Goal: Task Accomplishment & Management: Manage account settings

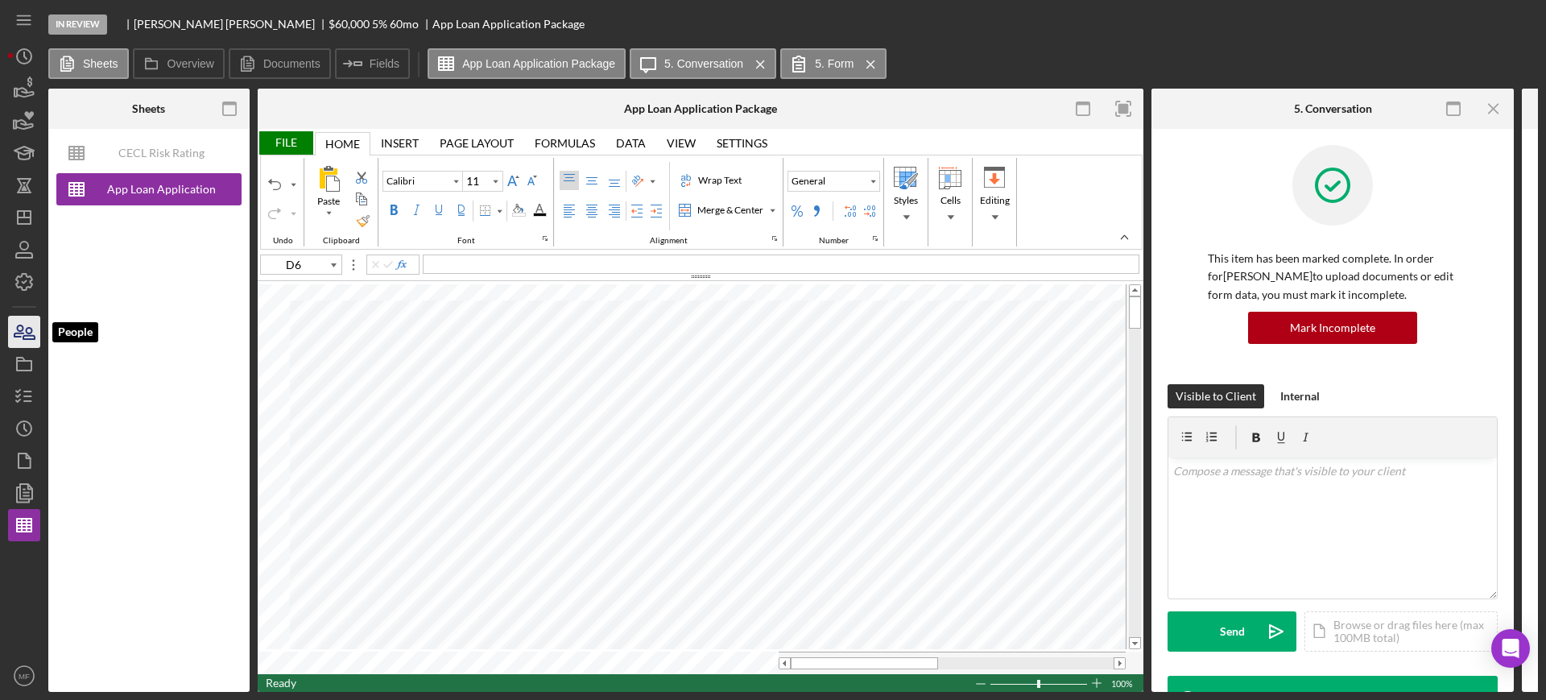
click at [32, 332] on icon "button" at bounding box center [24, 332] width 40 height 40
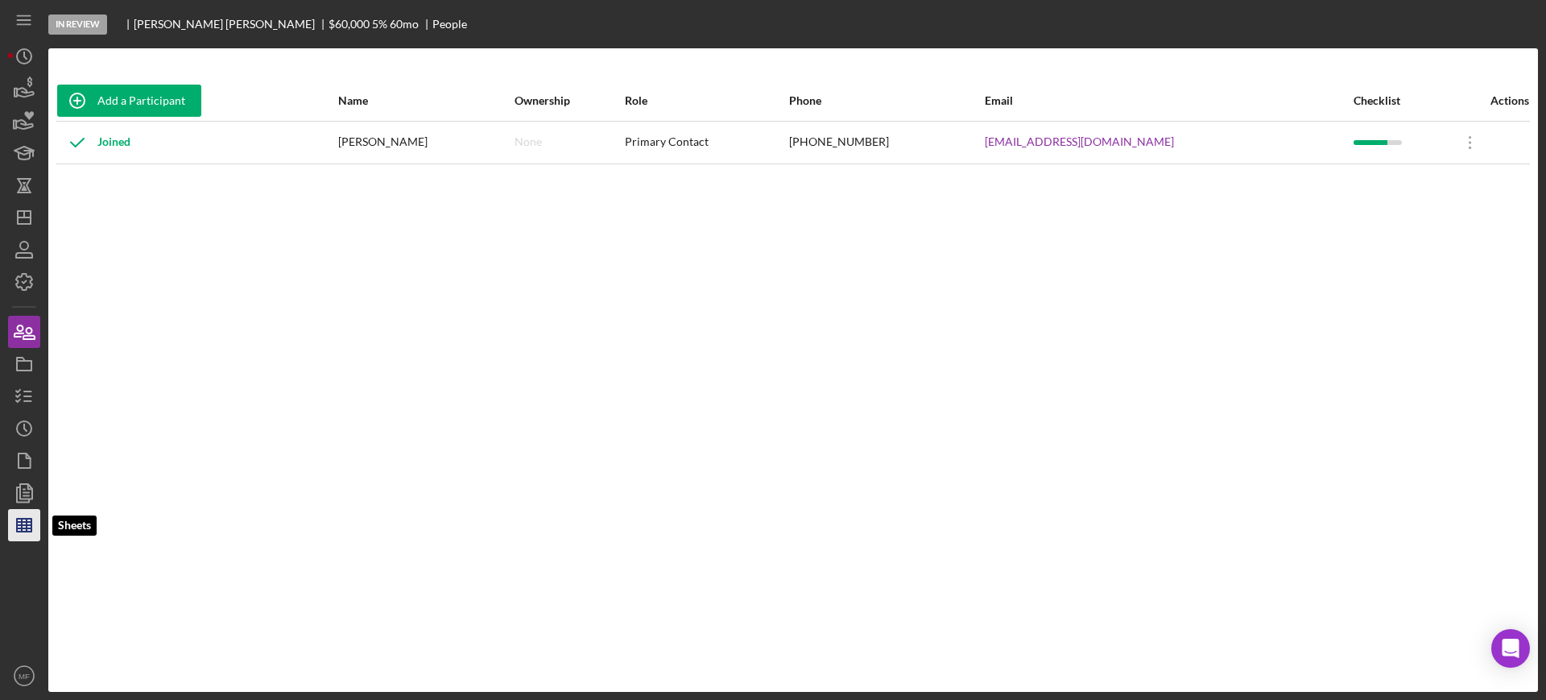
click at [36, 522] on icon "button" at bounding box center [24, 525] width 40 height 40
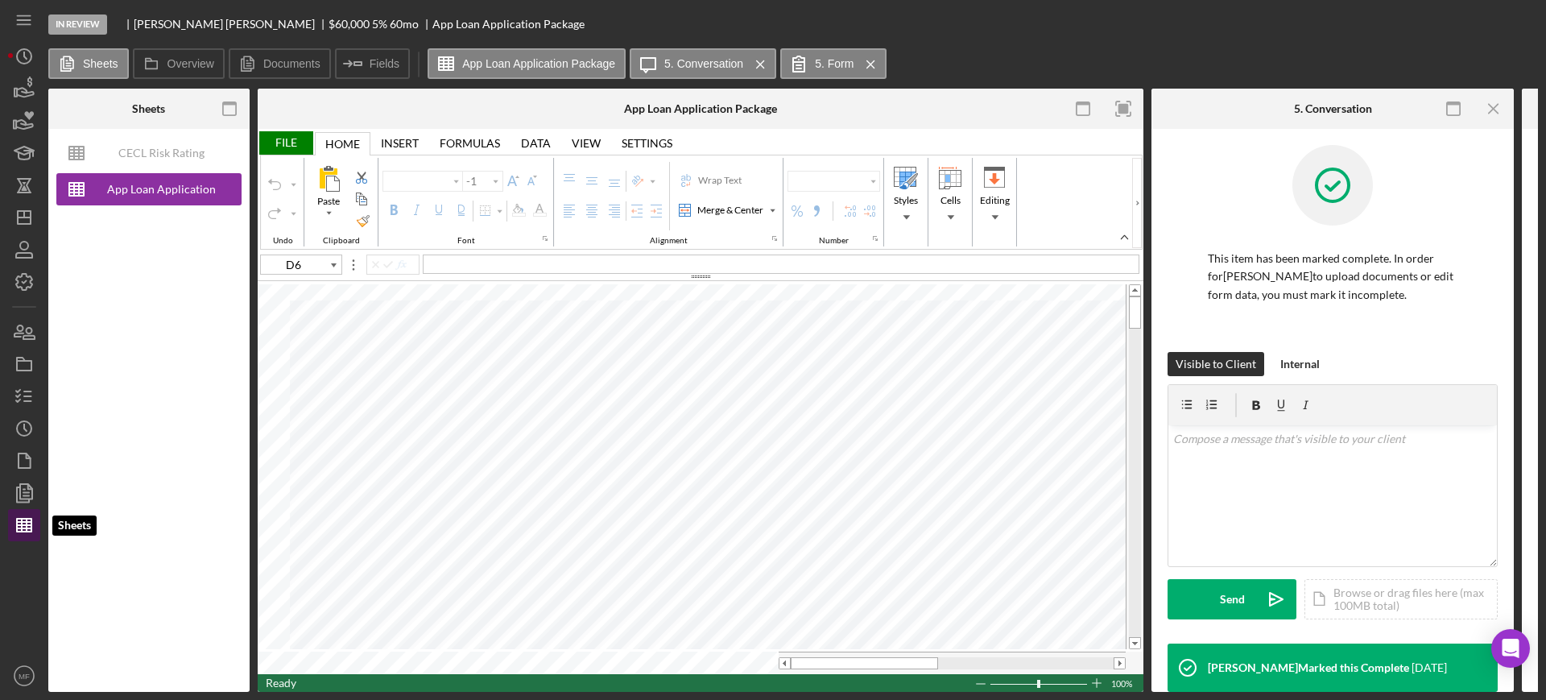
type input "Calibri"
type input "11"
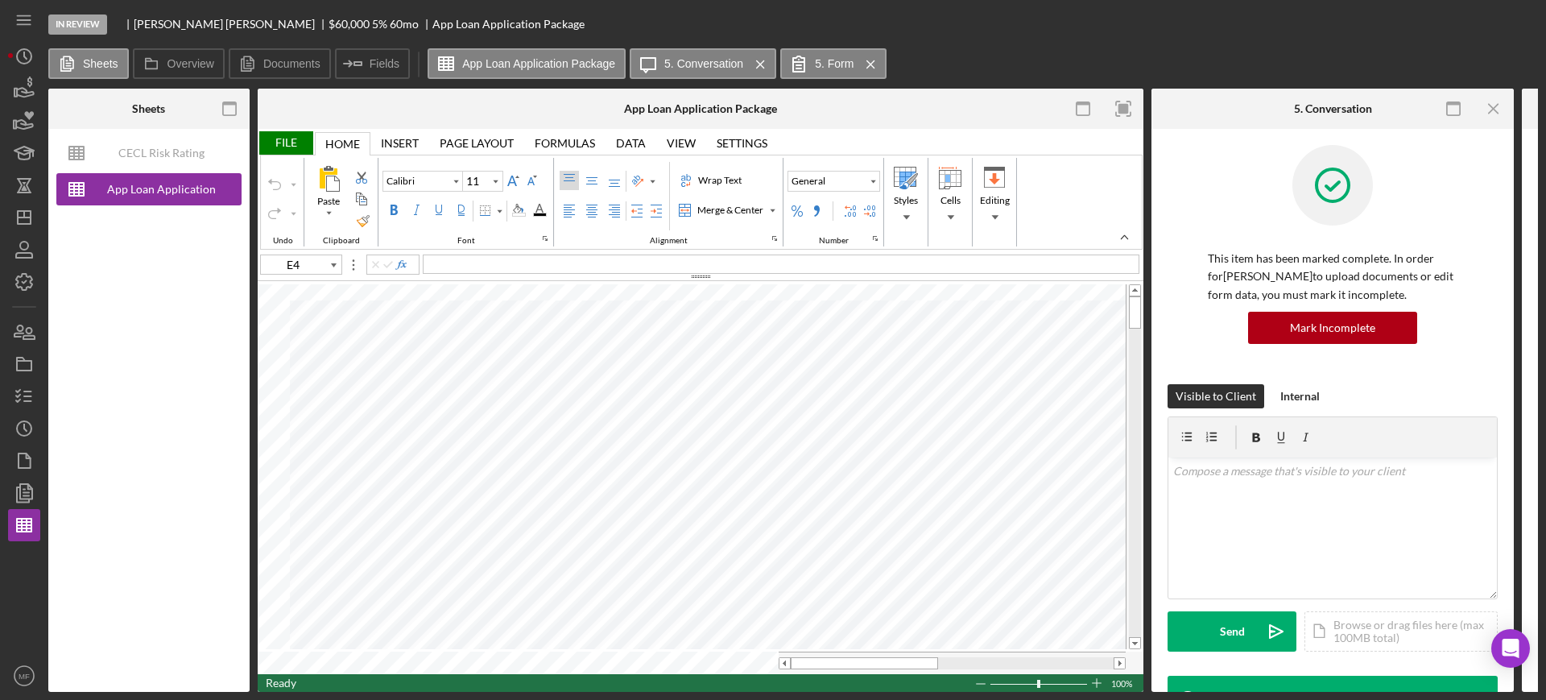
type input "F4"
type input "F8"
type input "A7"
type input "A8"
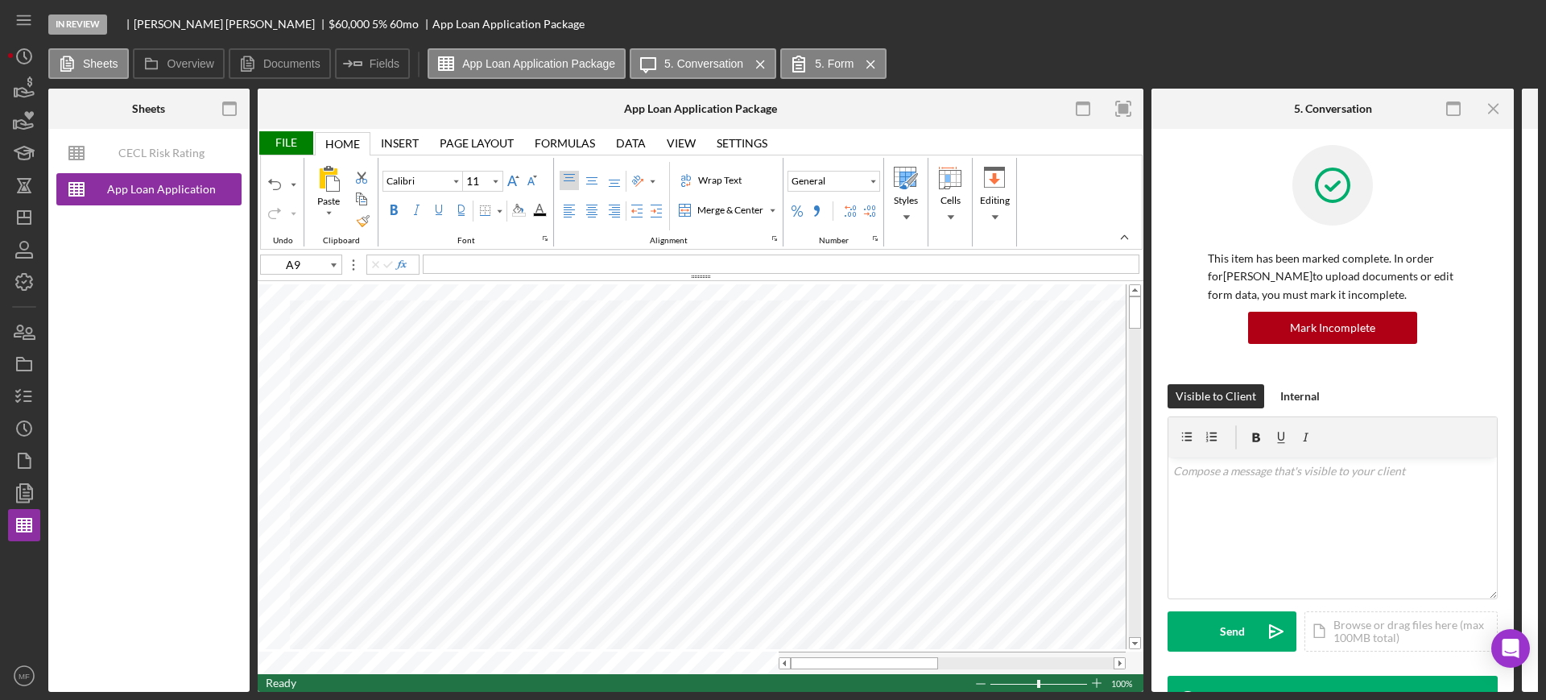
type input "A12"
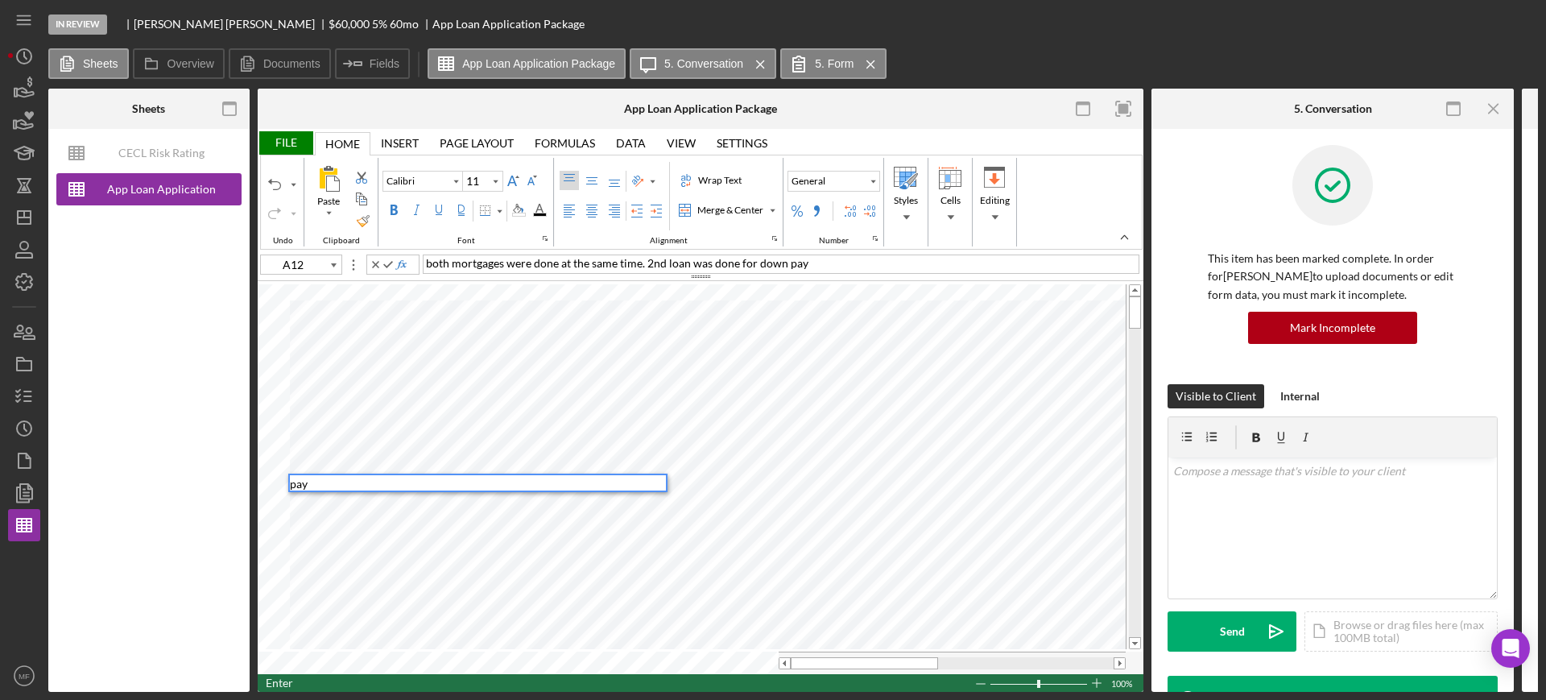
scroll to position [0, 0]
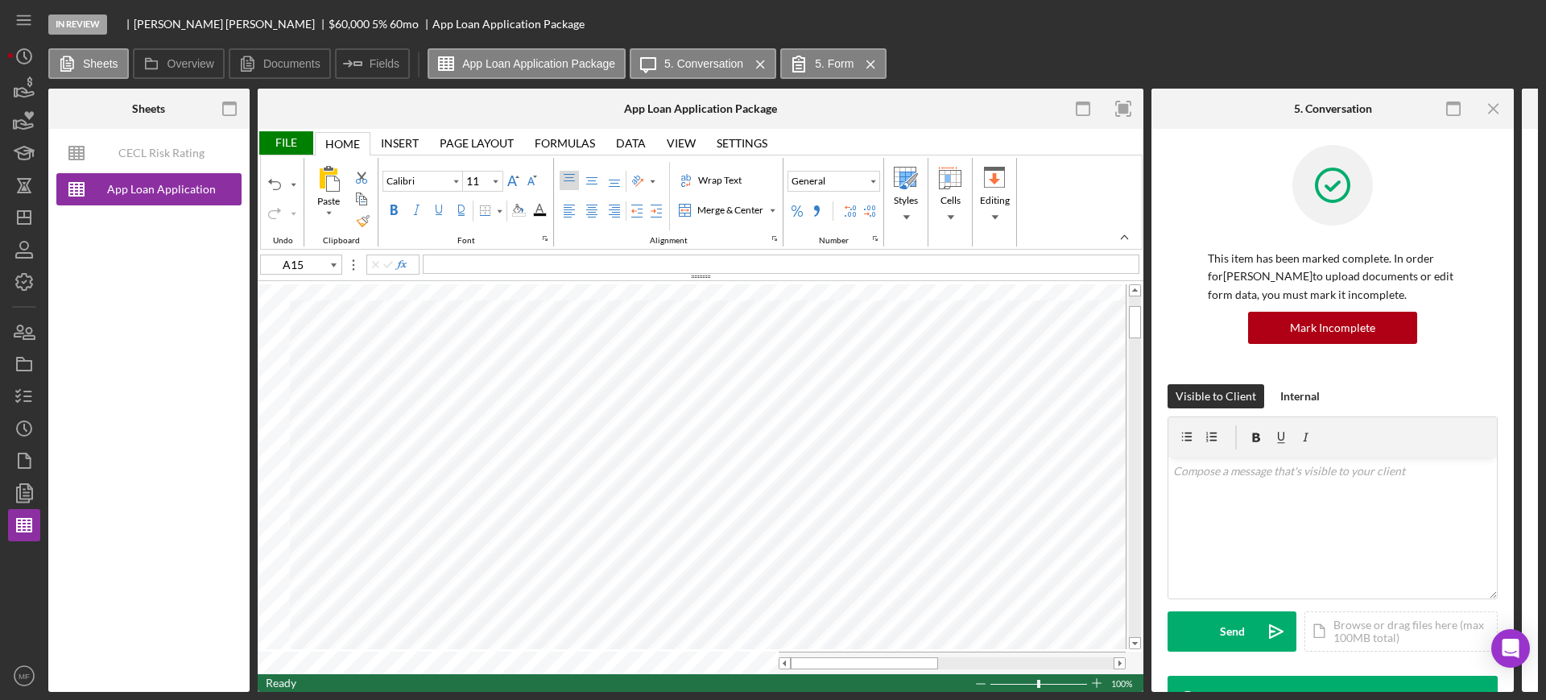
type input "A14"
type input "A15"
type input "A17"
type input "A18"
type input "A19"
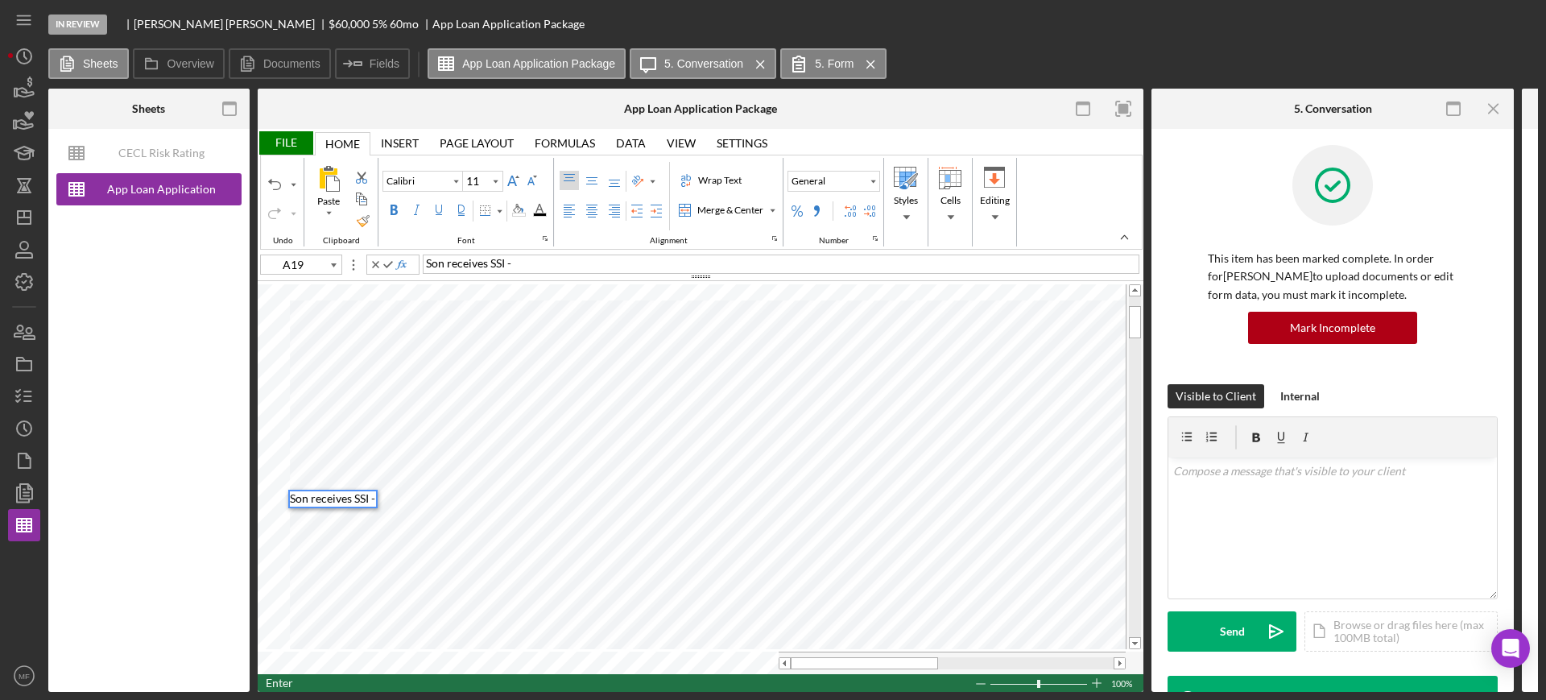
scroll to position [13, 0]
type input "A20"
type input "A19"
click at [583, 261] on div "Son receives SSI - $500/month" at bounding box center [781, 263] width 716 height 19
type input "A22"
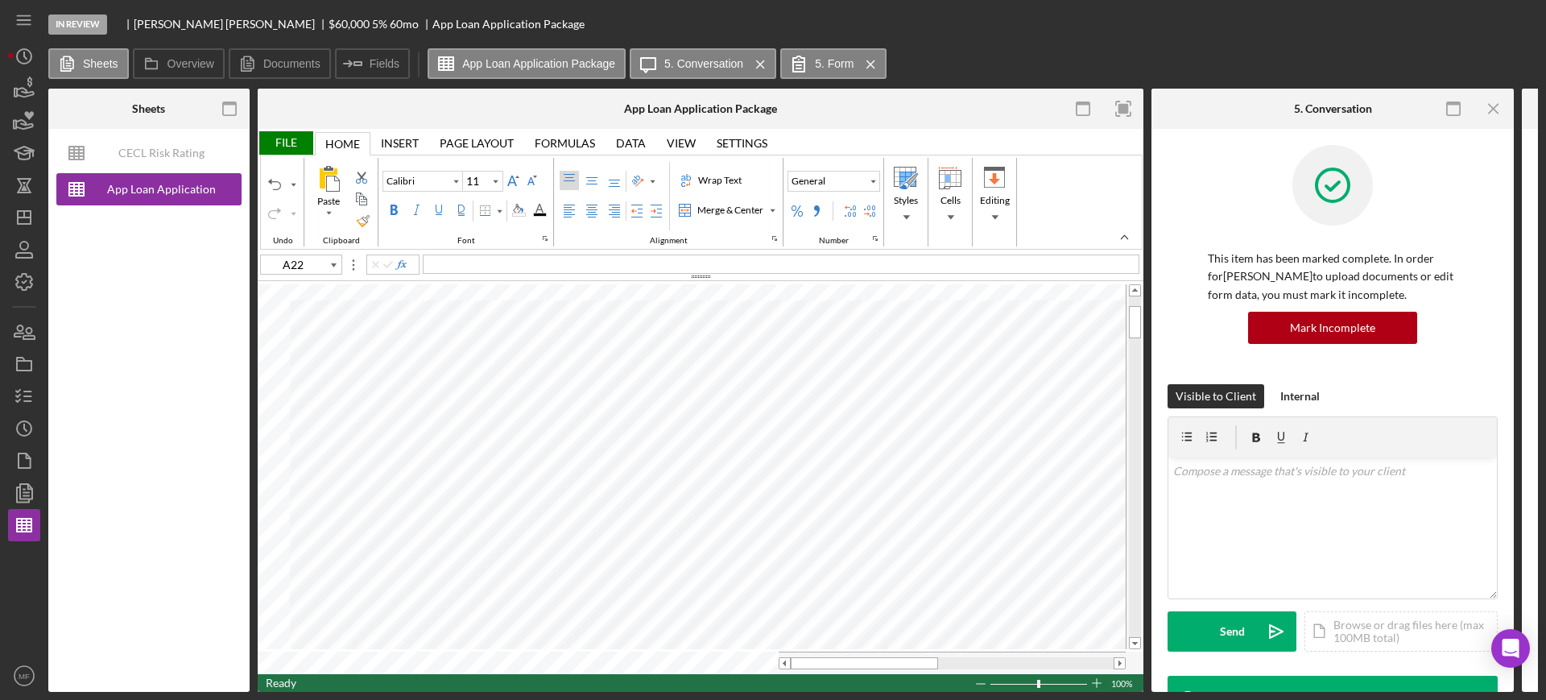
click at [285, 140] on div "File" at bounding box center [286, 142] width 56 height 23
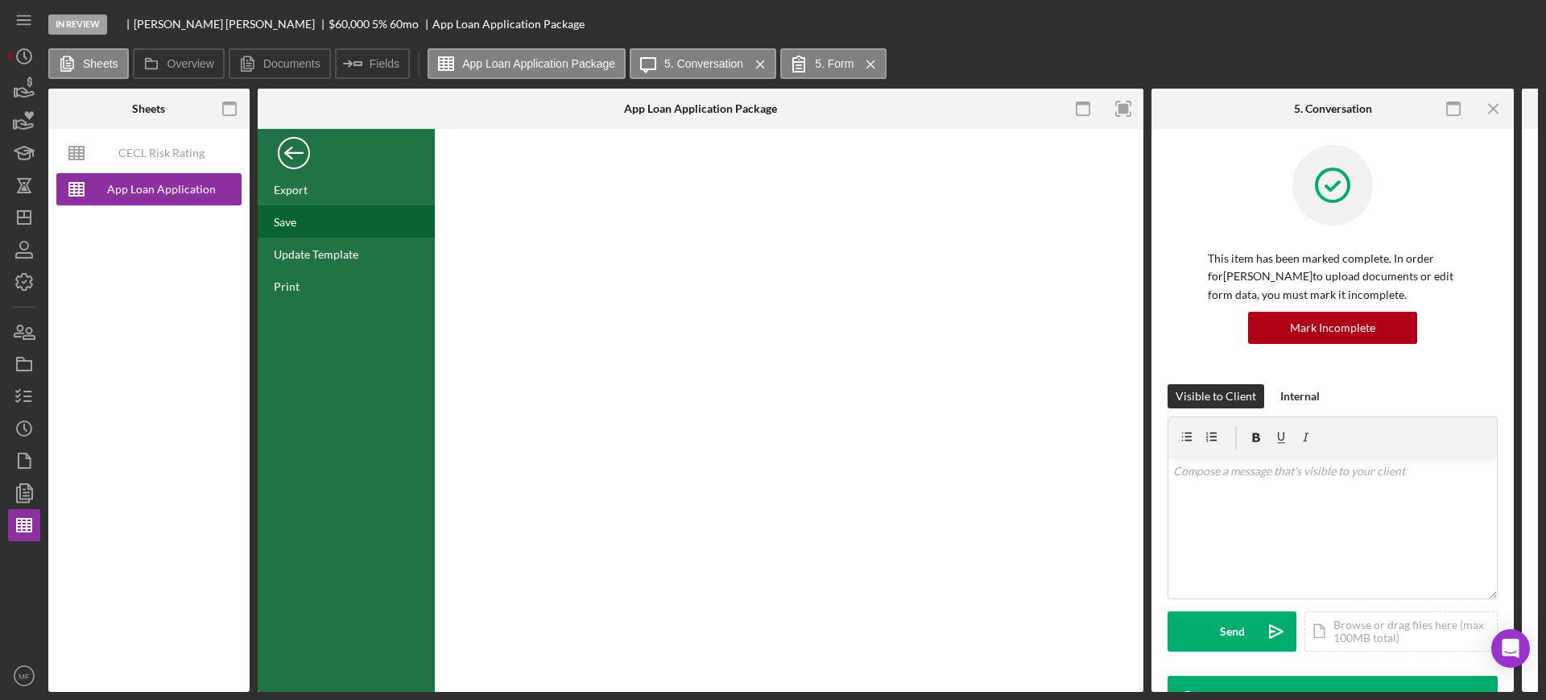
click at [301, 218] on div "Save" at bounding box center [346, 221] width 177 height 32
click at [287, 148] on div "Back" at bounding box center [294, 149] width 32 height 32
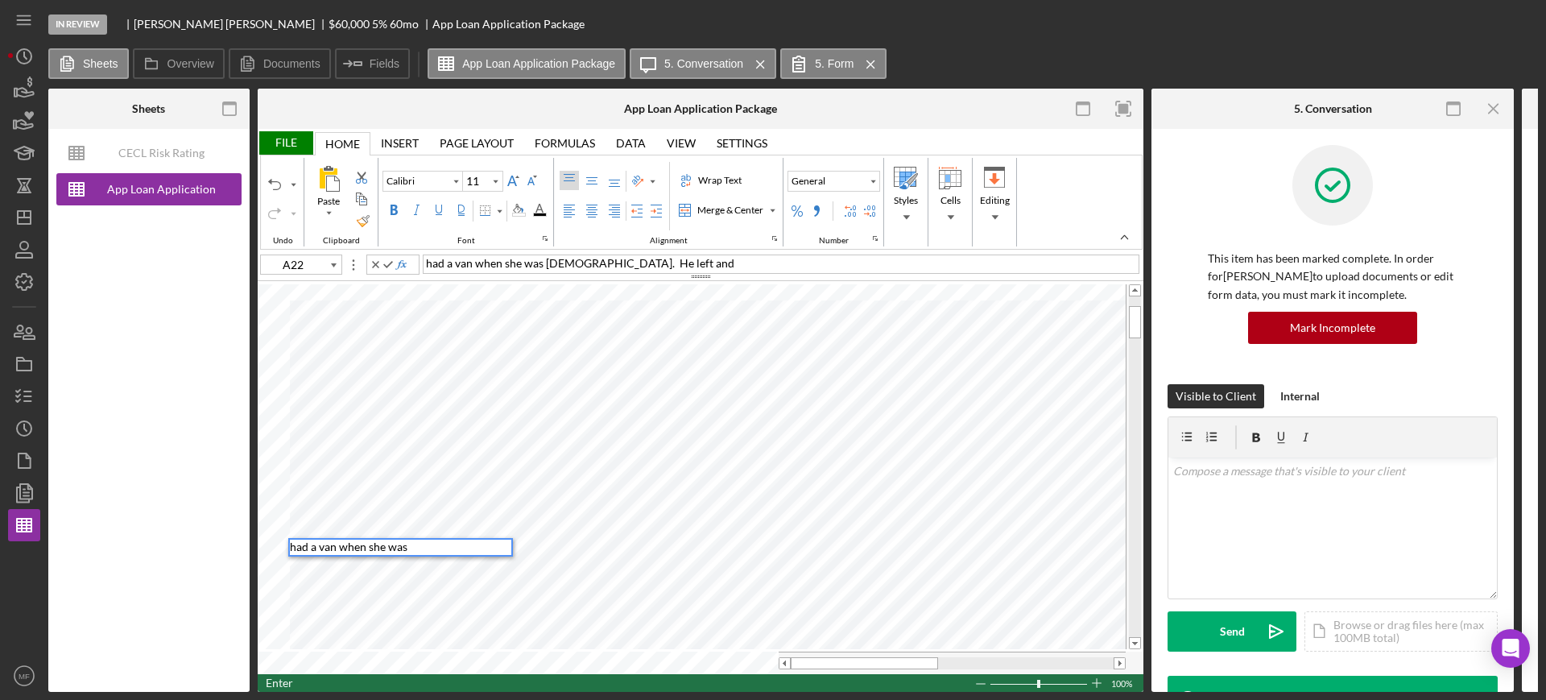
type input "A23"
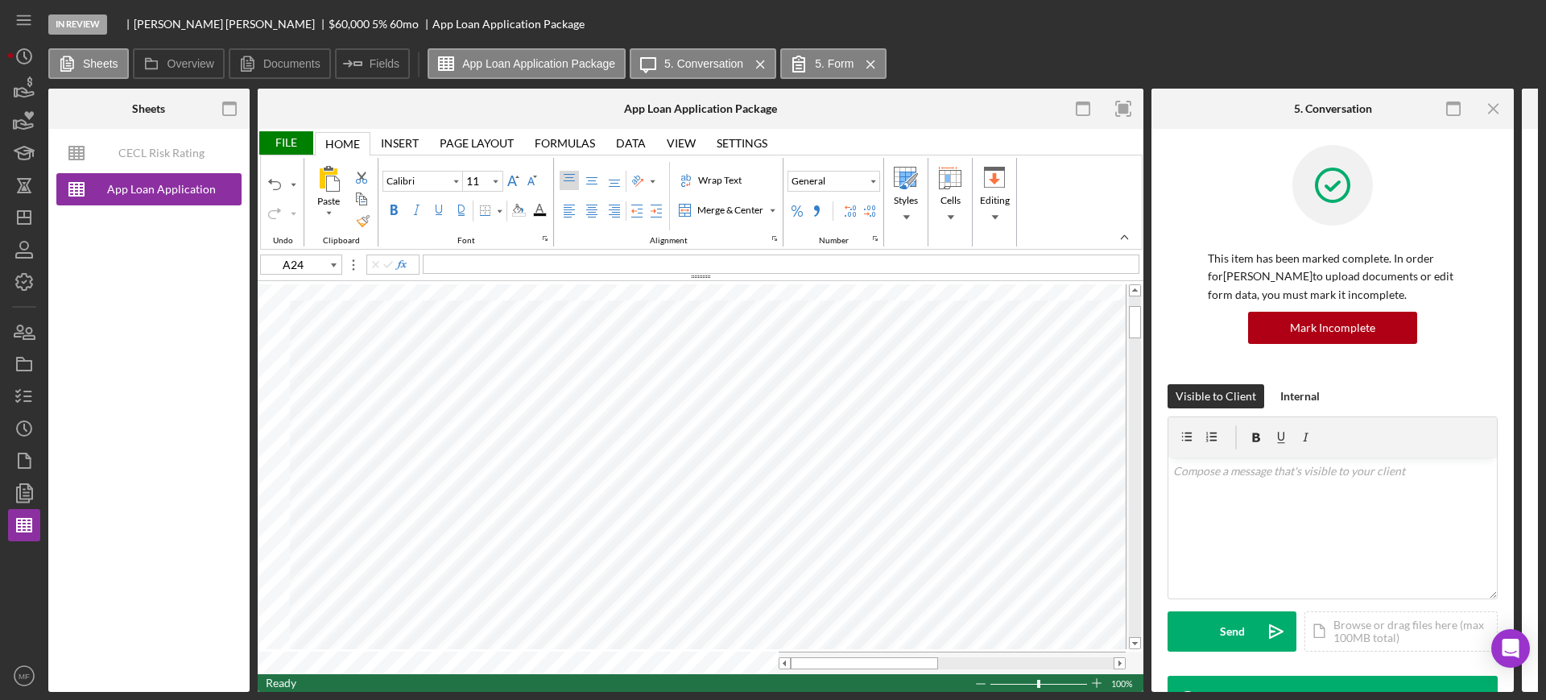
type input "A25"
click at [26, 469] on icon "button" at bounding box center [24, 460] width 40 height 40
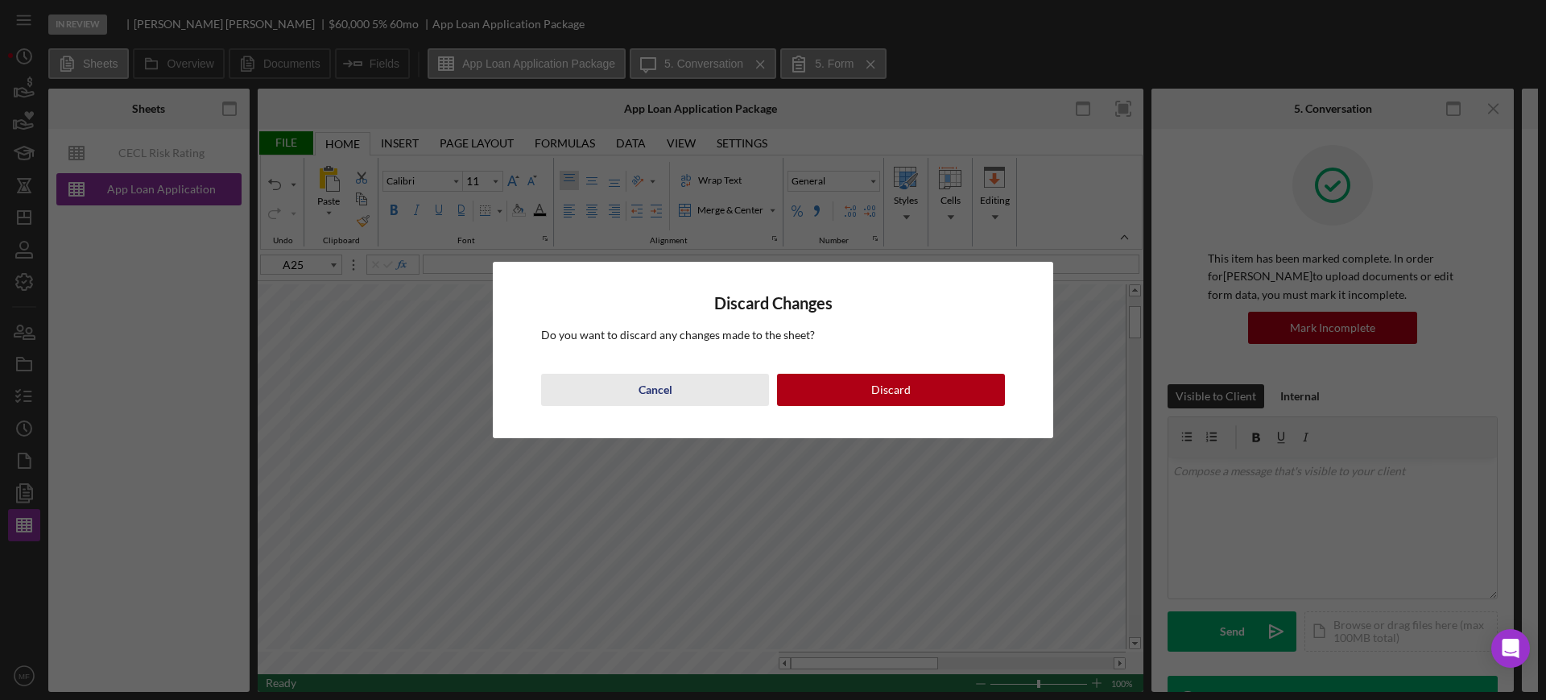
click at [652, 402] on div "Cancel" at bounding box center [655, 390] width 34 height 32
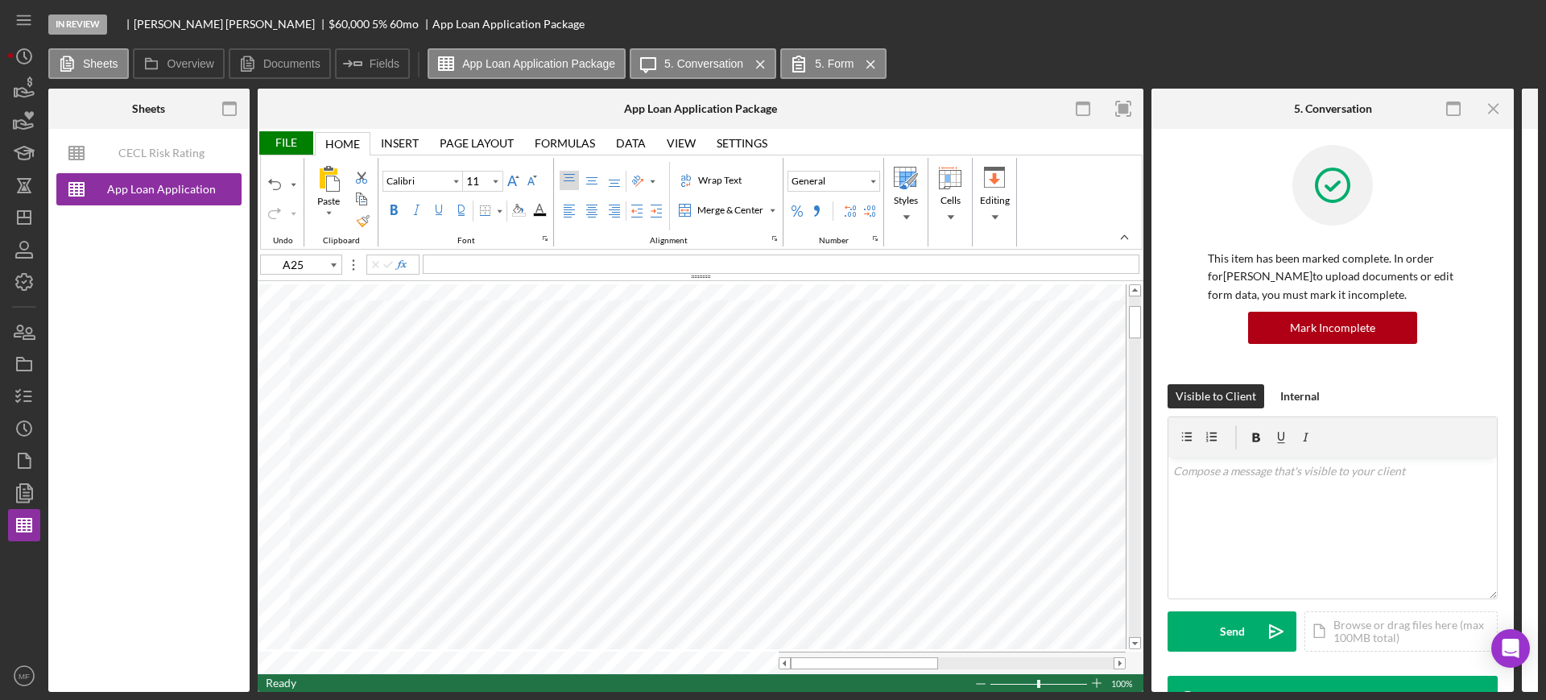
click at [283, 140] on div "File" at bounding box center [286, 142] width 56 height 23
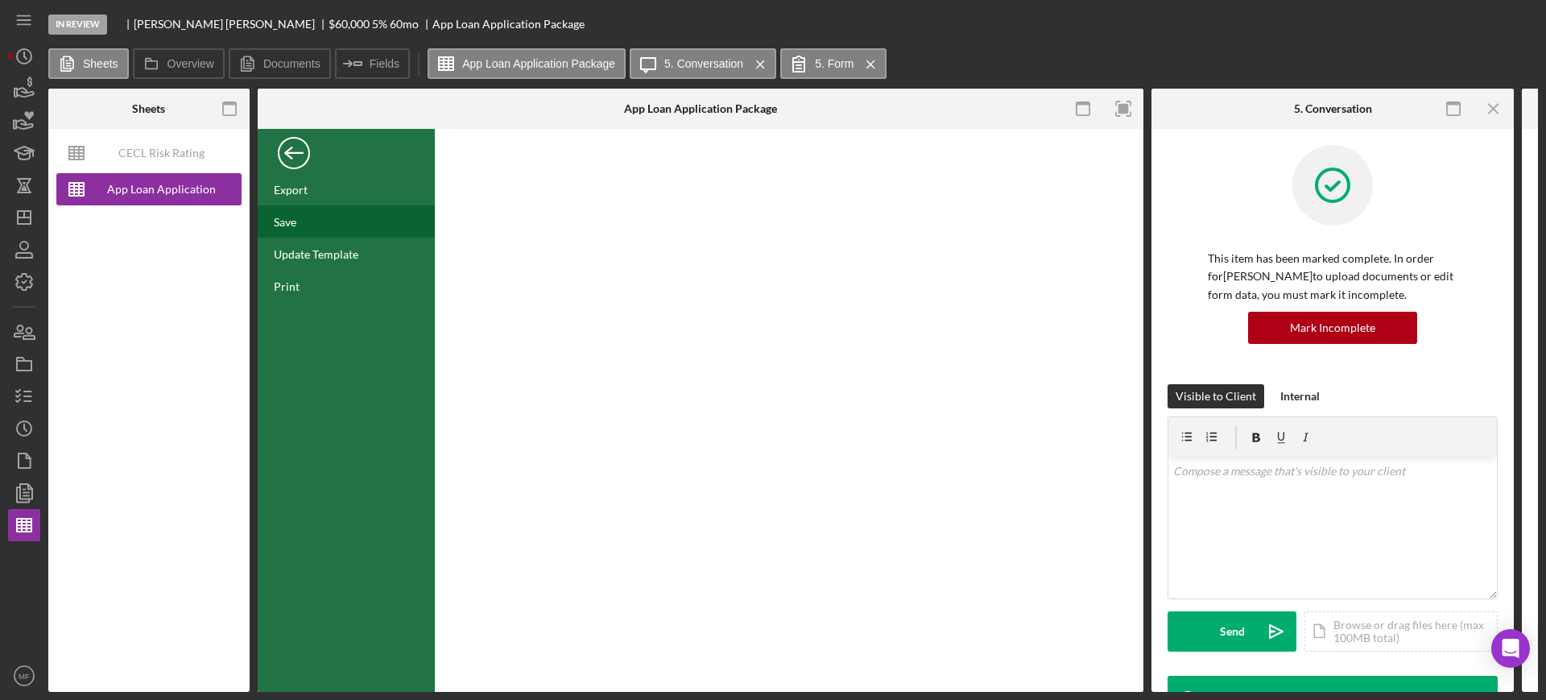
click at [329, 225] on div "Save" at bounding box center [346, 221] width 177 height 32
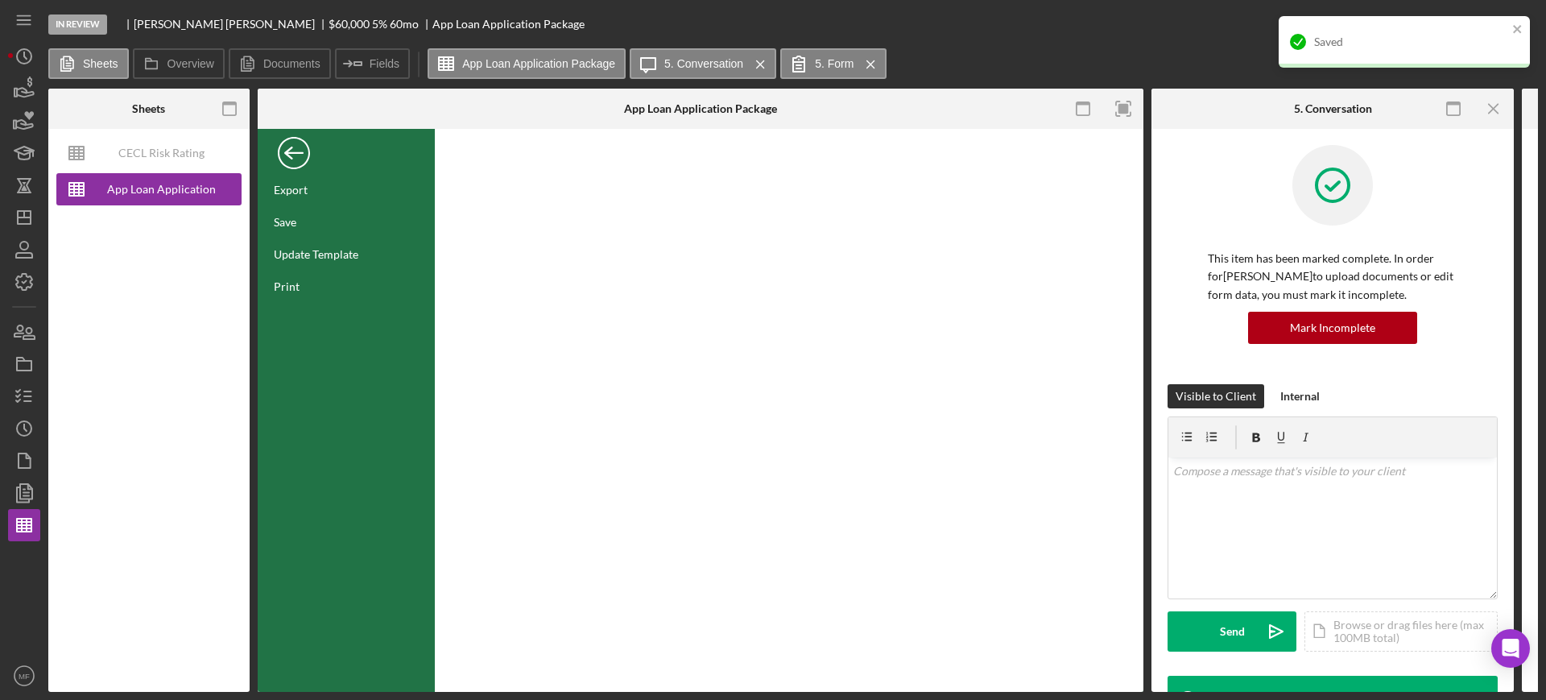
click at [296, 147] on div "Back" at bounding box center [294, 149] width 32 height 32
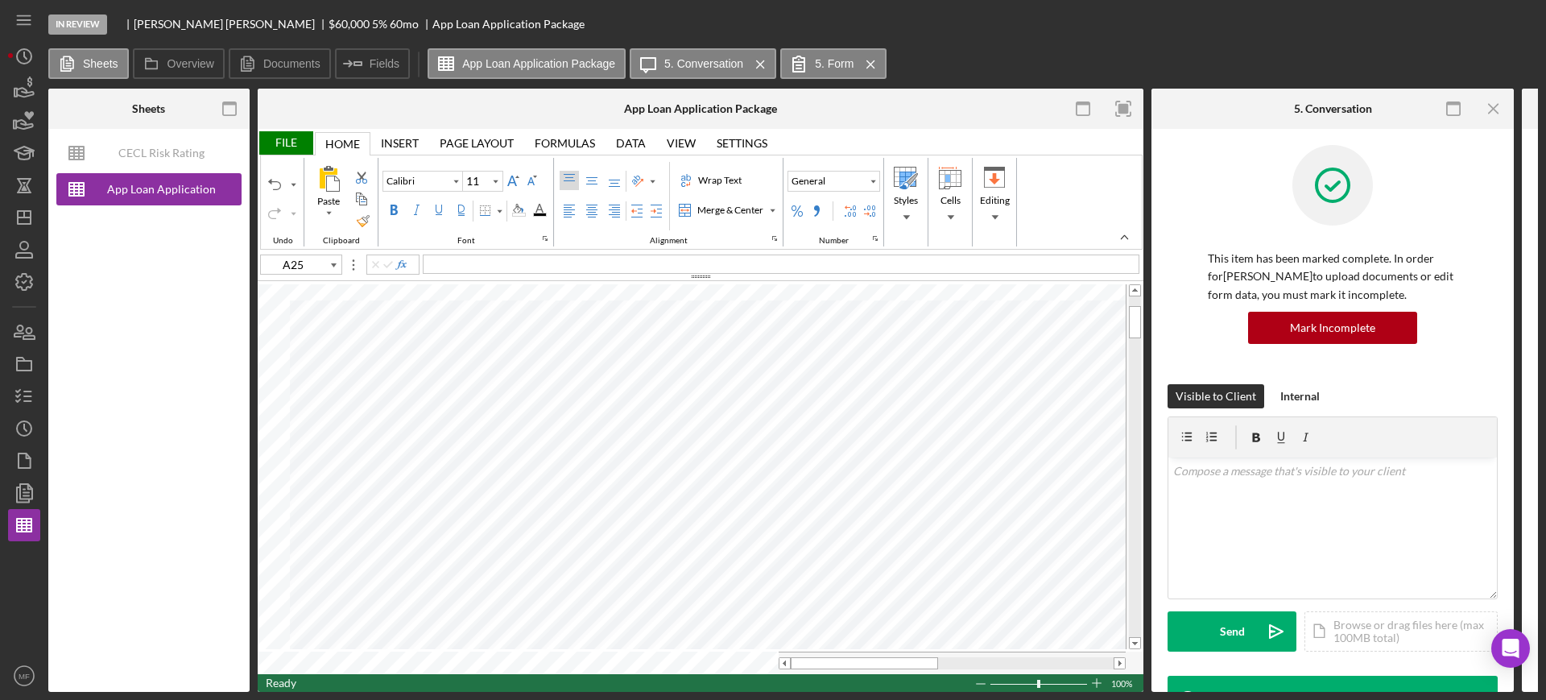
click at [277, 144] on div "File" at bounding box center [286, 142] width 56 height 23
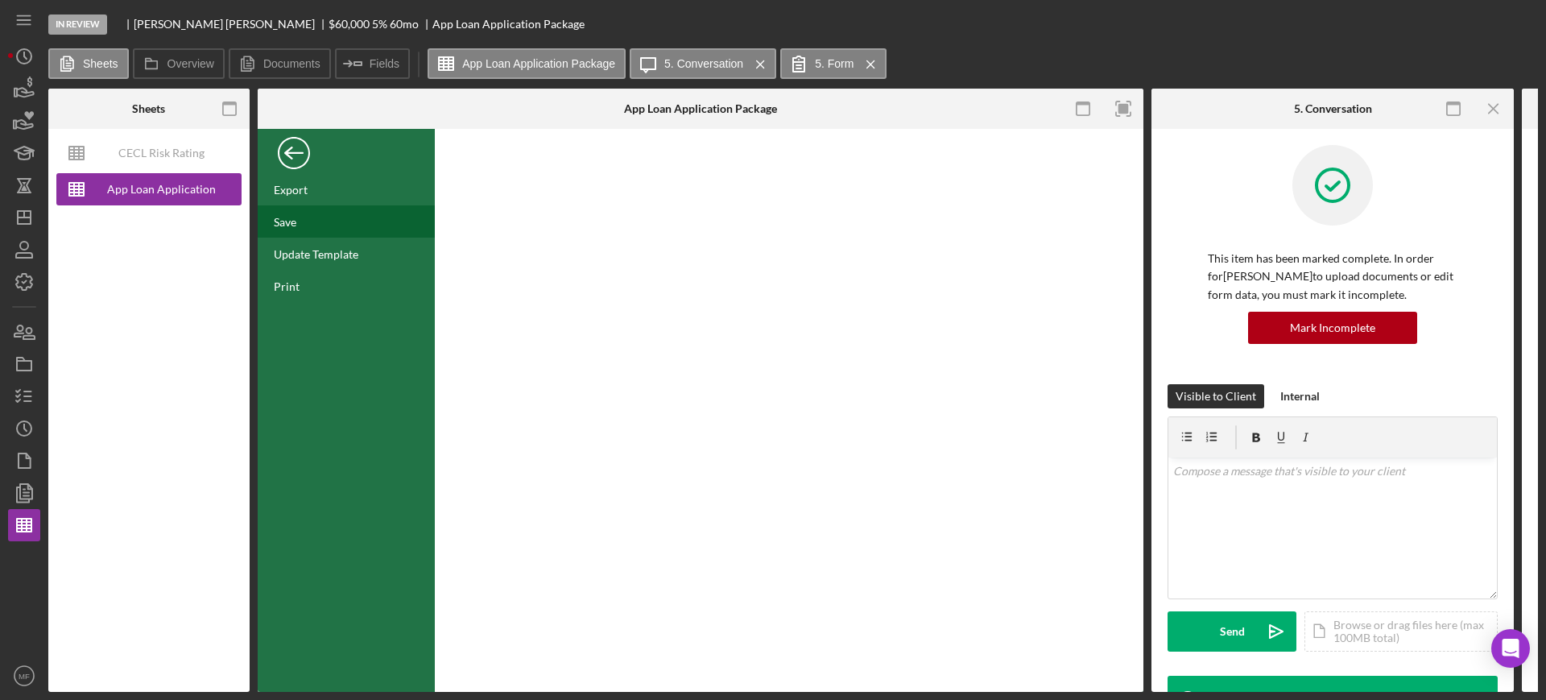
click at [303, 219] on div "Save" at bounding box center [346, 221] width 177 height 32
click at [33, 217] on icon "Icon/Dashboard" at bounding box center [24, 217] width 40 height 40
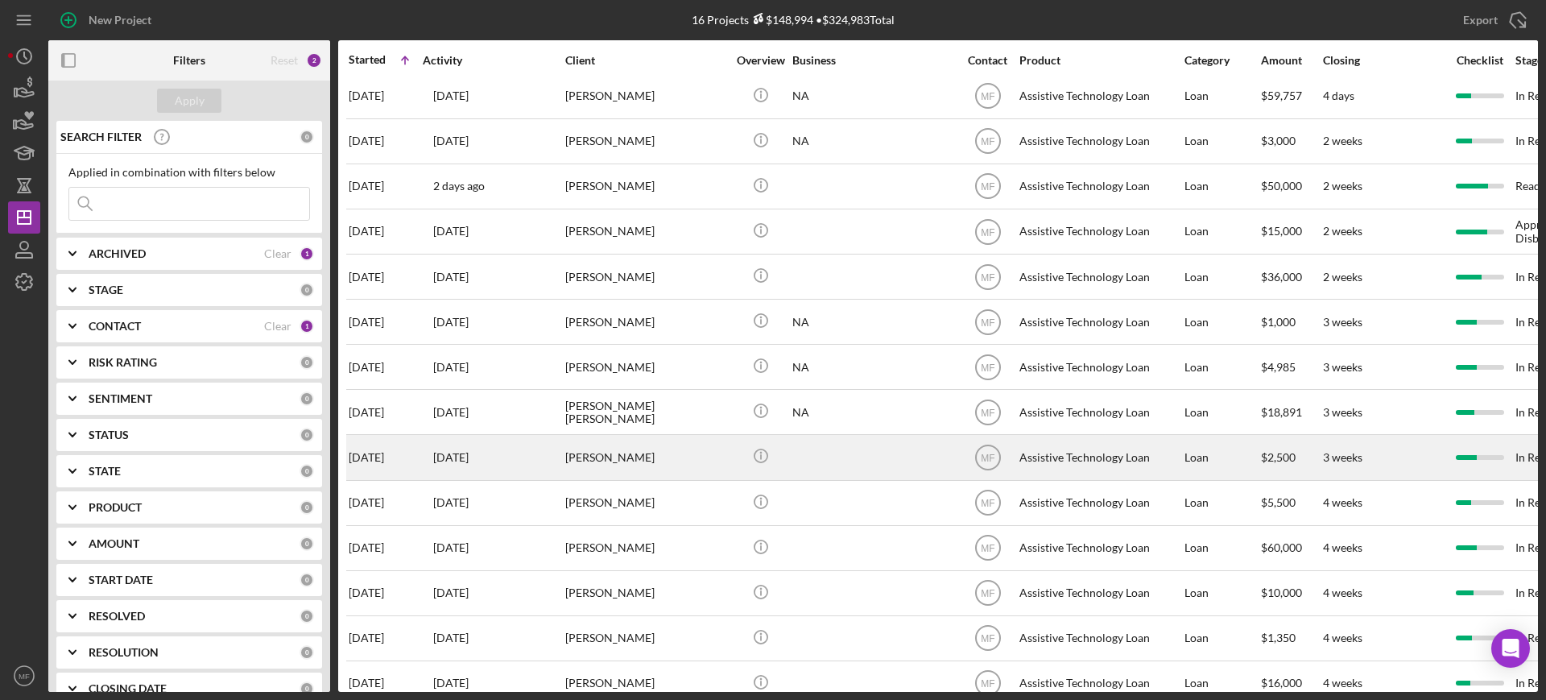
scroll to position [135, 0]
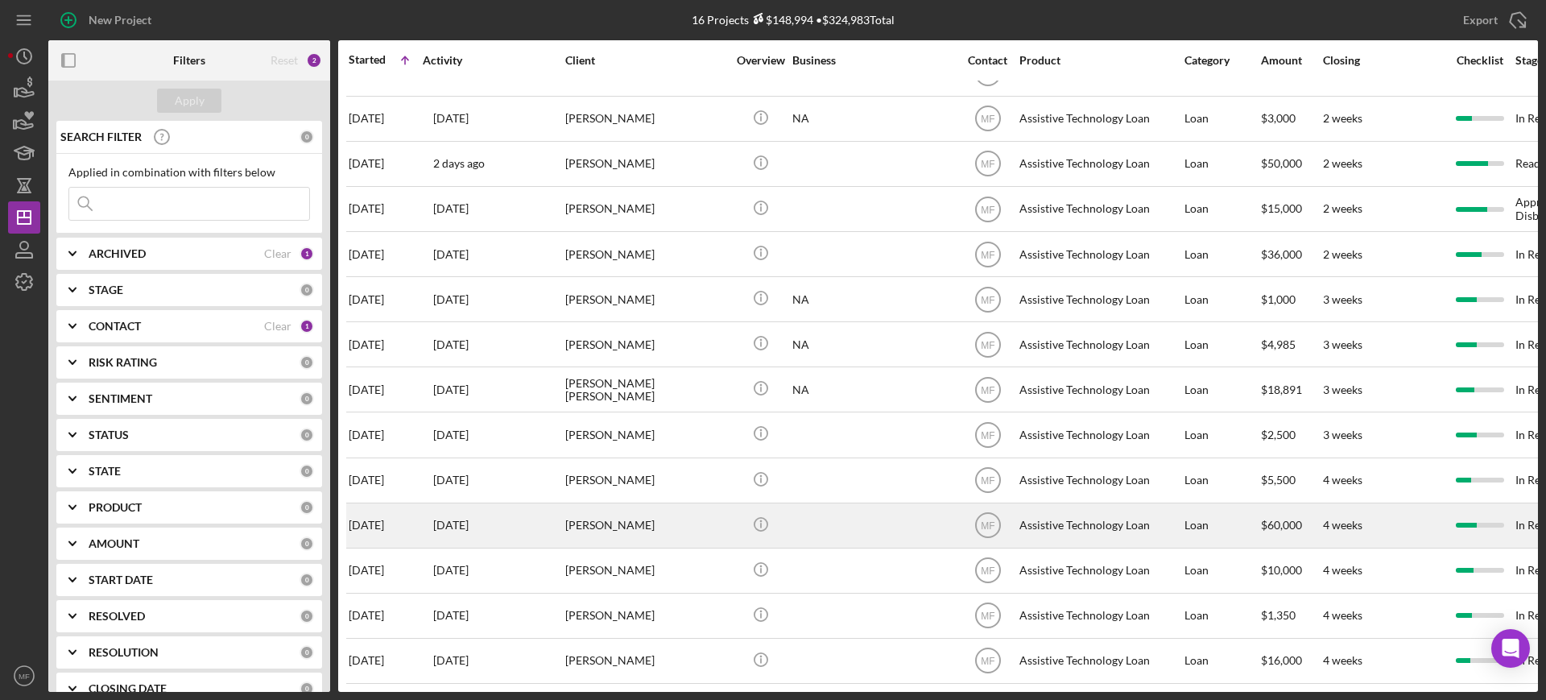
click at [648, 505] on div "Olga Orta" at bounding box center [645, 525] width 161 height 43
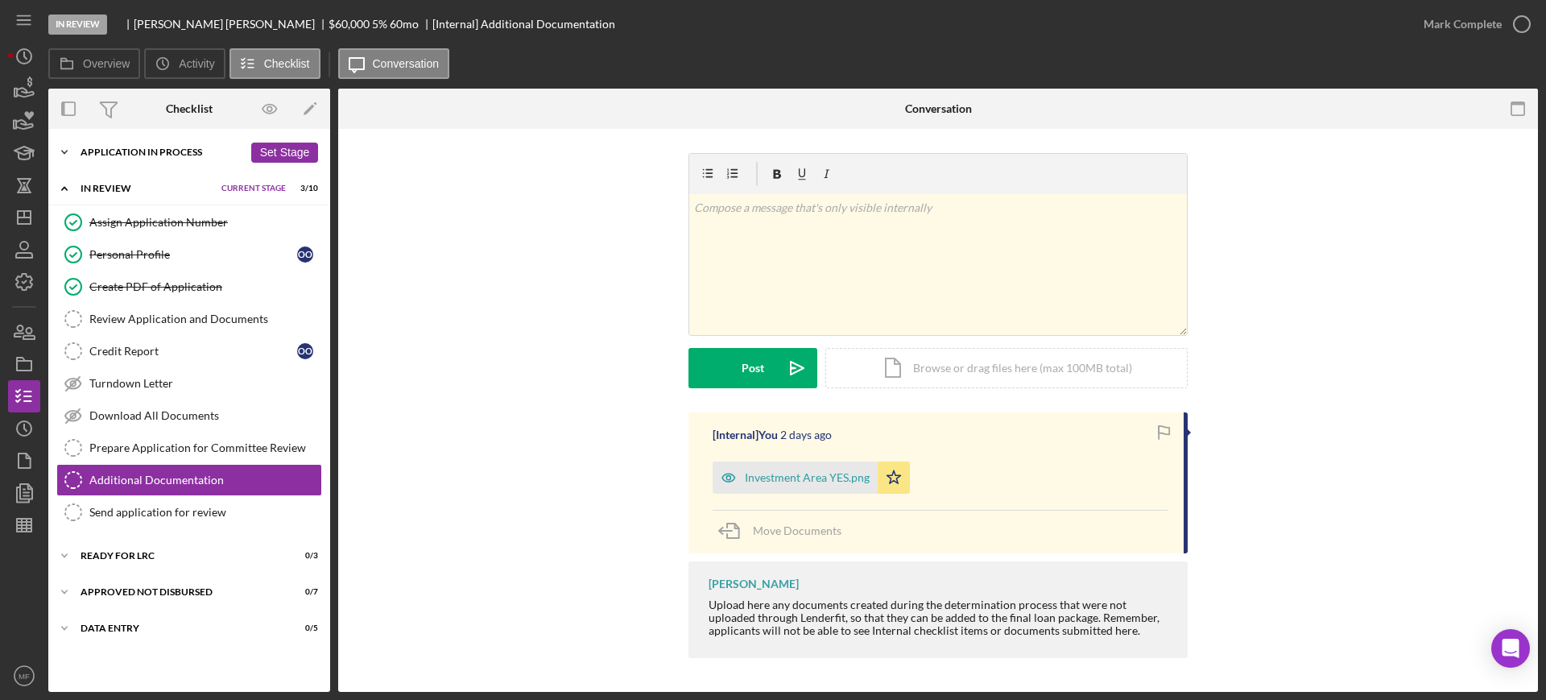
click at [182, 151] on div "Application In Process" at bounding box center [161, 152] width 163 height 10
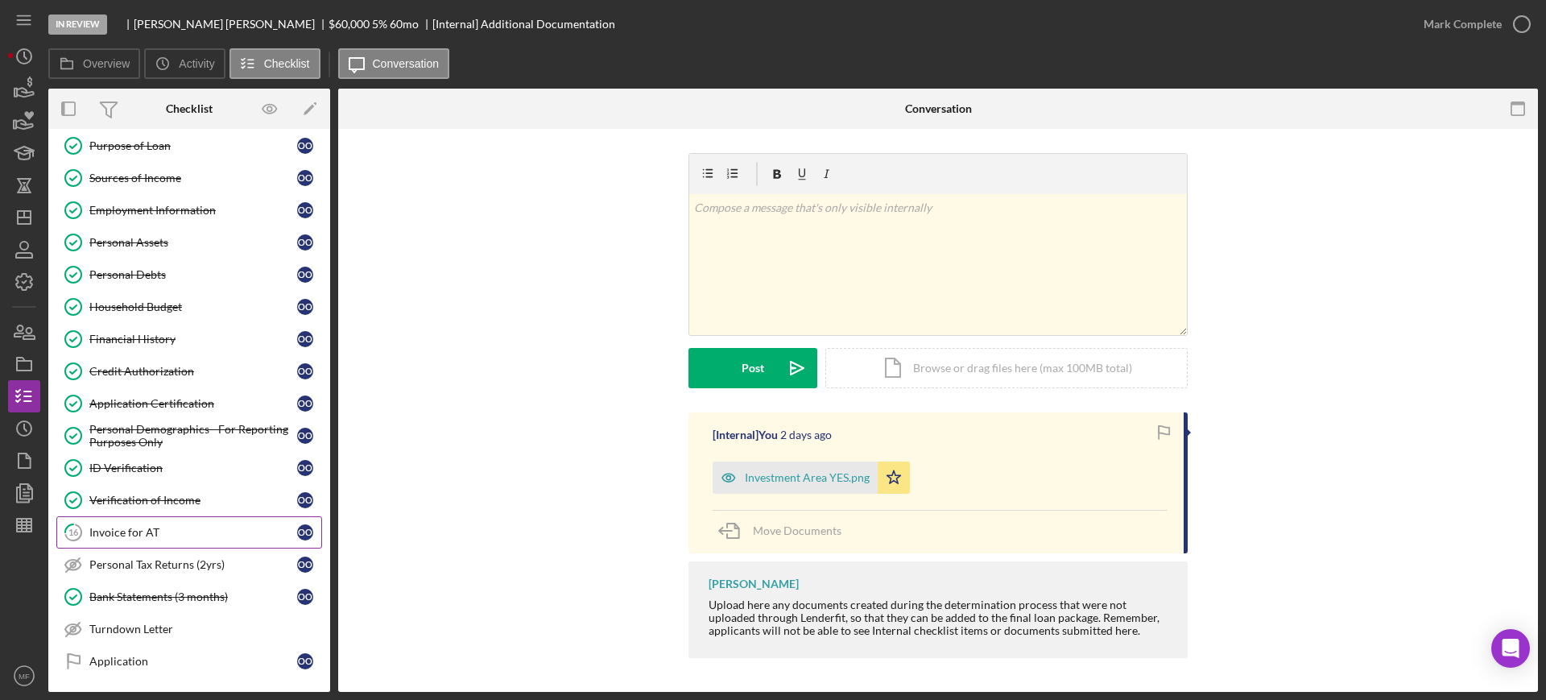
scroll to position [201, 0]
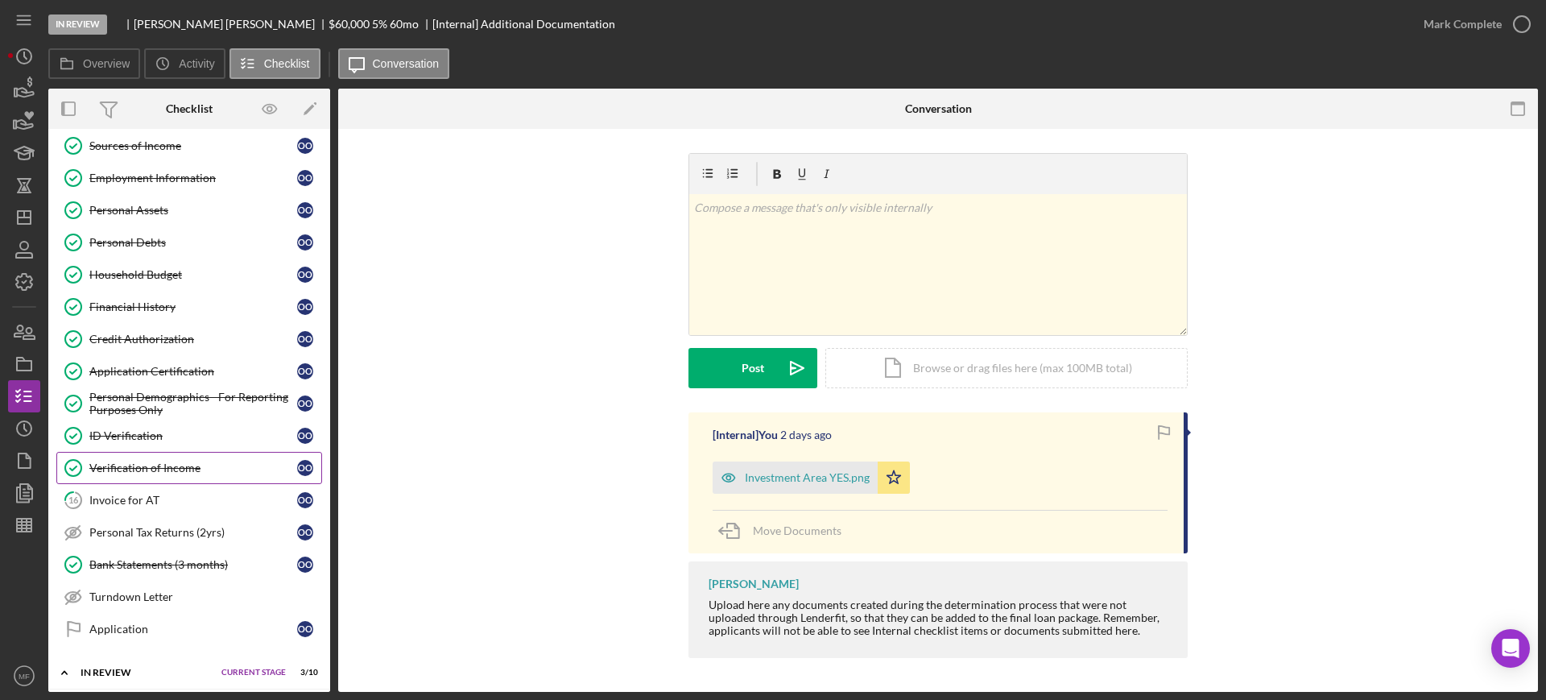
click at [169, 464] on div "Verification of Income" at bounding box center [193, 467] width 208 height 13
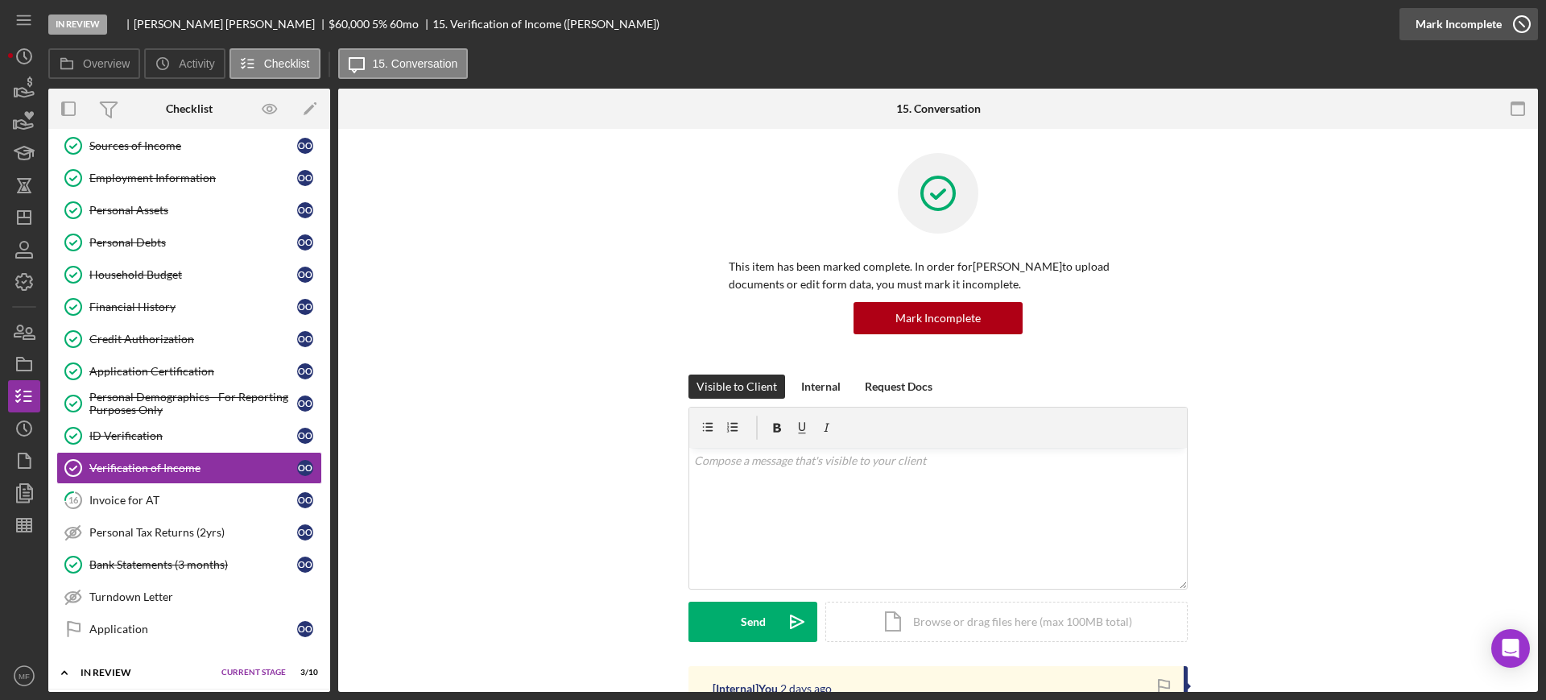
click at [1492, 19] on div "Mark Incomplete" at bounding box center [1458, 24] width 86 height 32
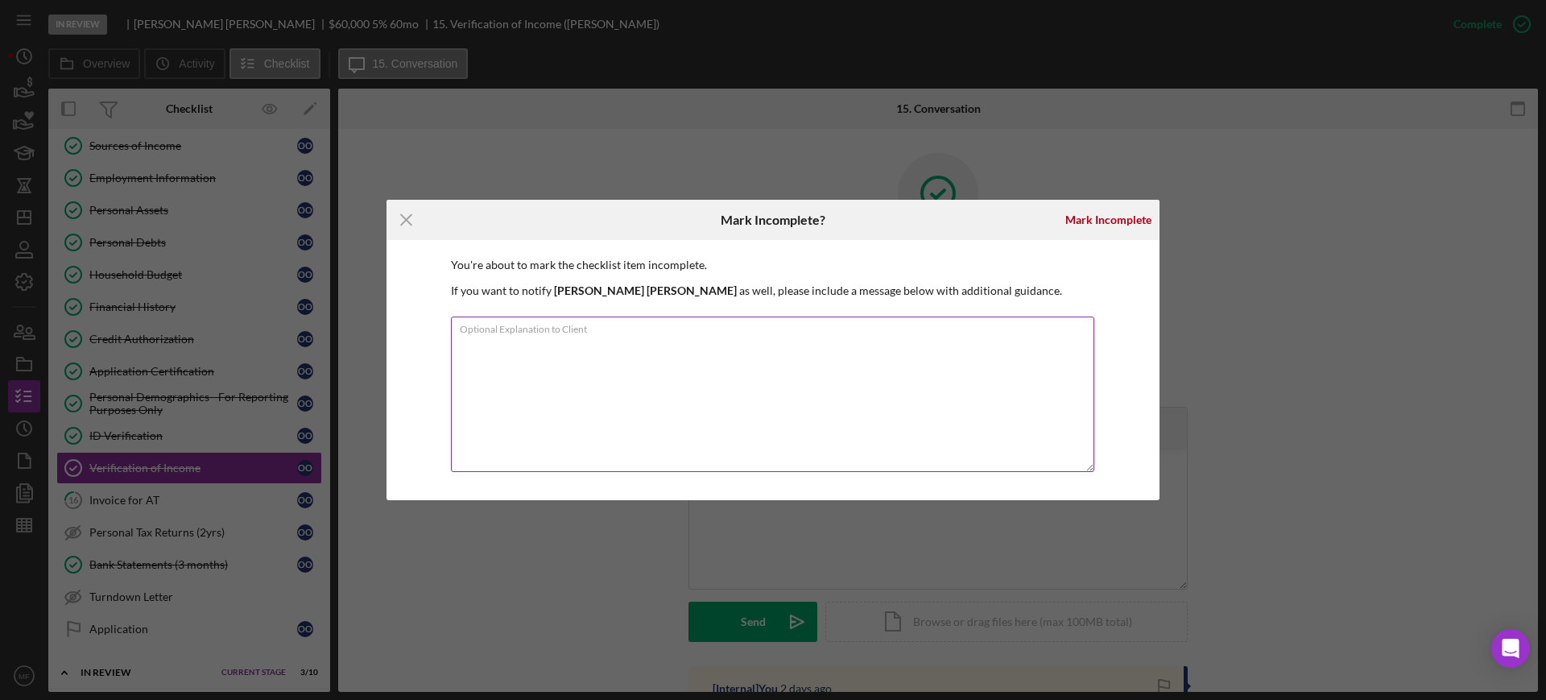
click at [580, 345] on textarea "Optional Explanation to Client" at bounding box center [772, 393] width 643 height 155
type textarea "I opened this section so you can upload the award letter. Thank you!"
click at [1093, 221] on div "Mark Incomplete" at bounding box center [1108, 220] width 86 height 32
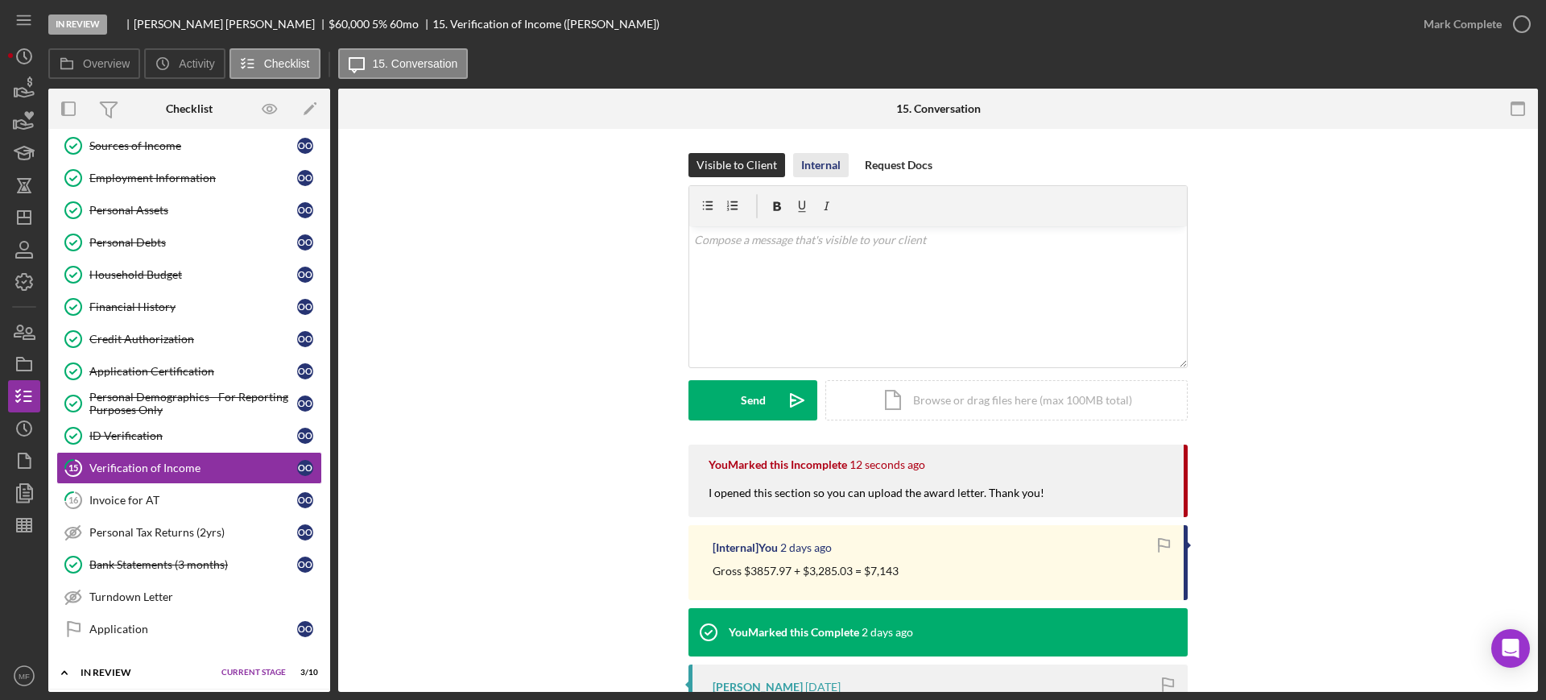
click at [819, 169] on div "Internal" at bounding box center [820, 165] width 39 height 24
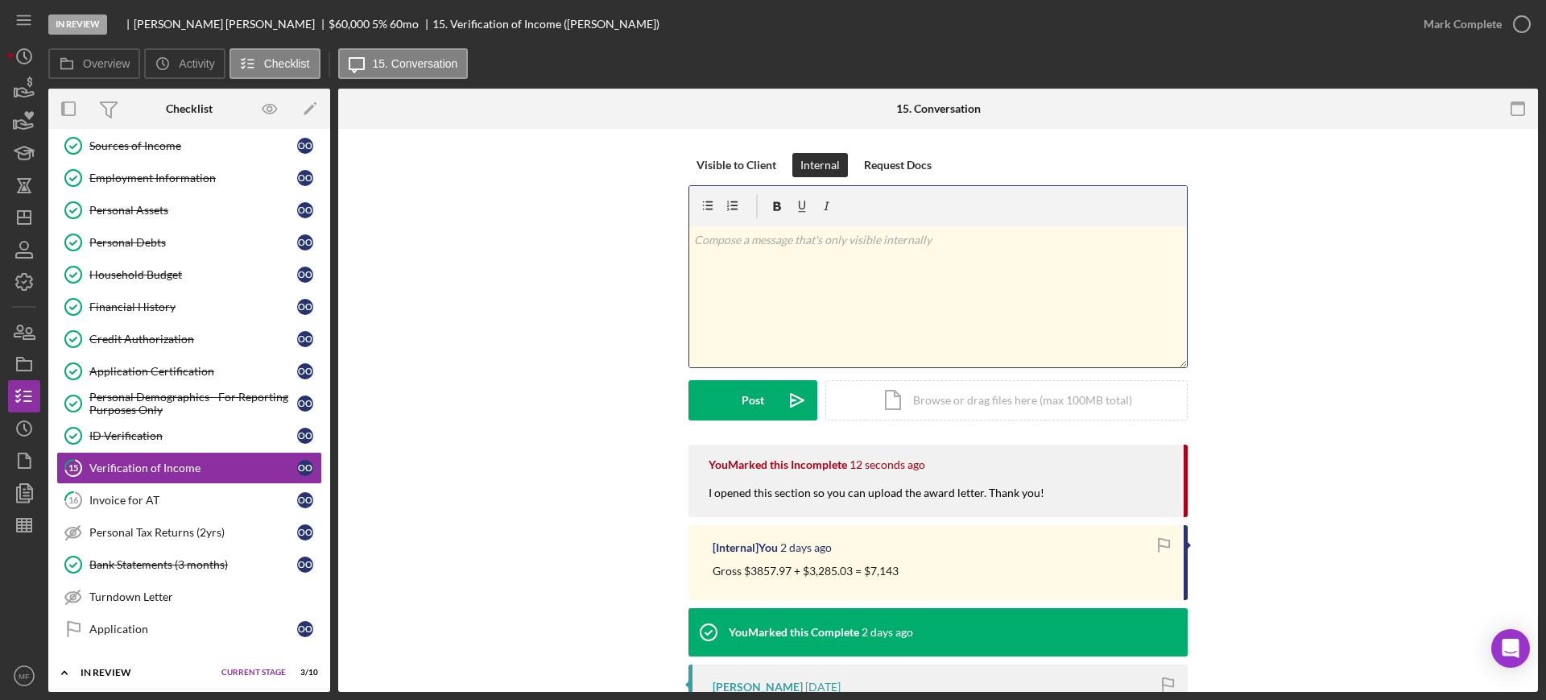
click at [801, 241] on p at bounding box center [938, 240] width 489 height 18
click at [738, 411] on button "Post Icon/icon-invite-send" at bounding box center [752, 400] width 129 height 40
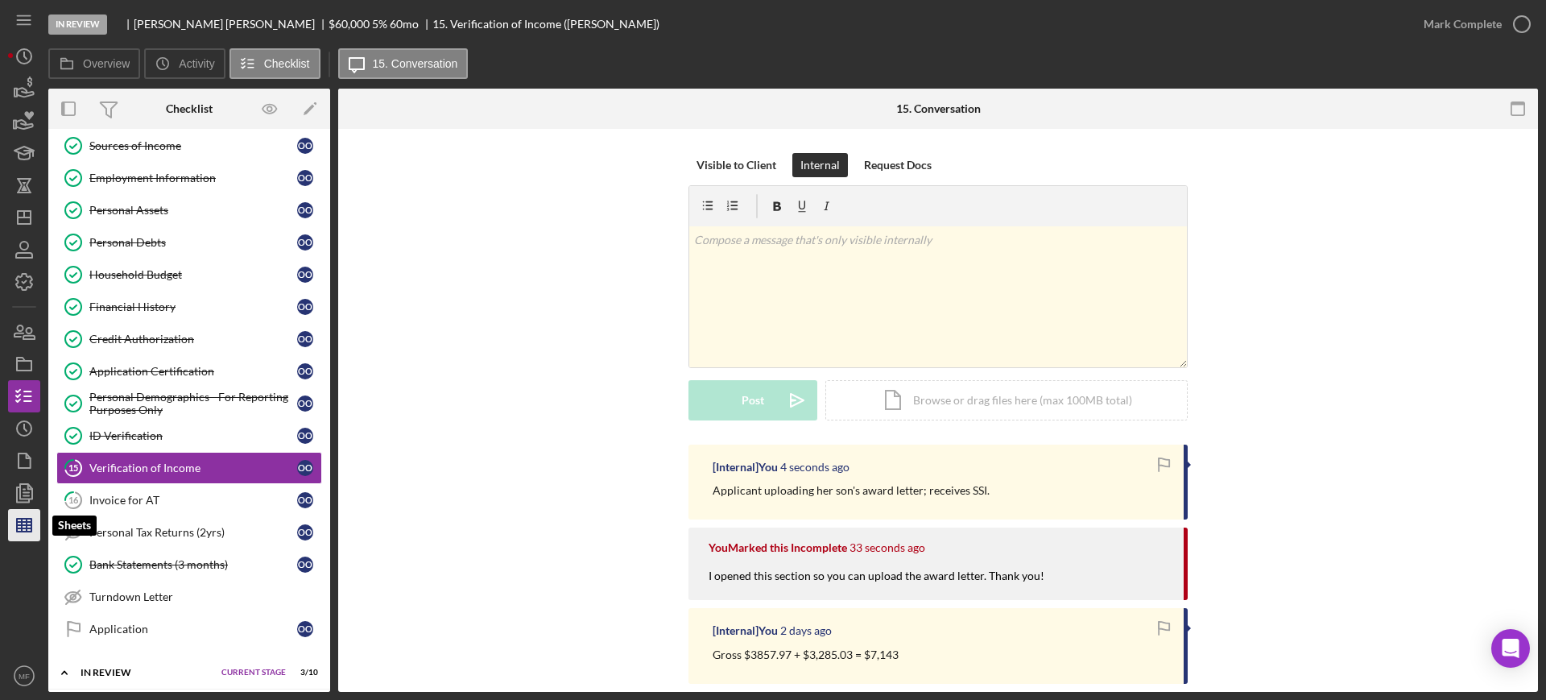
click at [28, 522] on icon "button" at bounding box center [24, 525] width 40 height 40
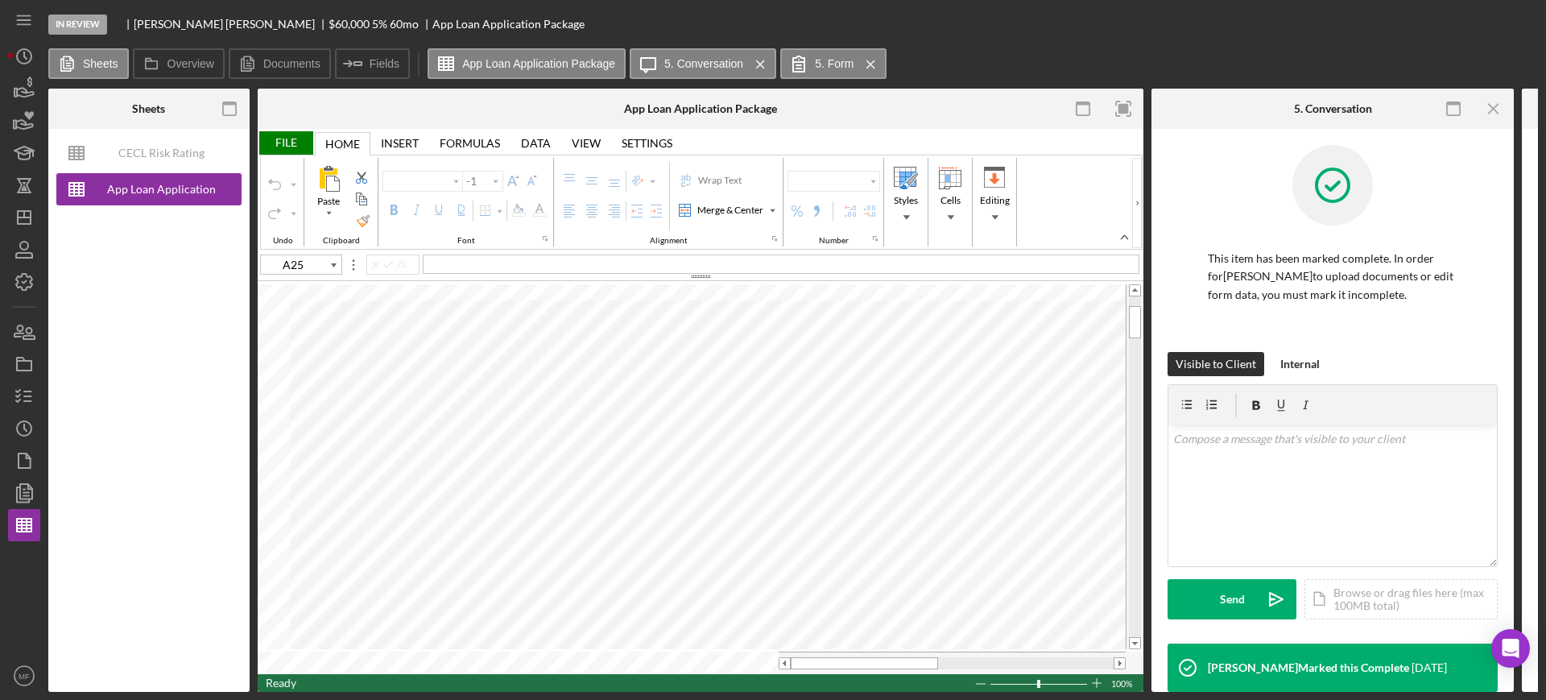
type input "Calibri"
type input "11"
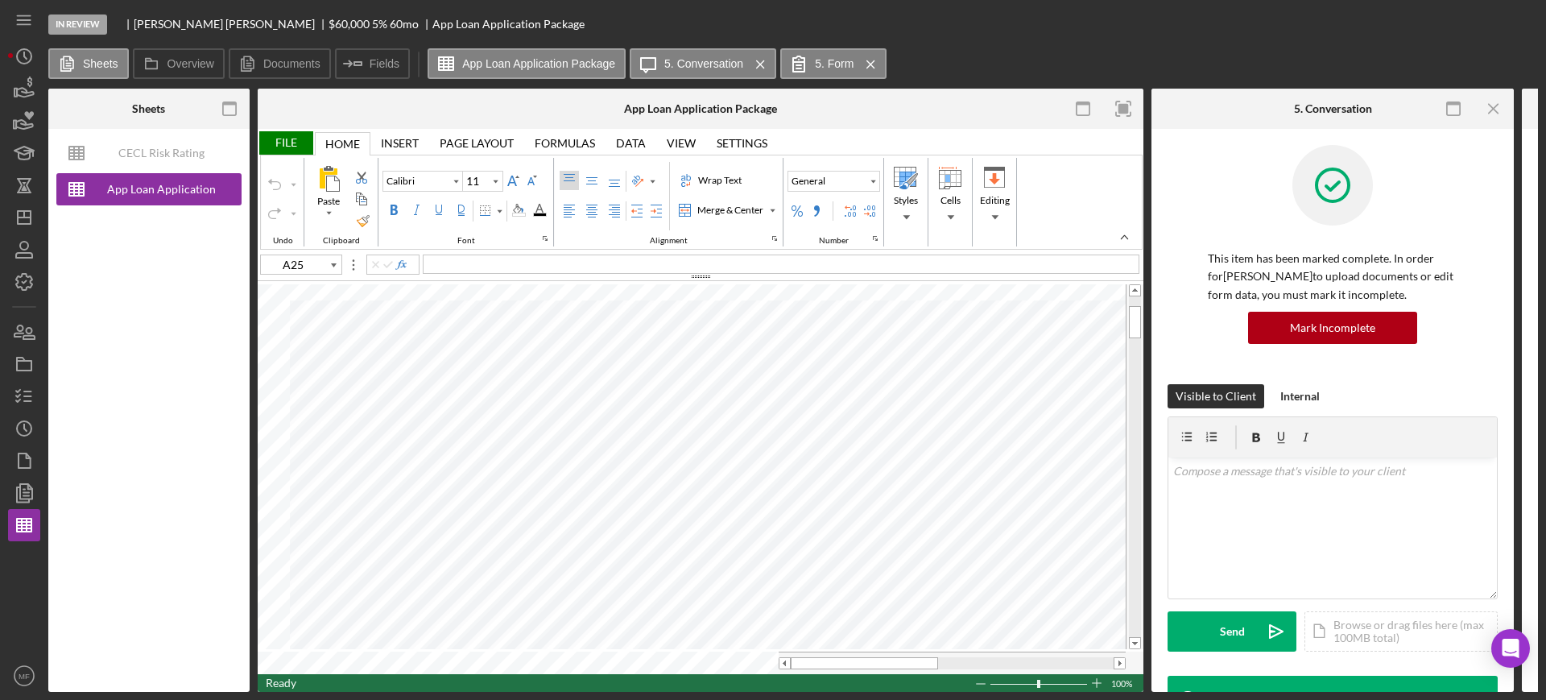
click at [287, 138] on div "File" at bounding box center [286, 142] width 56 height 23
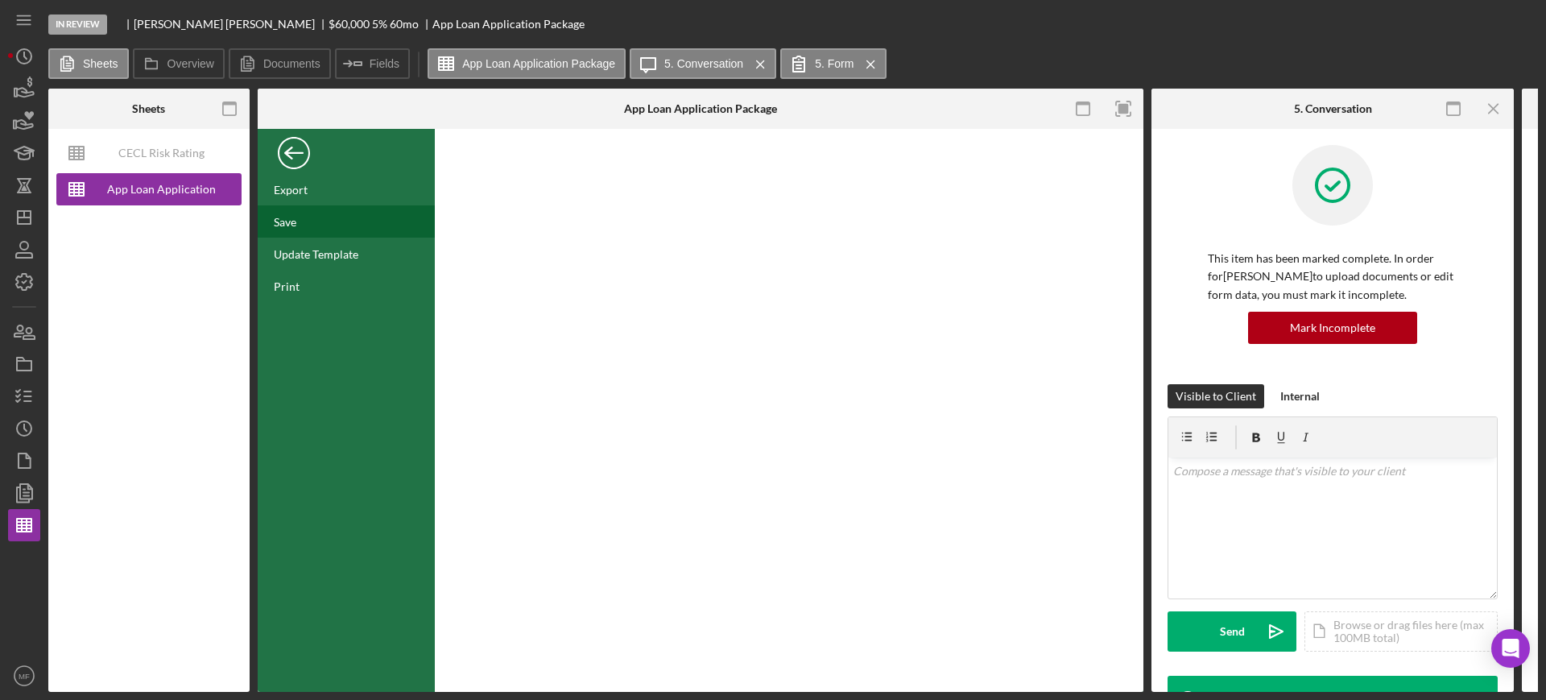
click at [288, 220] on div "Save" at bounding box center [285, 222] width 23 height 14
click at [292, 152] on div "Back" at bounding box center [294, 149] width 32 height 32
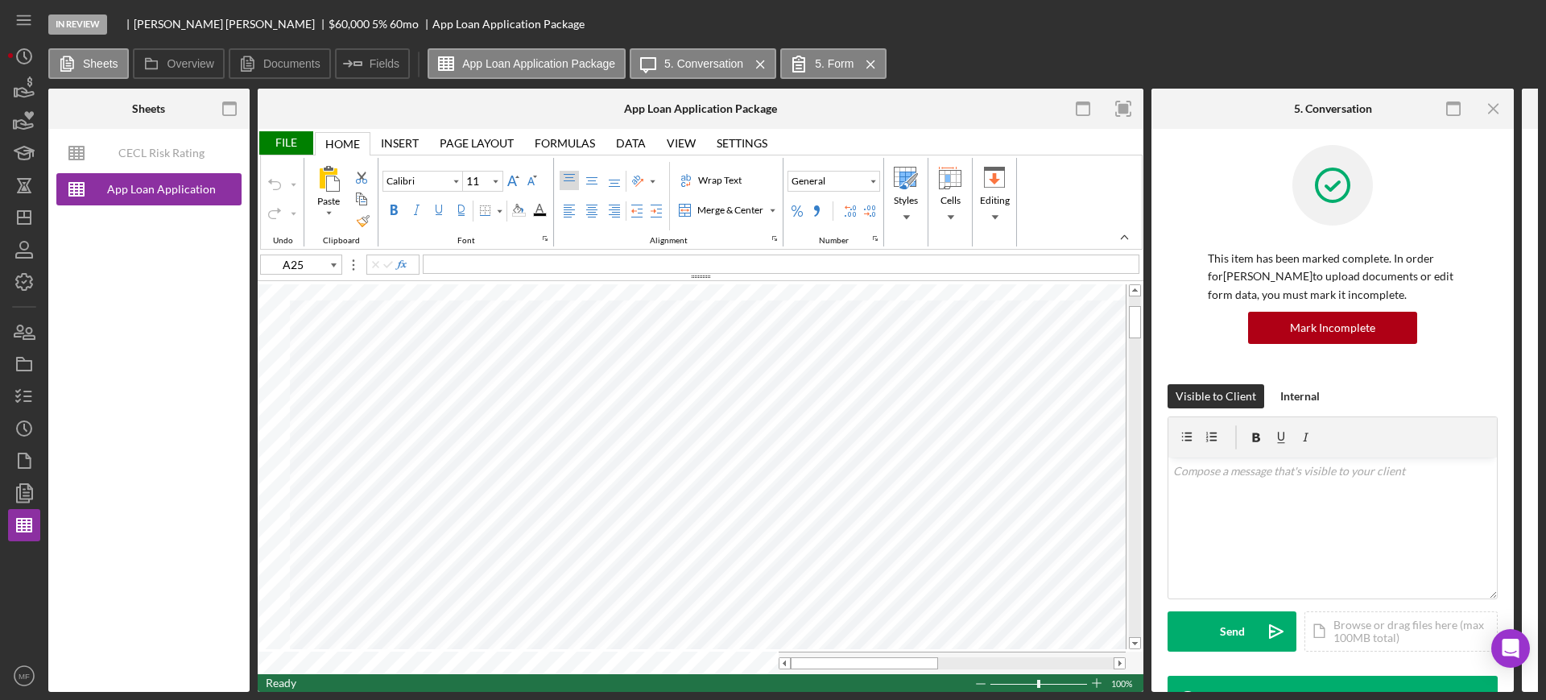
type input "B10"
type input "Arial"
type input "10"
type input "A25"
type input "Calibri"
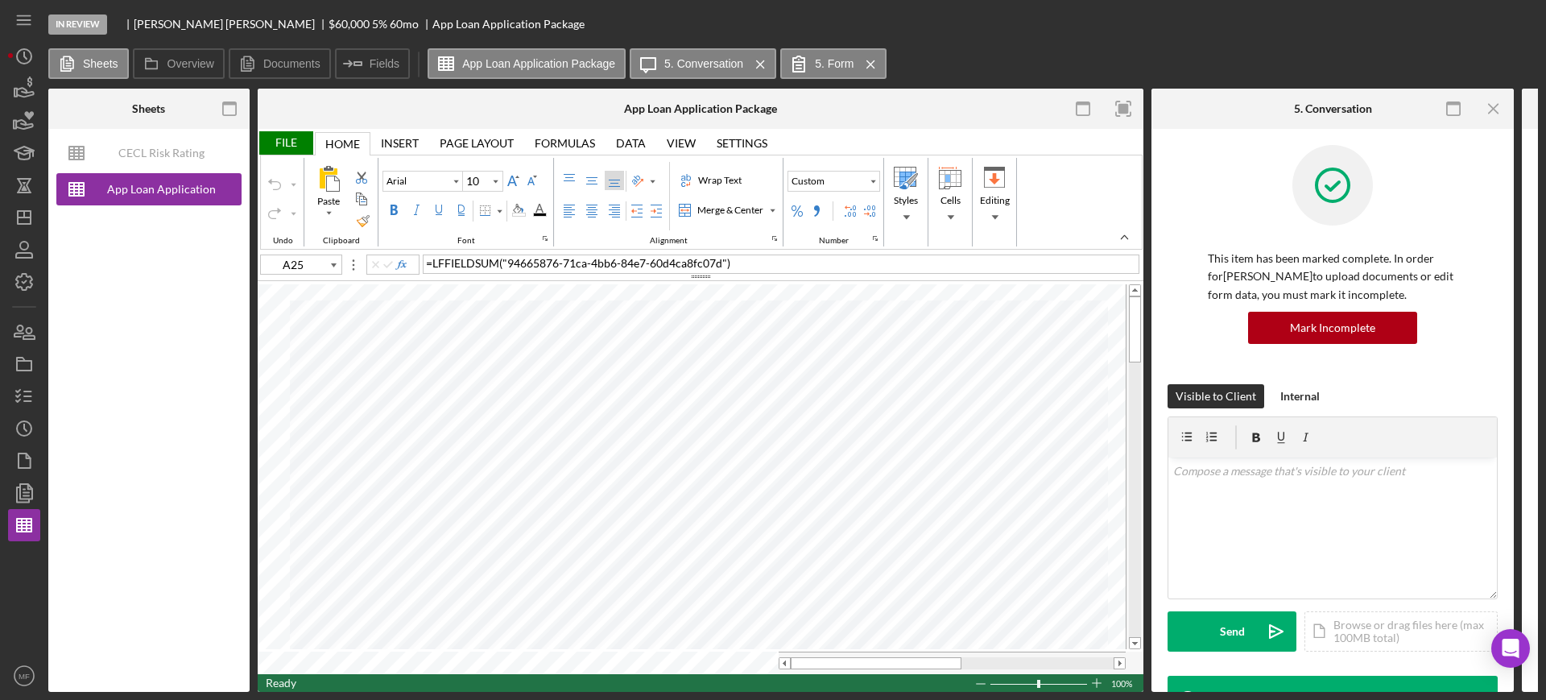
type input "11"
type input "A15"
type input "B11"
type input "Arial"
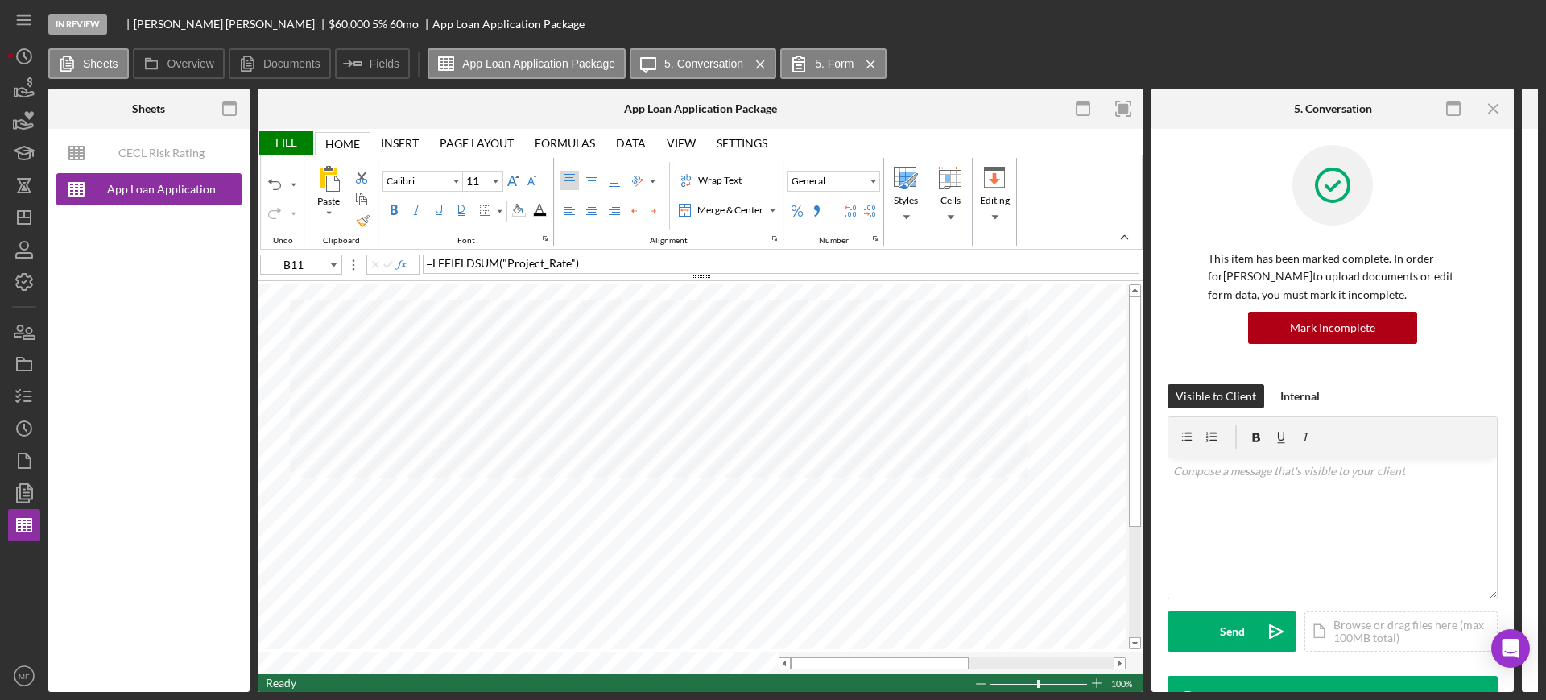
type input "10"
type input "B10"
type input "C10"
type input "D10"
type input "E10"
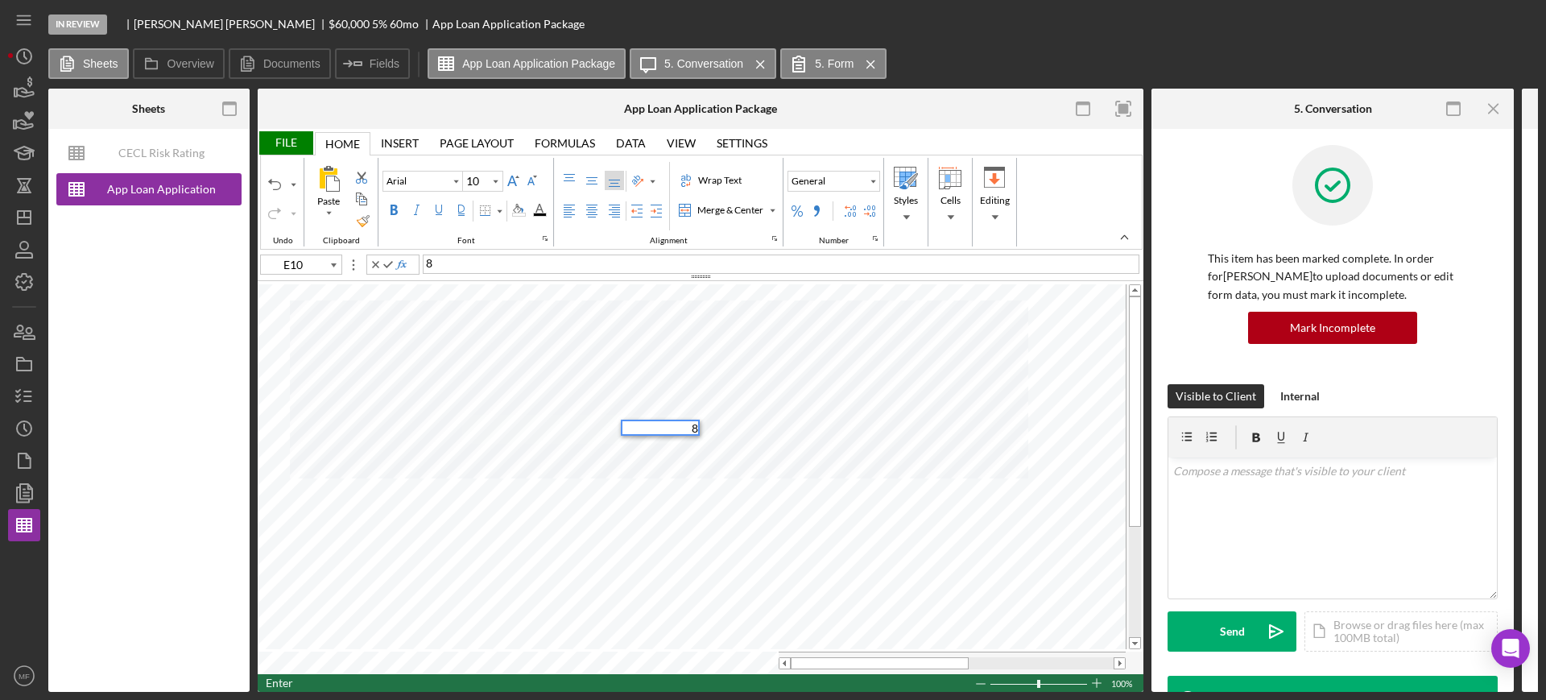
type input "F10"
type input "G10"
type input "H10"
type input "A16"
type input "Calibri"
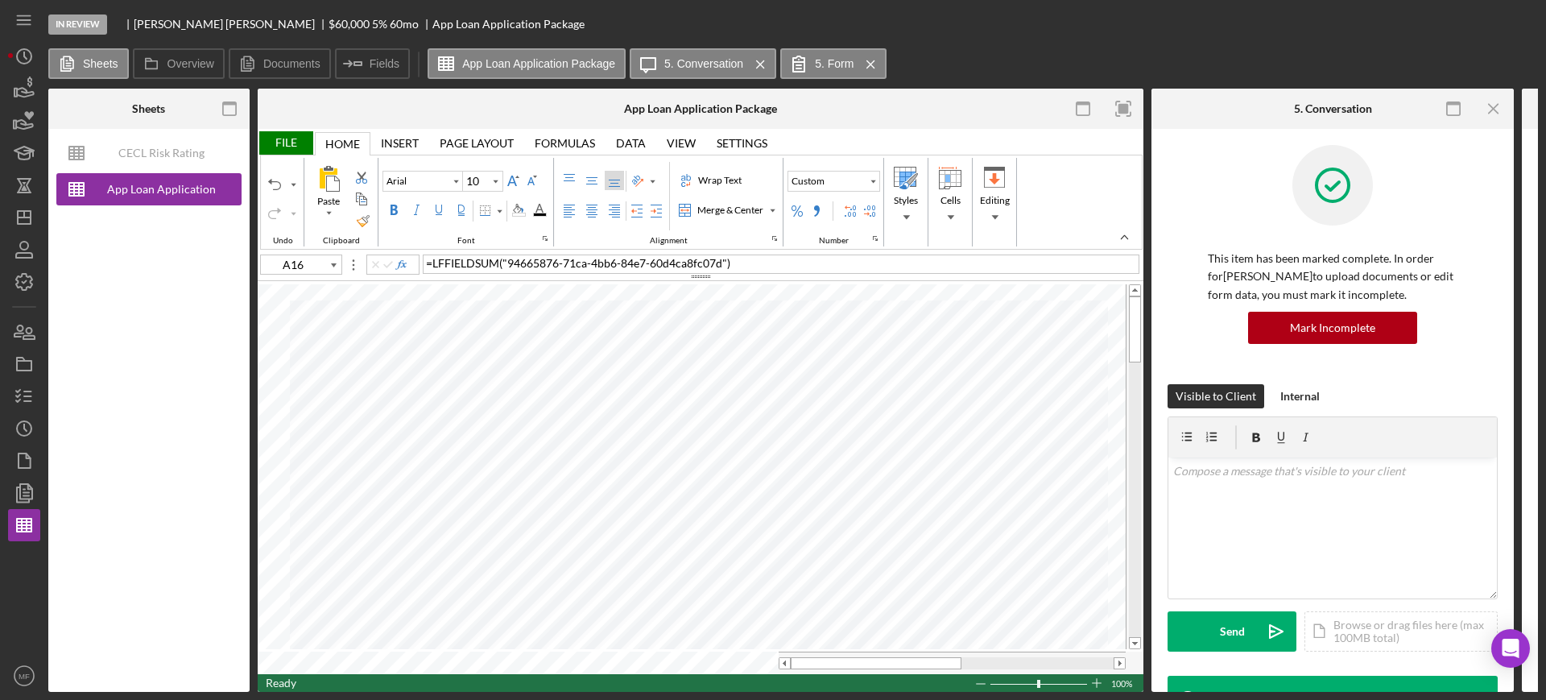
type input "11"
type input "B12"
type input "Arial"
type input "10"
type input "E12"
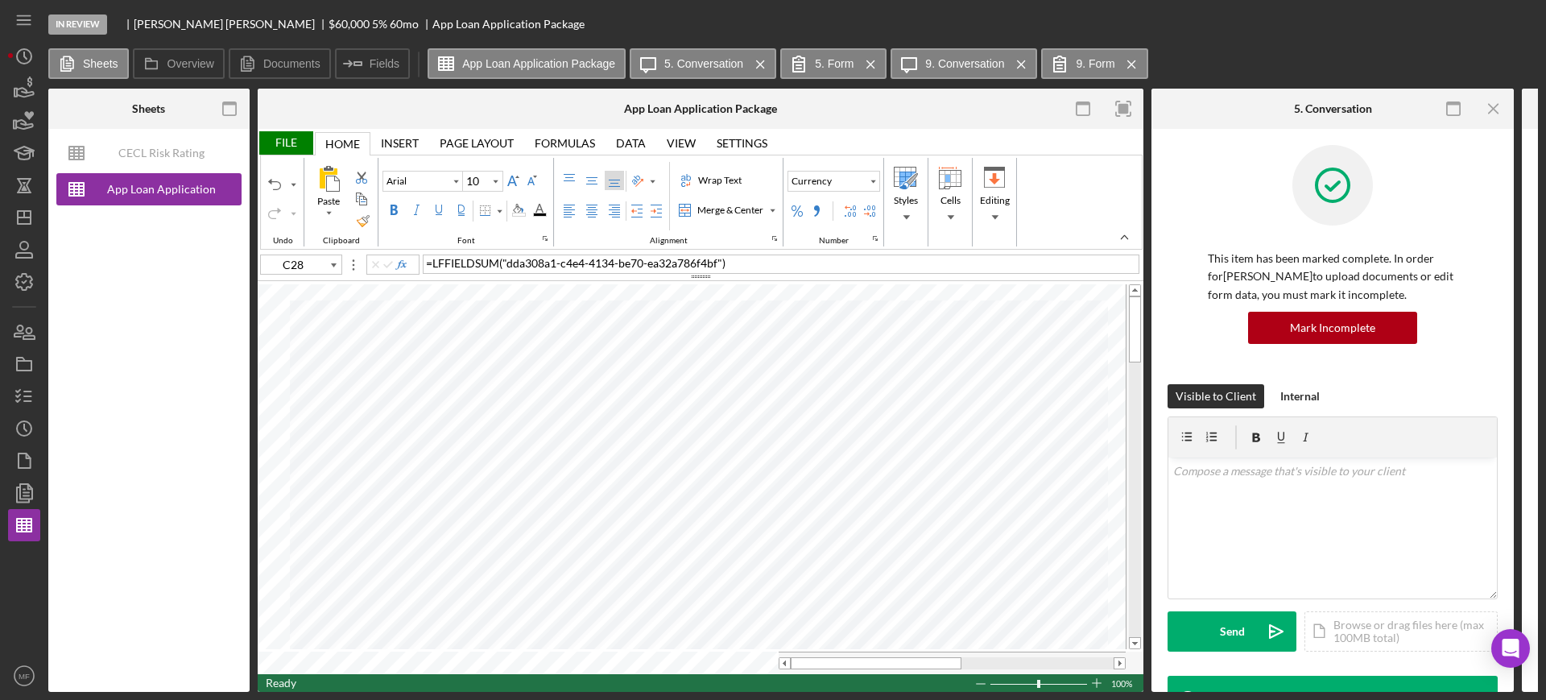
type input "A16"
type input "Calibri"
type input "11"
type input "I10"
type input "Arial"
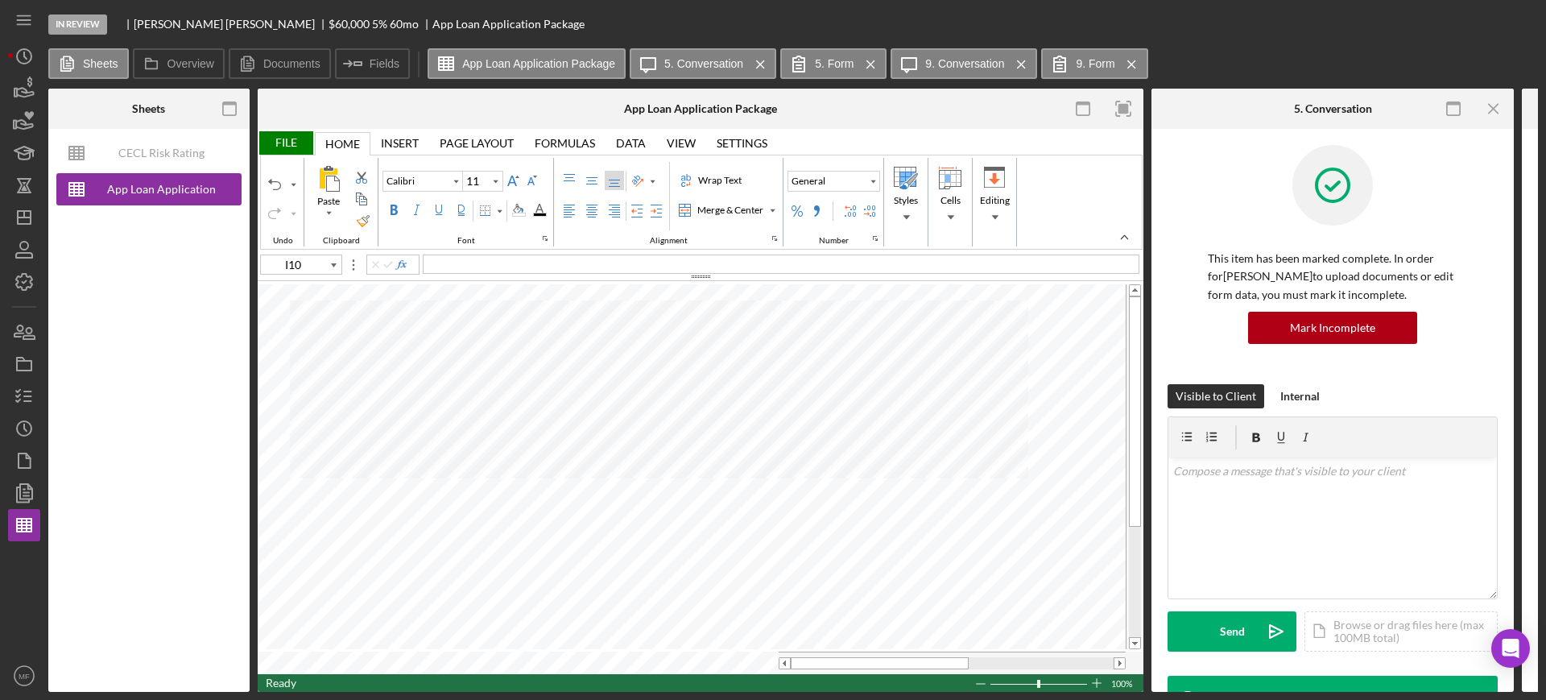
type input "10"
type input "A16"
type input "Calibri"
type input "11"
type input "I10"
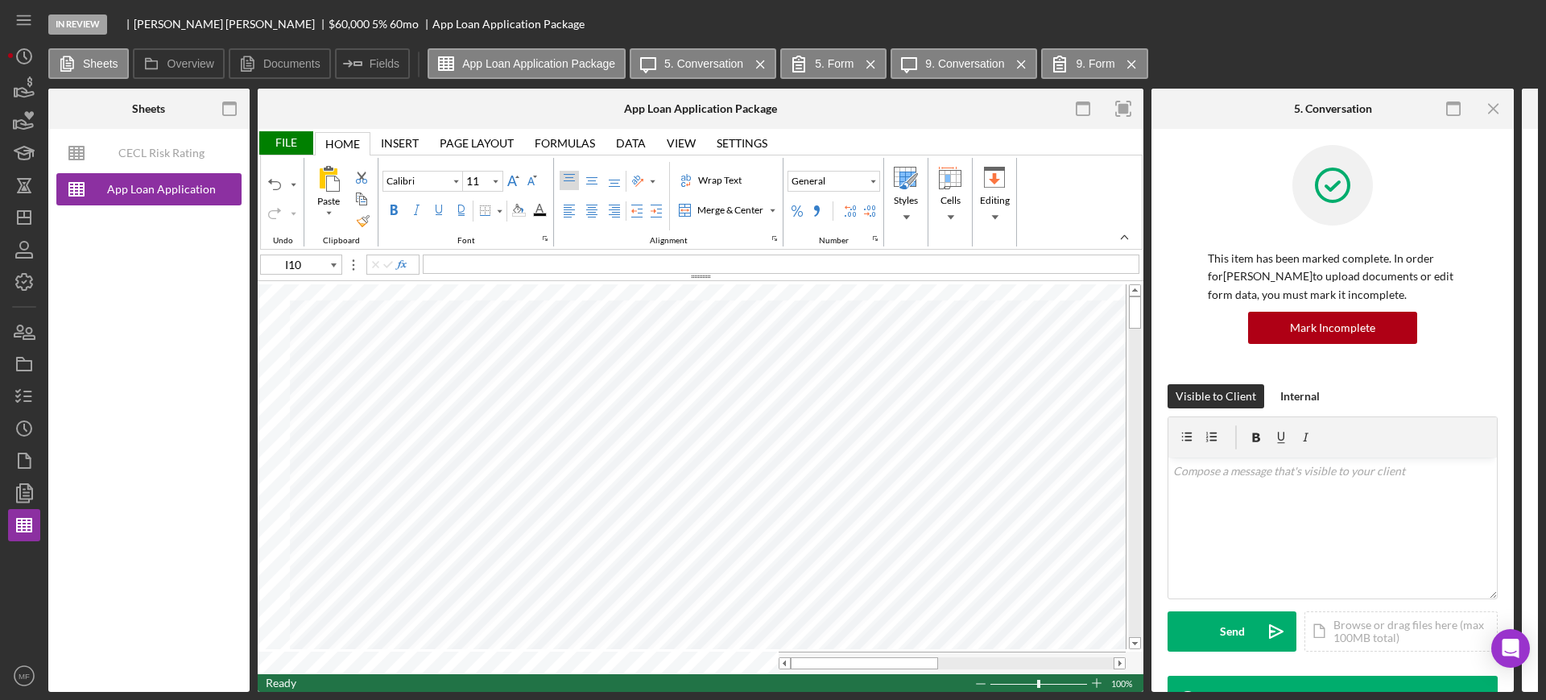
type input "Arial"
type input "10"
type input "B9"
type input "A16"
type input "Calibri"
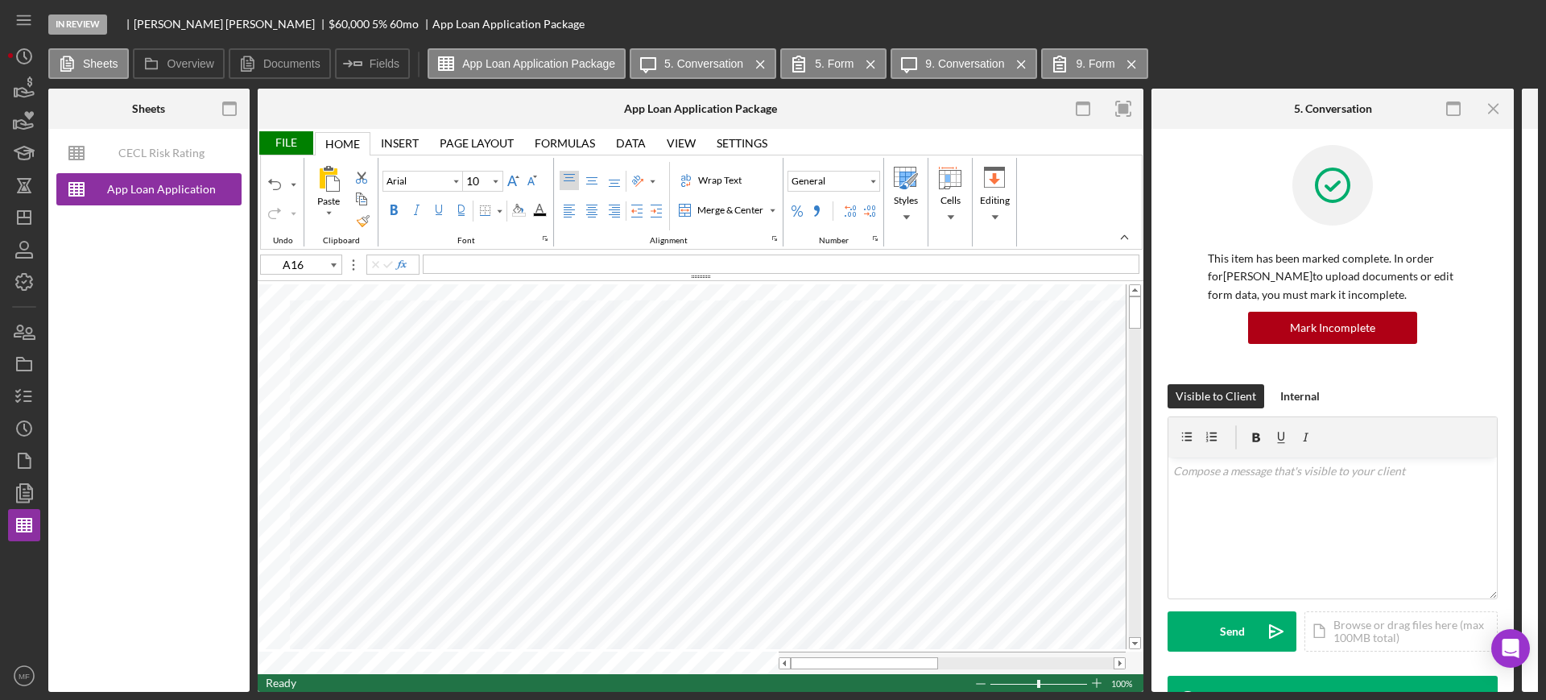
type input "11"
type input "L3"
type input "L4"
type input "L5"
type input "A9"
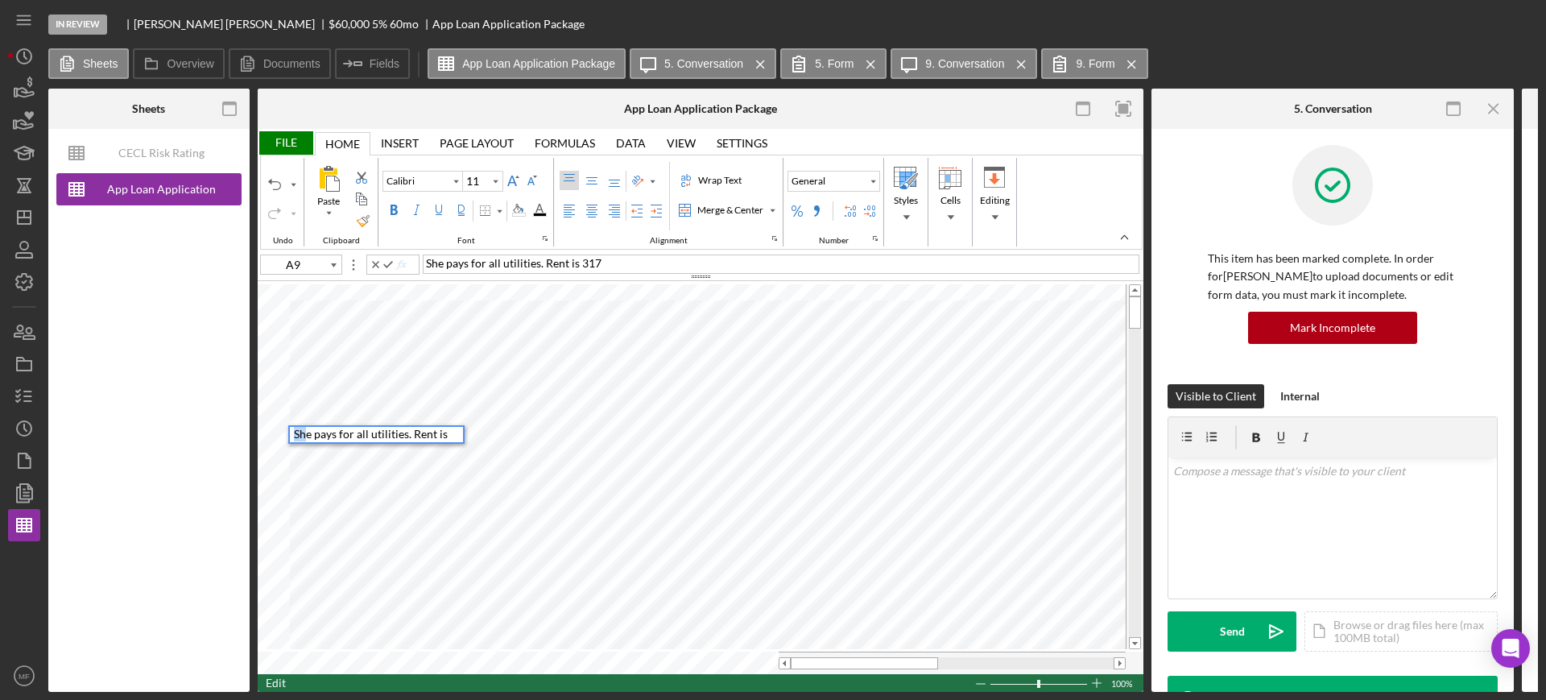
click at [275, 435] on div "Paste Cut Copy AutoFill She pays for all utilities. Rent is 317 She pays for al…" at bounding box center [701, 478] width 886 height 392
type input "A10"
type input "B10"
type input "Arial"
type input "10"
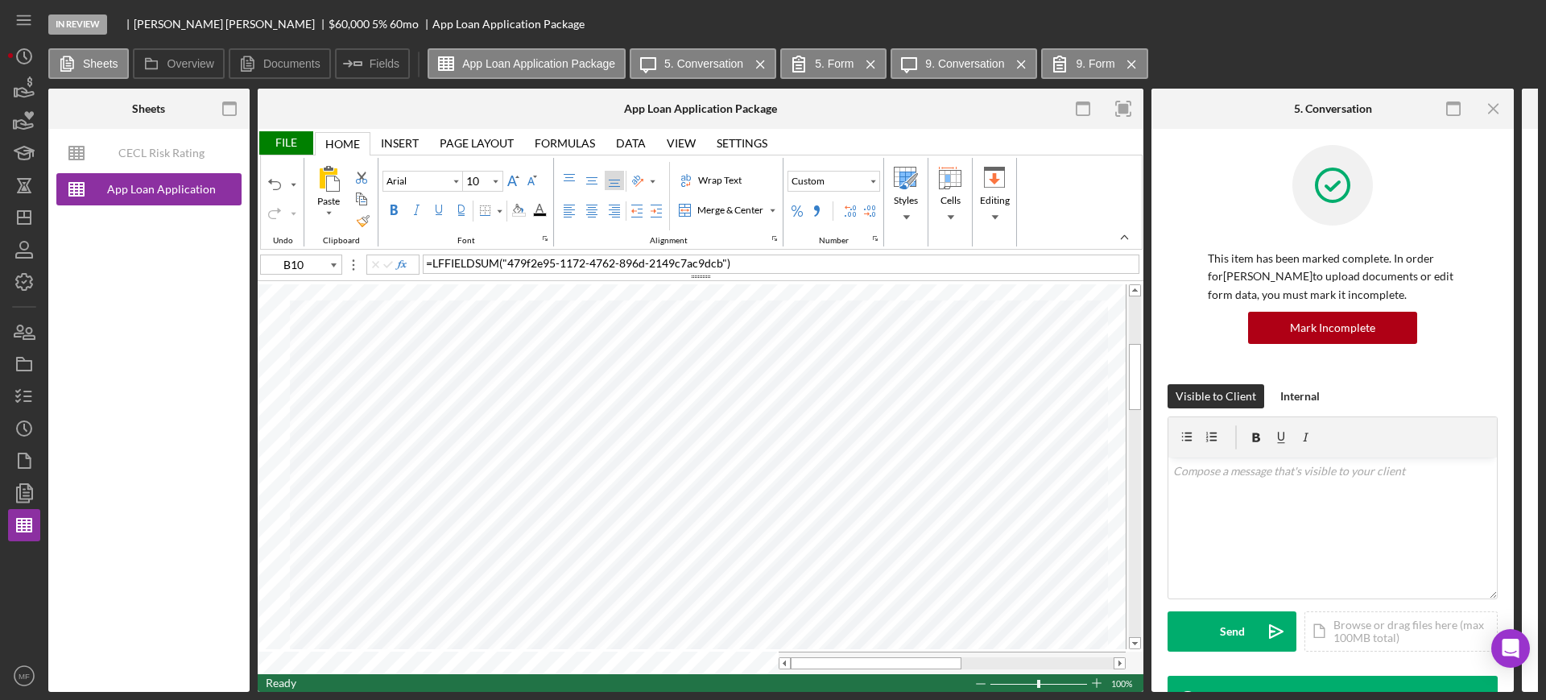
type input "A11"
type input "Calibri"
type input "11"
type input "N2"
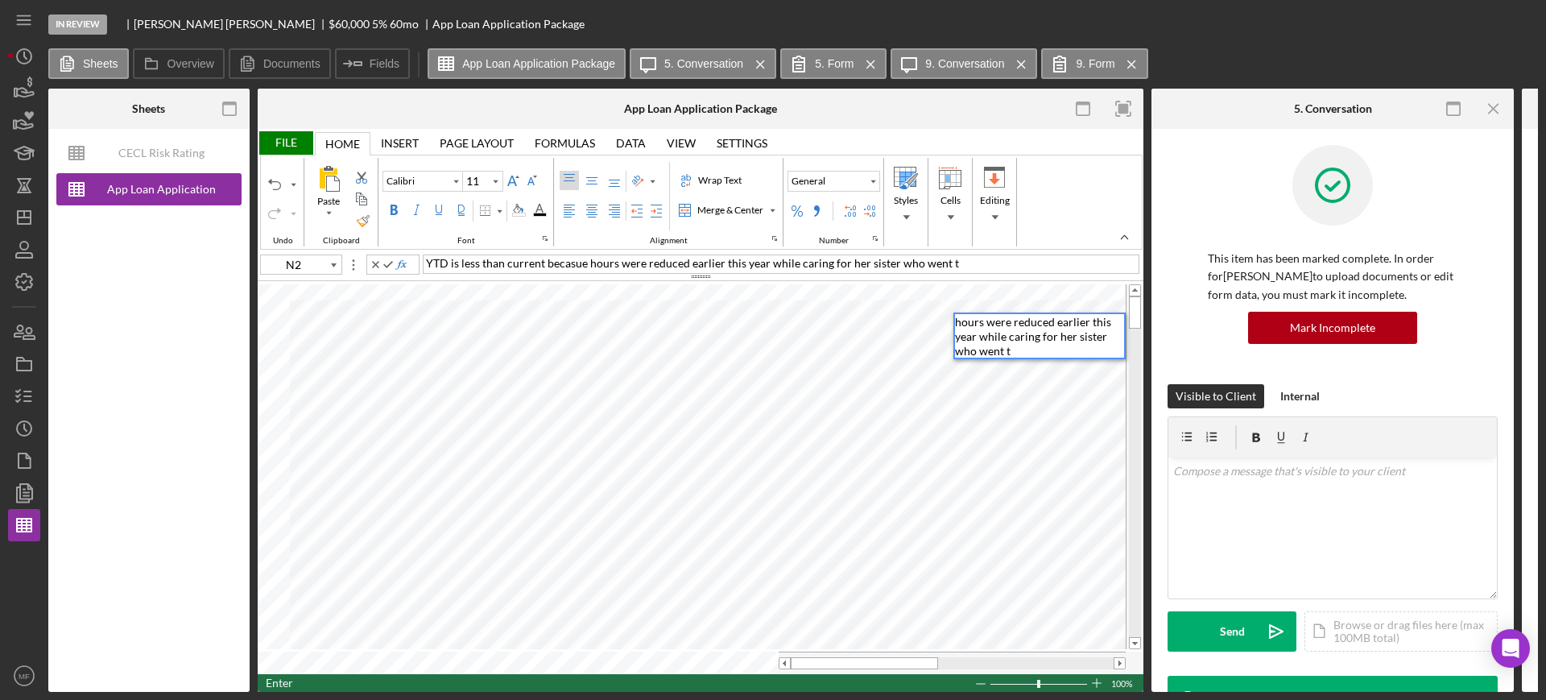
scroll to position [0, 0]
click at [1101, 320] on span "YTD is less than current becasue hours were reduced earlier this year while car…" at bounding box center [1037, 342] width 164 height 57
click at [730, 177] on div "Wrap Text" at bounding box center [720, 180] width 50 height 14
click at [775, 210] on div "Merge & Center" at bounding box center [772, 210] width 8 height 8
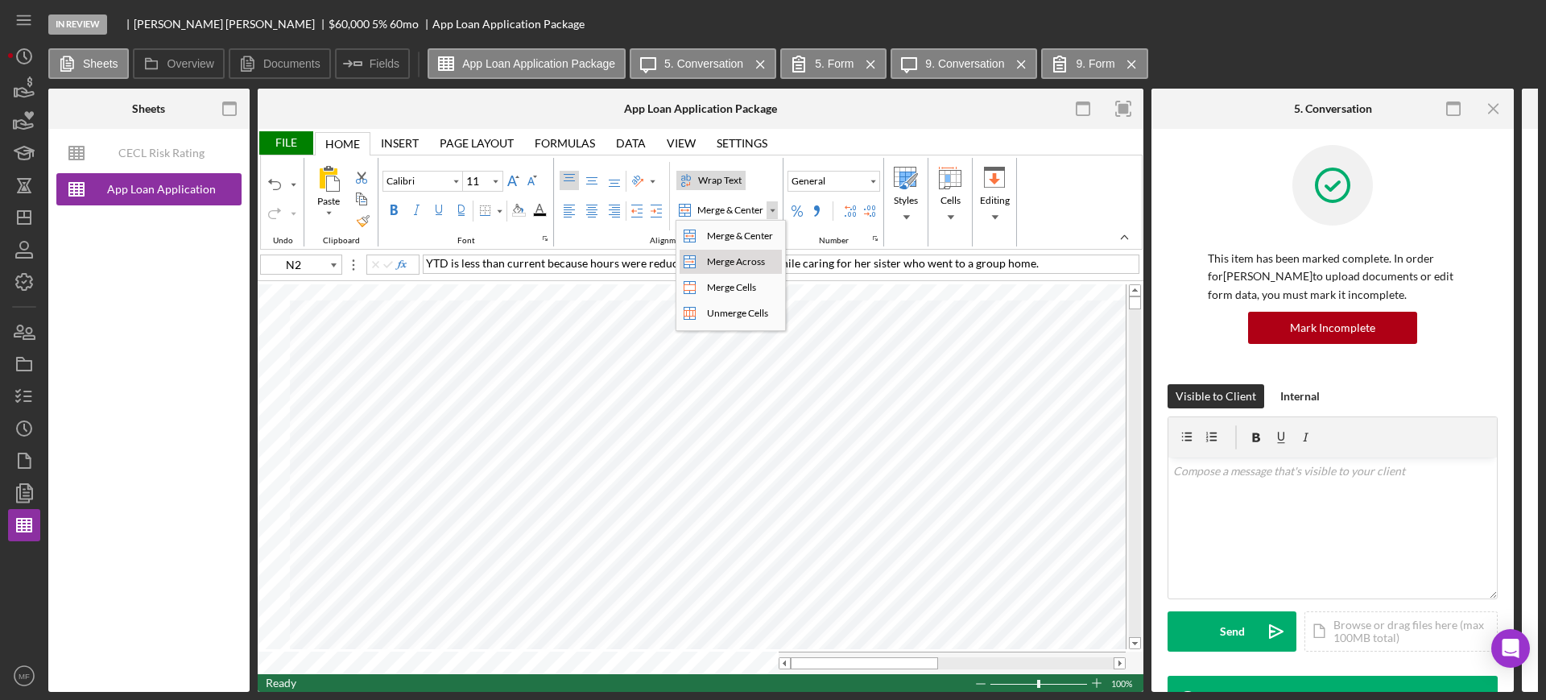
click at [732, 254] on div "Merge Across" at bounding box center [736, 261] width 64 height 14
click at [717, 175] on div "Wrap Text" at bounding box center [720, 180] width 50 height 14
click at [270, 183] on div "Undo" at bounding box center [274, 184] width 13 height 13
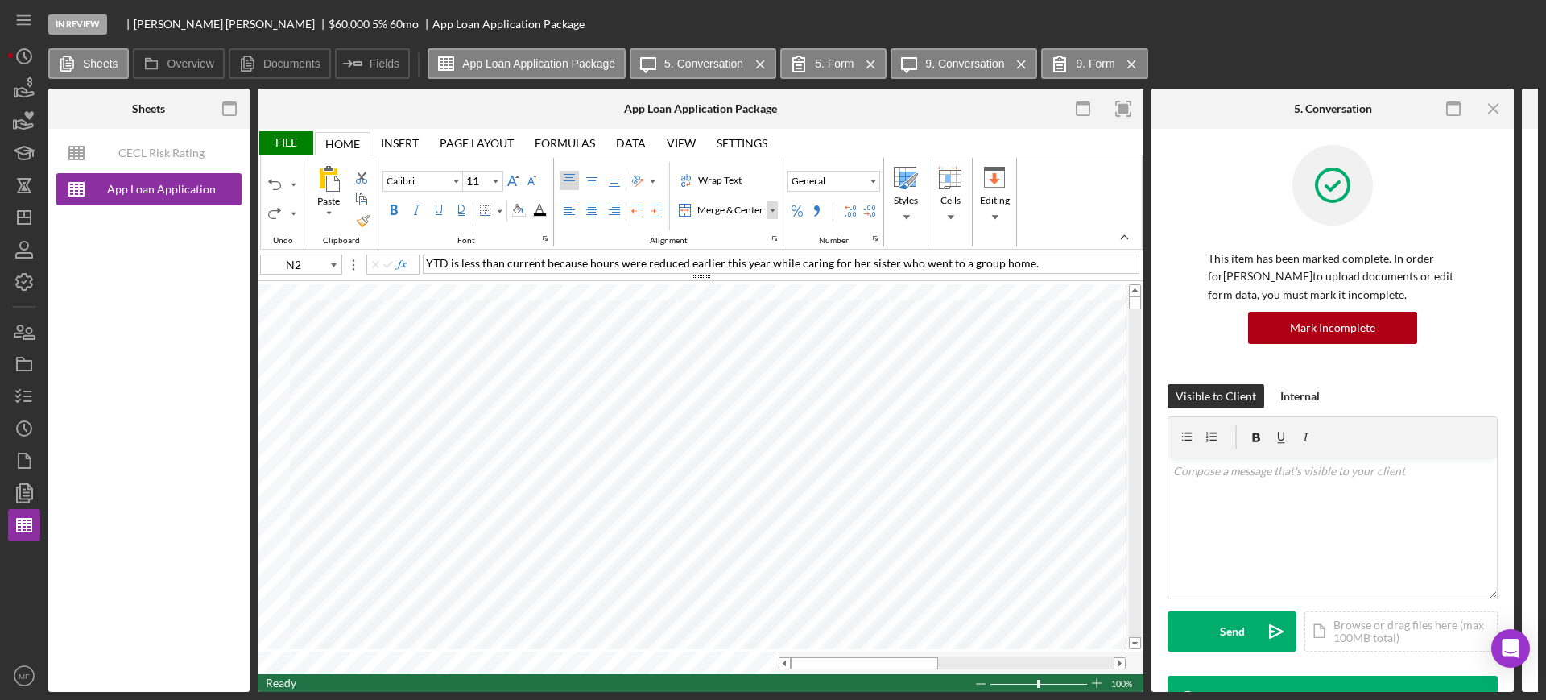
click at [773, 207] on div "Merge & Center" at bounding box center [772, 210] width 8 height 8
click at [746, 254] on div "Merge Across" at bounding box center [736, 261] width 64 height 14
click at [723, 180] on div "Wrap Text" at bounding box center [720, 180] width 50 height 14
click at [274, 180] on div "Undo" at bounding box center [274, 184] width 13 height 13
click at [773, 210] on div "Merge & Center" at bounding box center [772, 210] width 8 height 8
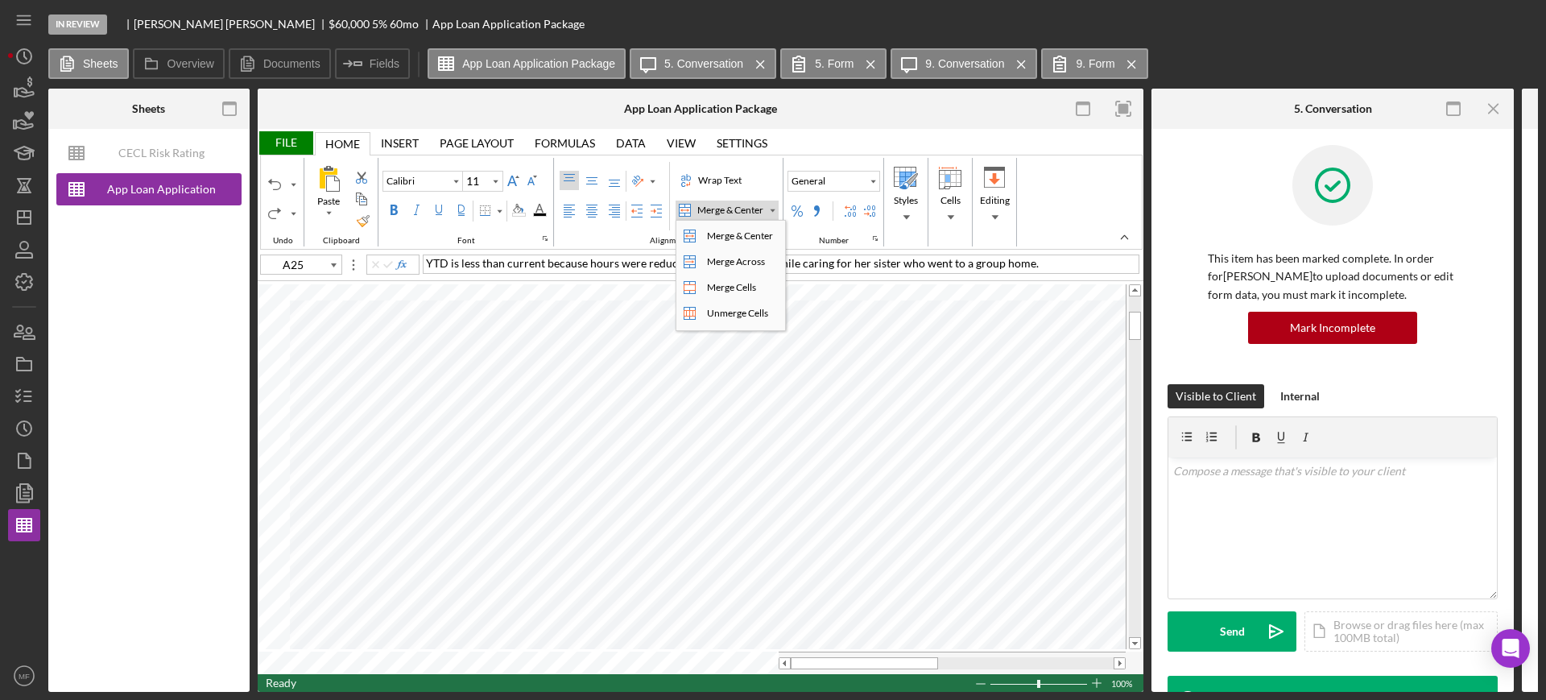
click at [745, 209] on div "Merge & Center" at bounding box center [730, 210] width 72 height 14
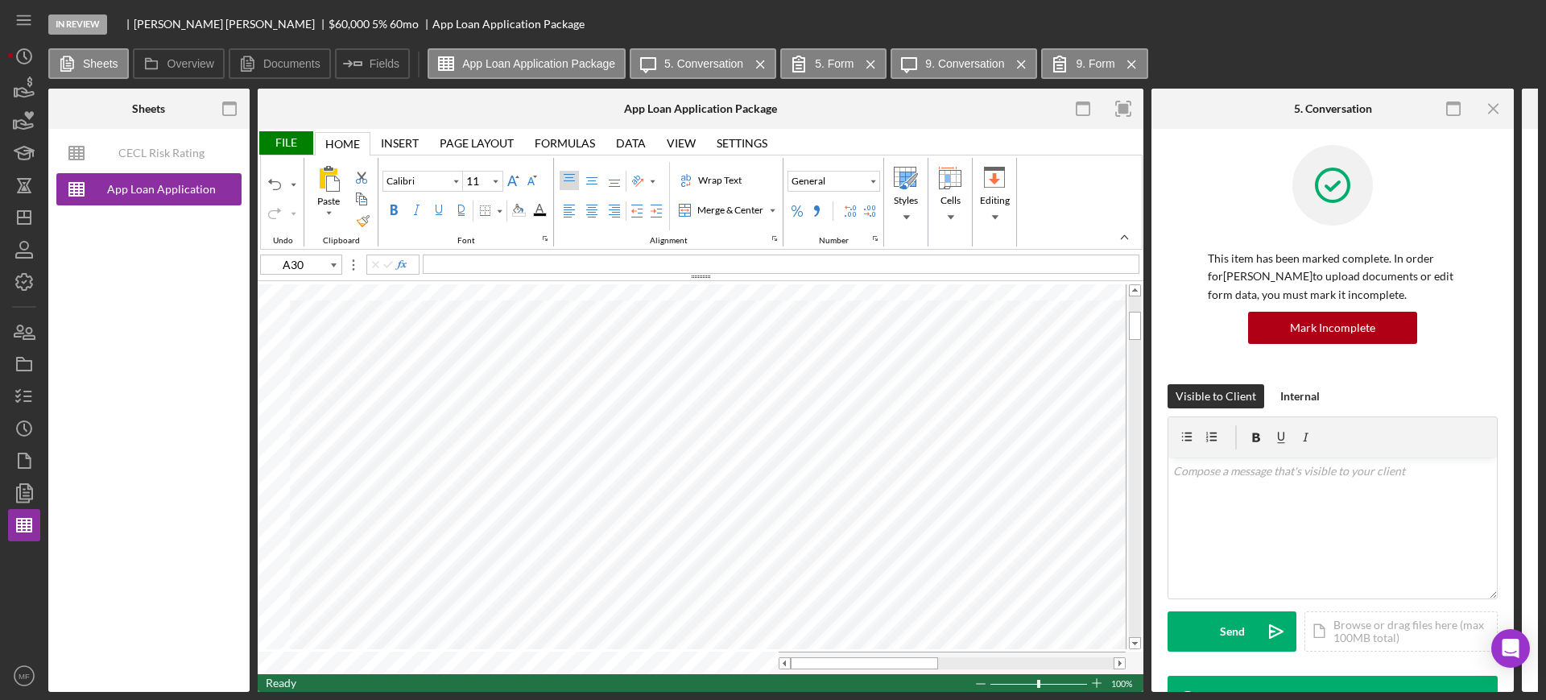
type input "A27"
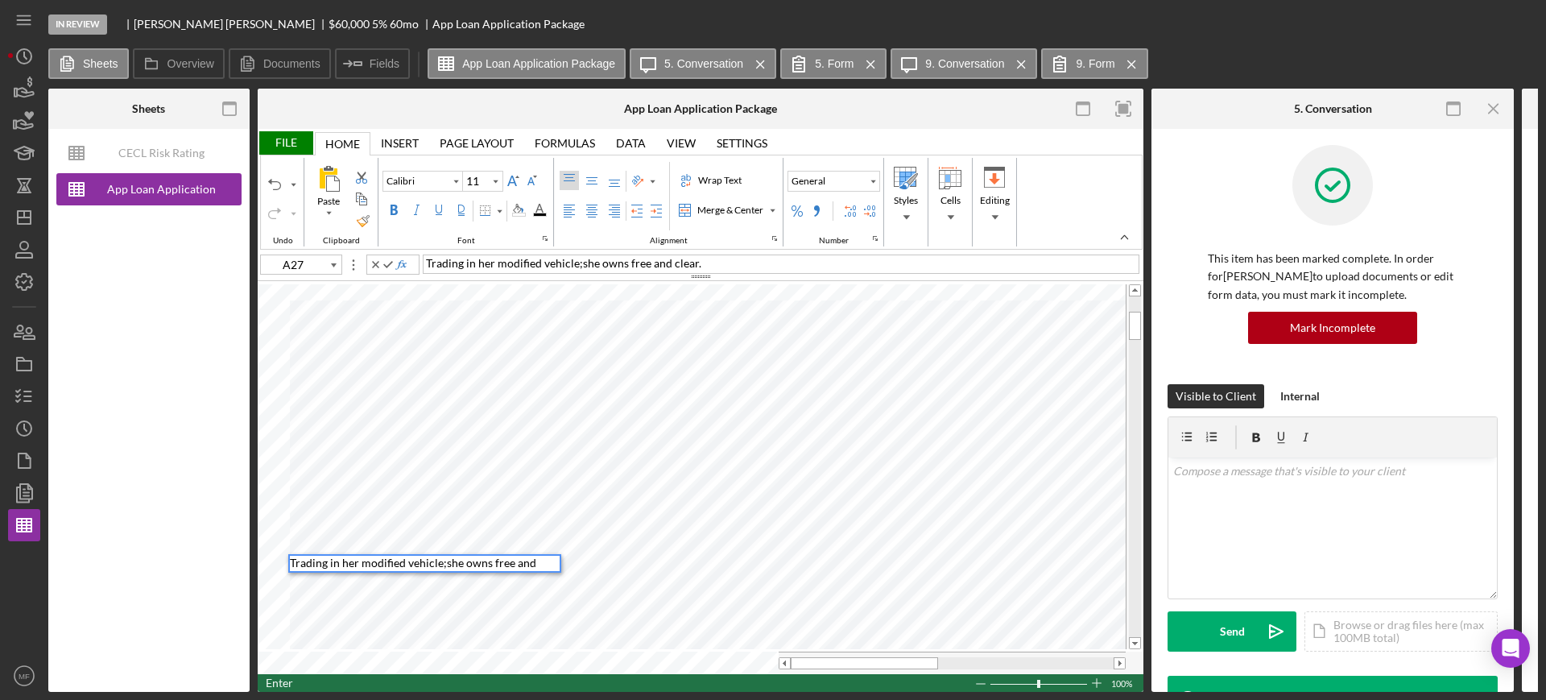
scroll to position [13, 0]
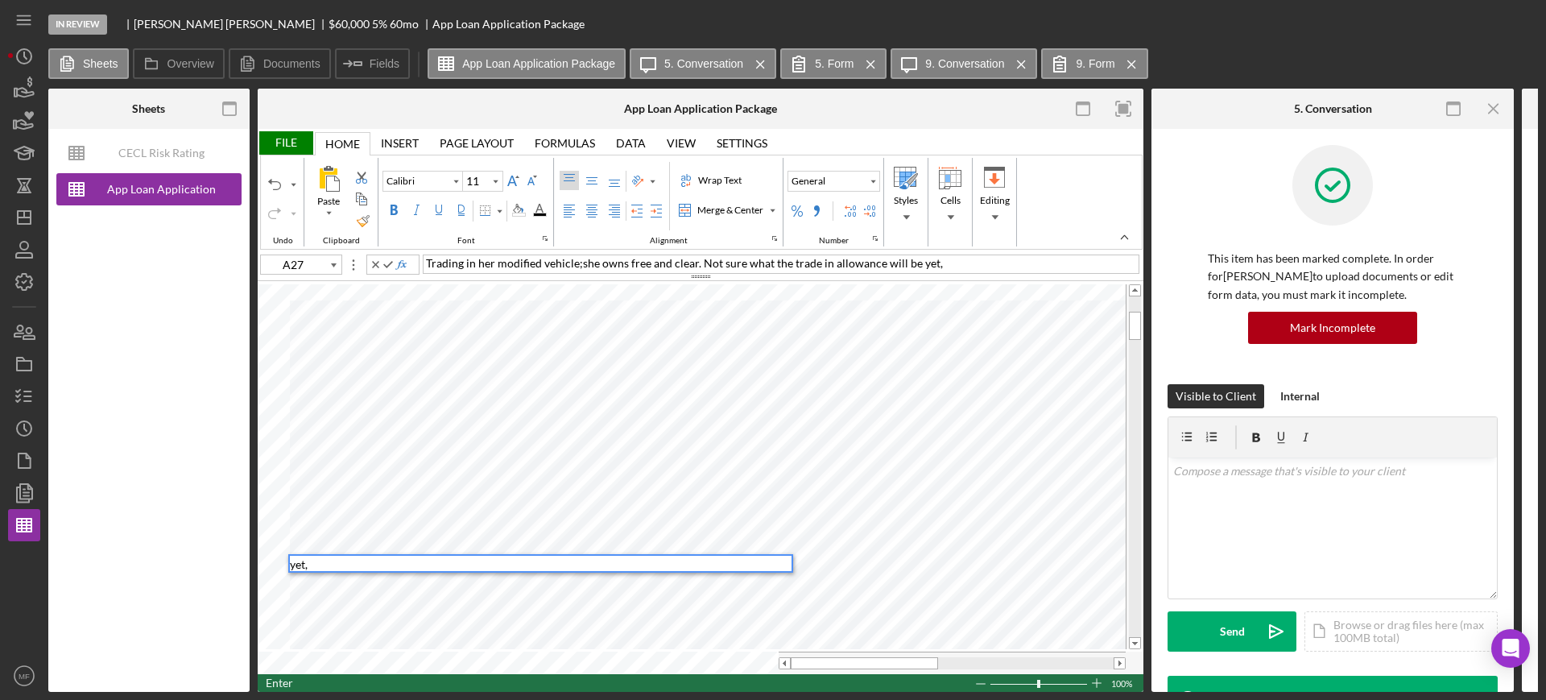
type input "A28"
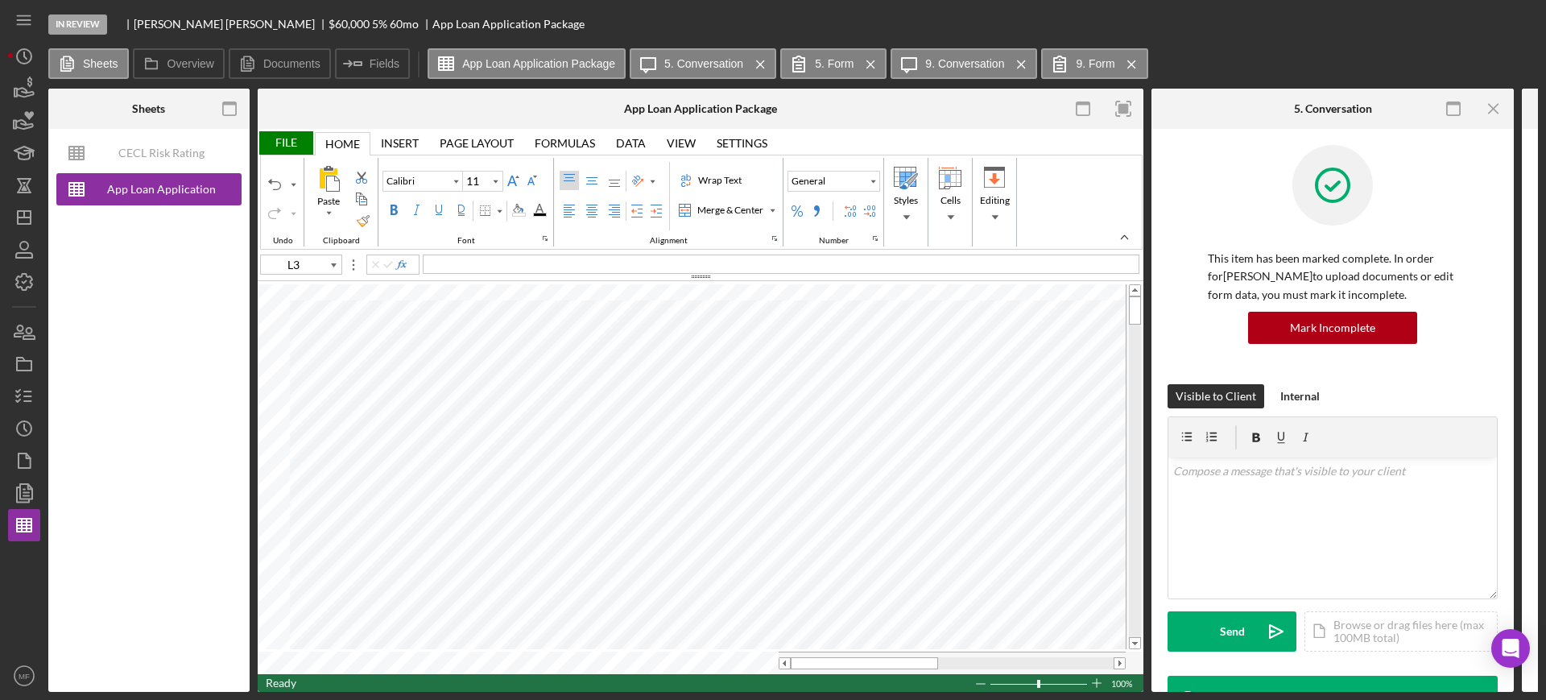
type input "N2"
click at [292, 132] on div "File" at bounding box center [286, 142] width 56 height 23
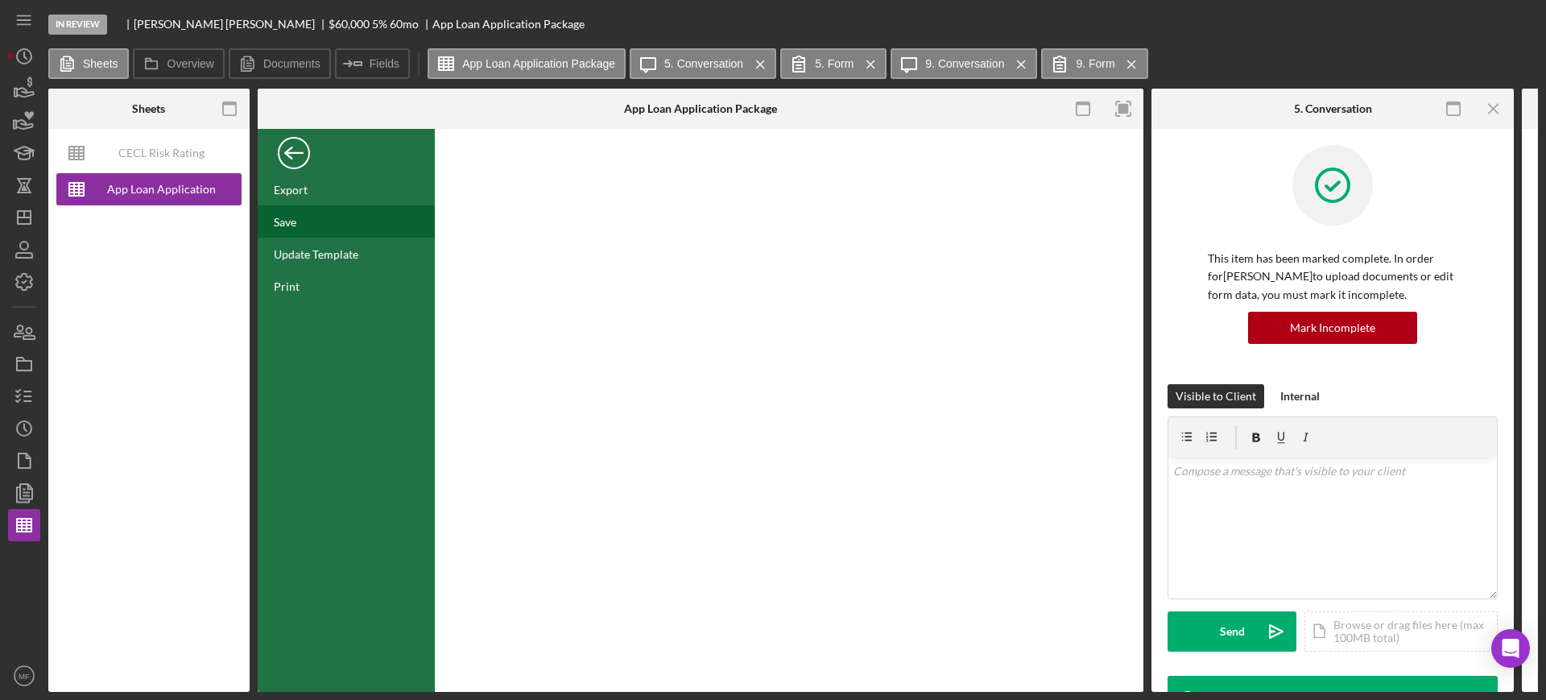
click at [281, 225] on div "Save" at bounding box center [285, 222] width 23 height 14
click at [292, 152] on div "Back" at bounding box center [294, 149] width 32 height 32
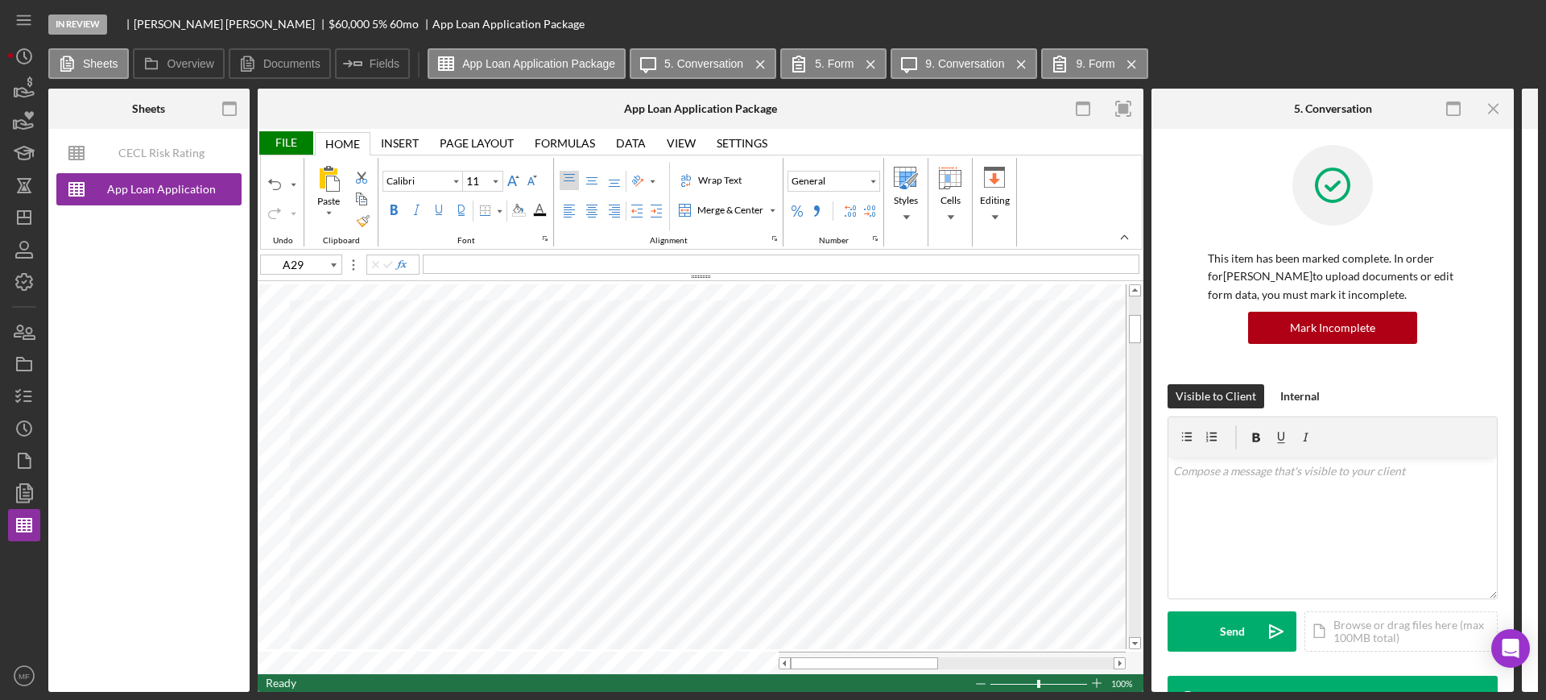
type input "A30"
type input "C20"
type input "Arial"
type input "12"
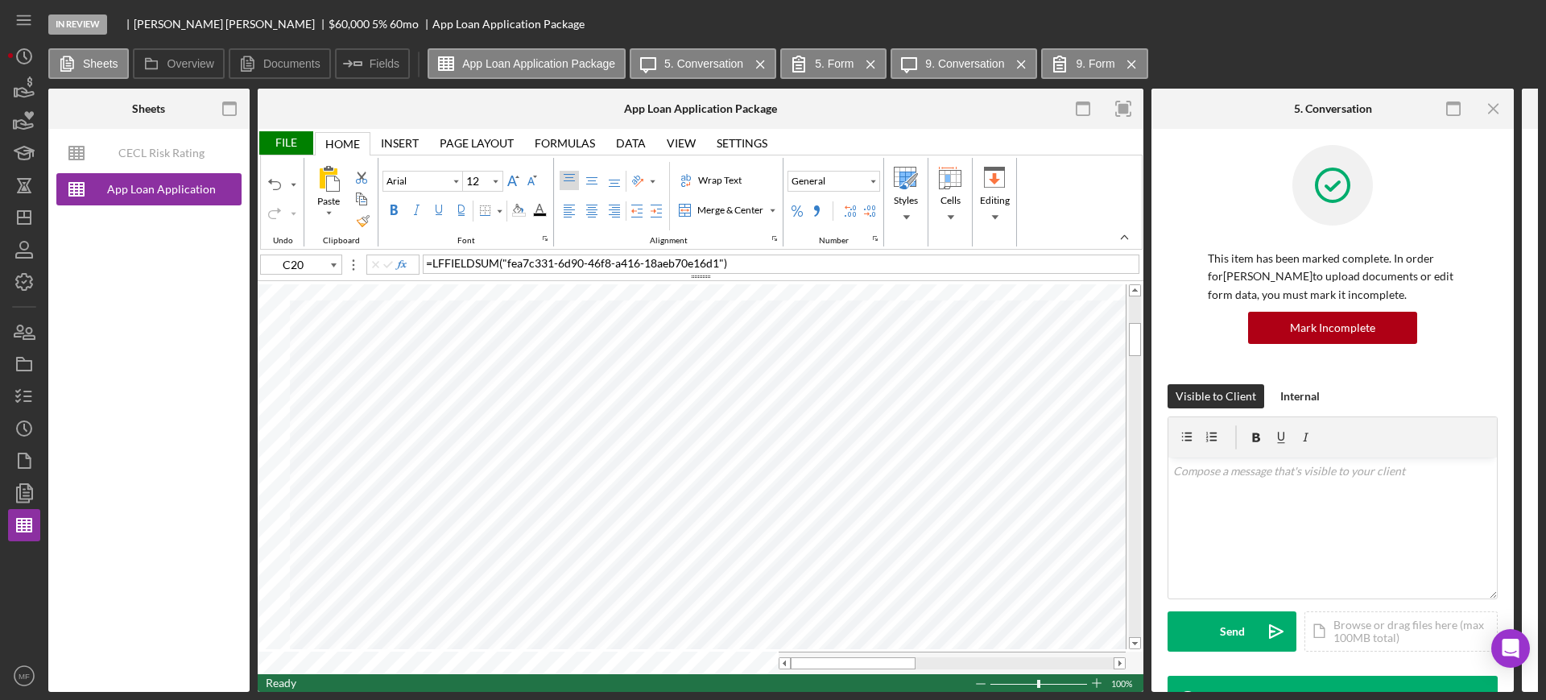
type input "B10"
type input "10"
type input "B9"
type input "D13"
click at [279, 141] on div "File" at bounding box center [286, 142] width 56 height 23
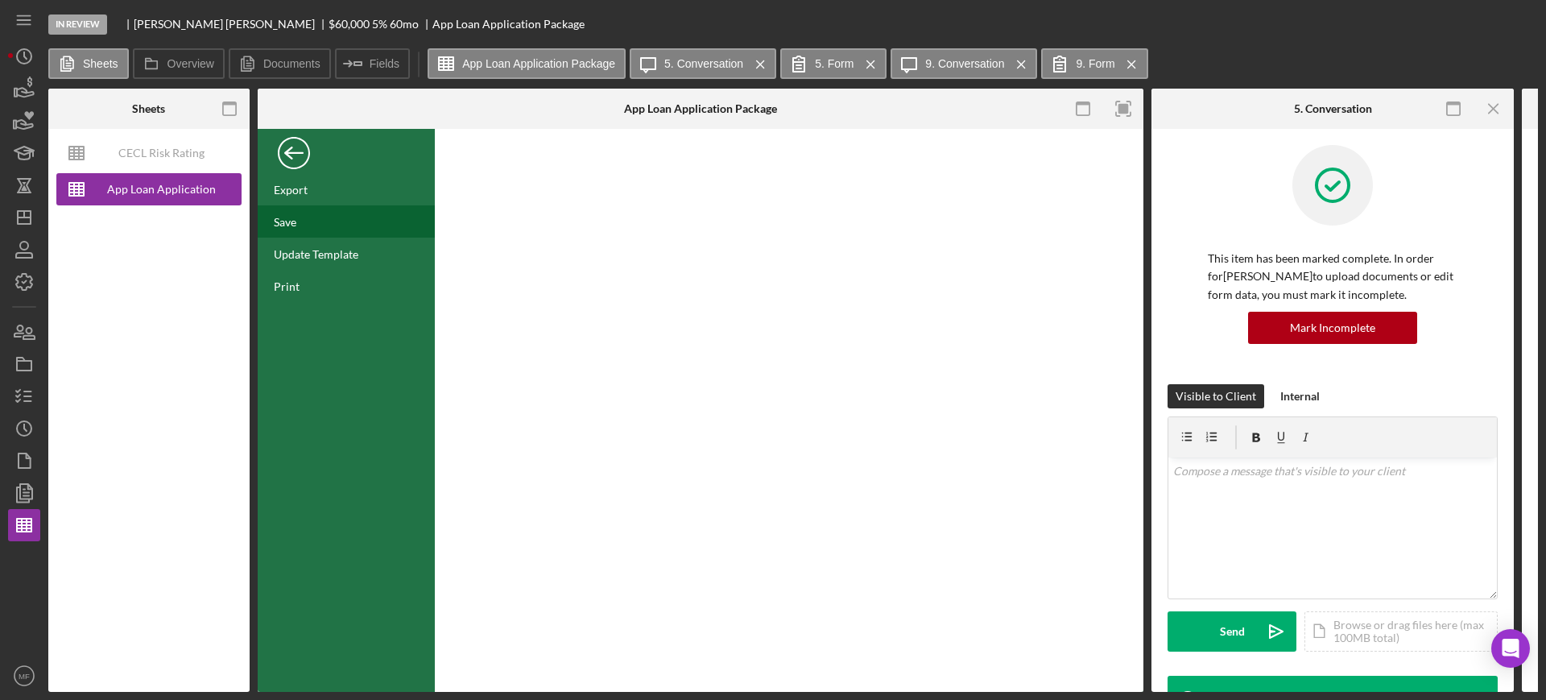
click at [321, 216] on div "Save" at bounding box center [346, 221] width 177 height 32
click at [27, 459] on icon "button" at bounding box center [24, 460] width 40 height 40
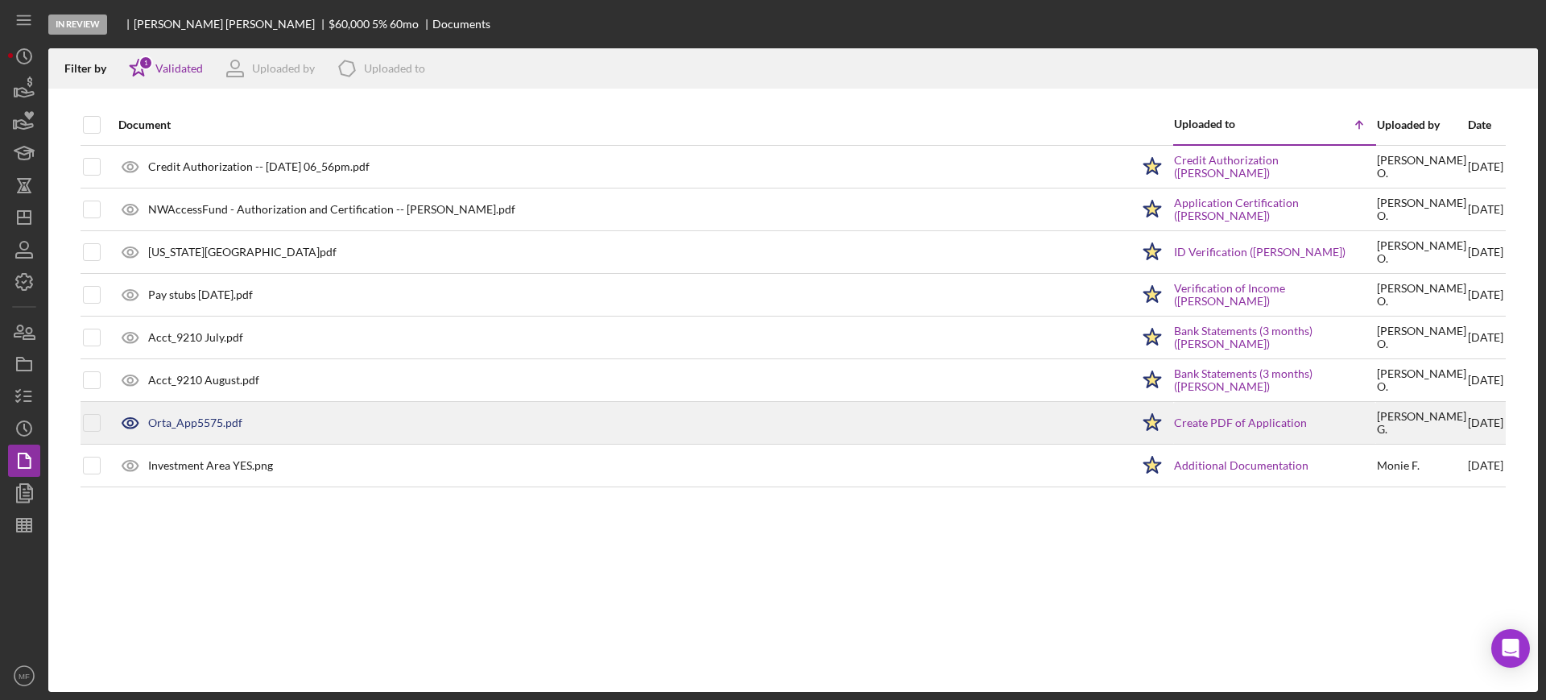
click at [212, 419] on div "Orta_App5575.pdf" at bounding box center [195, 422] width 94 height 13
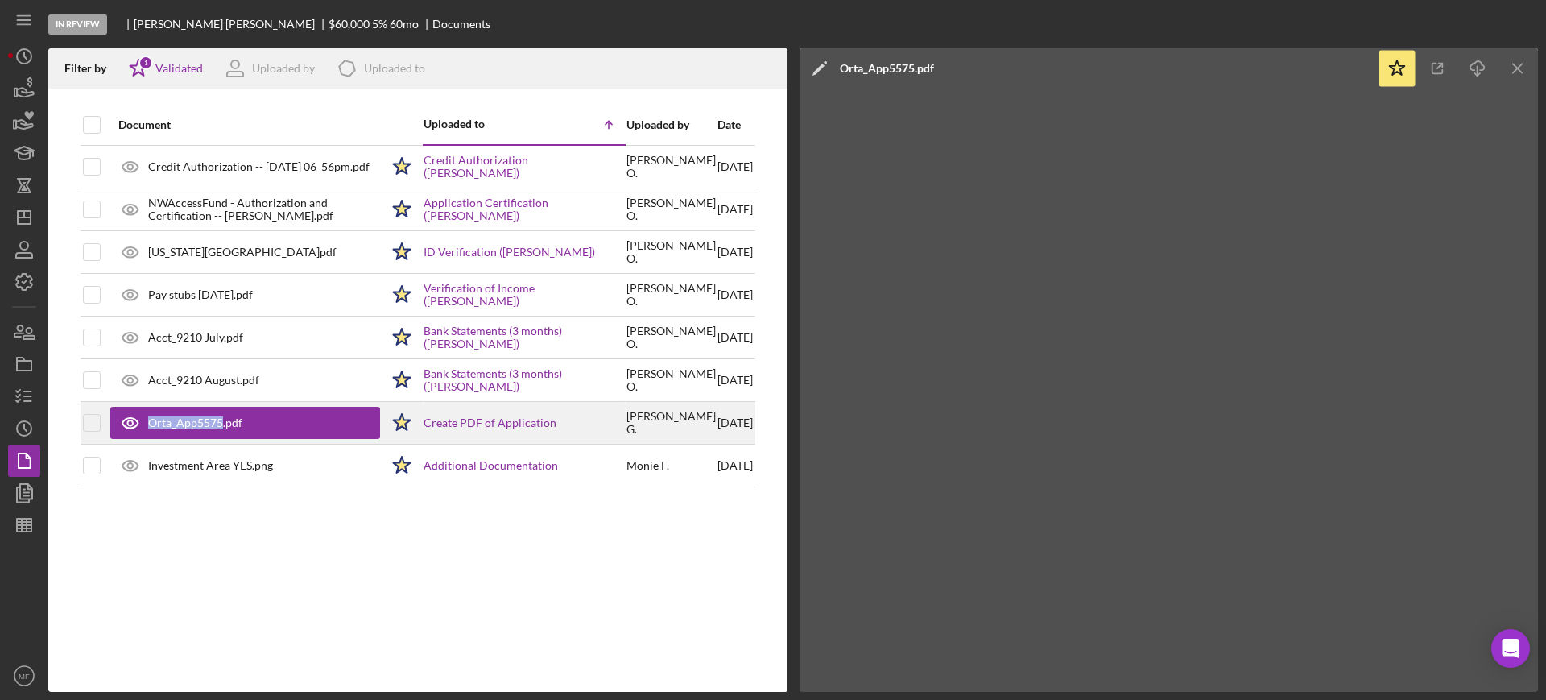
click at [212, 419] on div "Orta_App5575.pdf" at bounding box center [195, 422] width 94 height 13
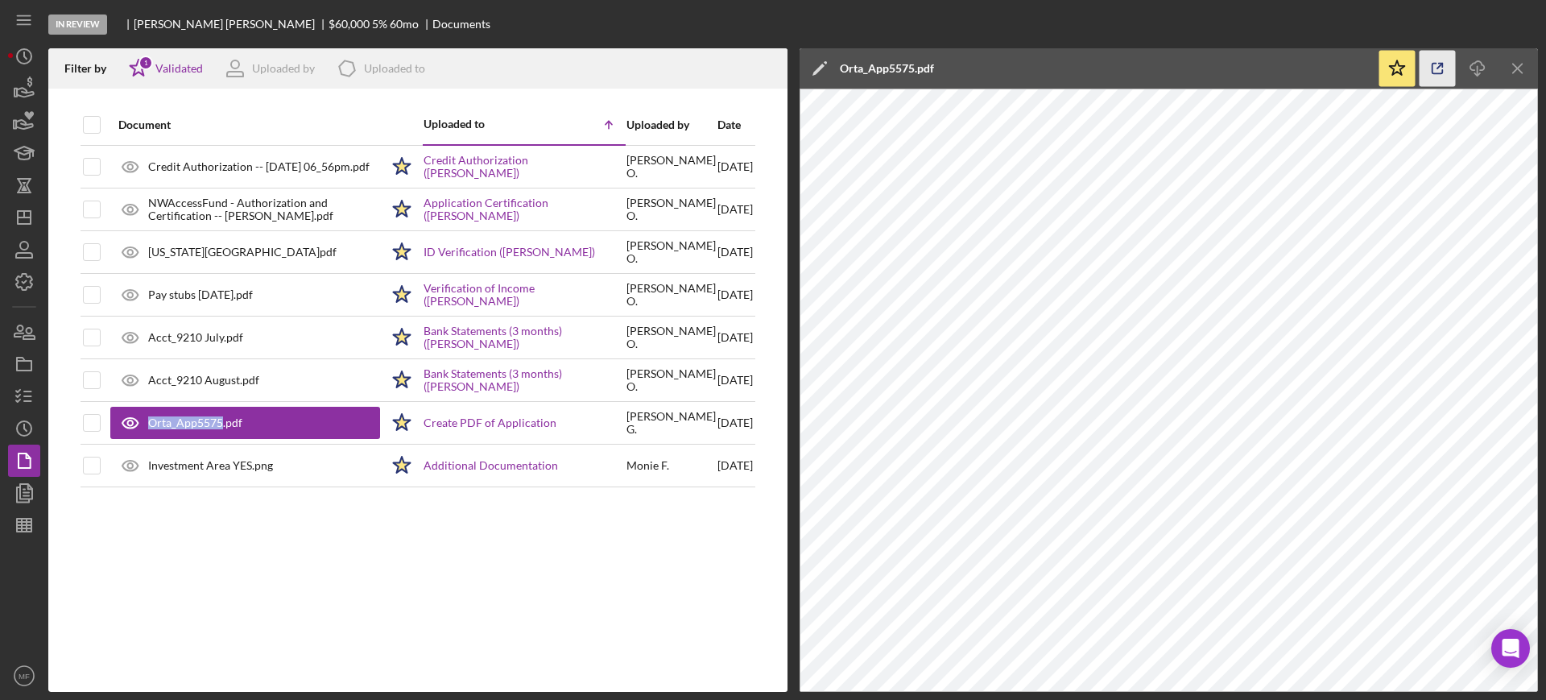
click at [1442, 64] on polyline "button" at bounding box center [1441, 66] width 4 height 4
click at [27, 526] on line "button" at bounding box center [27, 524] width 0 height 13
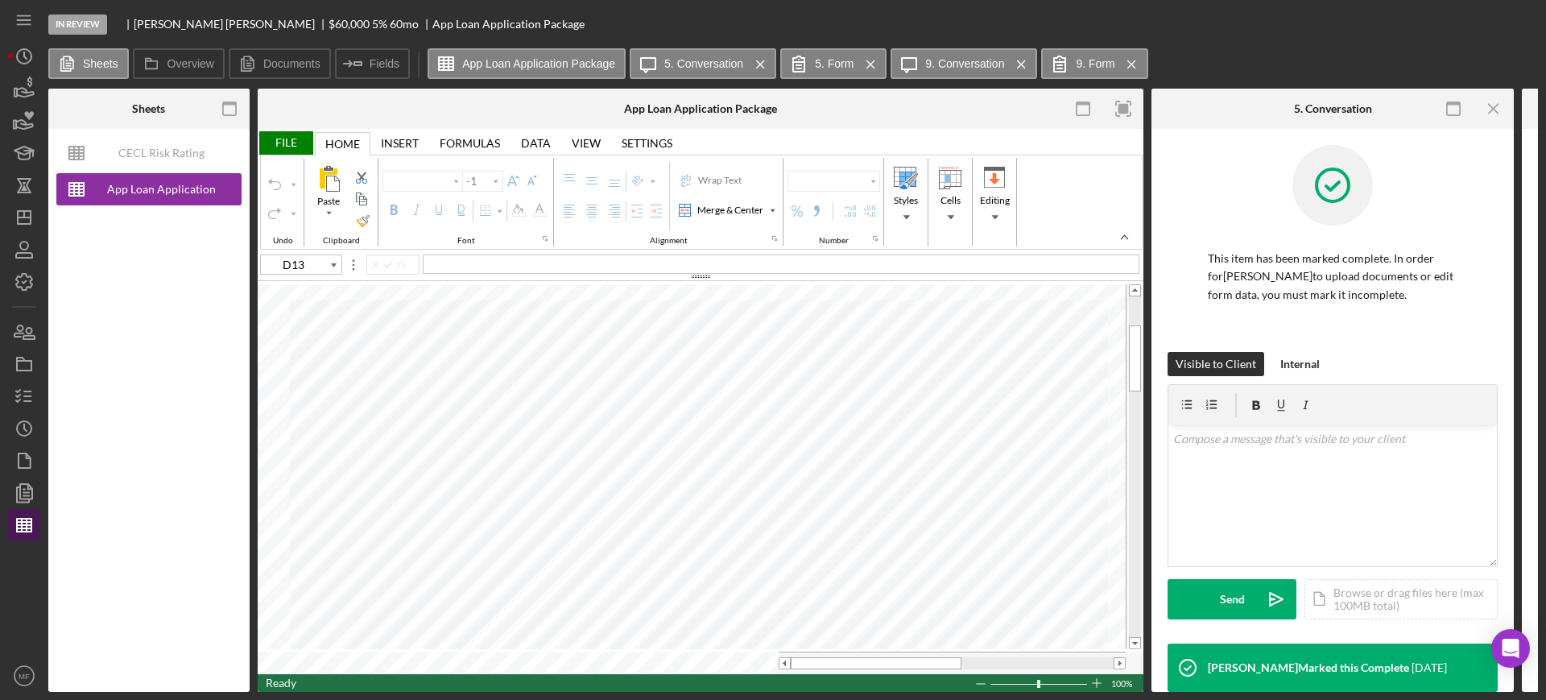
type input "Arial"
type input "10"
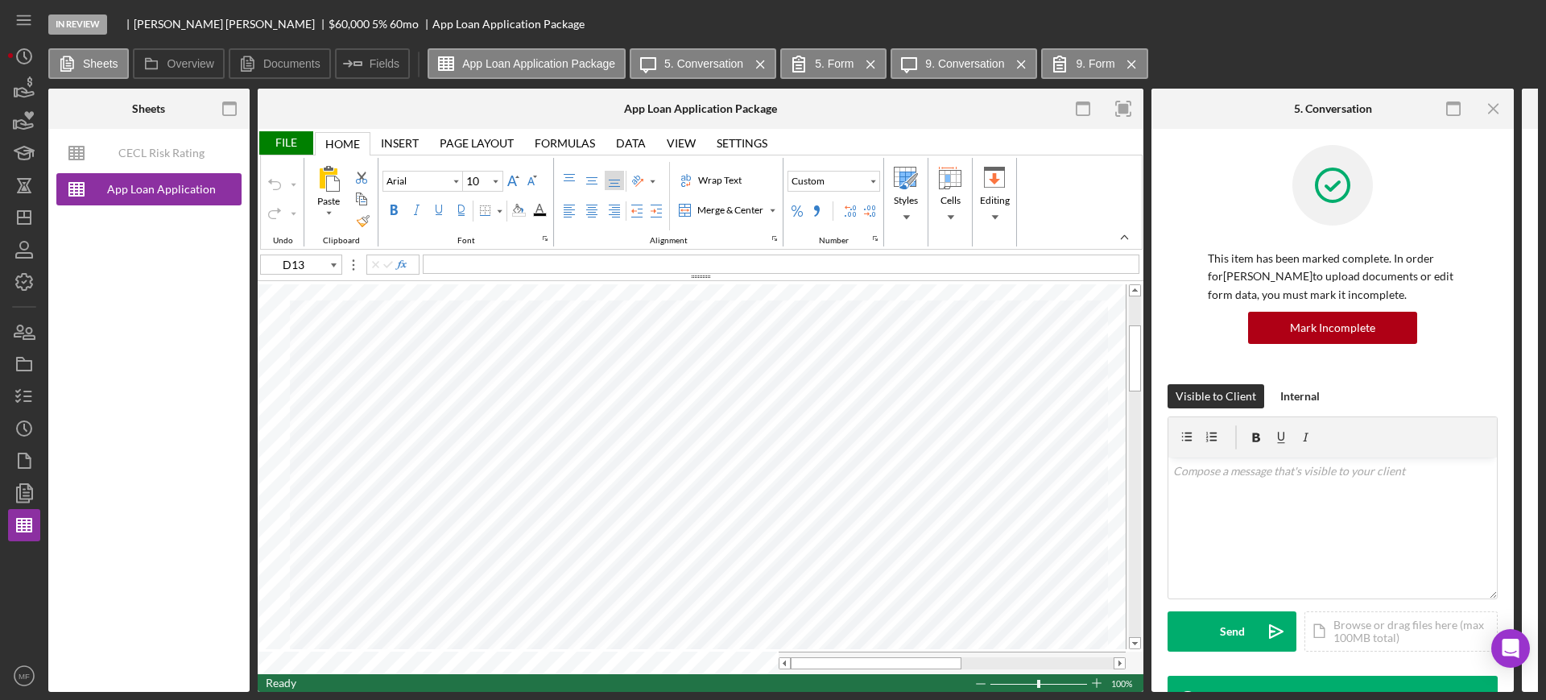
type input "C20"
type input "12"
type input "Calibri"
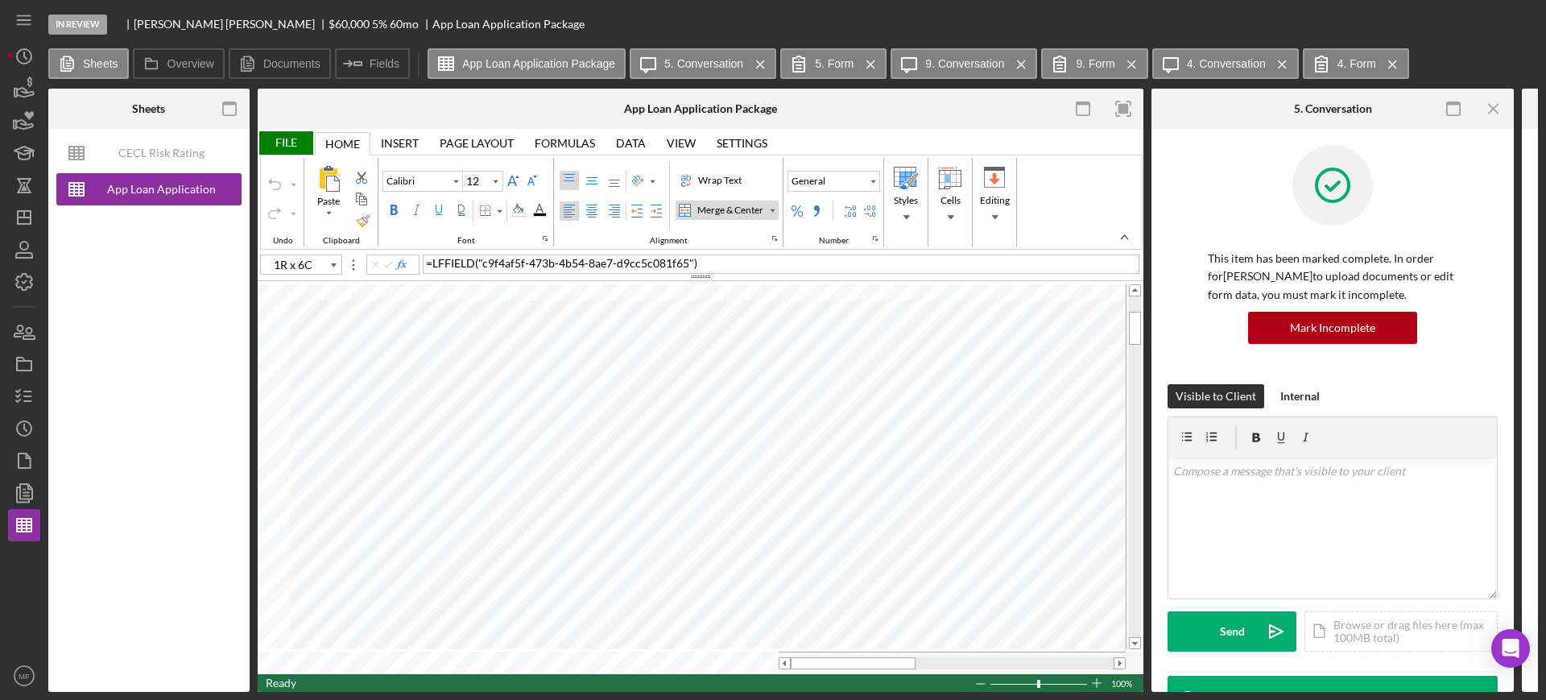
type input "C15"
type input "11"
type input "I16"
type input "12"
type input "C16"
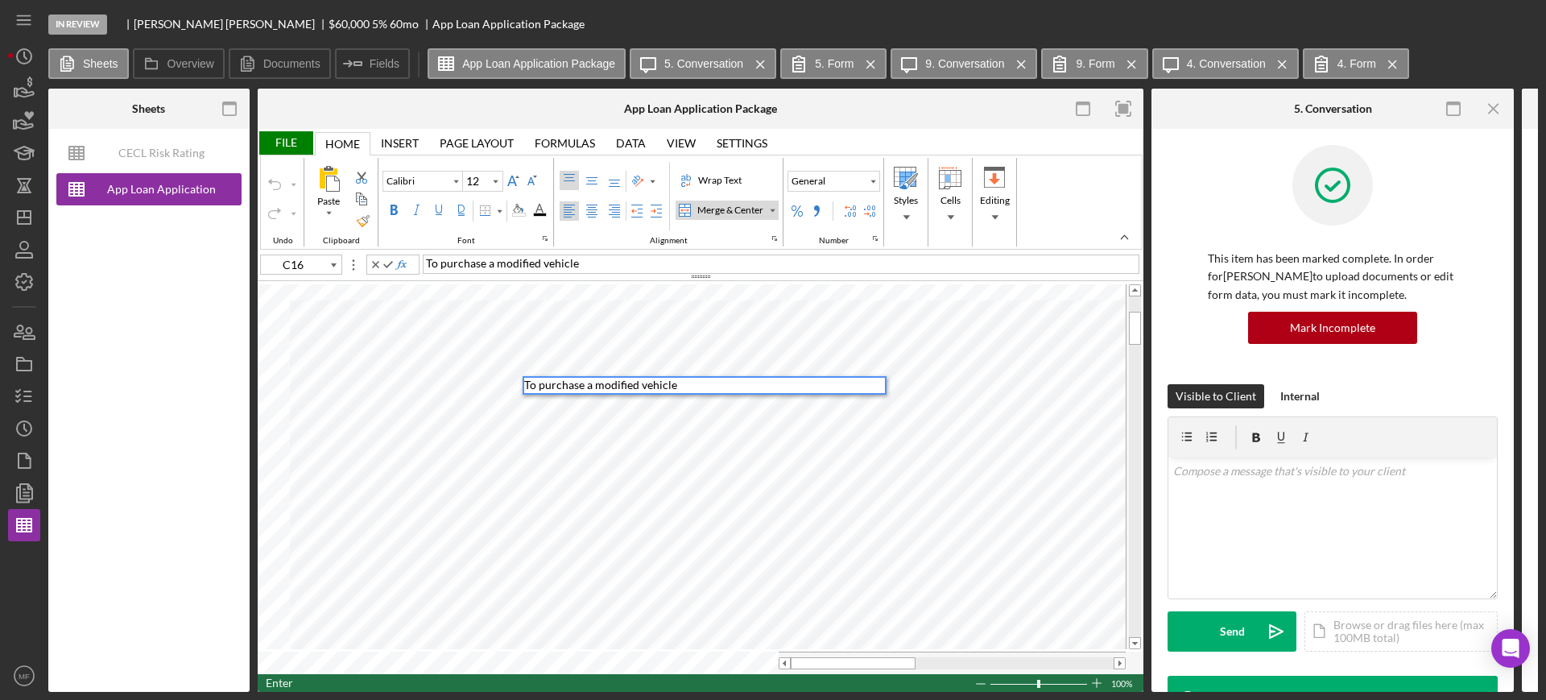
type input "C17"
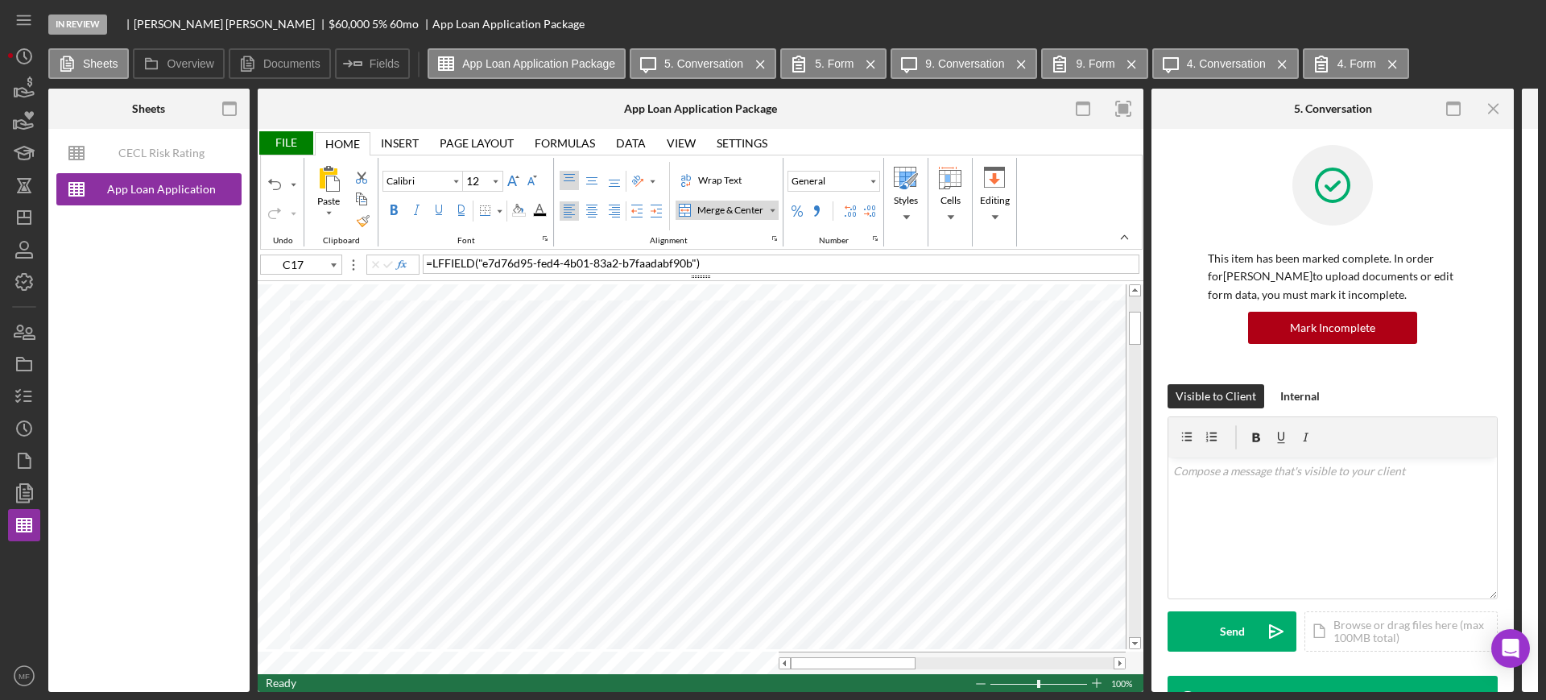
type input "Arial"
type input "C18"
type input "C22"
type input "Calibri"
type input "11"
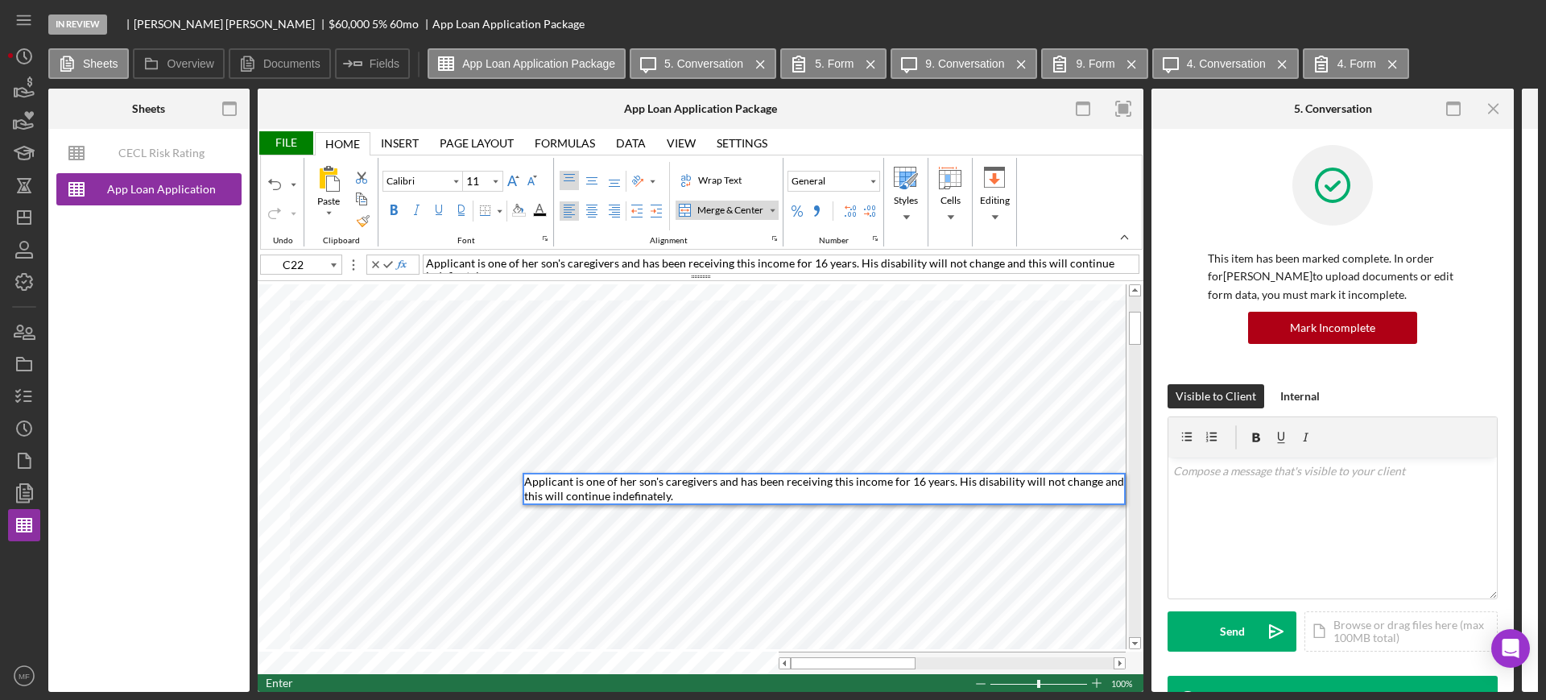
type input "C23"
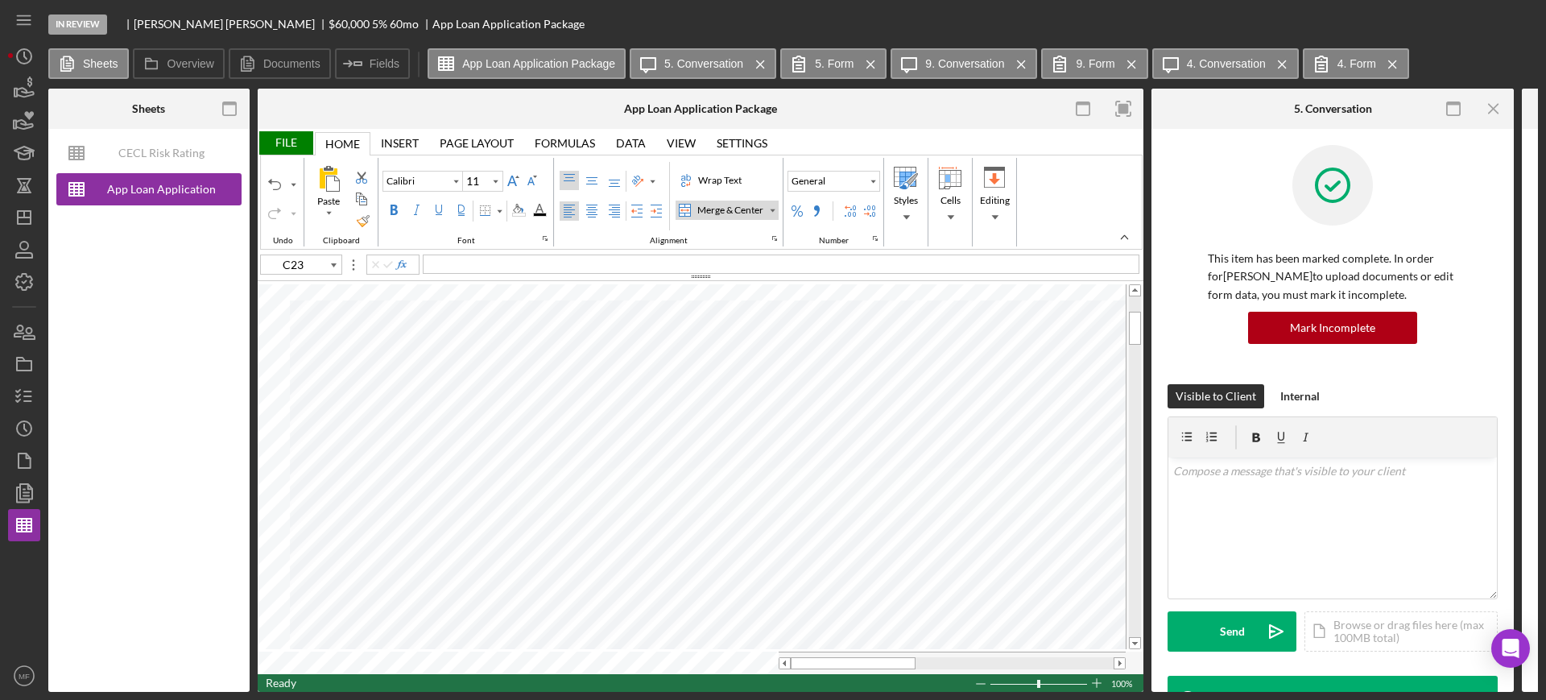
type input "Arial"
type input "12"
type input "Calibri"
type input "11"
type input "C22"
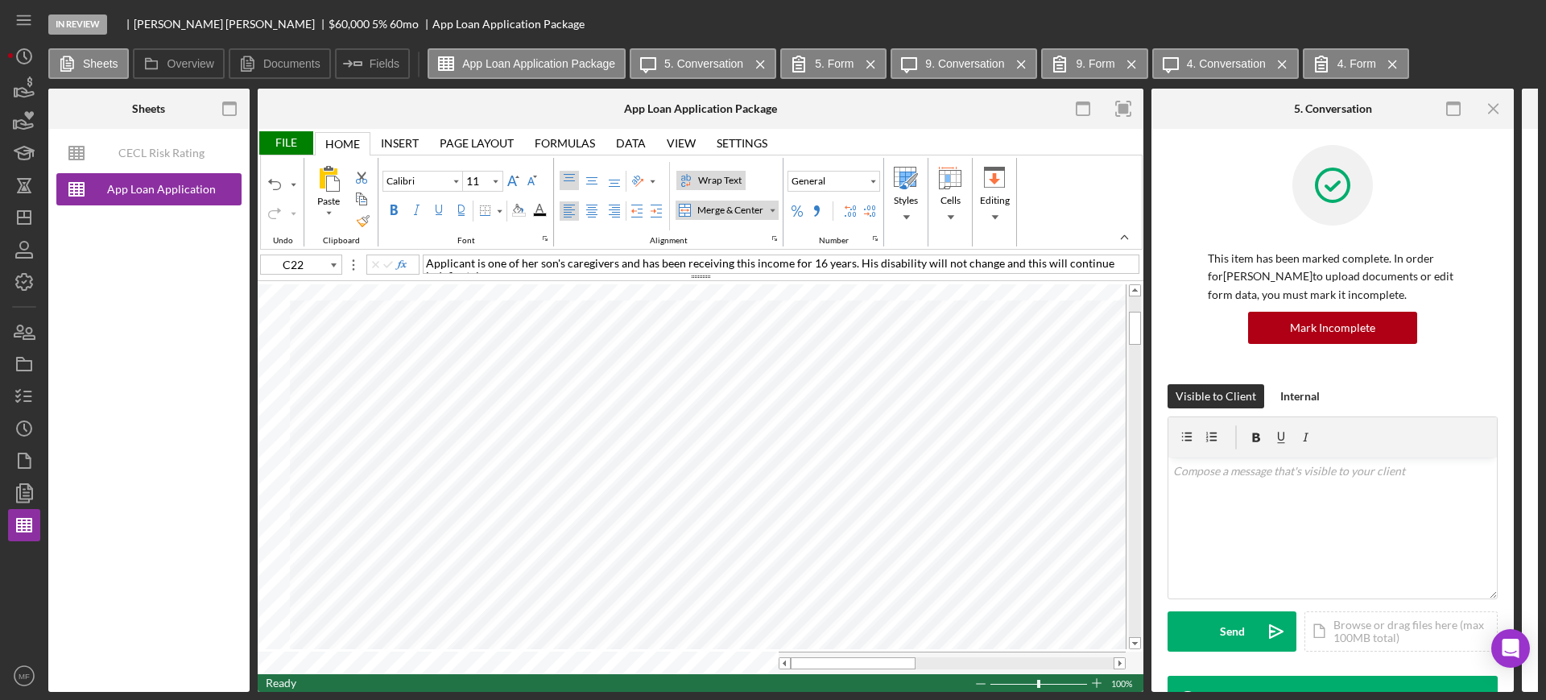
click at [734, 176] on div "Wrap Text" at bounding box center [720, 180] width 50 height 14
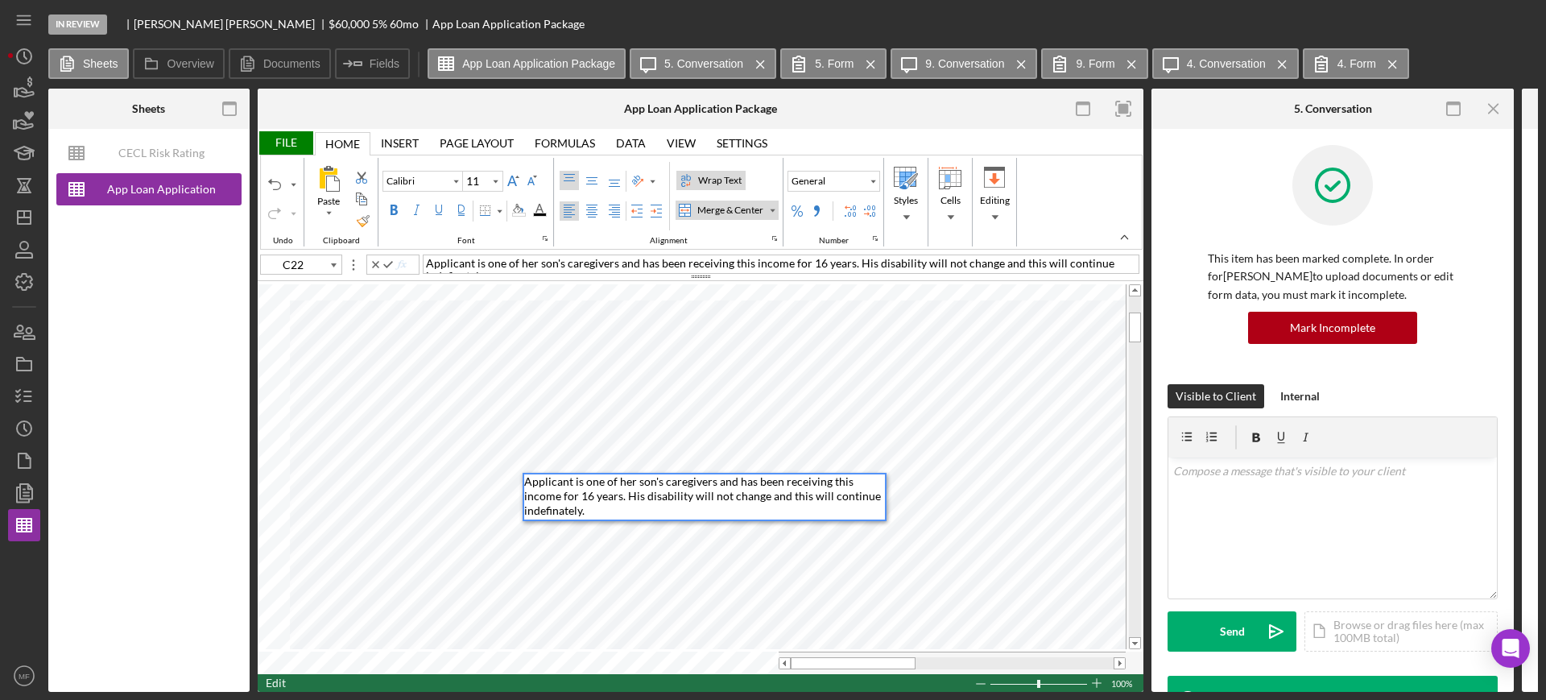
click at [642, 494] on span "Applicant is one of her son's caregivers and has been receiving this income for…" at bounding box center [703, 495] width 359 height 43
click at [888, 515] on div "Paste Cut Copy AutoFill Applicant is one of her son's caregivers and has been r…" at bounding box center [701, 478] width 886 height 392
type input "C23"
type input "Arial"
type input "12"
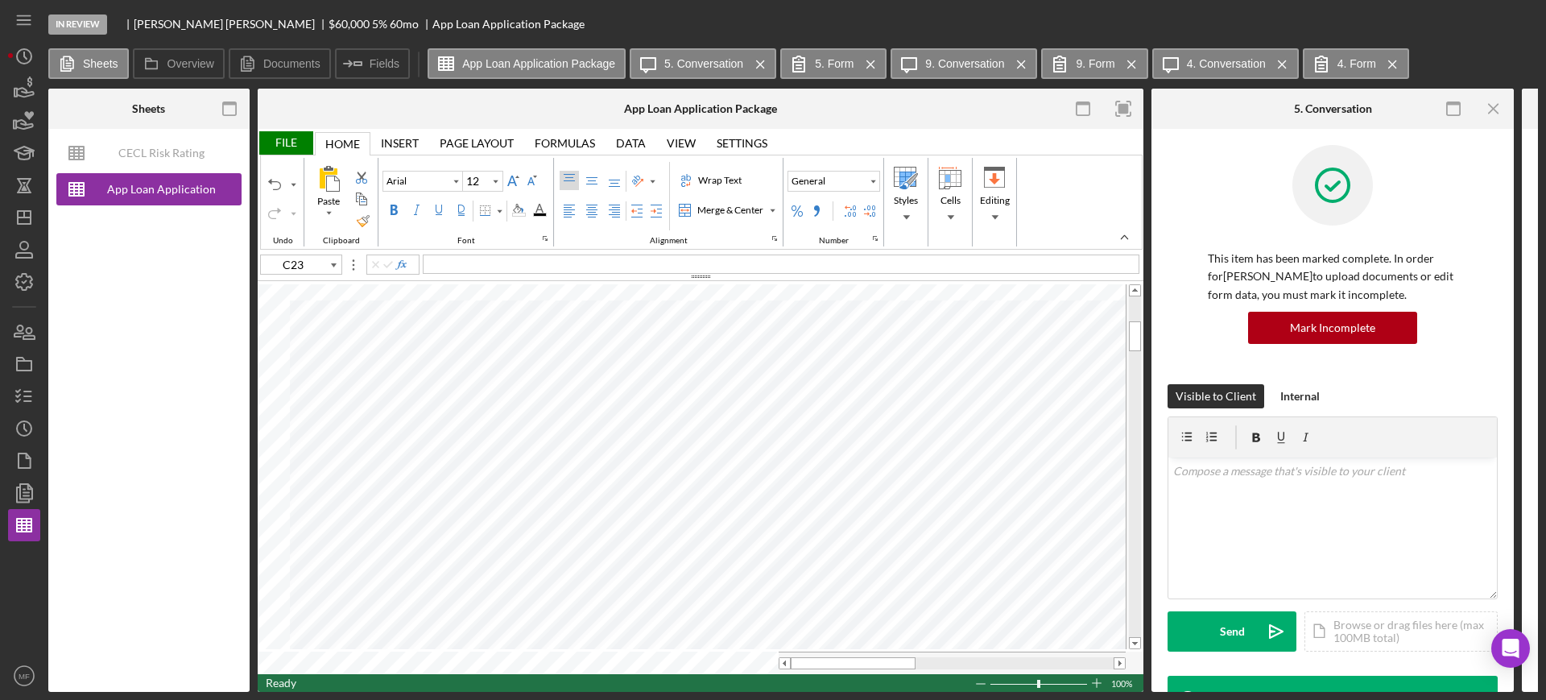
type input "C27"
click at [640, 263] on div "Employment as son's caregiver; 16 years." at bounding box center [781, 263] width 716 height 19
type input "D13"
type input "10"
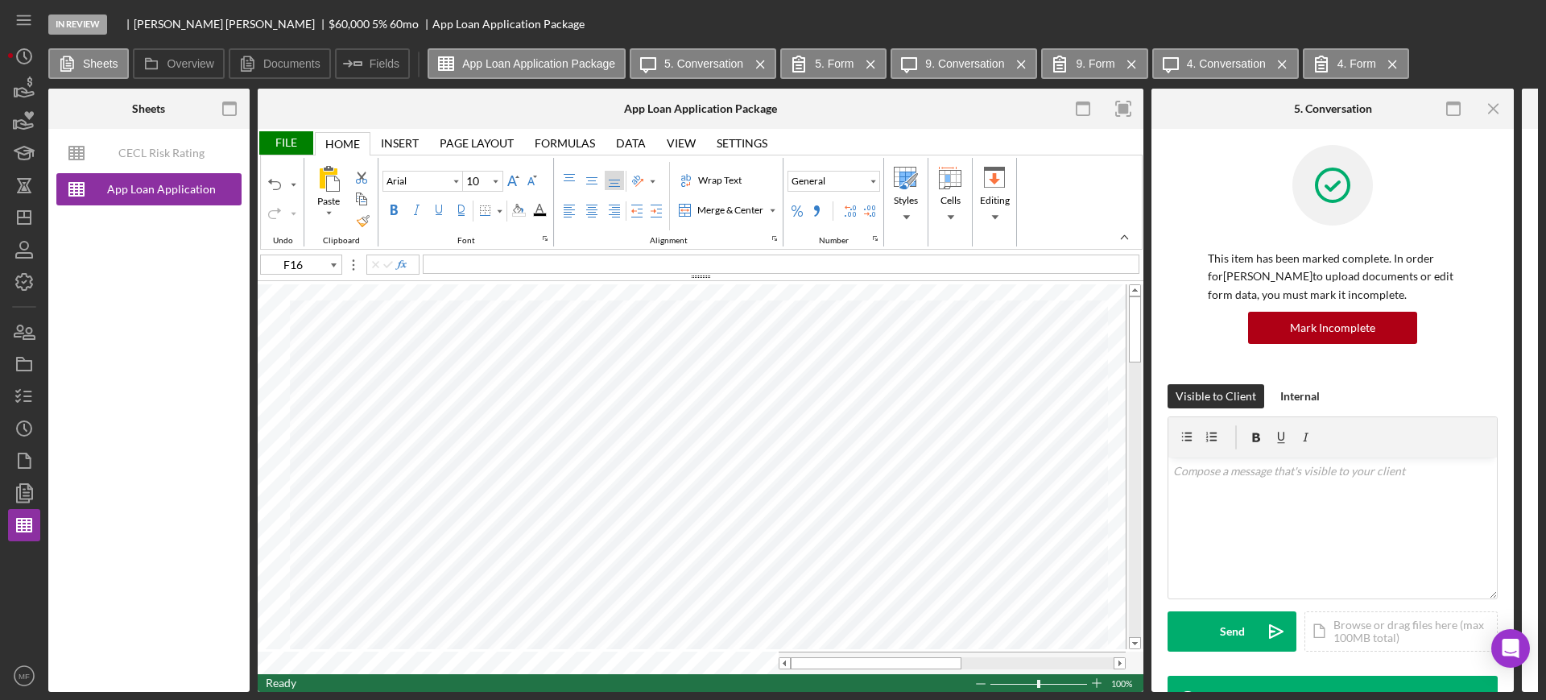
type input "G16"
click at [288, 138] on div "File" at bounding box center [286, 142] width 56 height 23
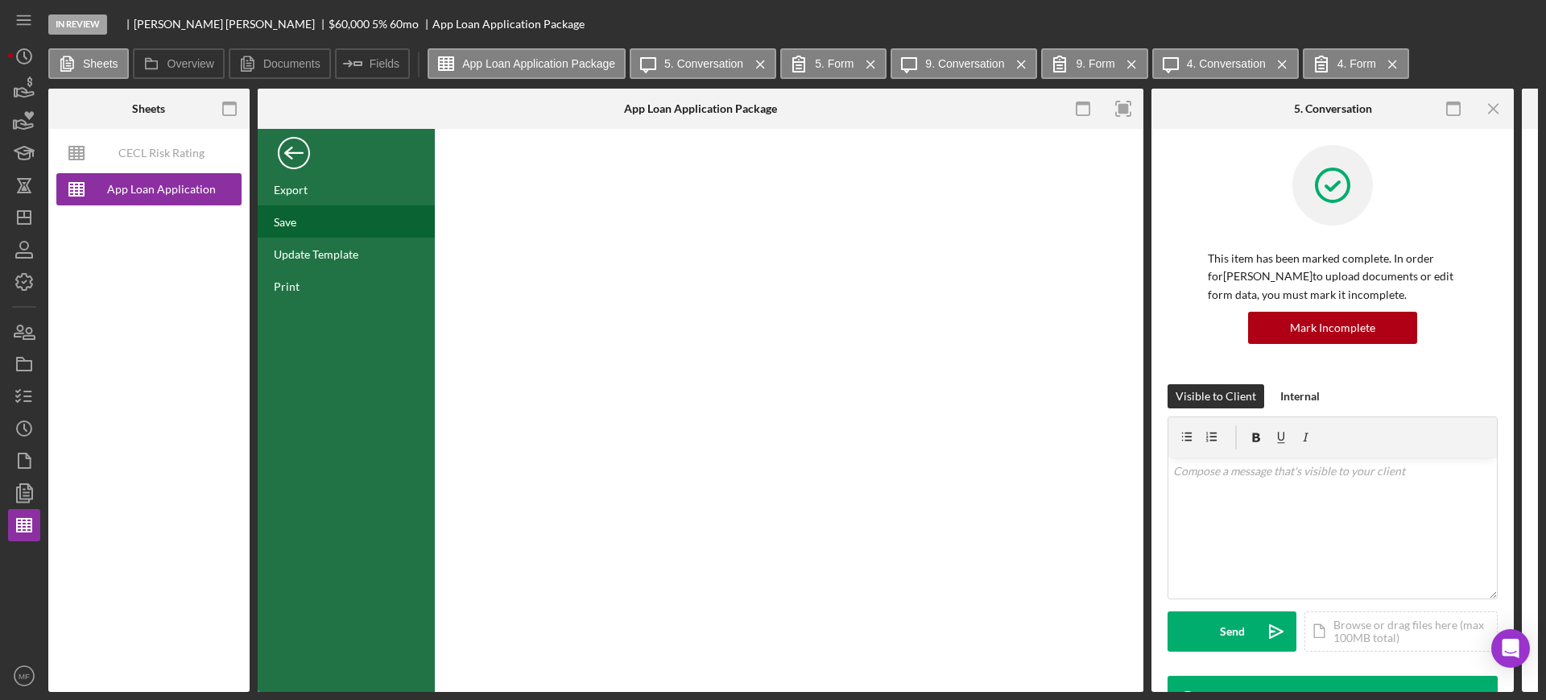
click at [301, 220] on div "Save" at bounding box center [346, 221] width 177 height 32
click at [25, 334] on icon "button" at bounding box center [28, 333] width 11 height 11
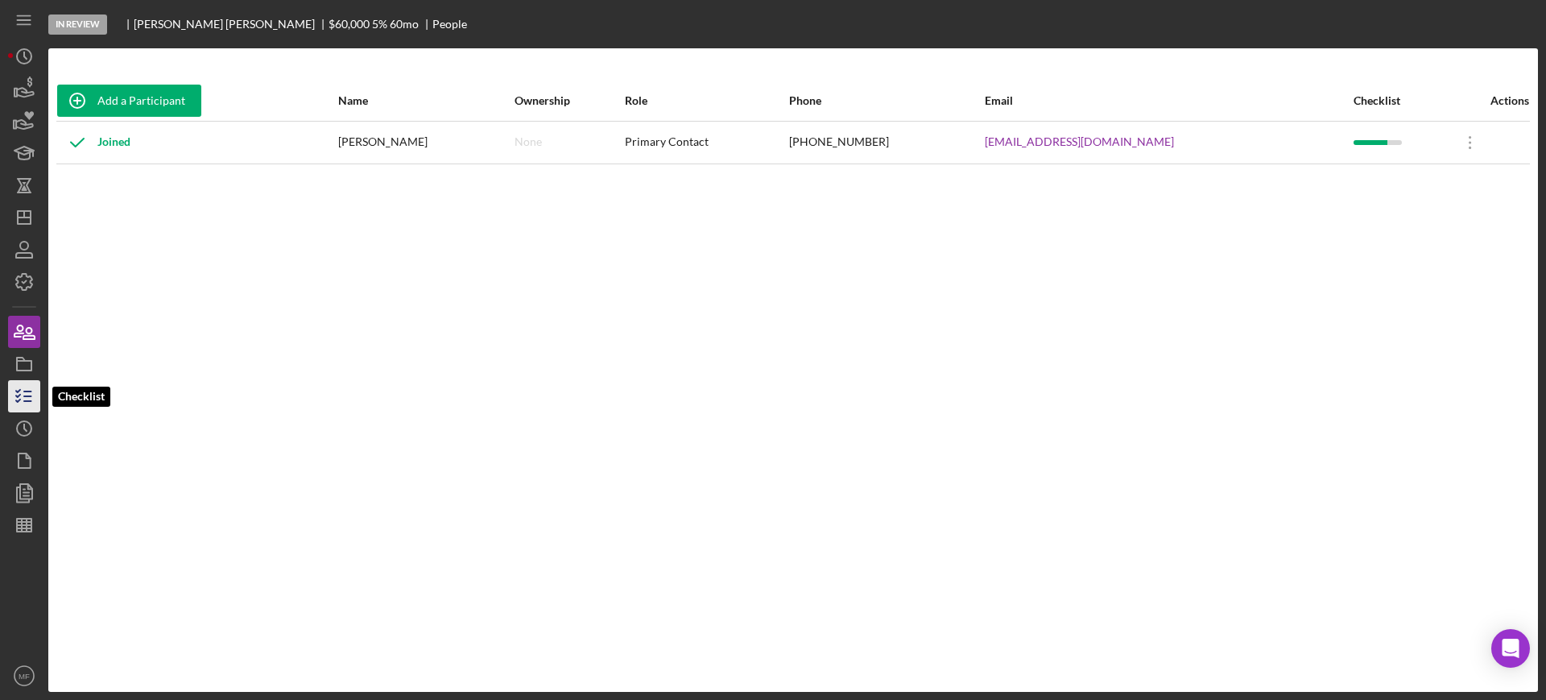
click at [32, 386] on icon "button" at bounding box center [24, 396] width 40 height 40
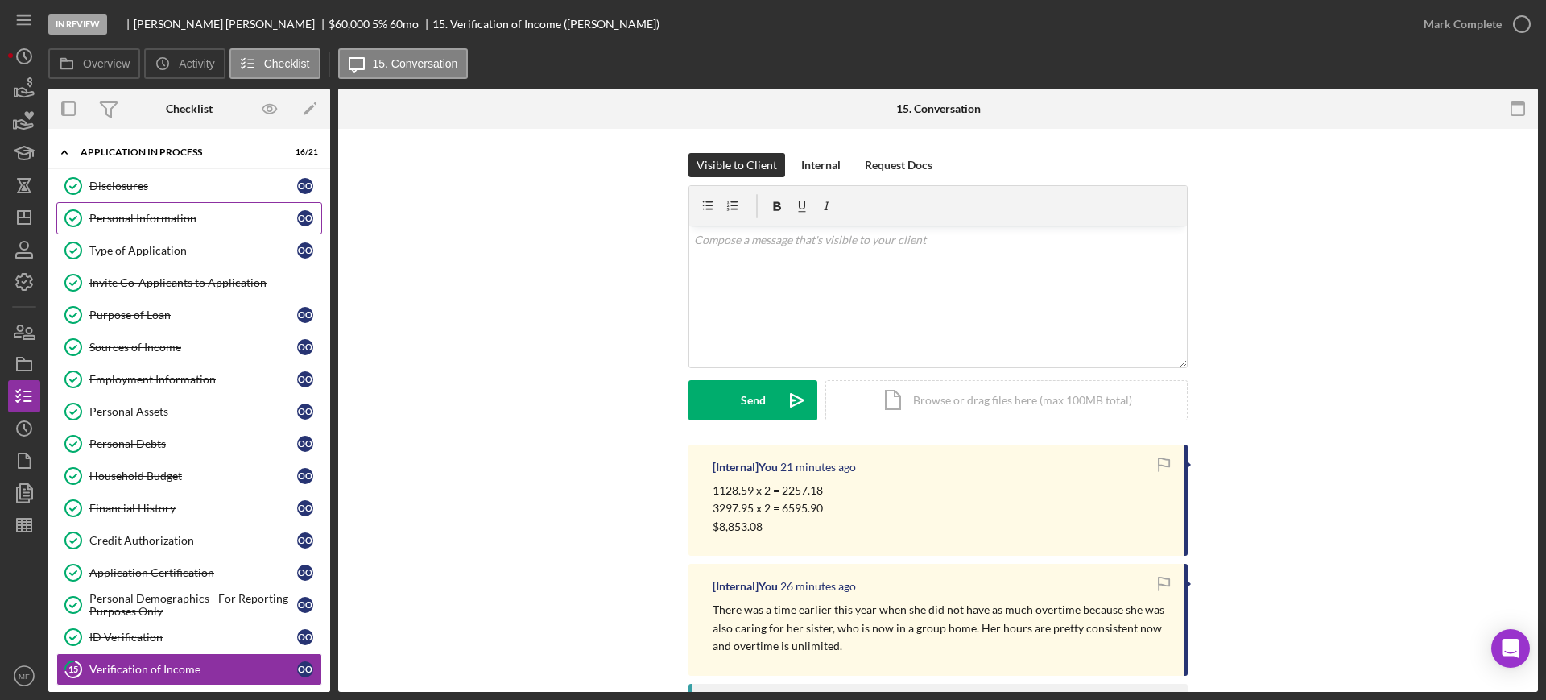
click at [166, 216] on div "Personal Information" at bounding box center [193, 218] width 208 height 13
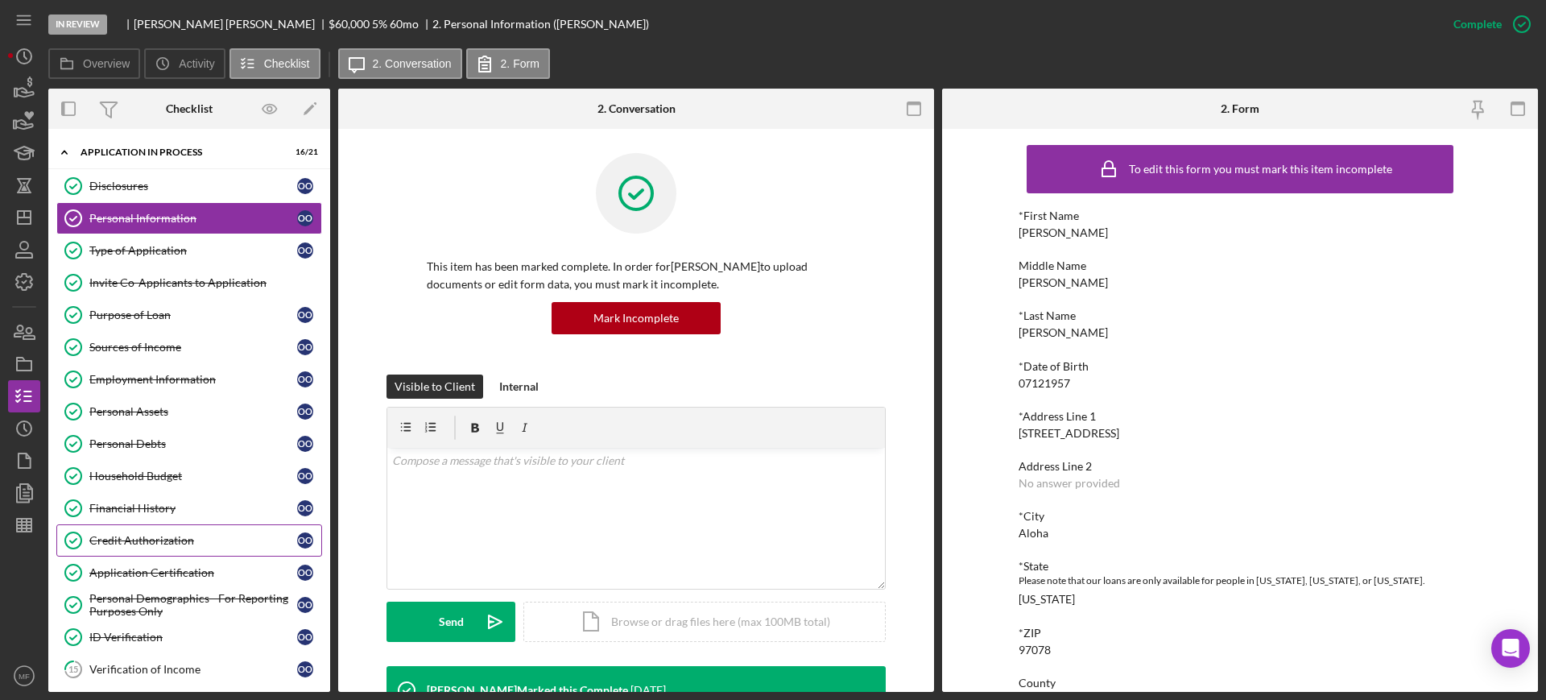
click at [172, 539] on div "Credit Authorization" at bounding box center [193, 540] width 208 height 13
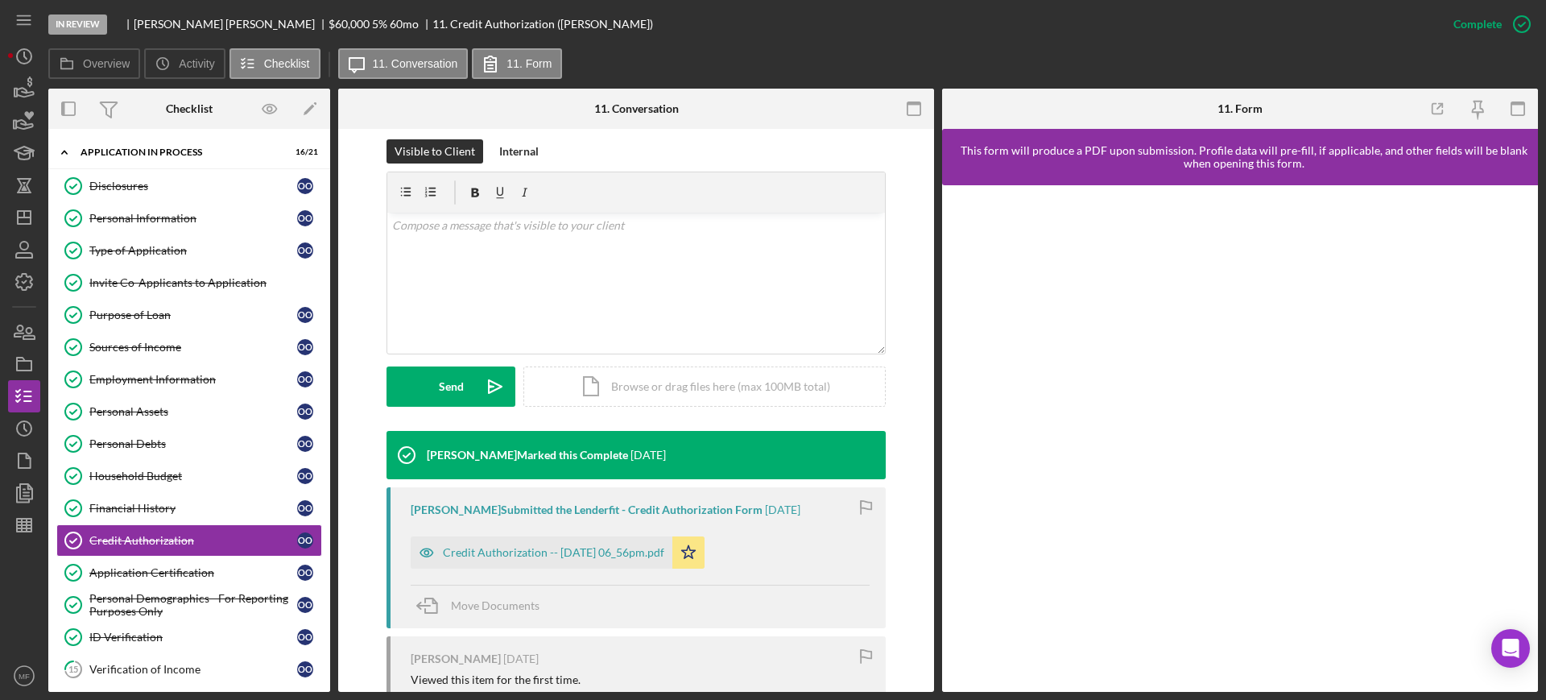
scroll to position [402, 0]
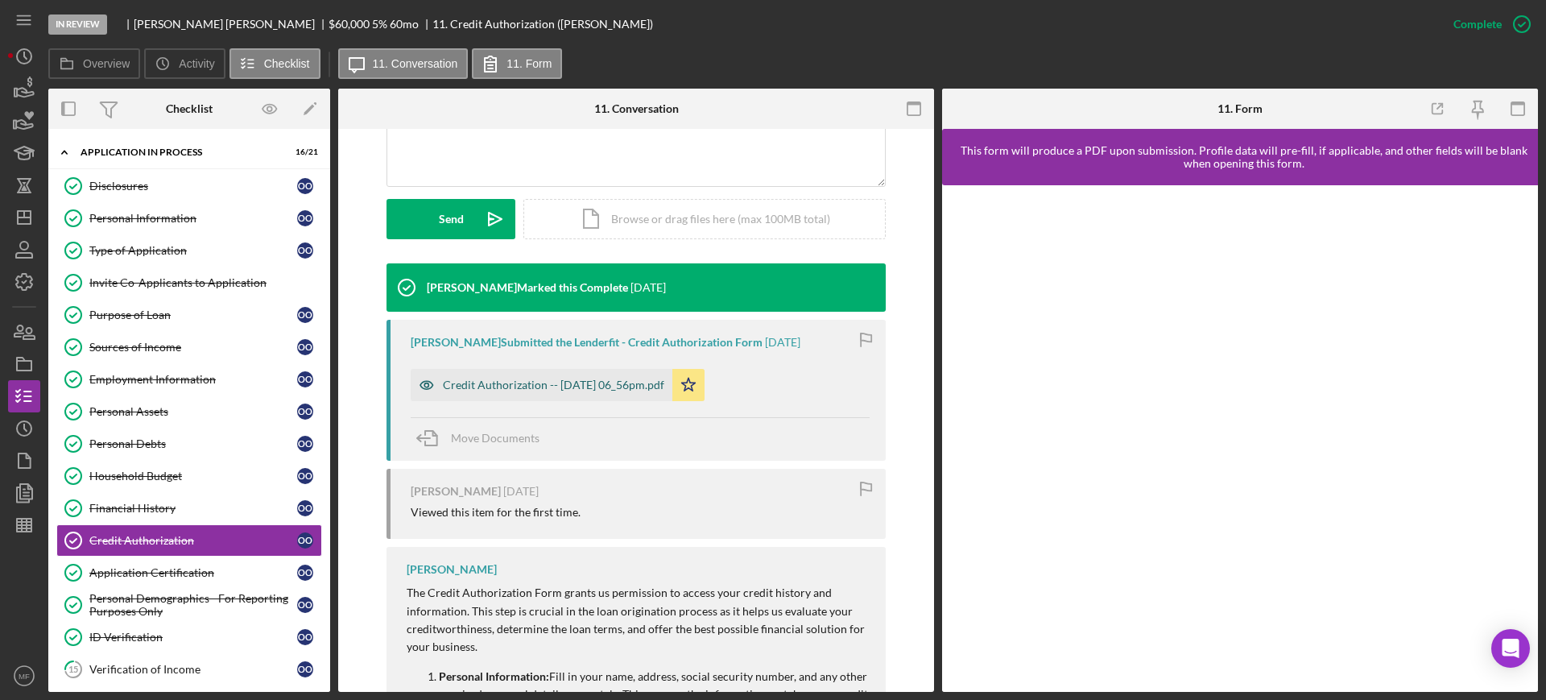
click at [535, 378] on div "Credit Authorization -- 2025-10-06 06_56pm.pdf" at bounding box center [553, 384] width 221 height 13
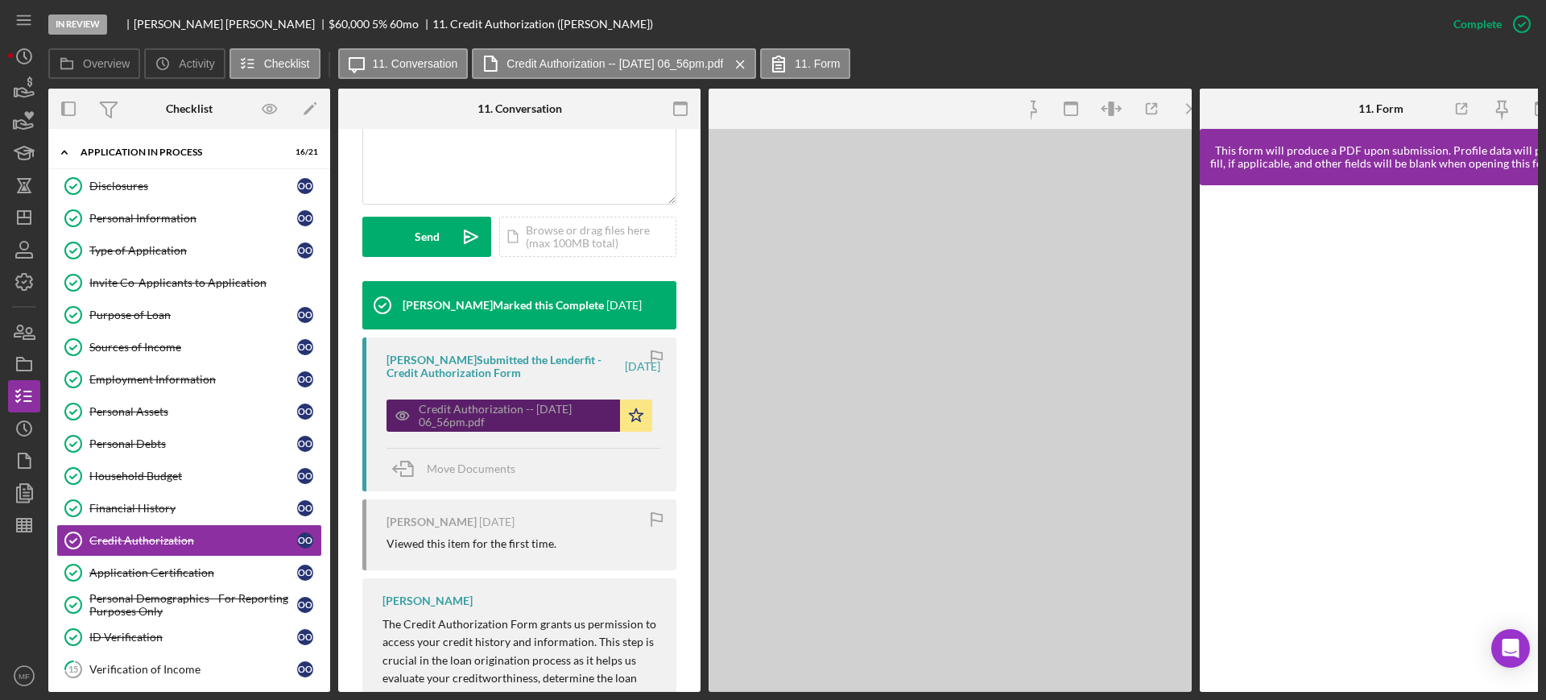
scroll to position [420, 0]
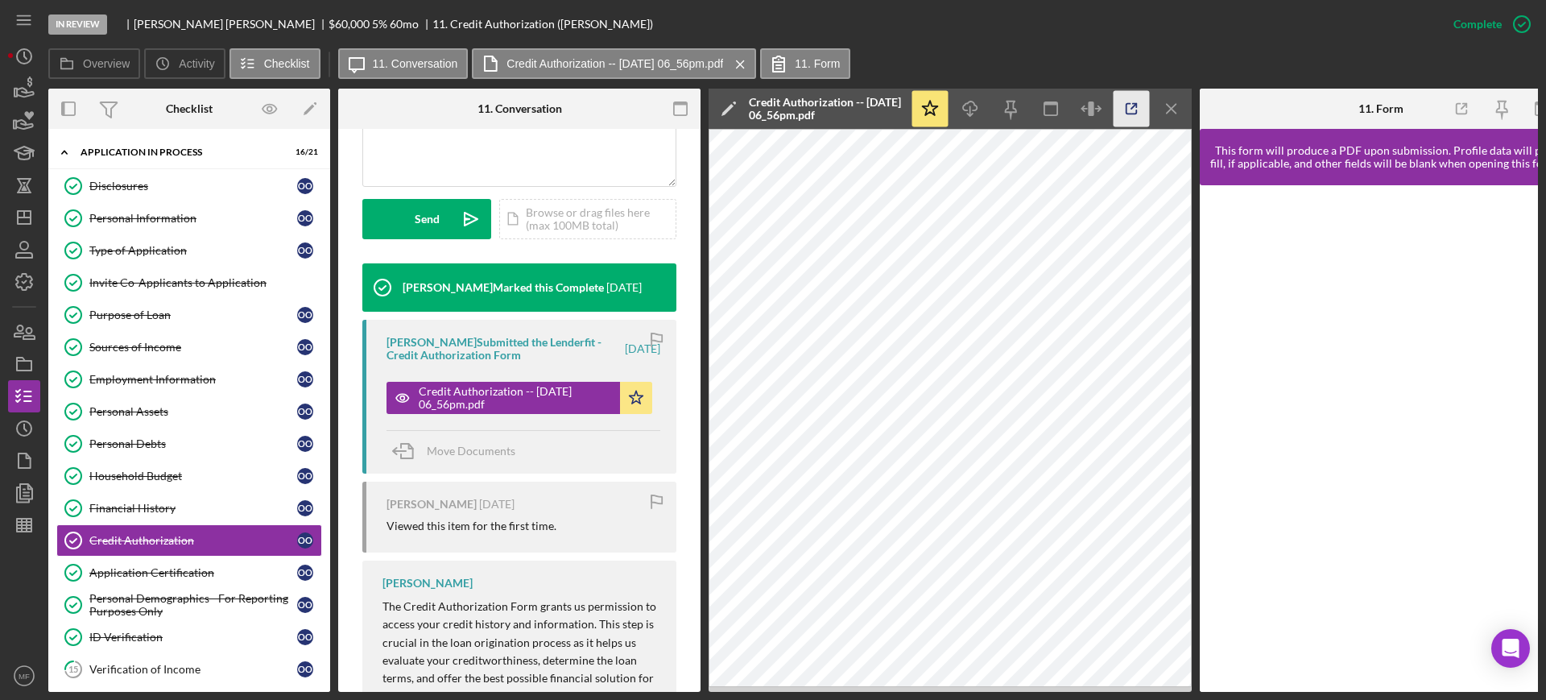
click at [1128, 111] on icon "button" at bounding box center [1131, 109] width 36 height 36
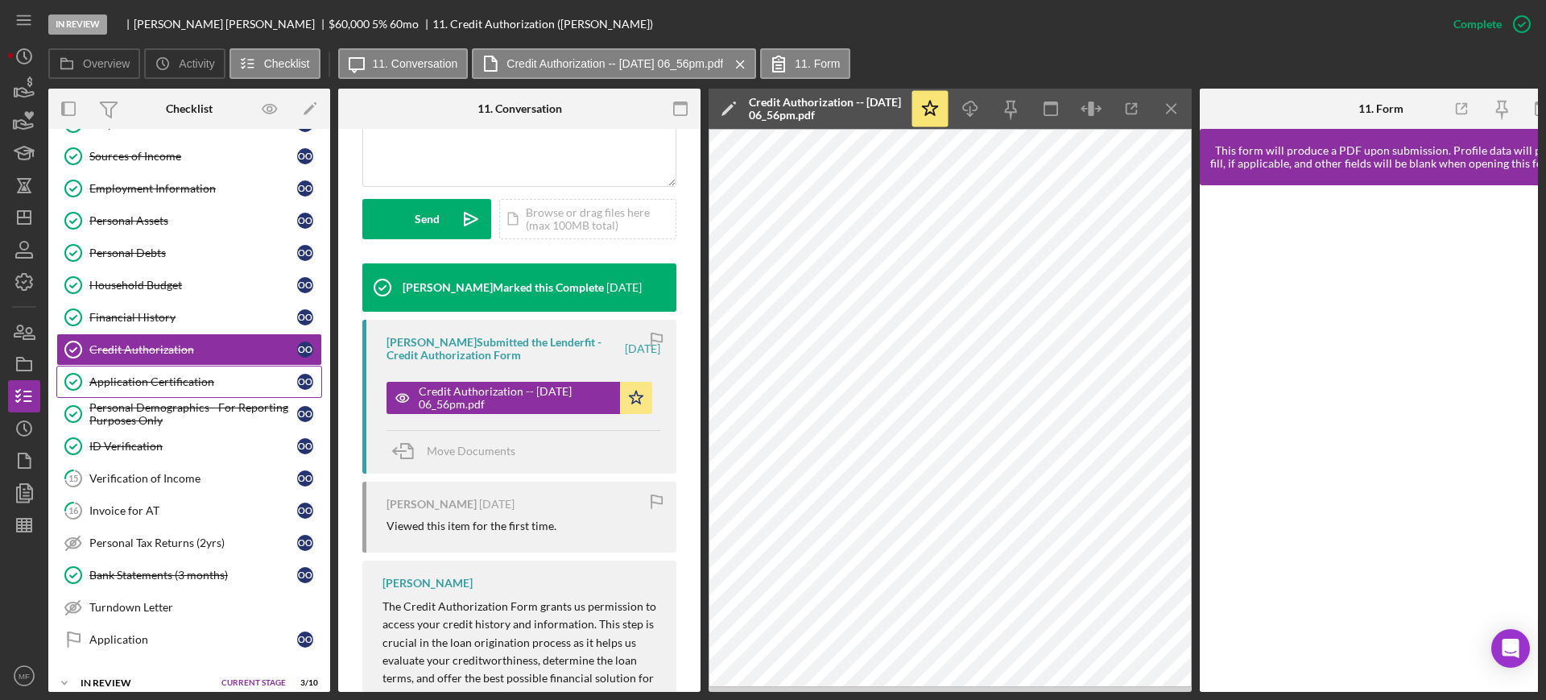
scroll to position [302, 0]
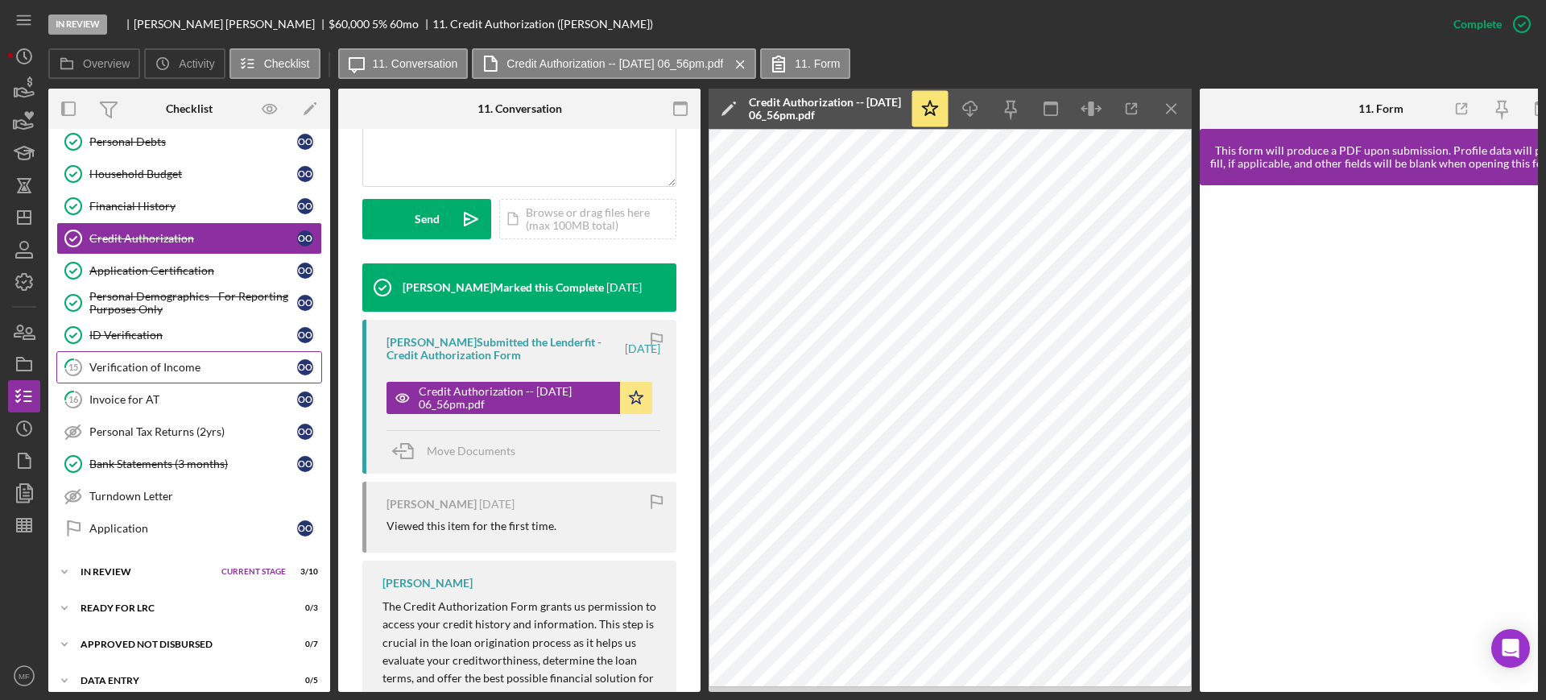
click at [162, 365] on div "Verification of Income" at bounding box center [193, 367] width 208 height 13
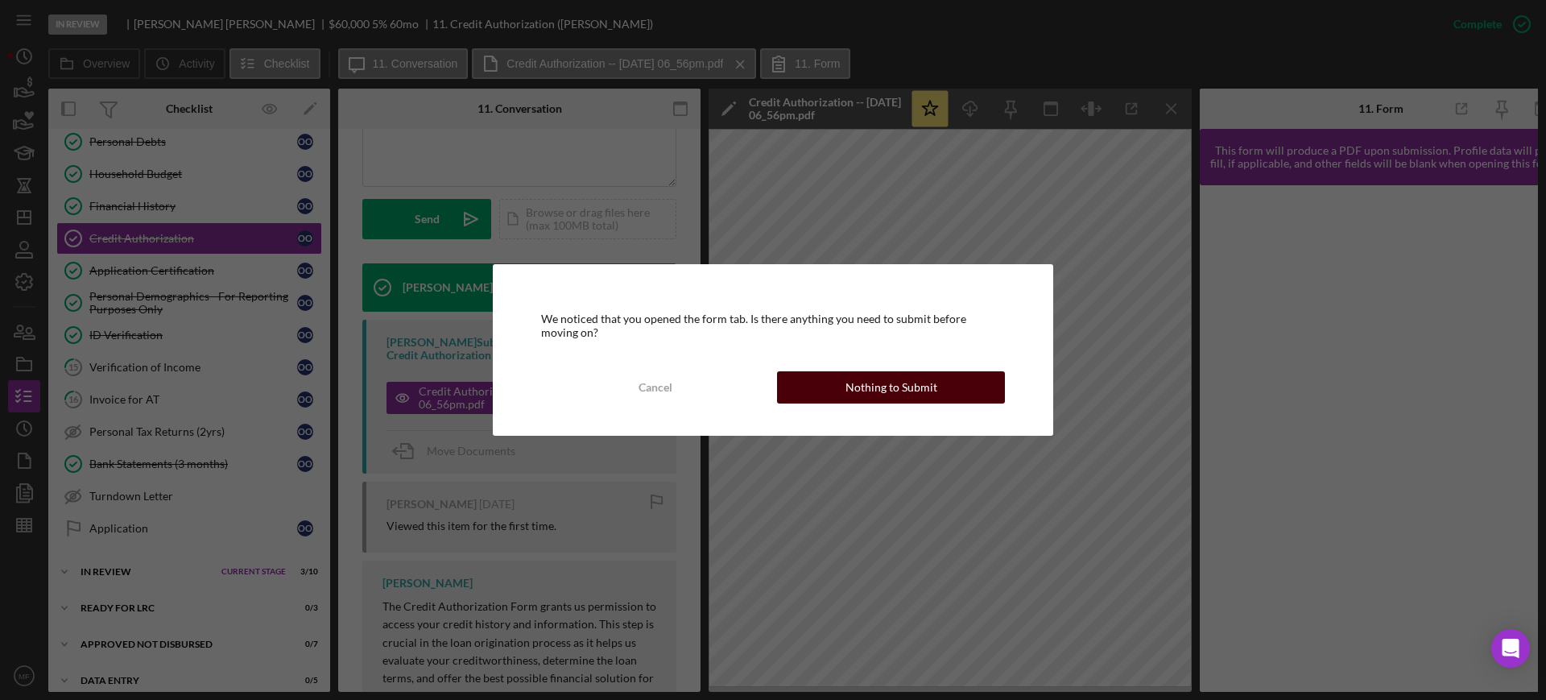
click at [833, 393] on button "Nothing to Submit" at bounding box center [891, 387] width 228 height 32
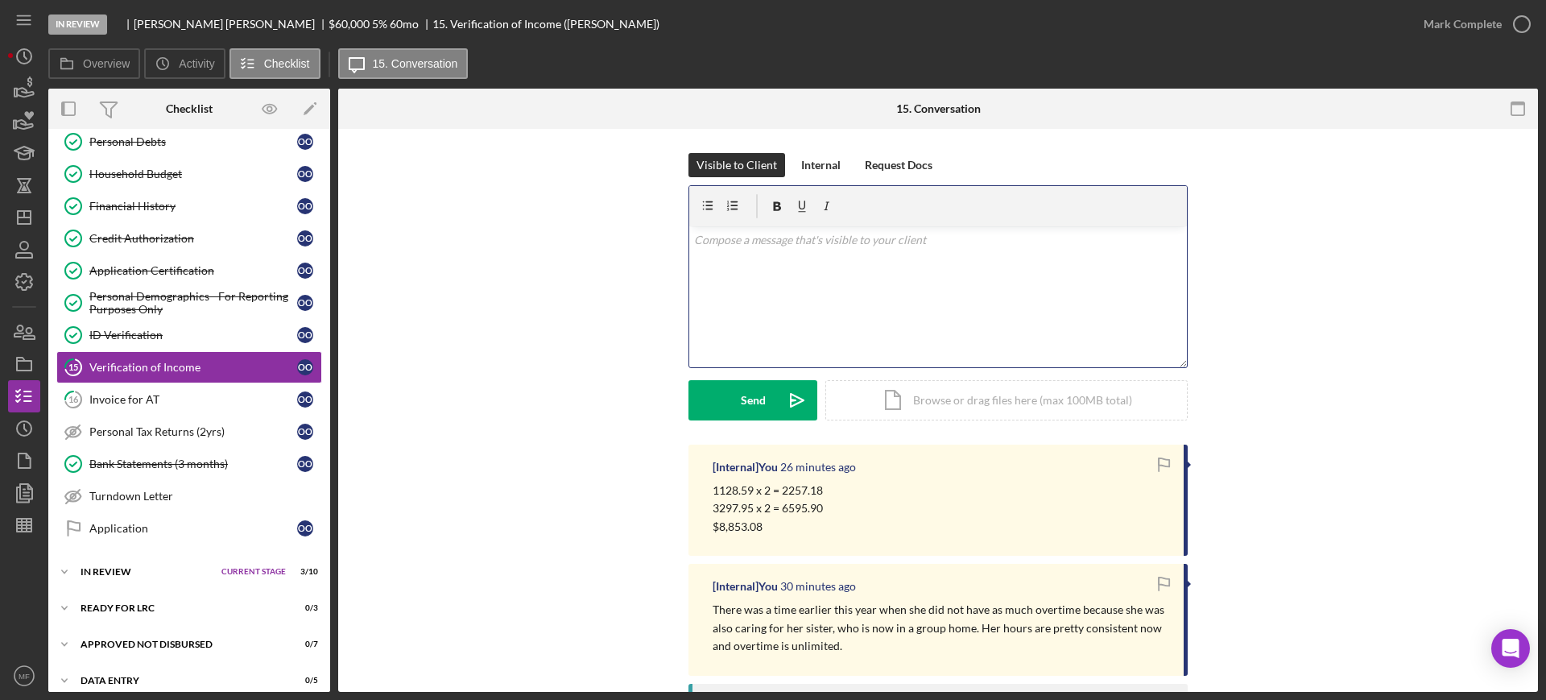
click at [752, 235] on p at bounding box center [938, 240] width 489 height 18
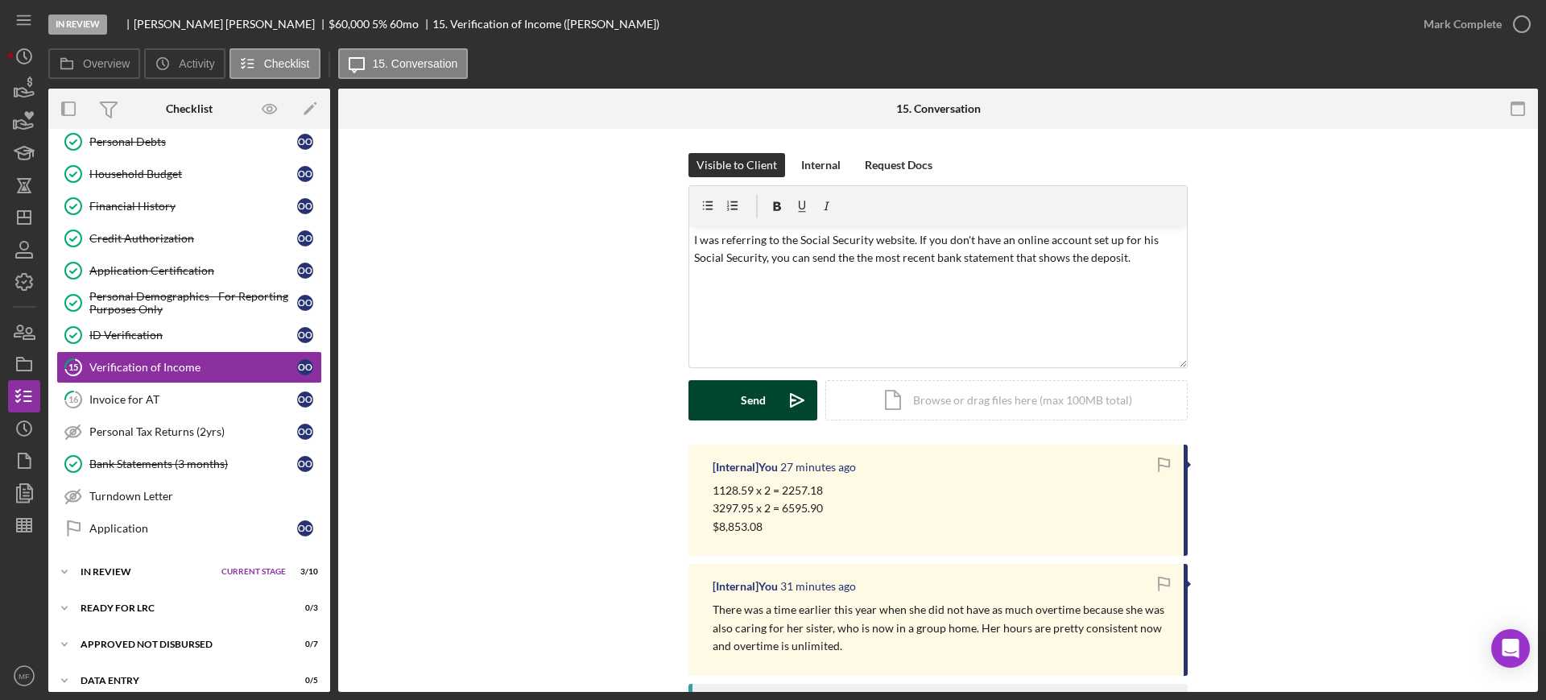
click at [751, 402] on div "Send" at bounding box center [753, 400] width 25 height 40
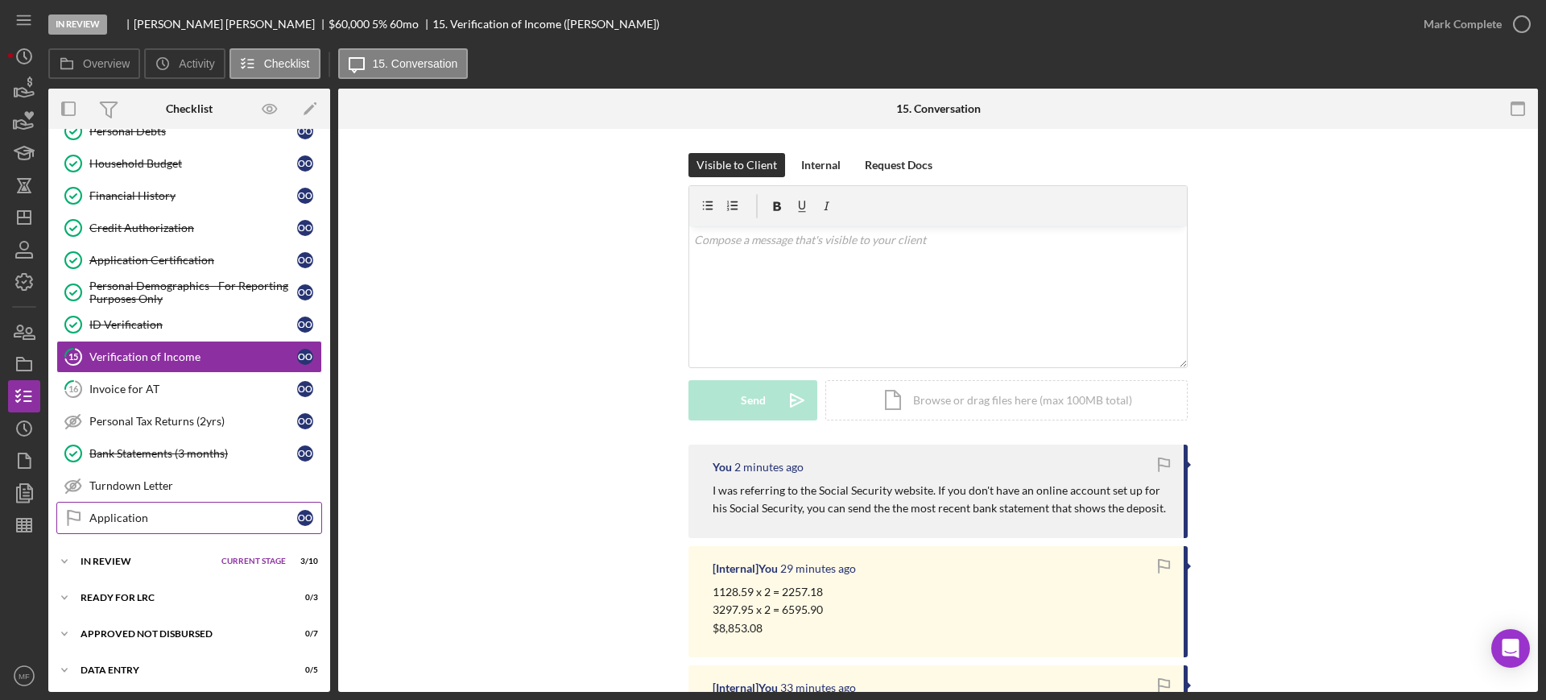
scroll to position [316, 0]
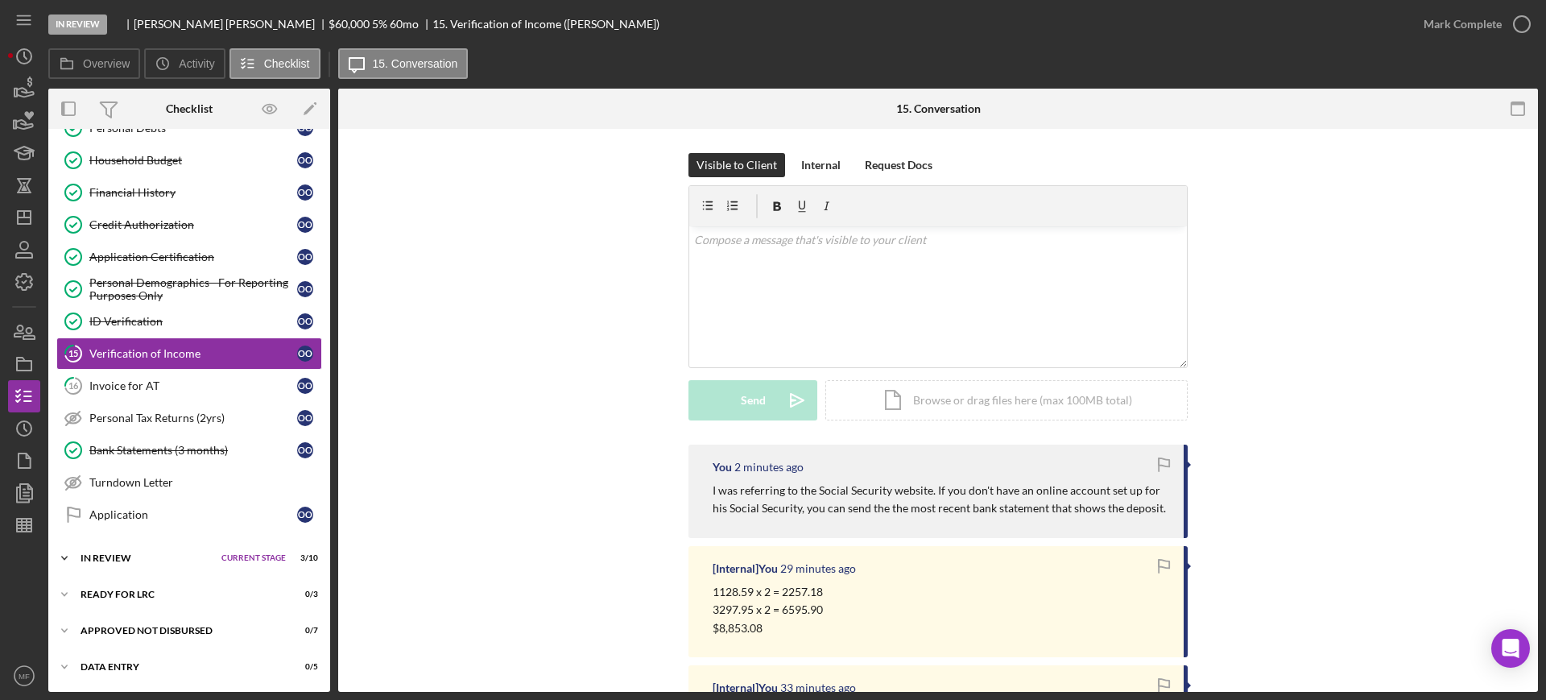
click at [165, 561] on div "In Review" at bounding box center [146, 558] width 133 height 10
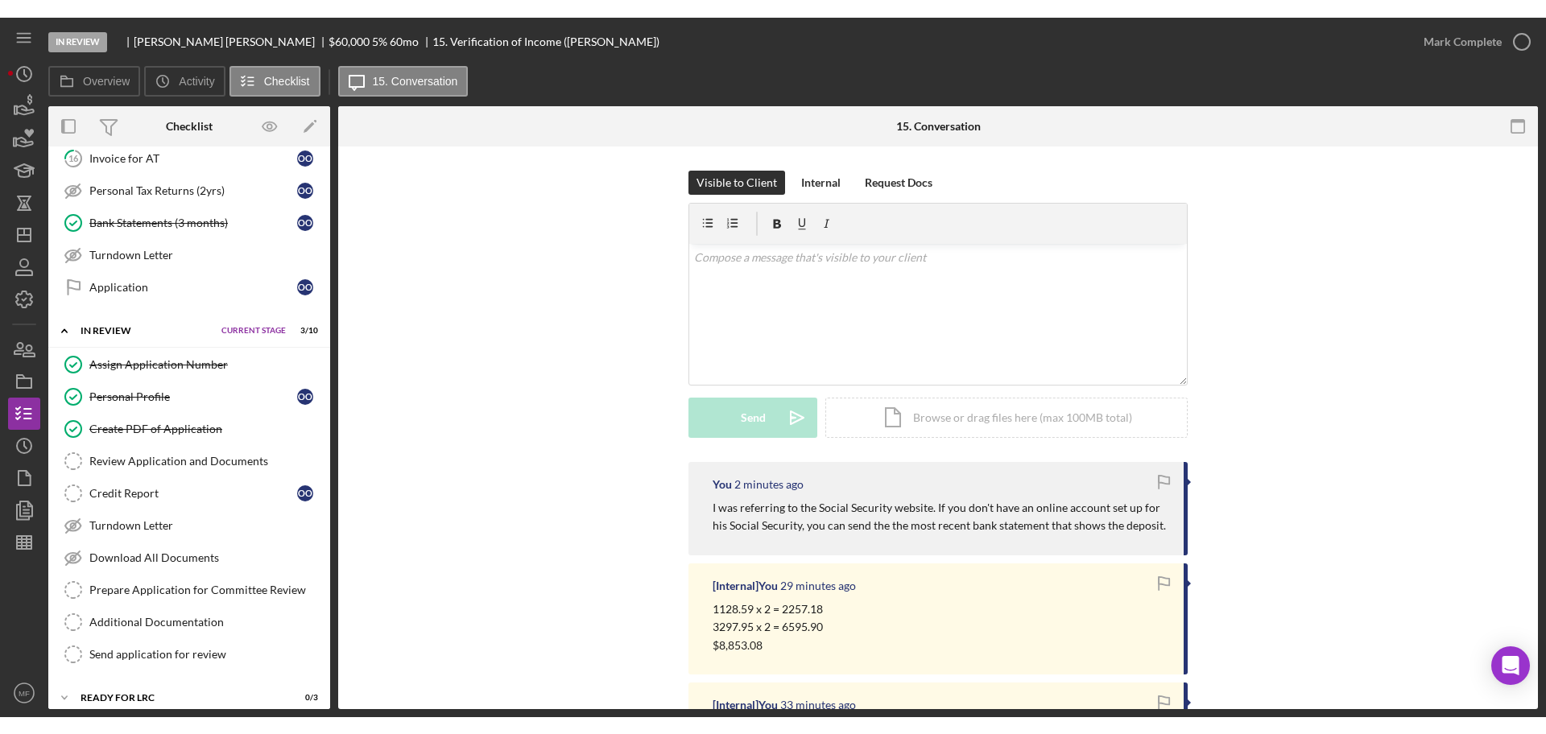
scroll to position [617, 0]
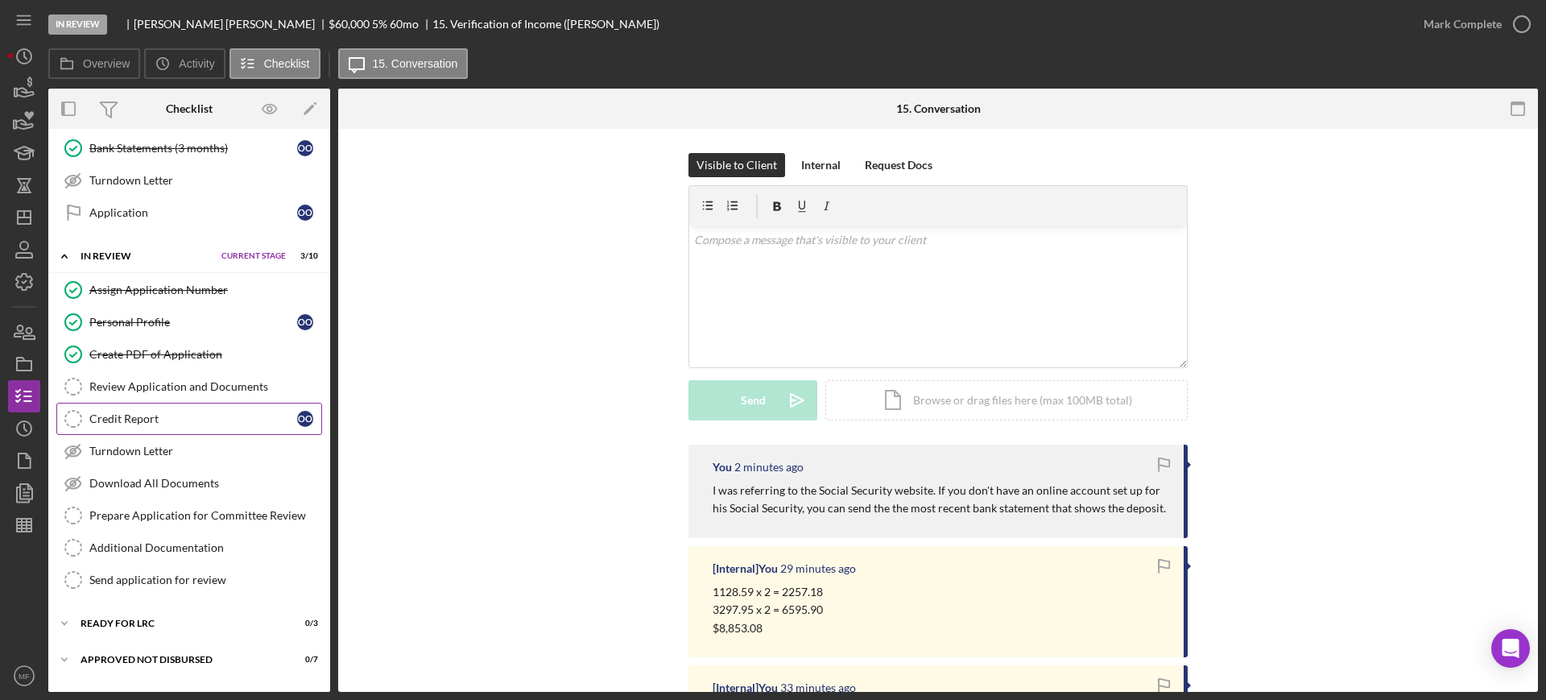
click at [130, 411] on link "Credit Report Credit Report O O" at bounding box center [189, 418] width 266 height 32
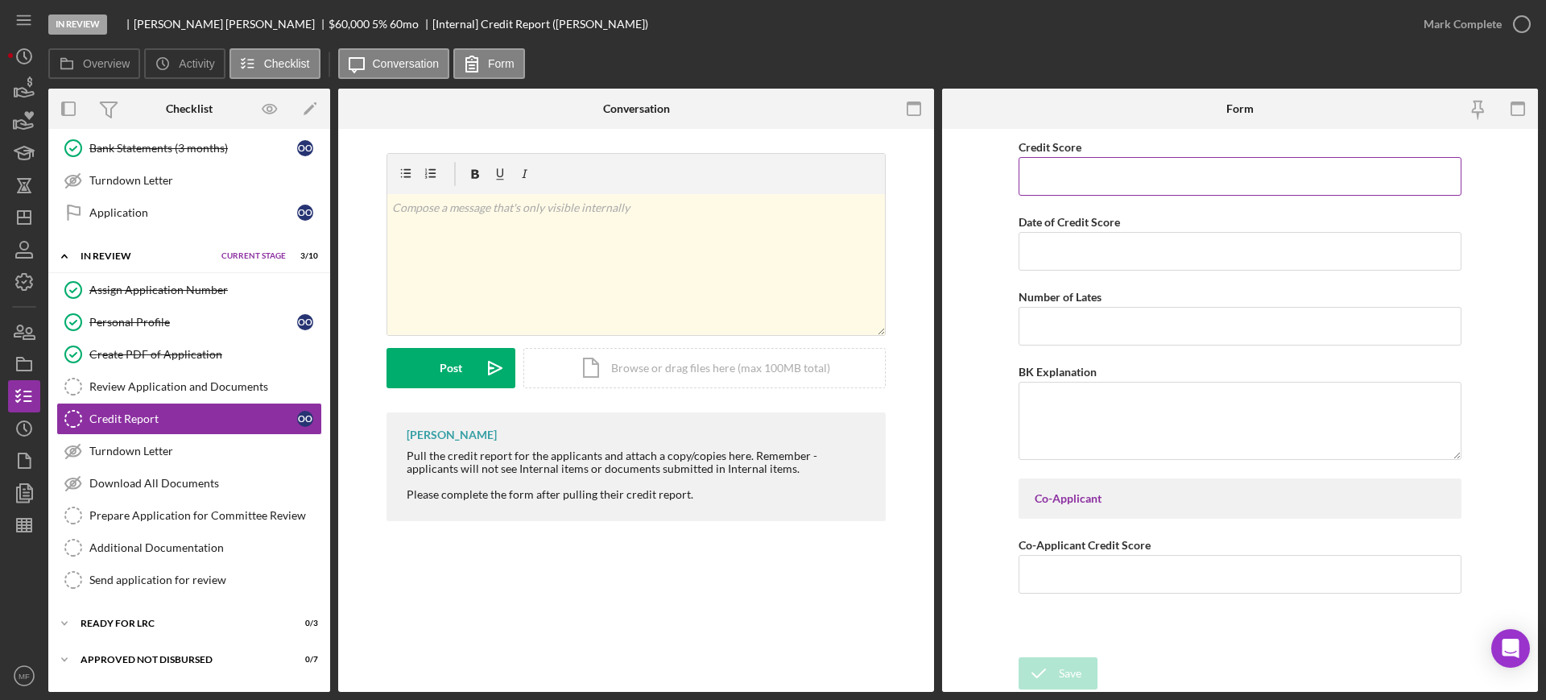
click at [1052, 171] on input "Credit Score" at bounding box center [1239, 176] width 443 height 39
type input "660"
click at [1141, 258] on input "Date of Credit Score" at bounding box center [1239, 251] width 443 height 39
type input "10/11/2025"
click at [1103, 409] on textarea "BK Explanation" at bounding box center [1239, 420] width 443 height 77
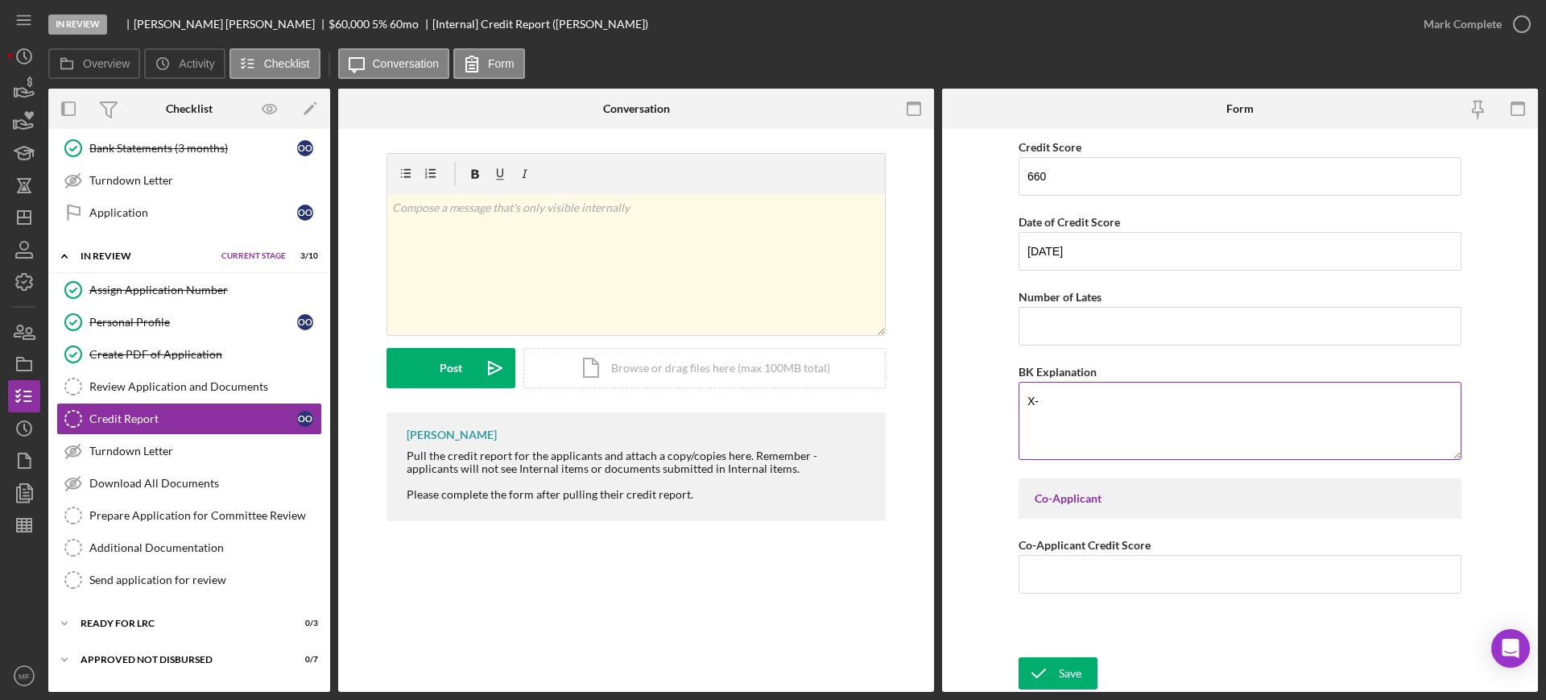
type textarea "X"
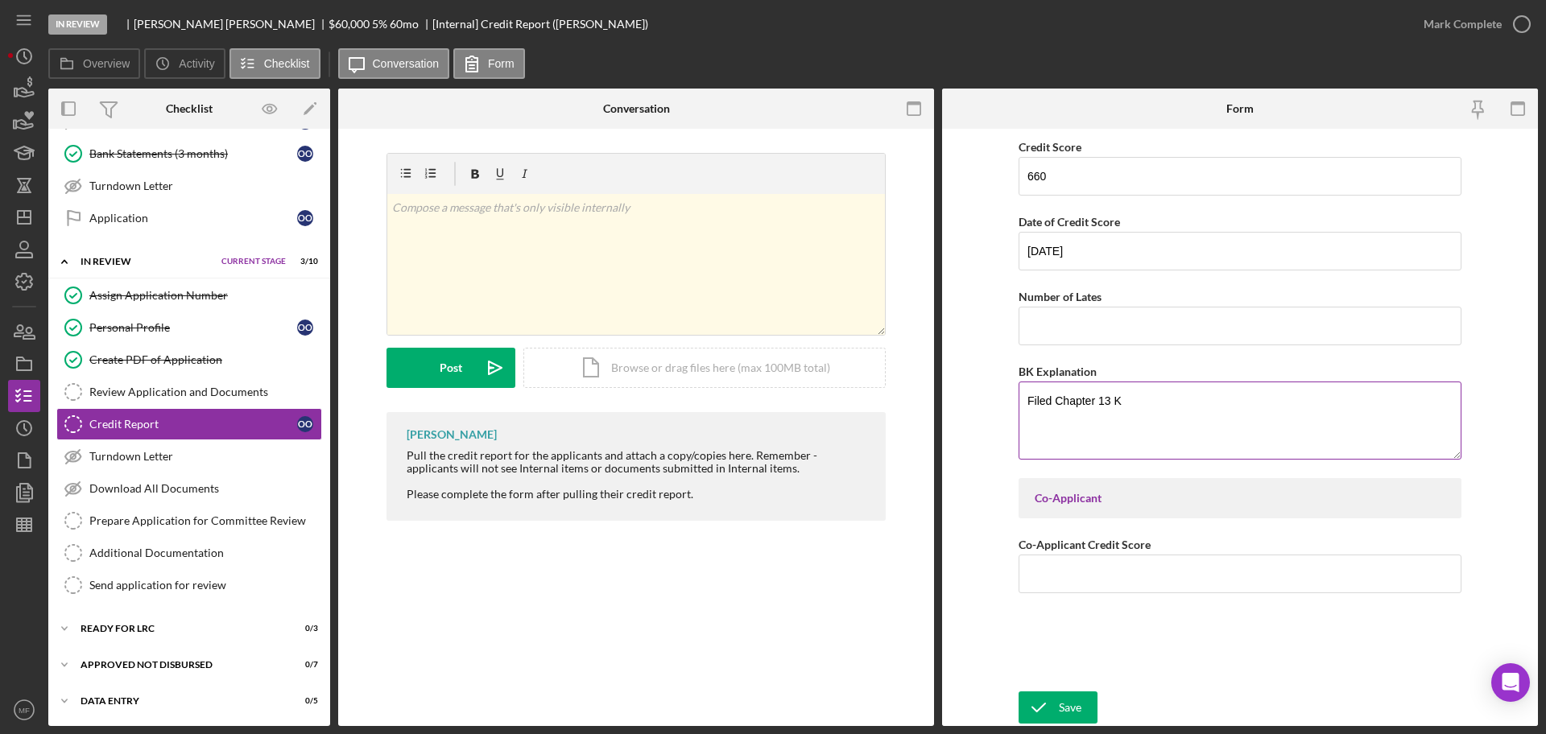
scroll to position [612, 0]
click at [1045, 417] on textarea "Filed Chapter 13K in 2020, which is now completed. X-husband left the family an…" at bounding box center [1239, 420] width 443 height 77
click at [1026, 414] on textarea "Filed Chapter 13K in 2020, which is now completed. X-husband left the family an…" at bounding box center [1239, 420] width 443 height 77
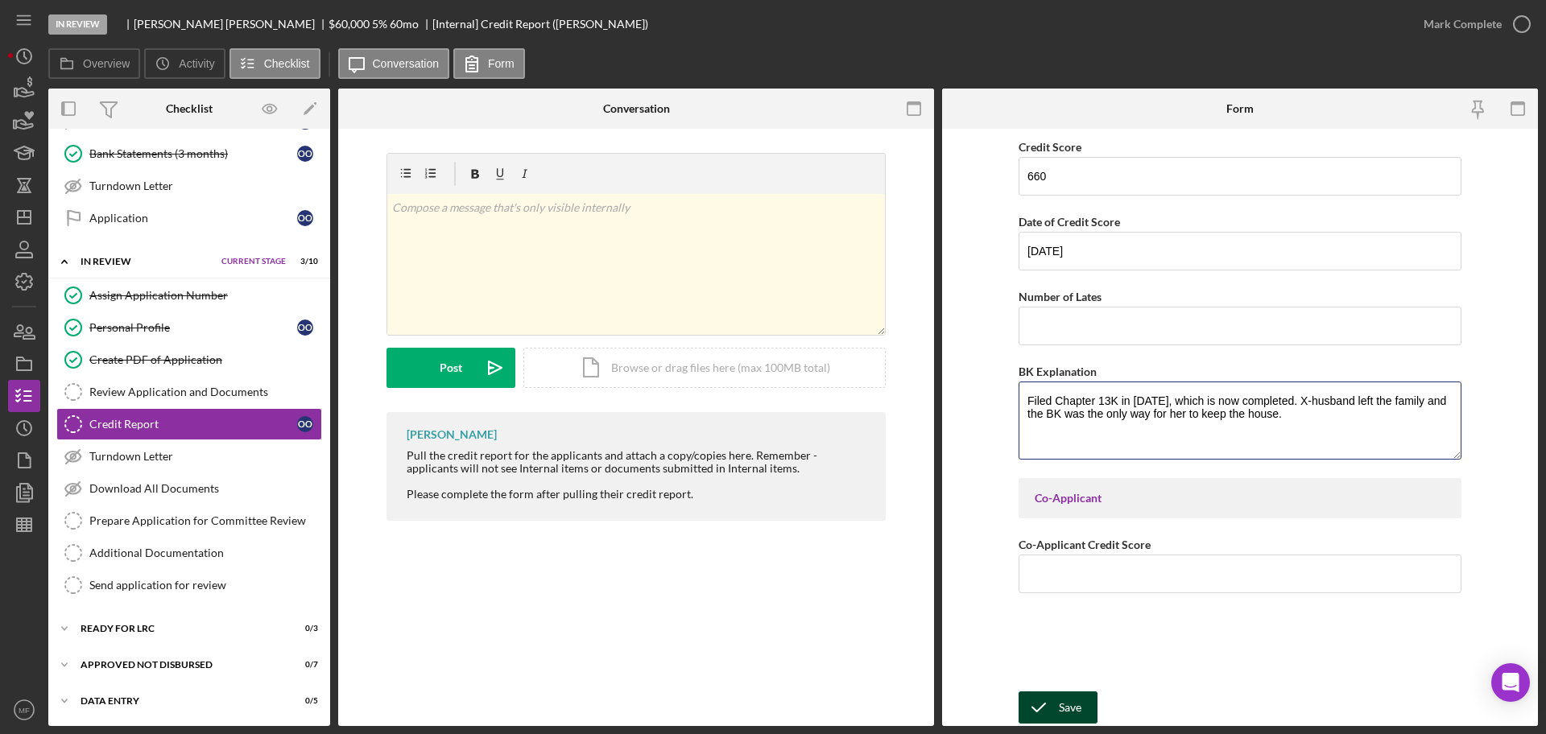
type textarea "Filed Chapter 13K in 2020, which is now completed. X-husband left the family an…"
click at [1062, 699] on div "Save" at bounding box center [1070, 707] width 23 height 32
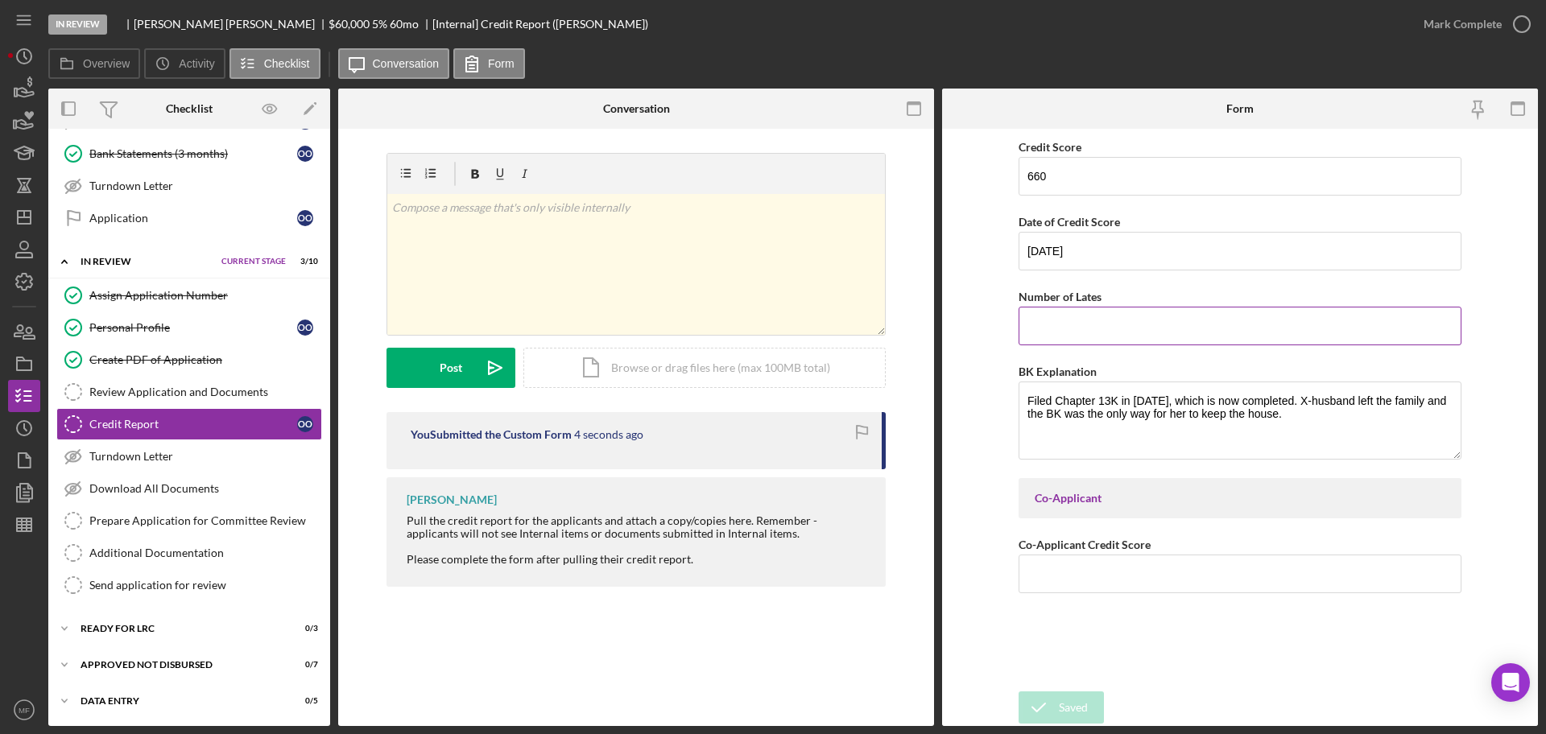
click at [1111, 317] on input "Number of Lates" at bounding box center [1239, 326] width 443 height 39
click at [696, 363] on div "Icon/Document Browse or drag files here (max 100MB total) Tap to choose files o…" at bounding box center [704, 368] width 362 height 40
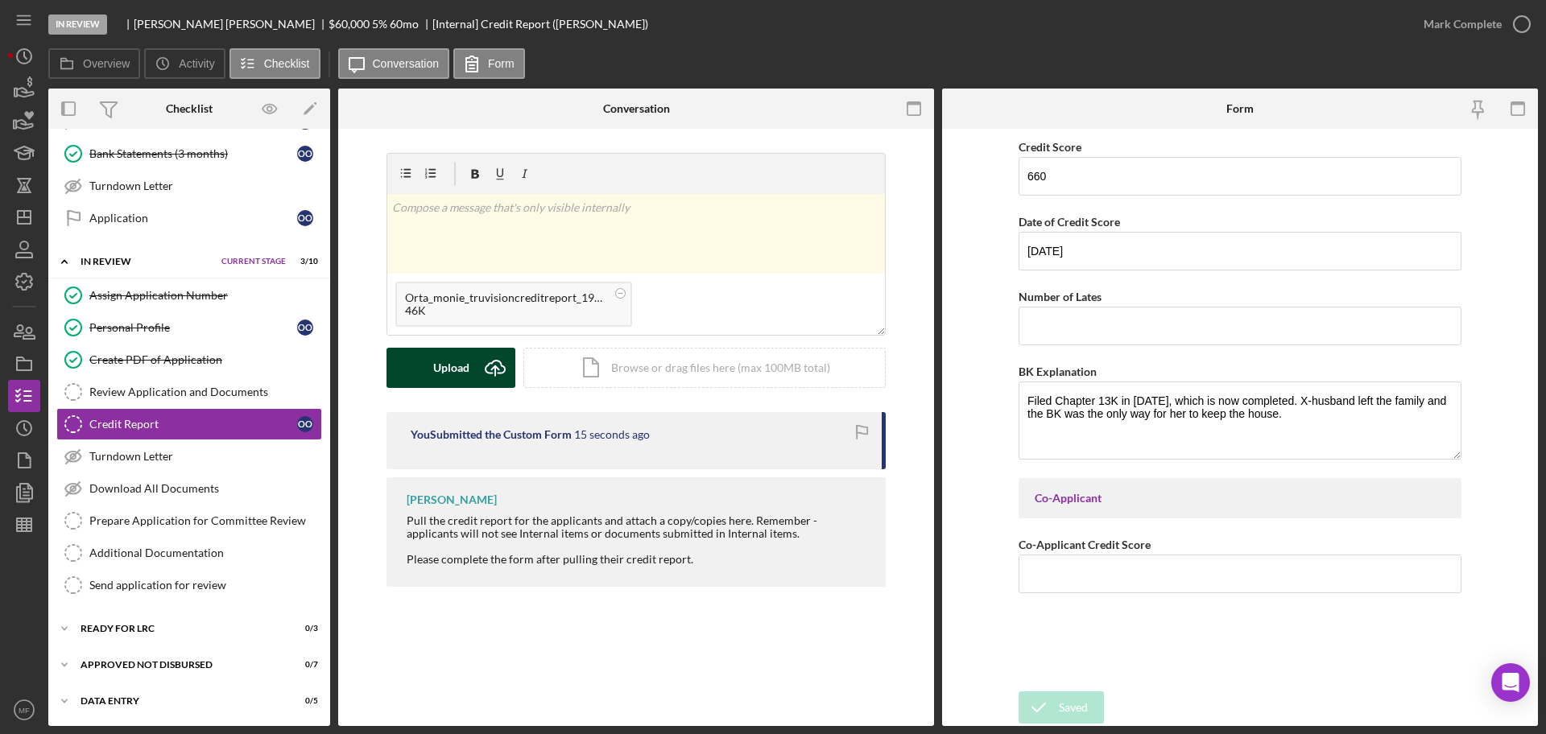
click at [430, 368] on button "Upload Icon/Upload" at bounding box center [450, 368] width 129 height 40
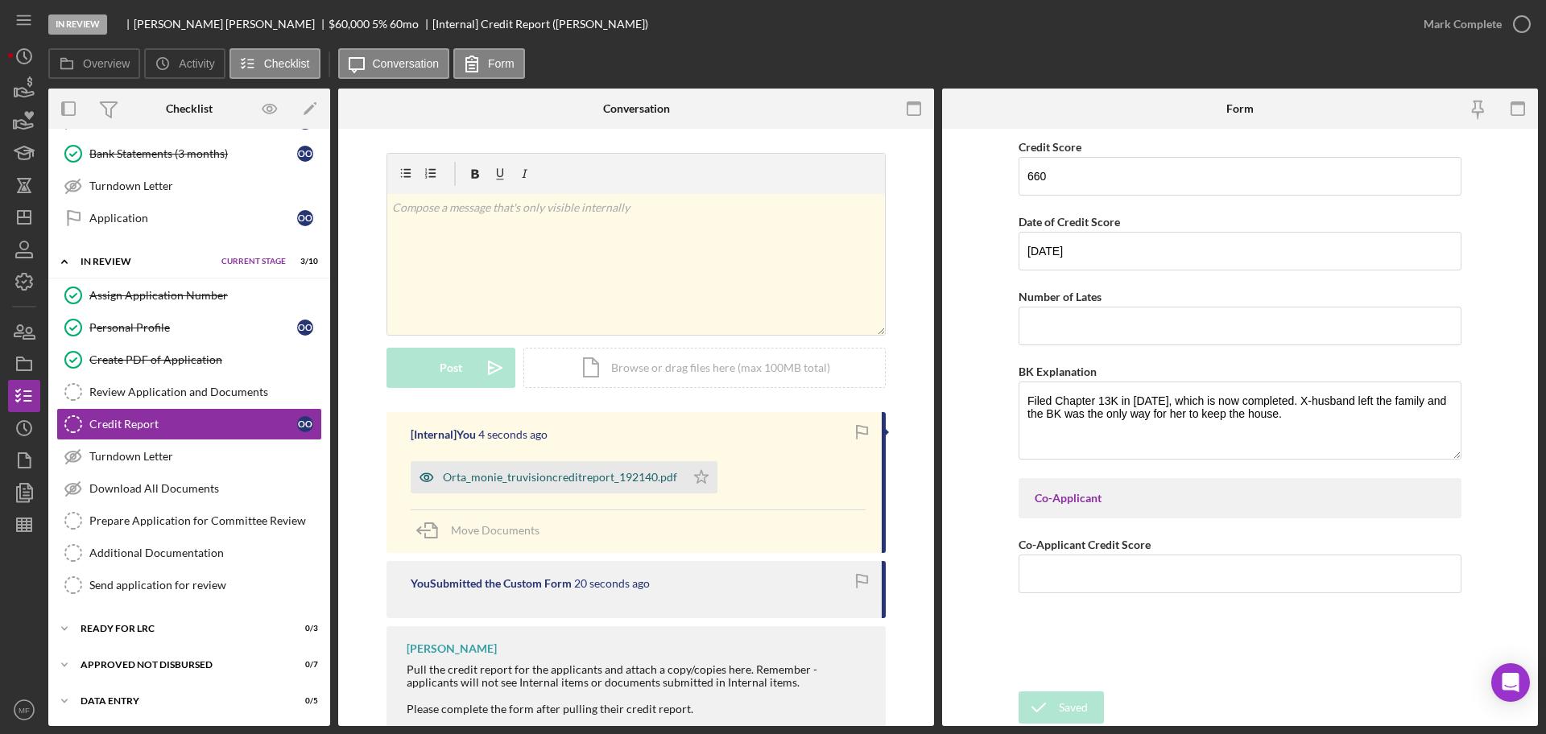
click at [588, 476] on div "Orta_monie_truvisioncreditreport_192140.pdf" at bounding box center [560, 477] width 234 height 13
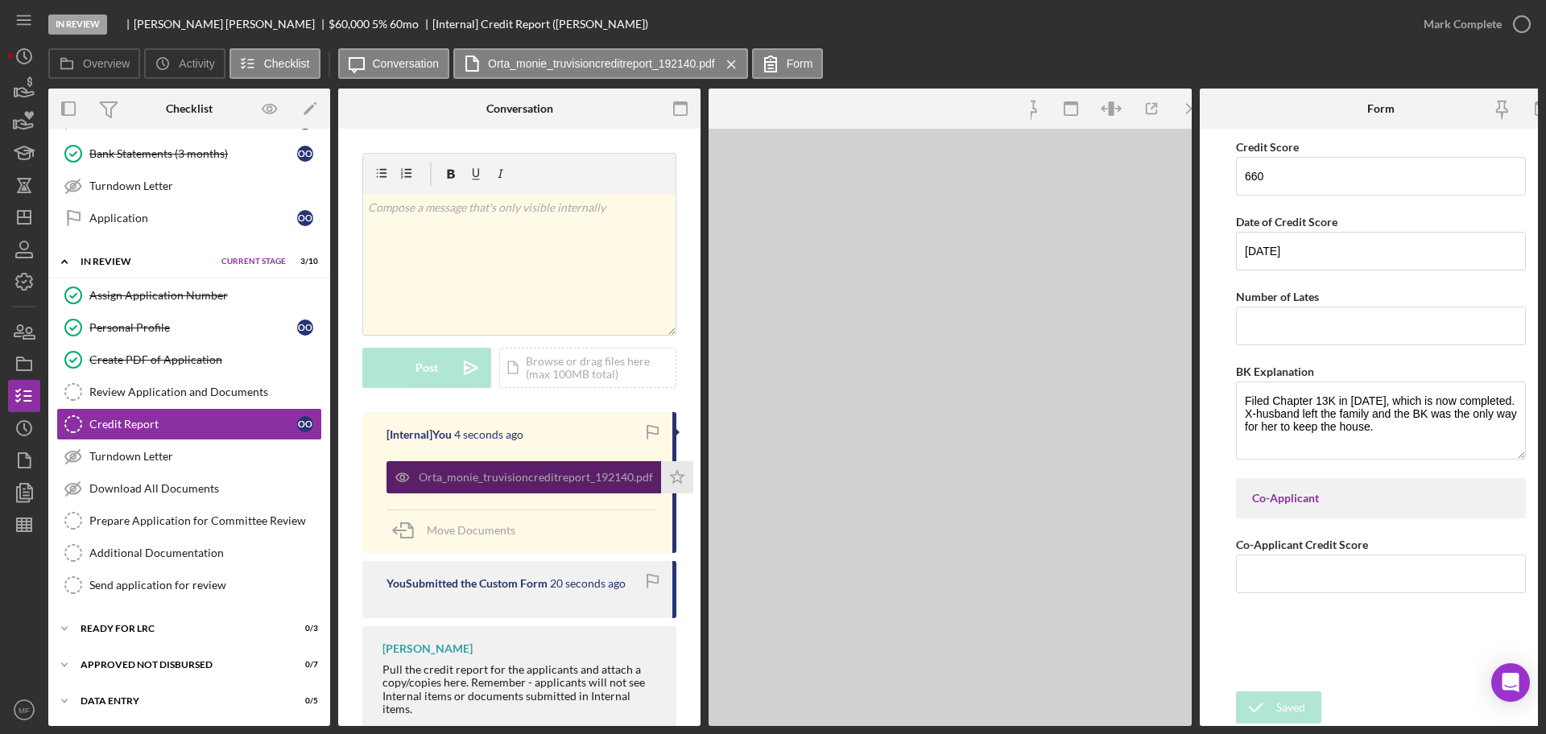
scroll to position [617, 0]
click at [588, 476] on div "Orta_monie_truvisioncreditreport_192140.pdf" at bounding box center [536, 477] width 234 height 13
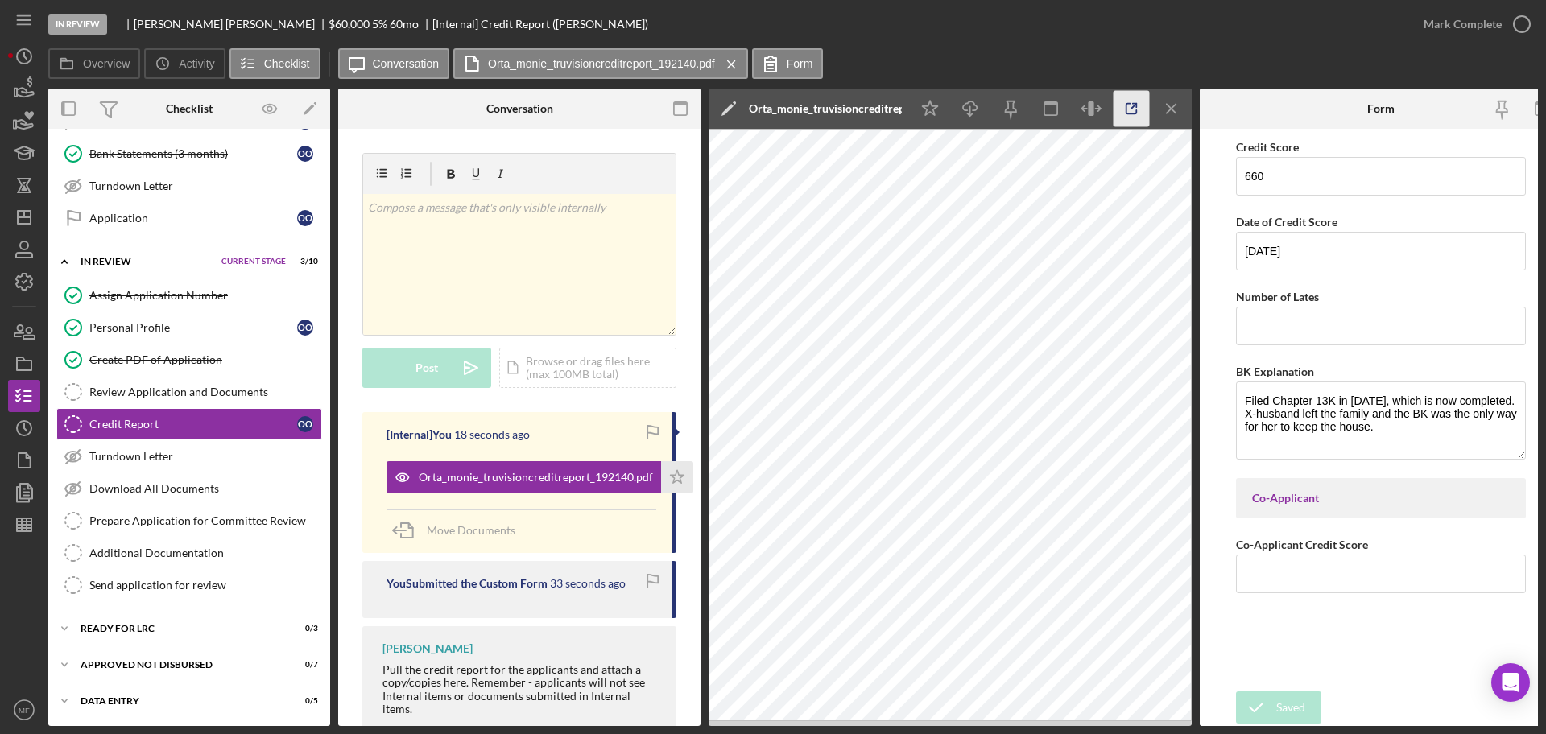
click at [1135, 111] on icon "button" at bounding box center [1131, 109] width 36 height 36
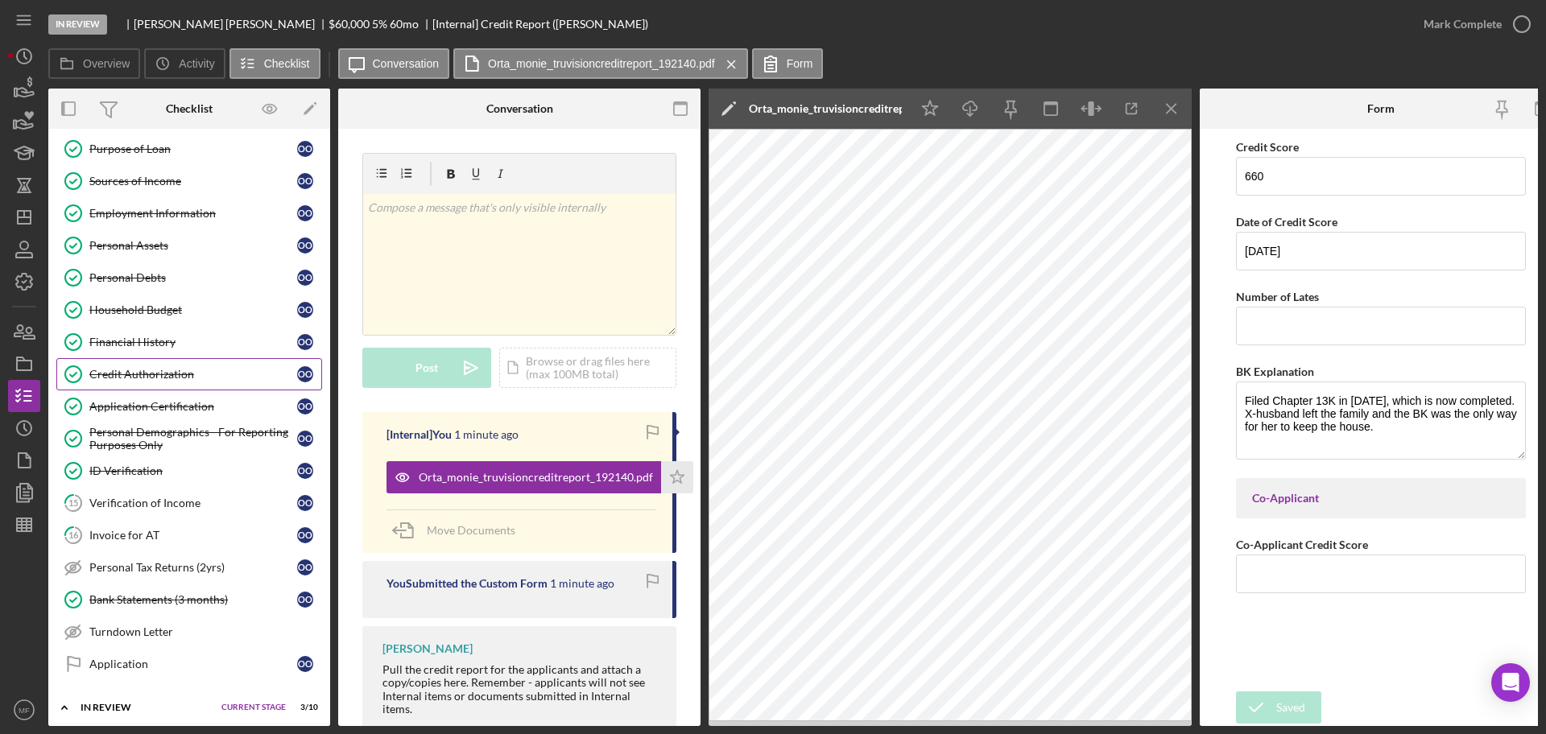
scroll to position [201, 0]
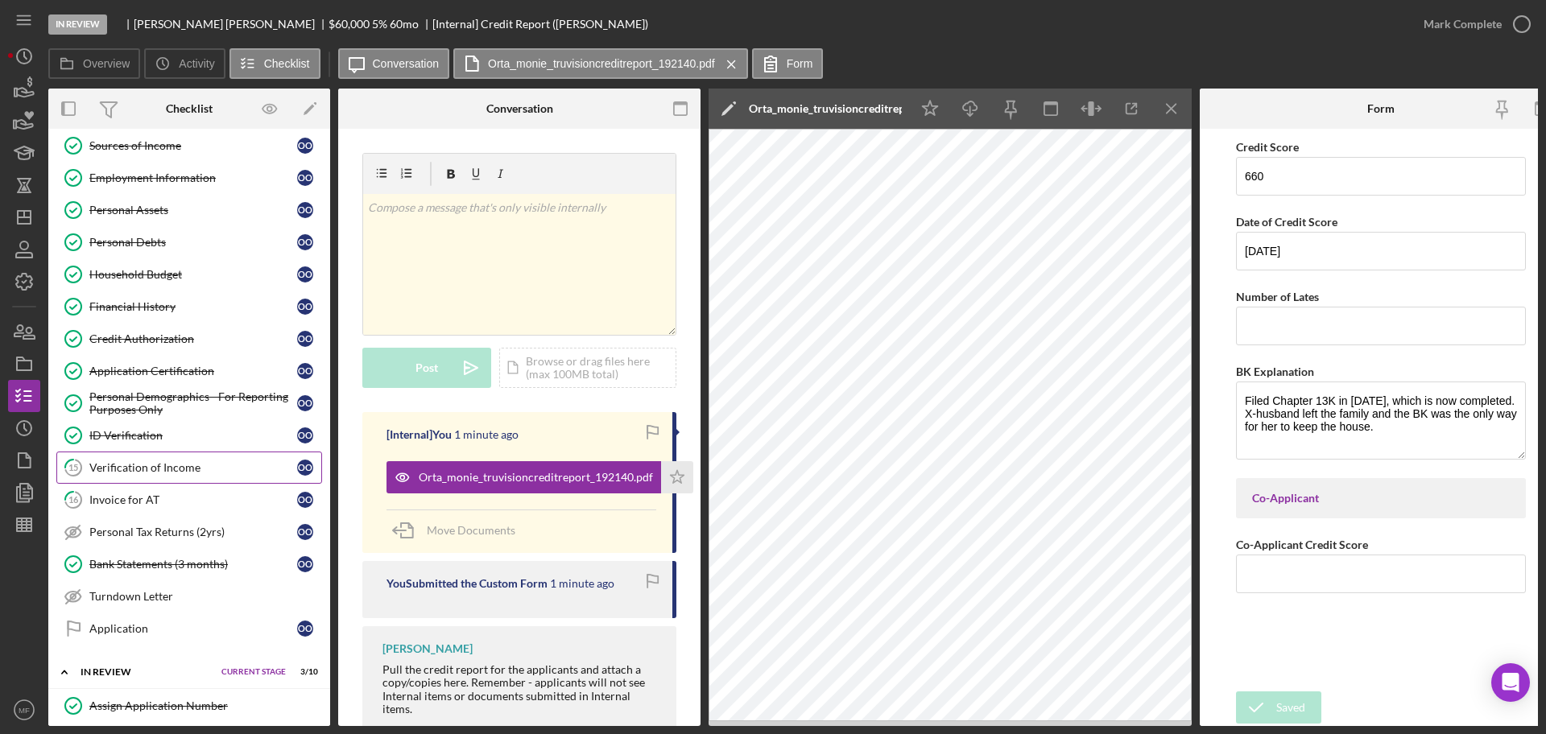
click at [168, 473] on div "Verification of Income" at bounding box center [193, 467] width 208 height 13
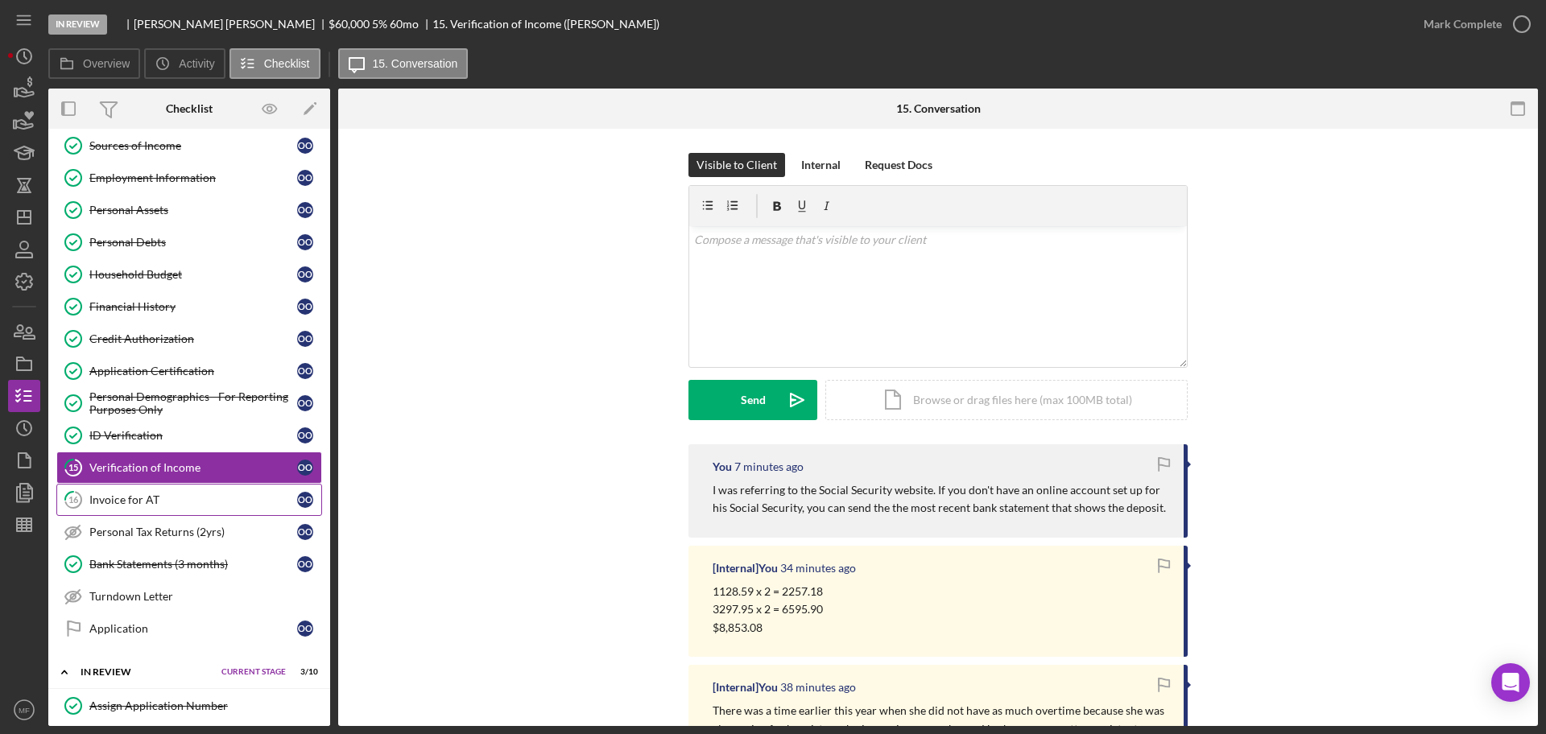
click at [174, 499] on div "Invoice for AT" at bounding box center [193, 499] width 208 height 13
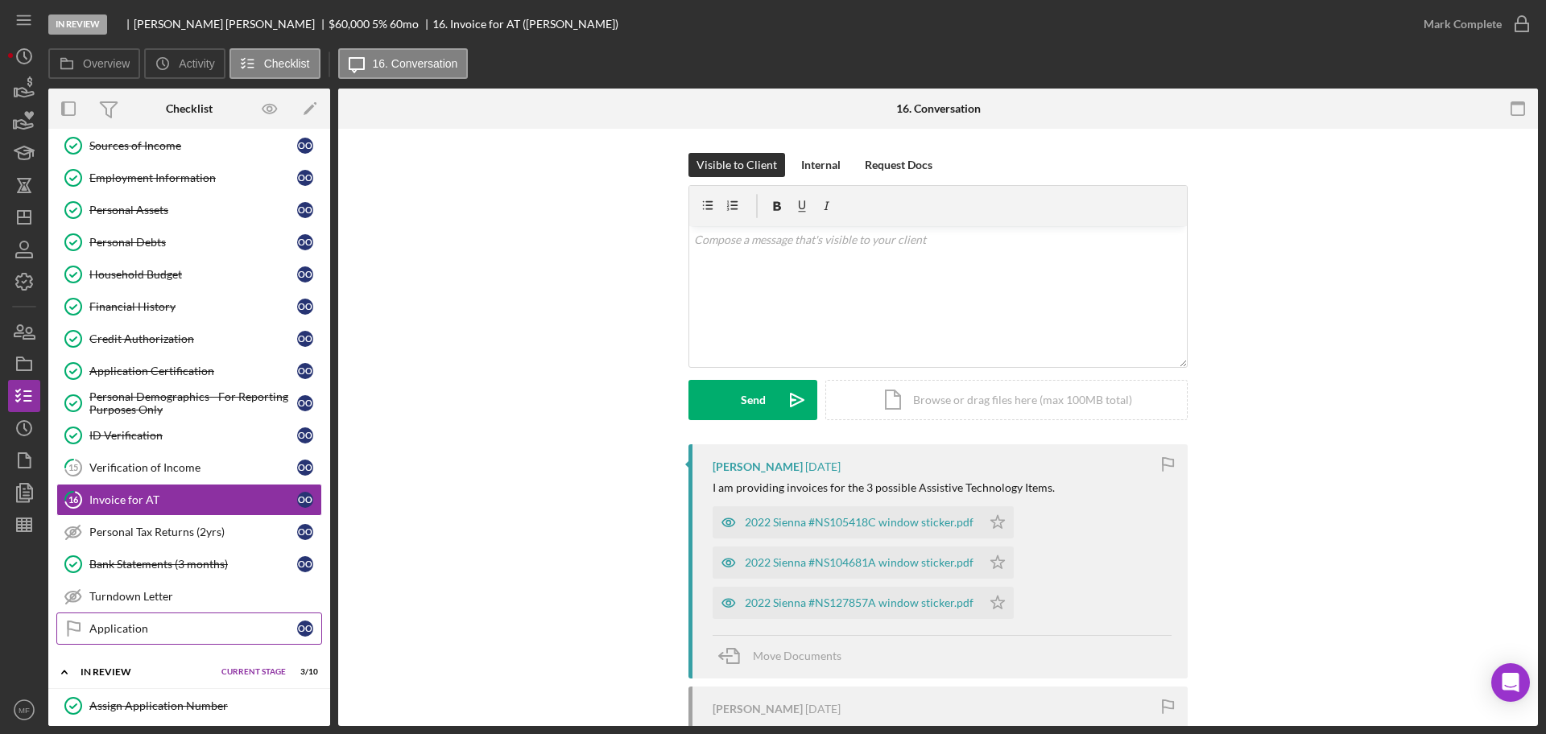
click at [126, 625] on div "Application" at bounding box center [193, 628] width 208 height 13
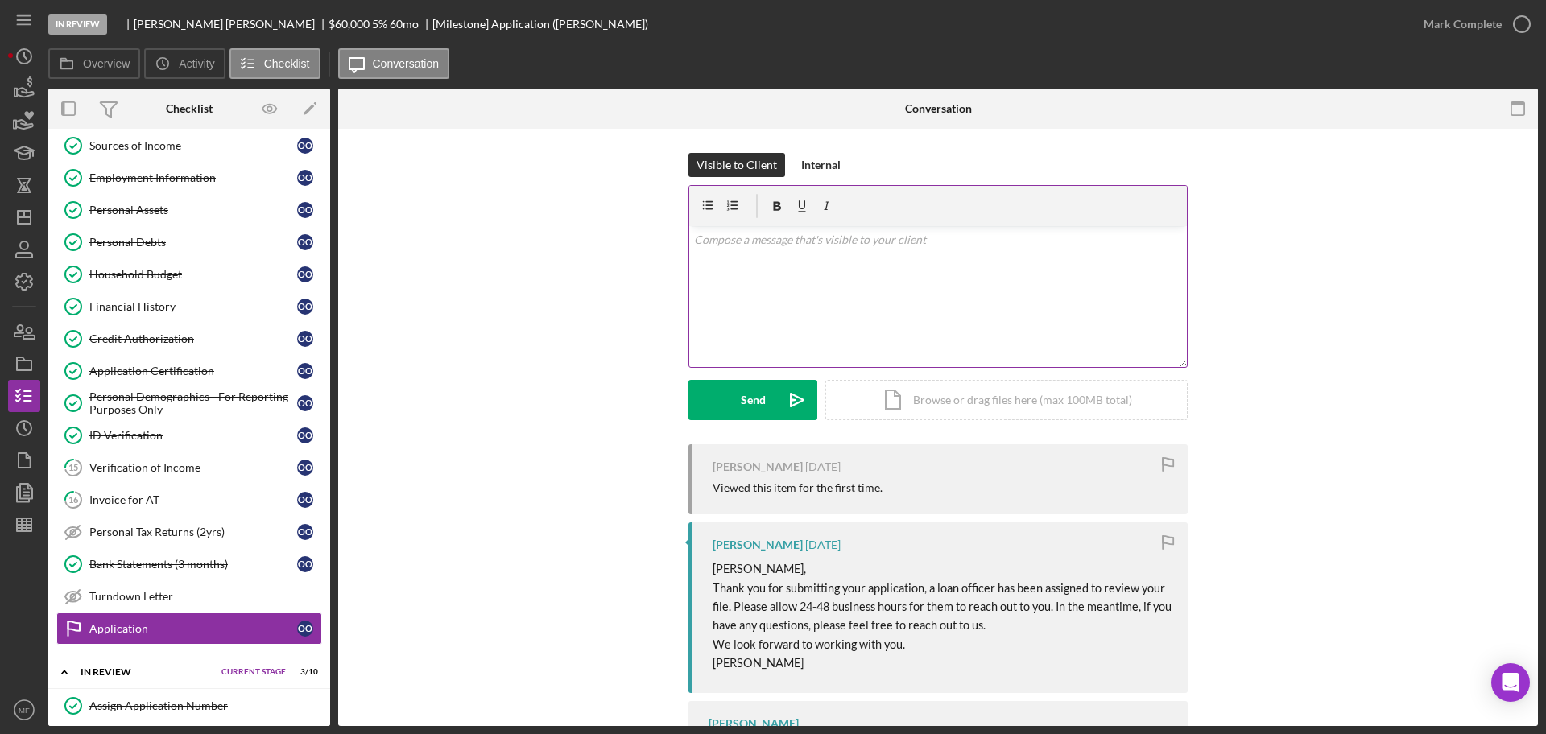
click at [764, 244] on p at bounding box center [938, 240] width 489 height 18
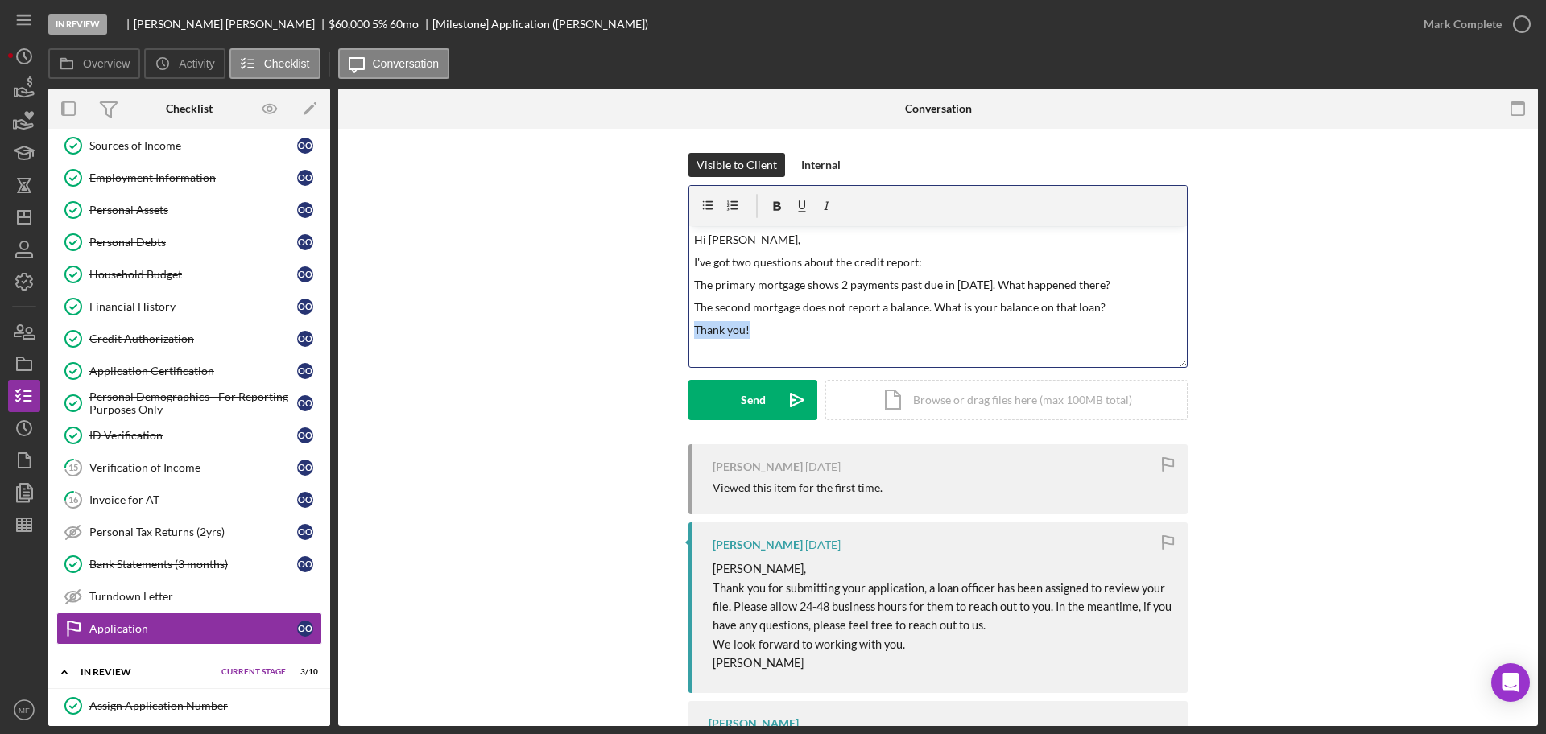
drag, startPoint x: 764, startPoint y: 330, endPoint x: 629, endPoint y: 336, distance: 135.4
click at [629, 336] on div "Visible to Client Internal v Color teal Color pink Remove color Add row above A…" at bounding box center [937, 298] width 1151 height 291
click at [757, 330] on p "Thank you!" at bounding box center [938, 330] width 489 height 18
click at [737, 404] on button "Send Icon/icon-invite-send" at bounding box center [752, 400] width 129 height 40
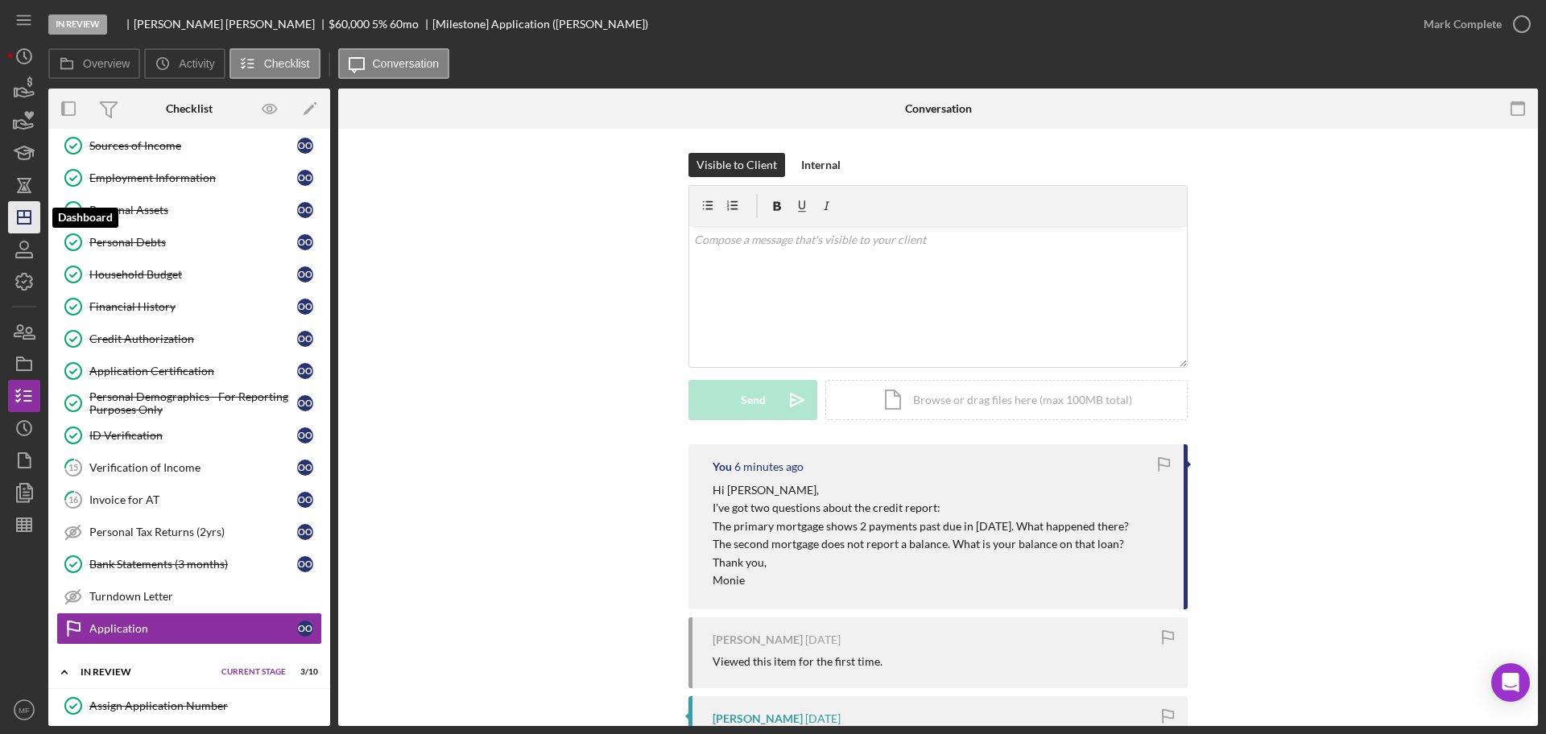
click at [28, 220] on icon "Icon/Dashboard" at bounding box center [24, 217] width 40 height 40
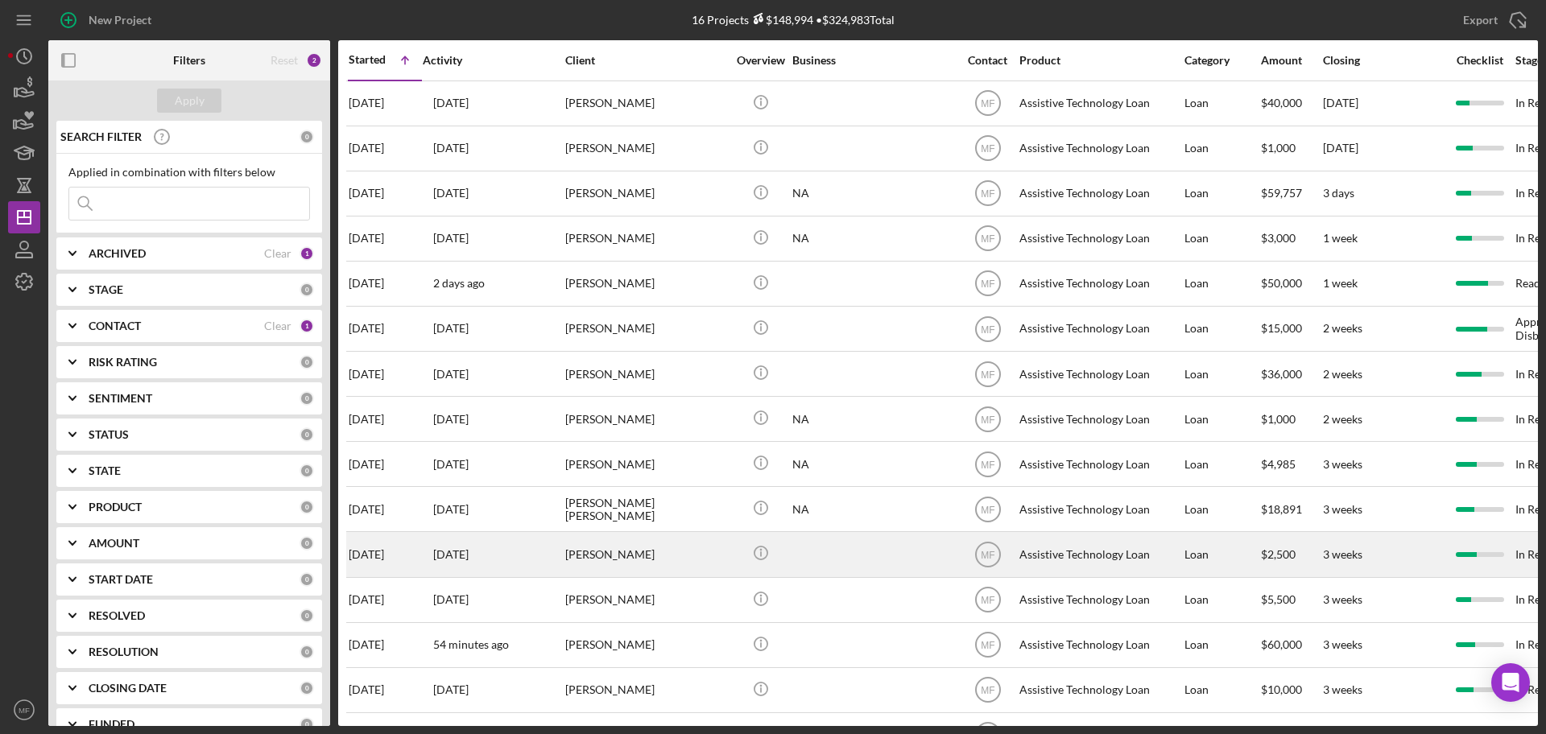
click at [671, 555] on div "ADRIAN MARSHALL" at bounding box center [645, 554] width 161 height 43
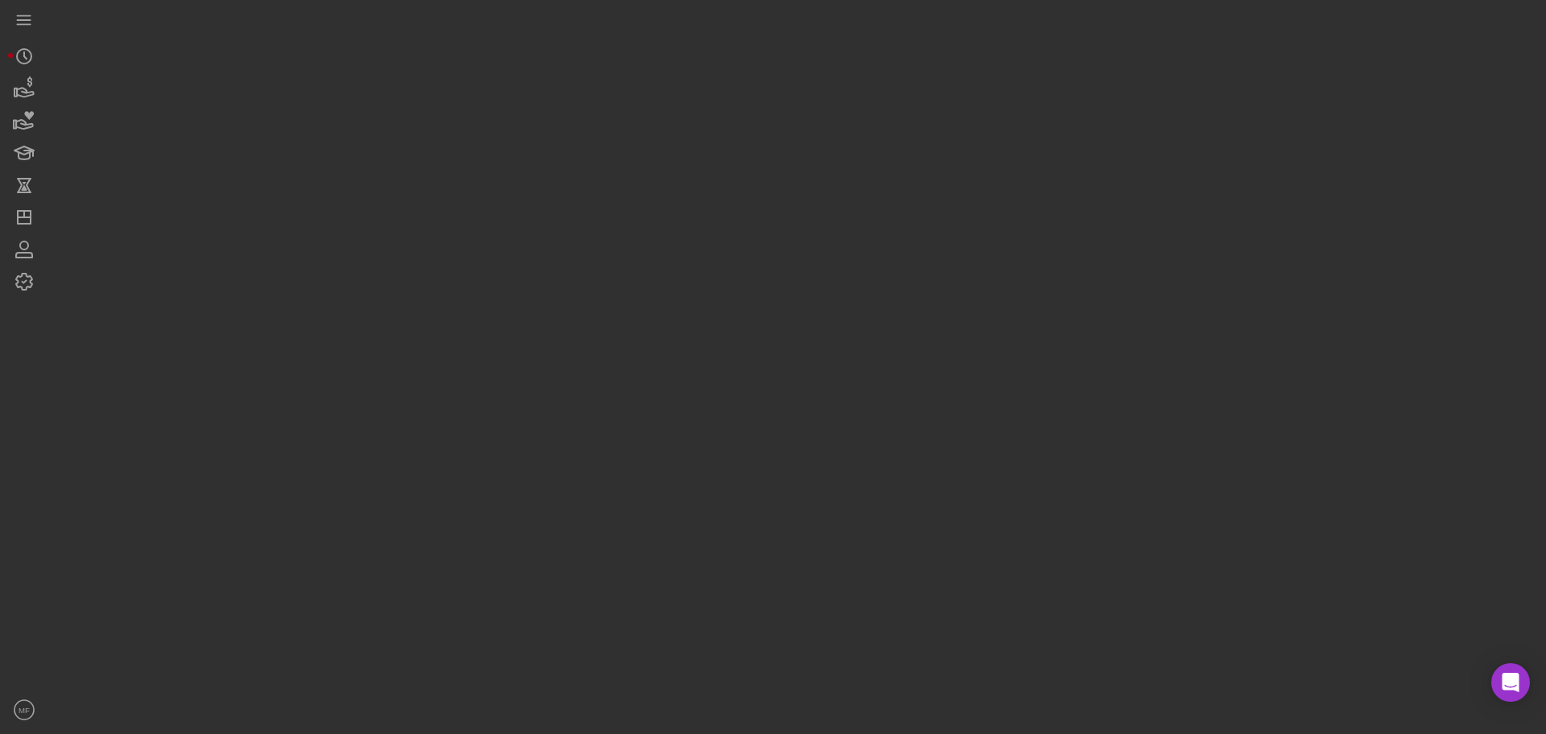
click at [671, 555] on div at bounding box center [792, 363] width 1489 height 726
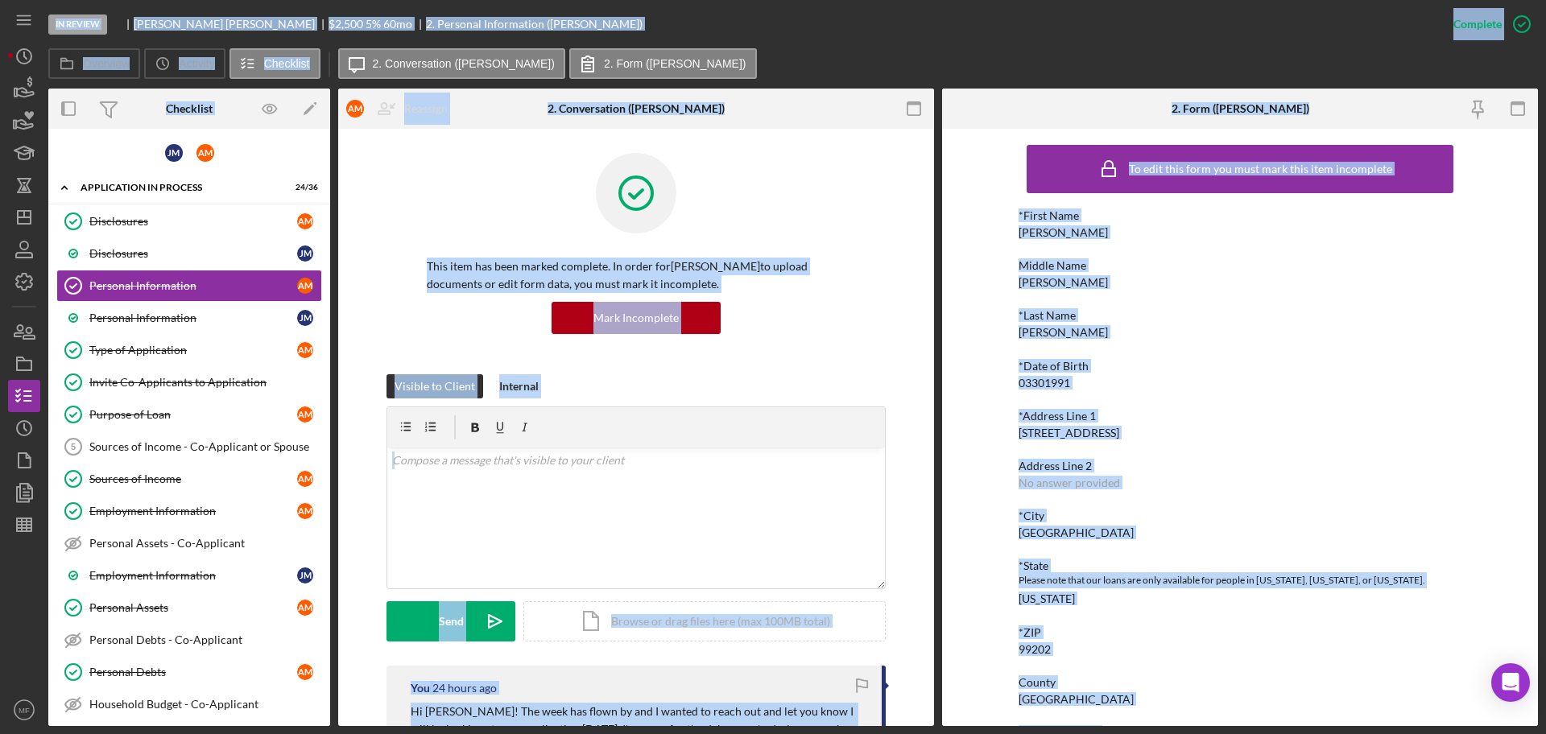
click at [382, 212] on div "This item has been marked complete. In order for ADRIAN MARSHALL to upload docu…" at bounding box center [635, 263] width 547 height 221
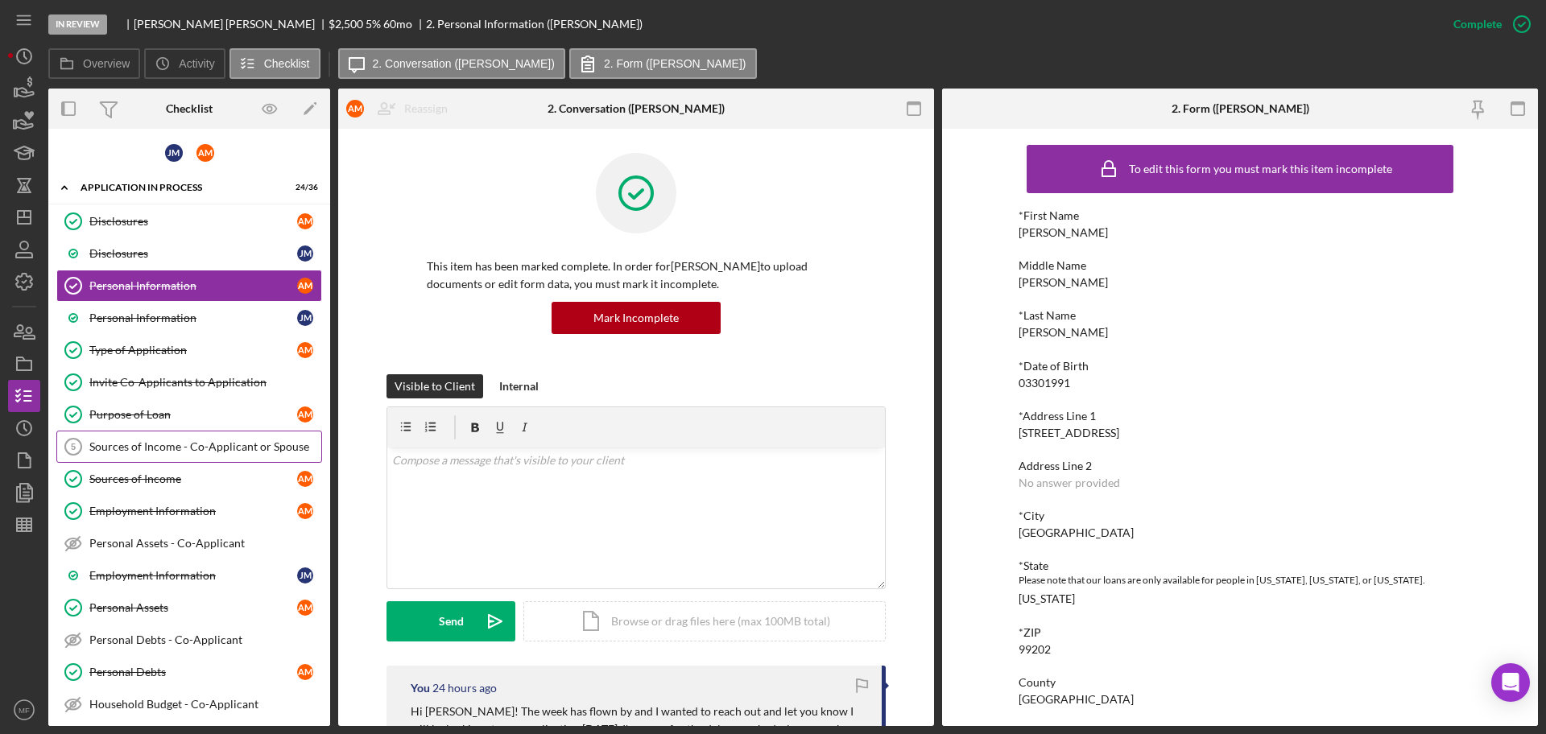
click at [179, 447] on div "Sources of Income - Co-Applicant or Spouse" at bounding box center [205, 446] width 232 height 13
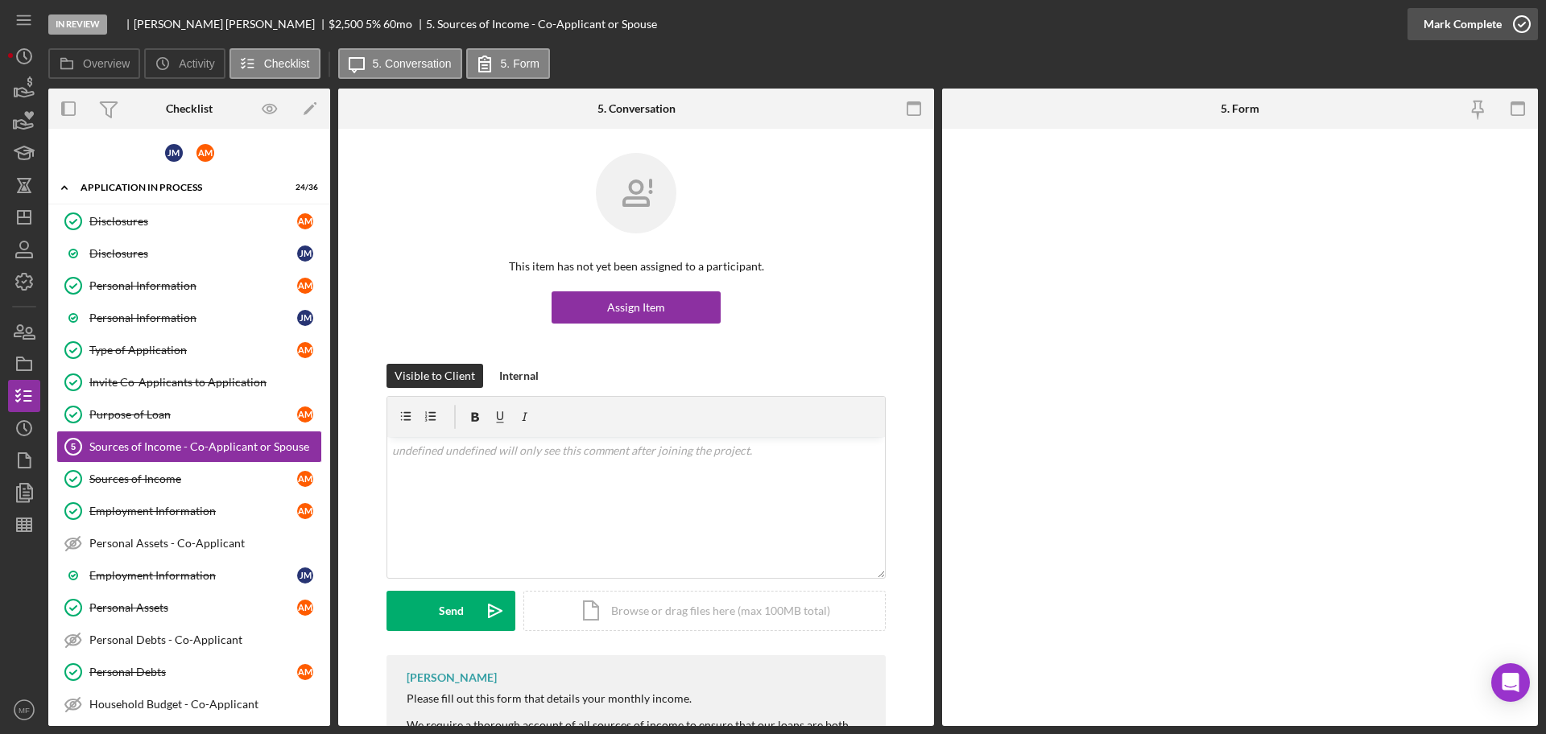
click at [1501, 19] on icon "button" at bounding box center [1521, 24] width 40 height 40
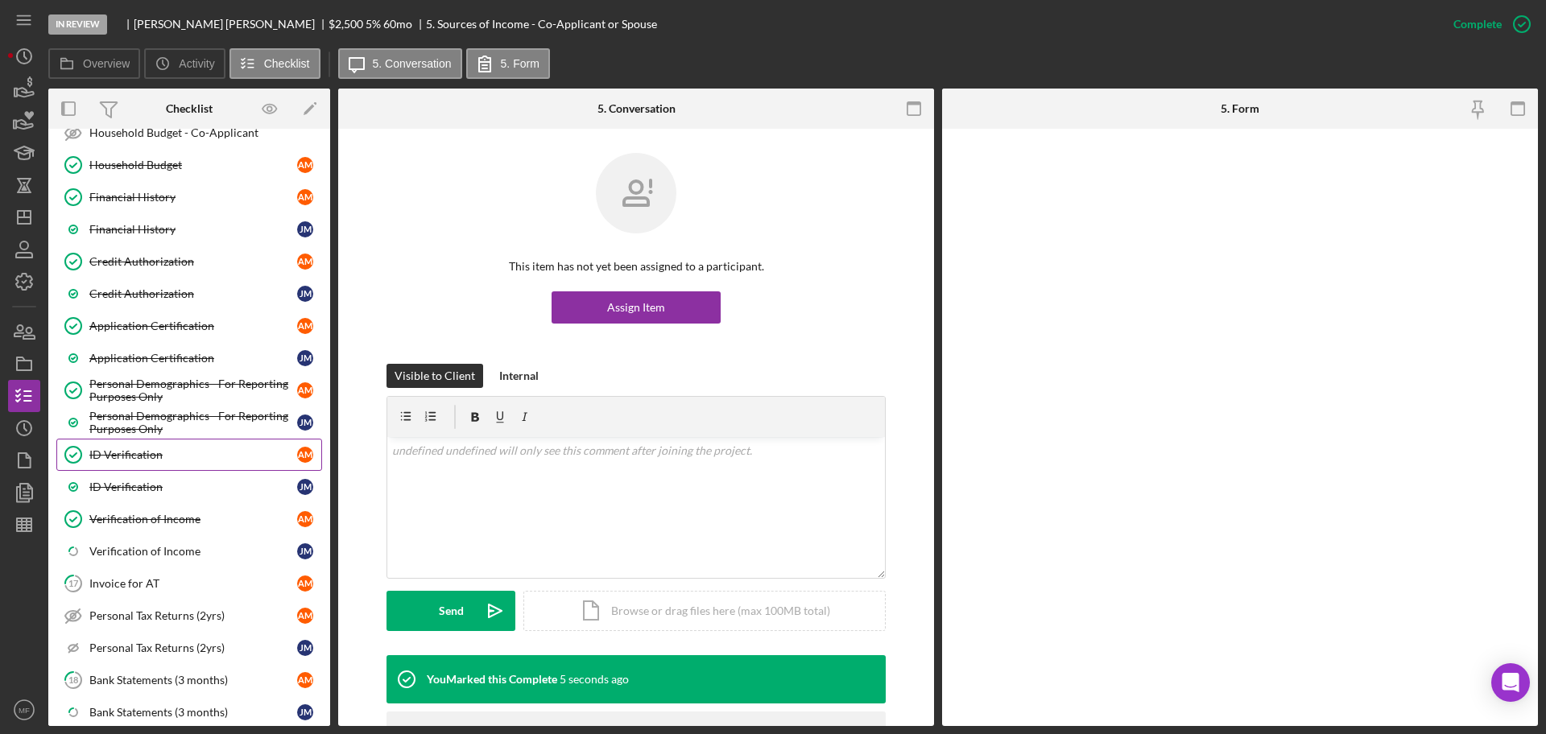
scroll to position [604, 0]
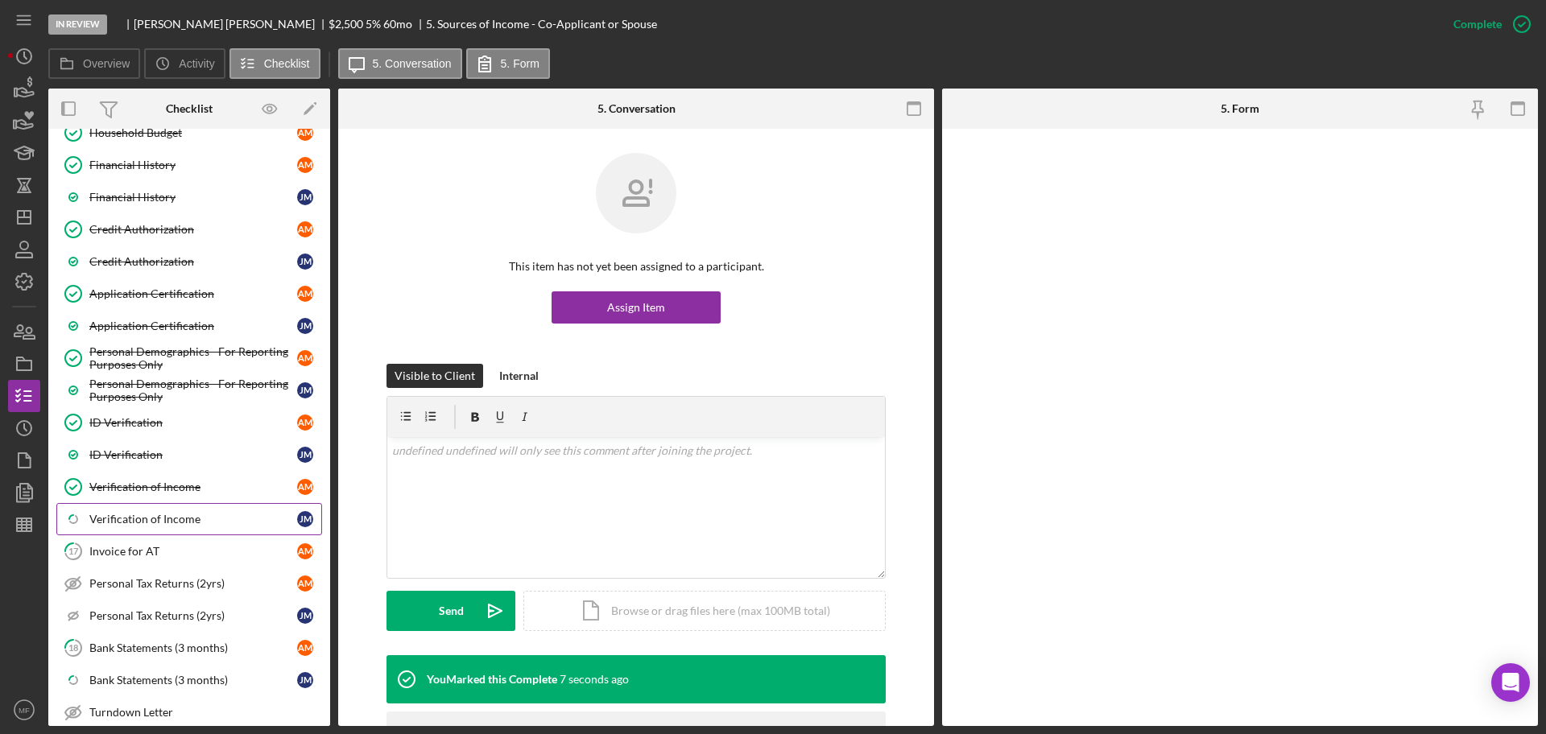
click at [148, 525] on div "Verification of Income" at bounding box center [193, 519] width 208 height 13
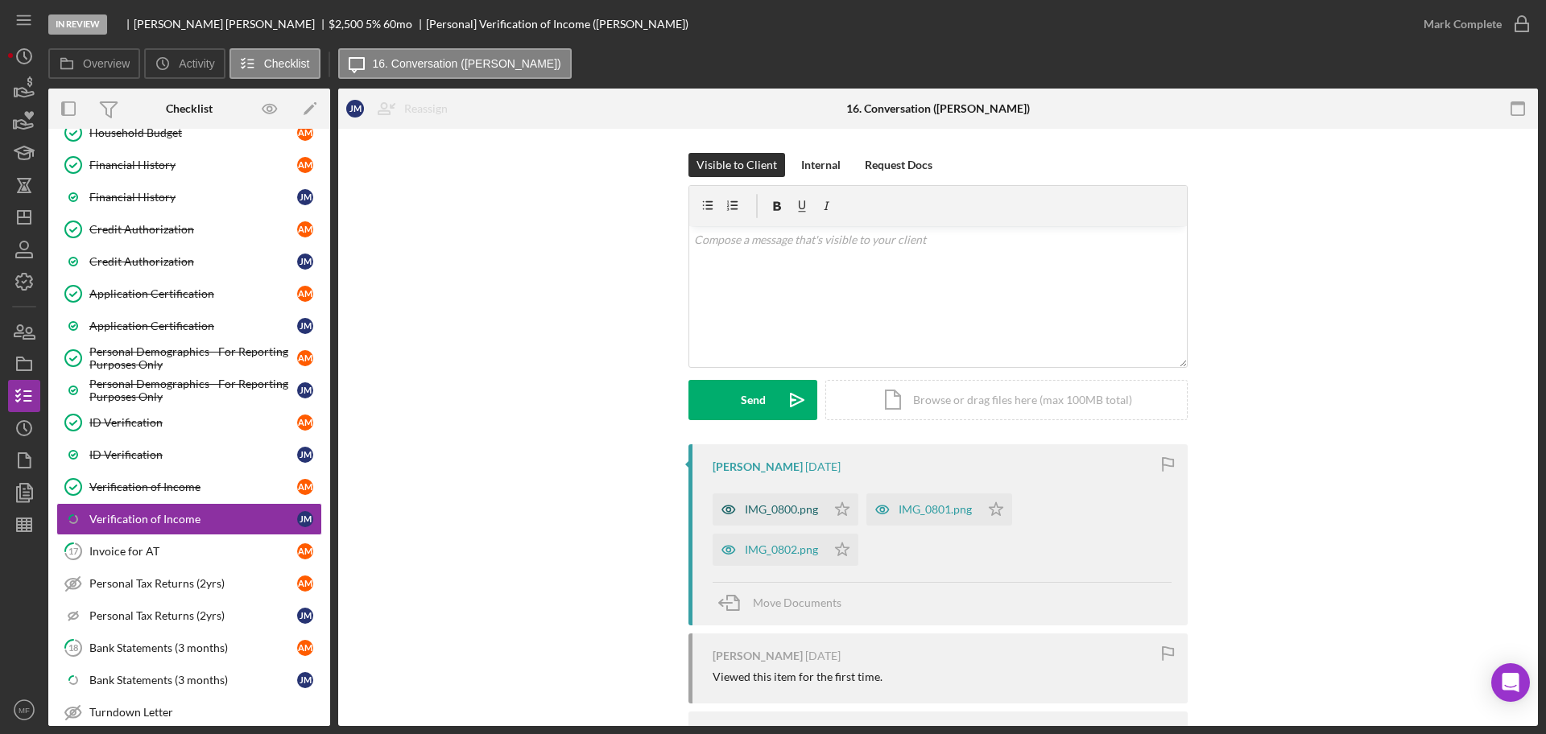
click at [796, 507] on div "IMG_0800.png" at bounding box center [781, 509] width 73 height 13
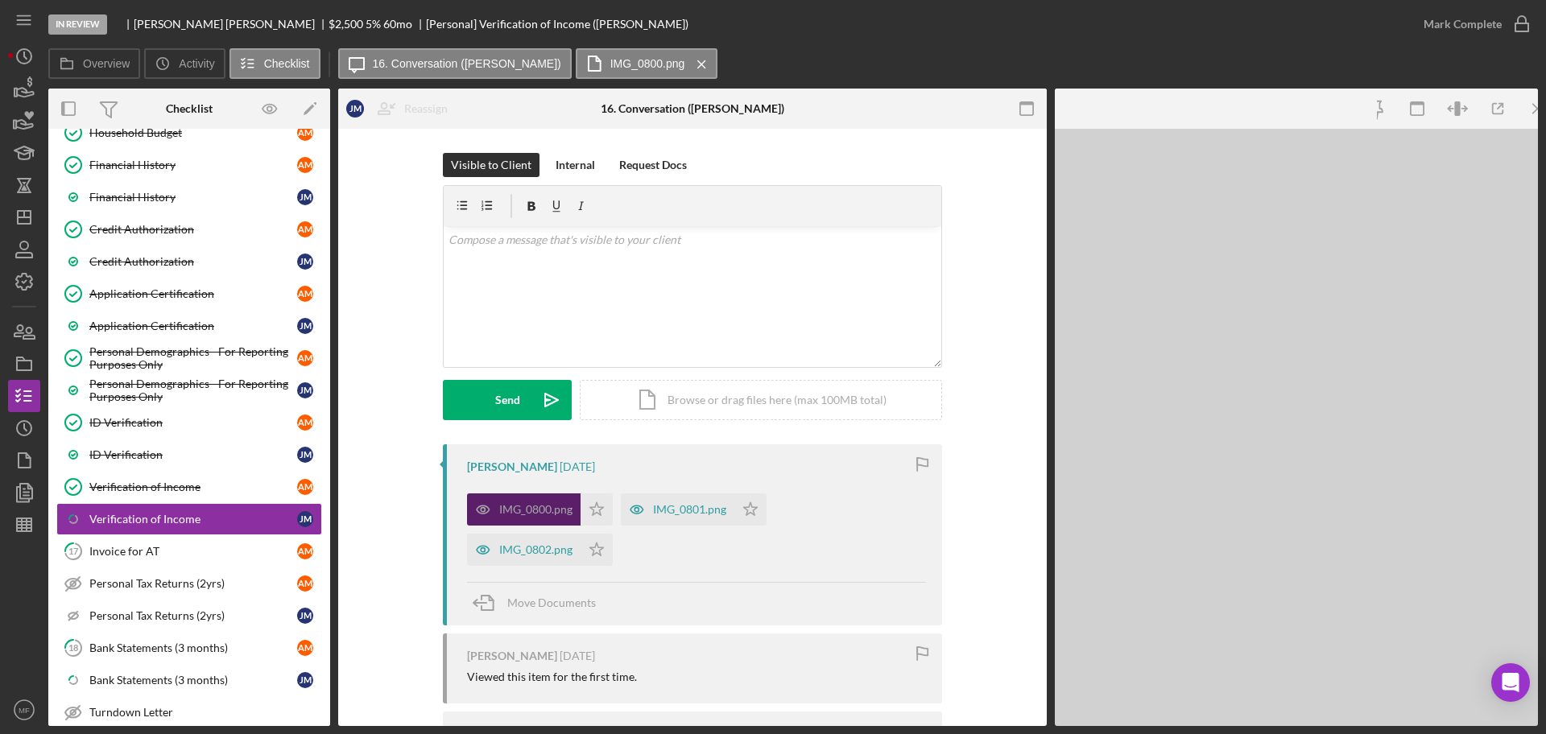
click at [796, 507] on div "IMG_0800.png Icon/Star IMG_0801.png Icon/Star IMG_0802.png Icon/Star" at bounding box center [696, 525] width 459 height 80
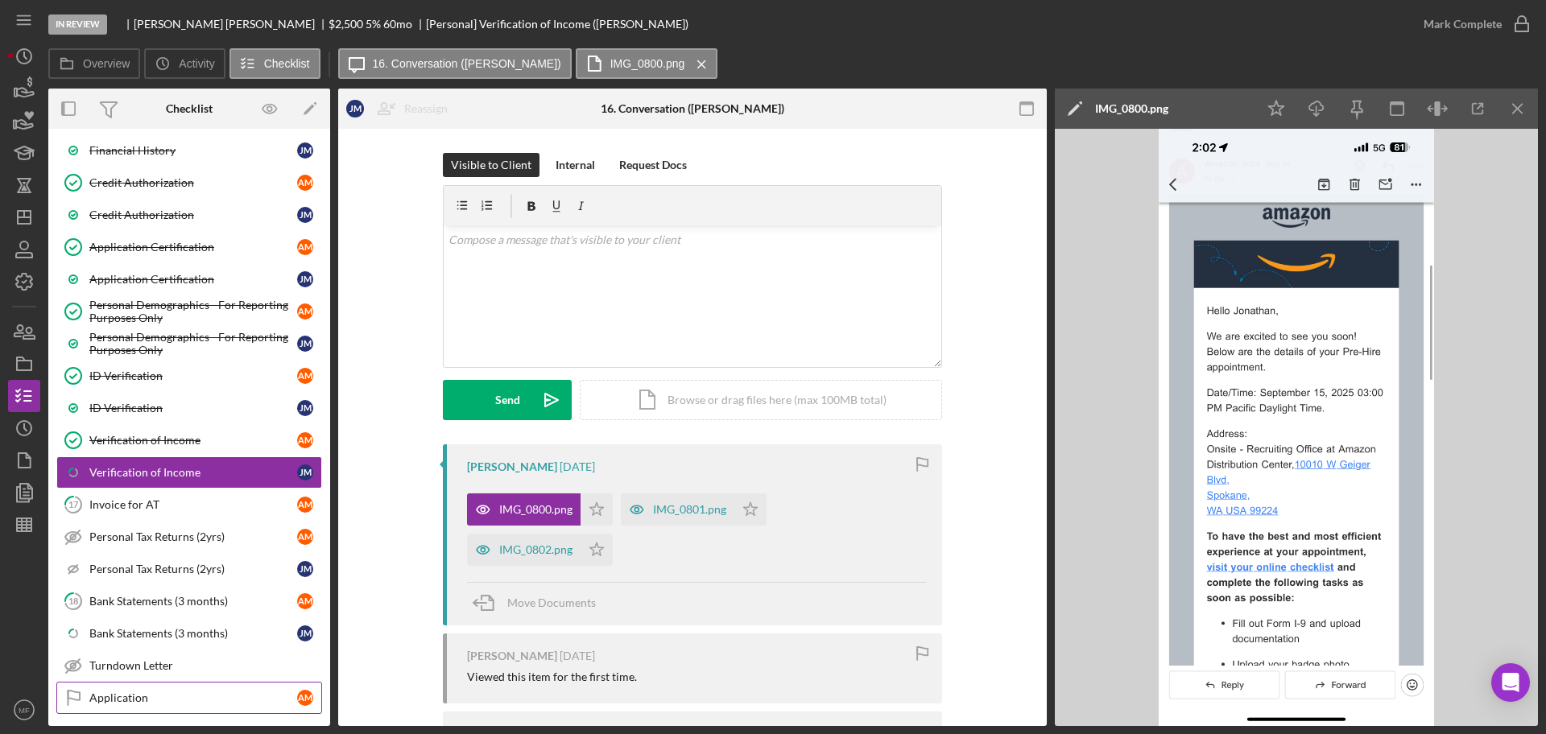
scroll to position [598, 0]
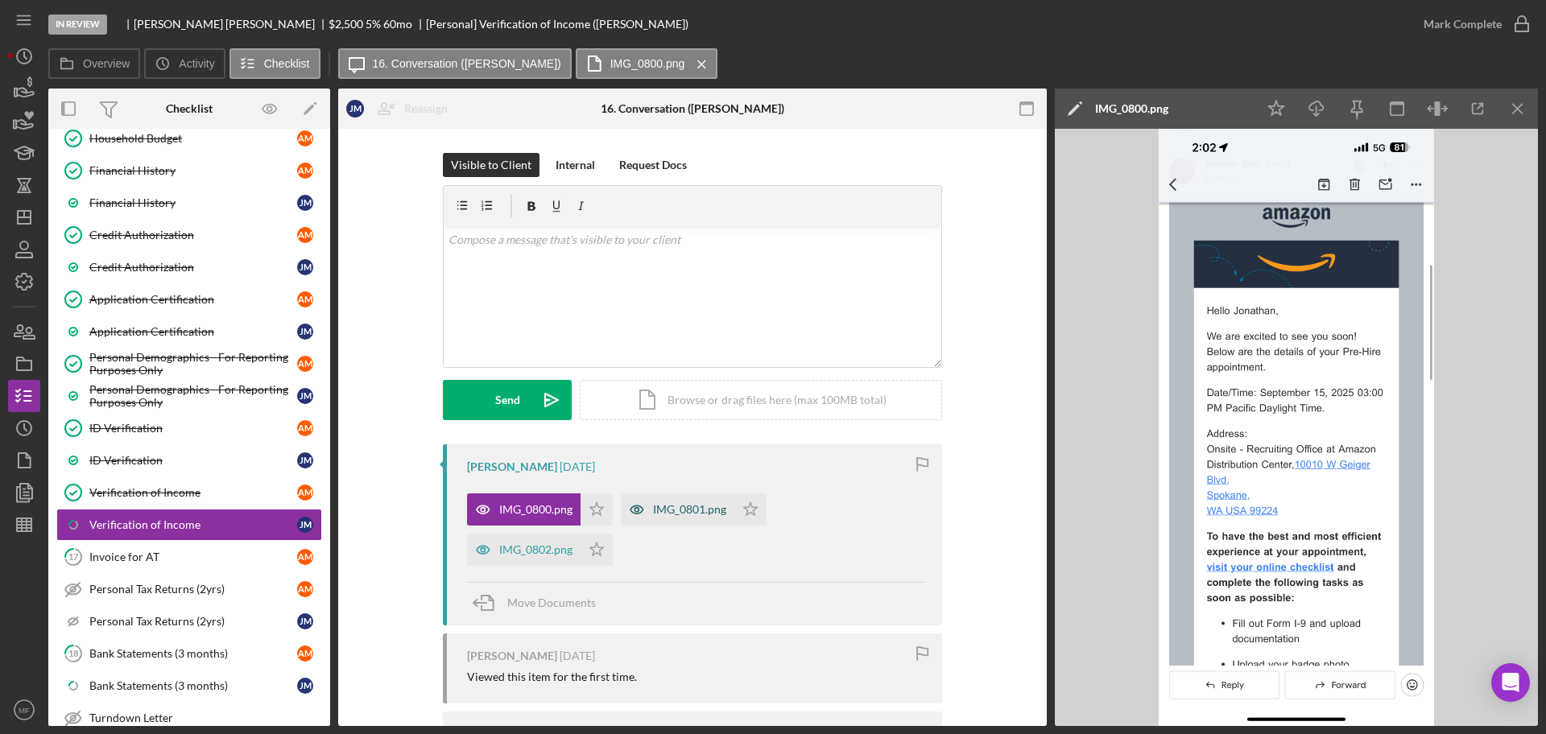
click at [675, 503] on div "IMG_0801.png" at bounding box center [689, 509] width 73 height 13
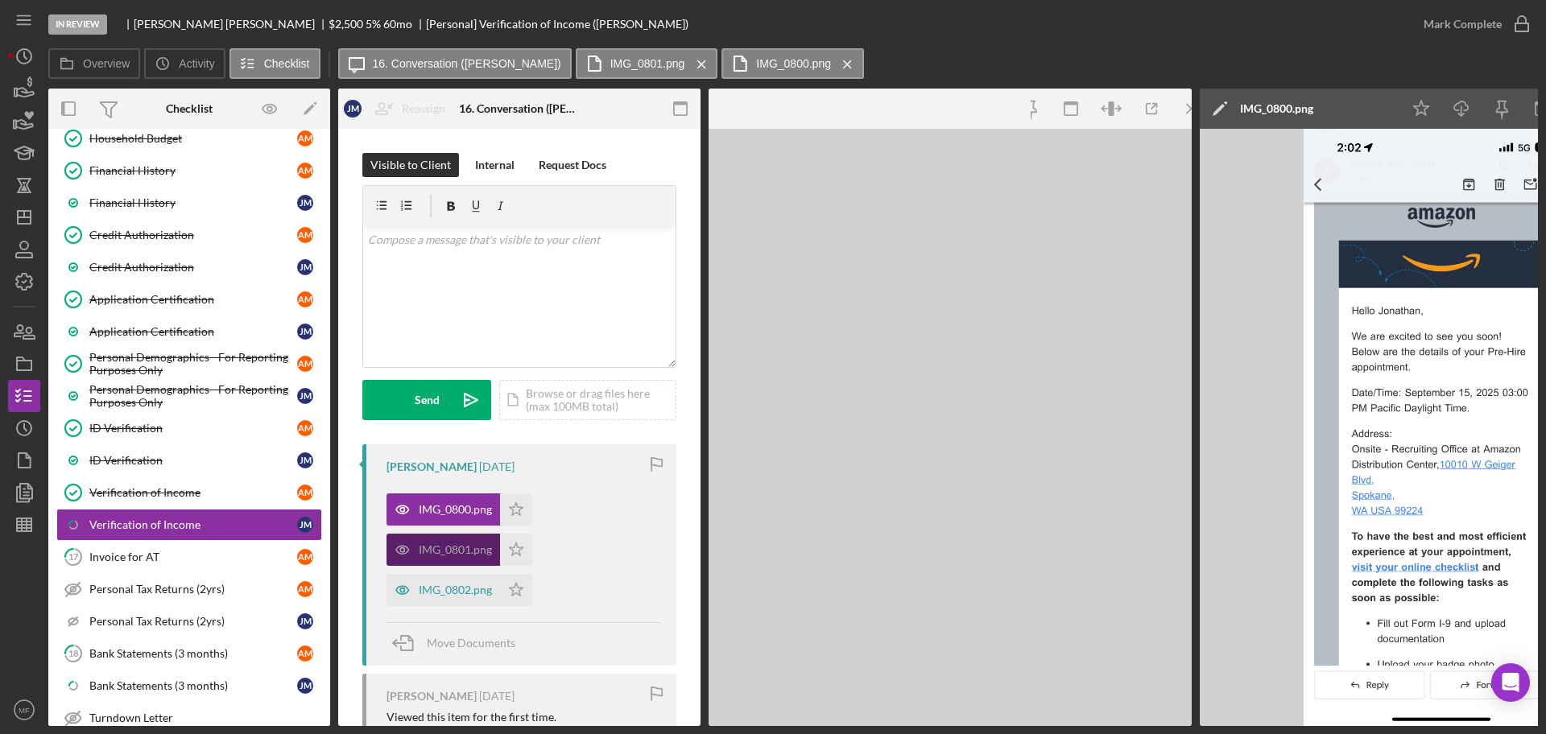
click at [675, 503] on div "Visible to Client Internal Request Docs v Color teal Color pink Remove color Ad…" at bounding box center [519, 615] width 362 height 973
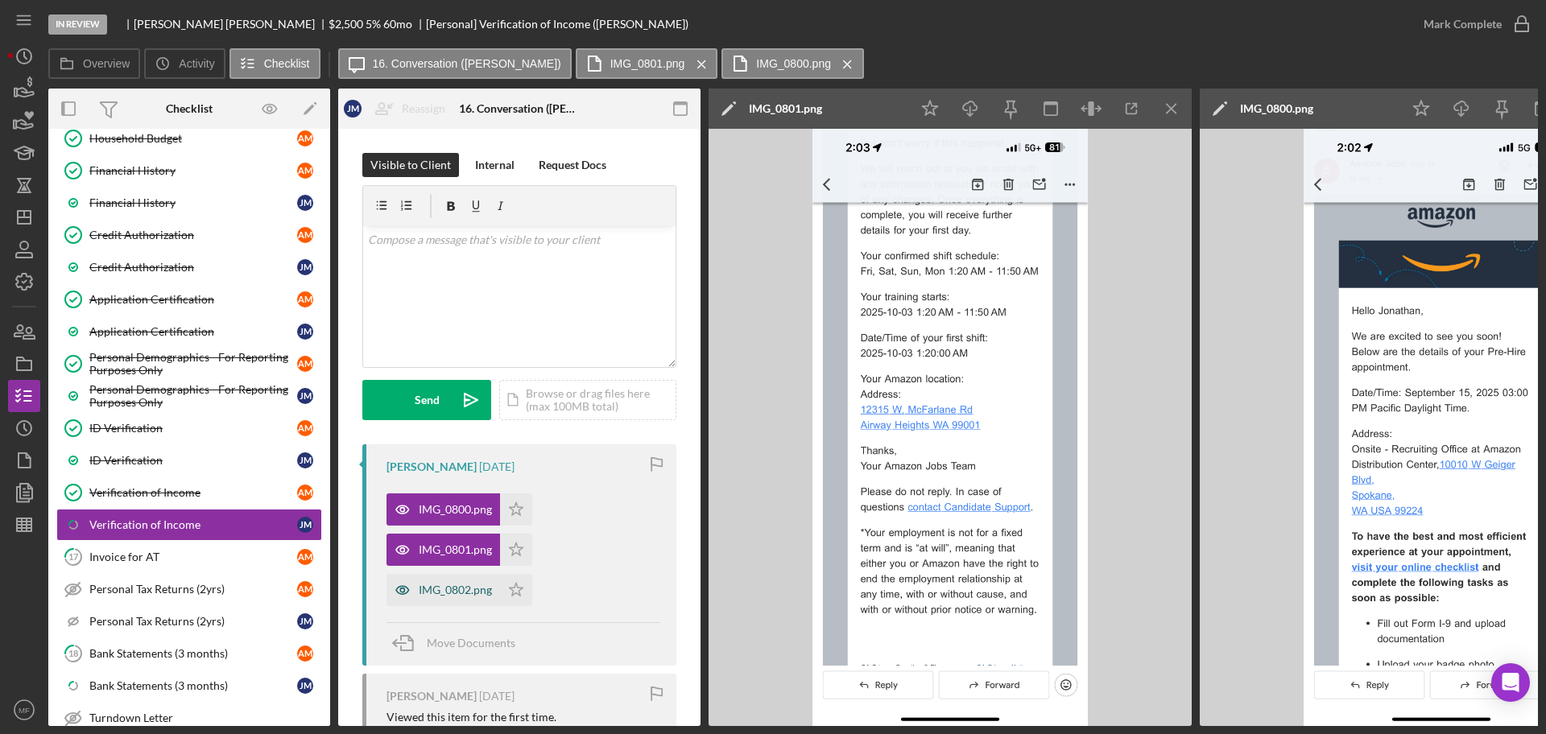
click at [472, 587] on div "IMG_0802.png" at bounding box center [455, 590] width 73 height 13
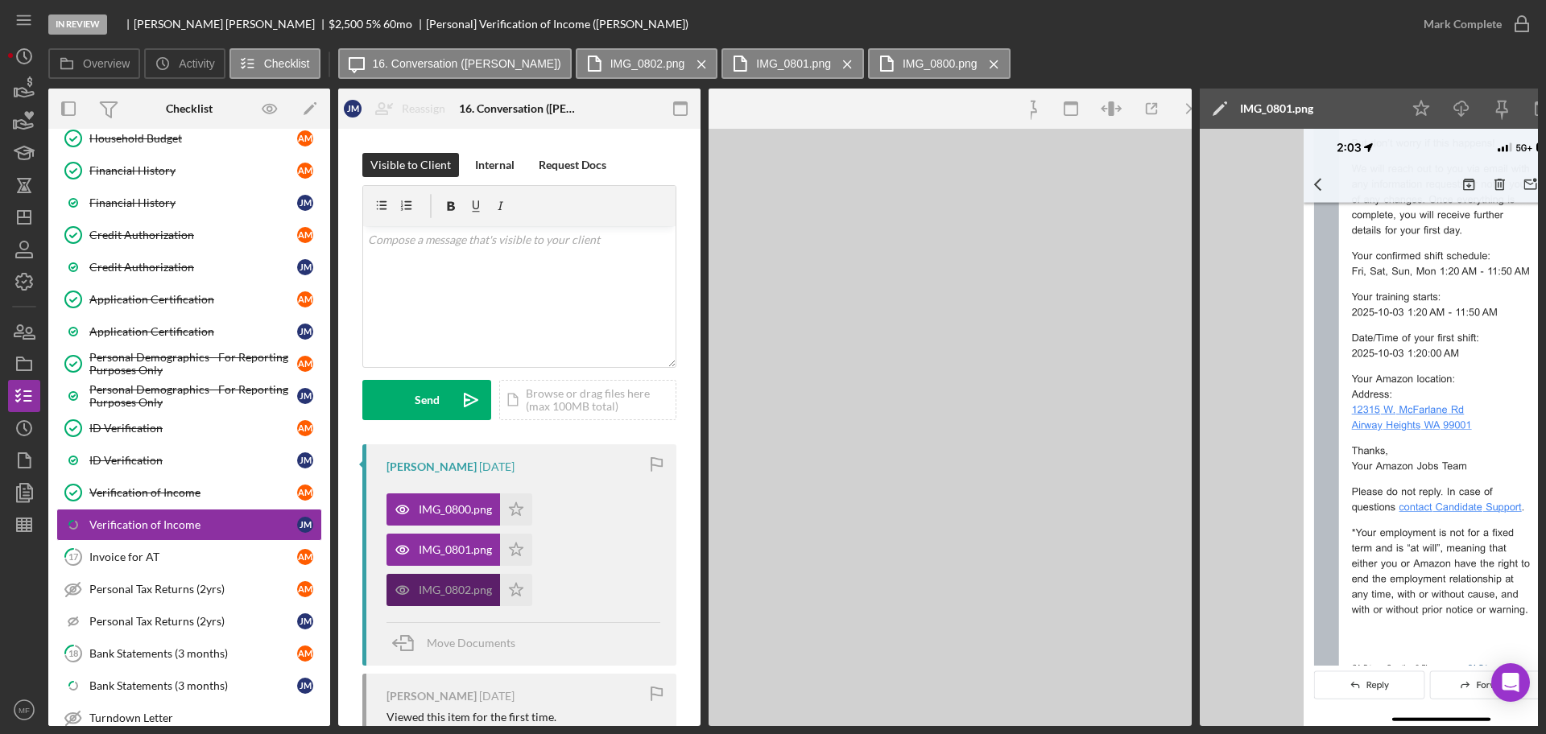
click at [472, 587] on div "IMG_0802.png" at bounding box center [455, 590] width 73 height 13
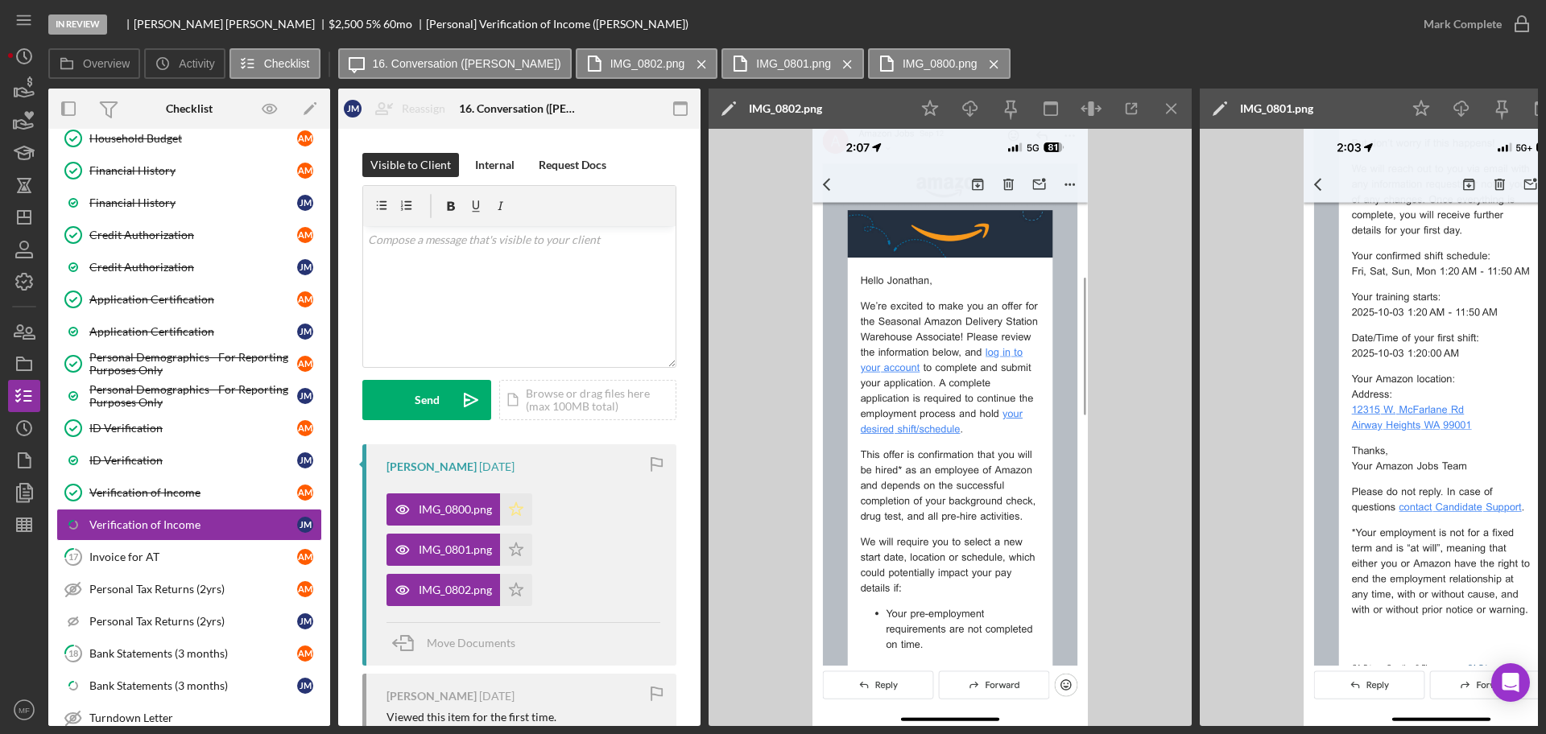
click at [517, 509] on icon "Icon/Star" at bounding box center [516, 509] width 32 height 32
click at [519, 550] on polygon "button" at bounding box center [517, 549] width 14 height 13
click at [516, 595] on icon "Icon/Star" at bounding box center [516, 590] width 32 height 32
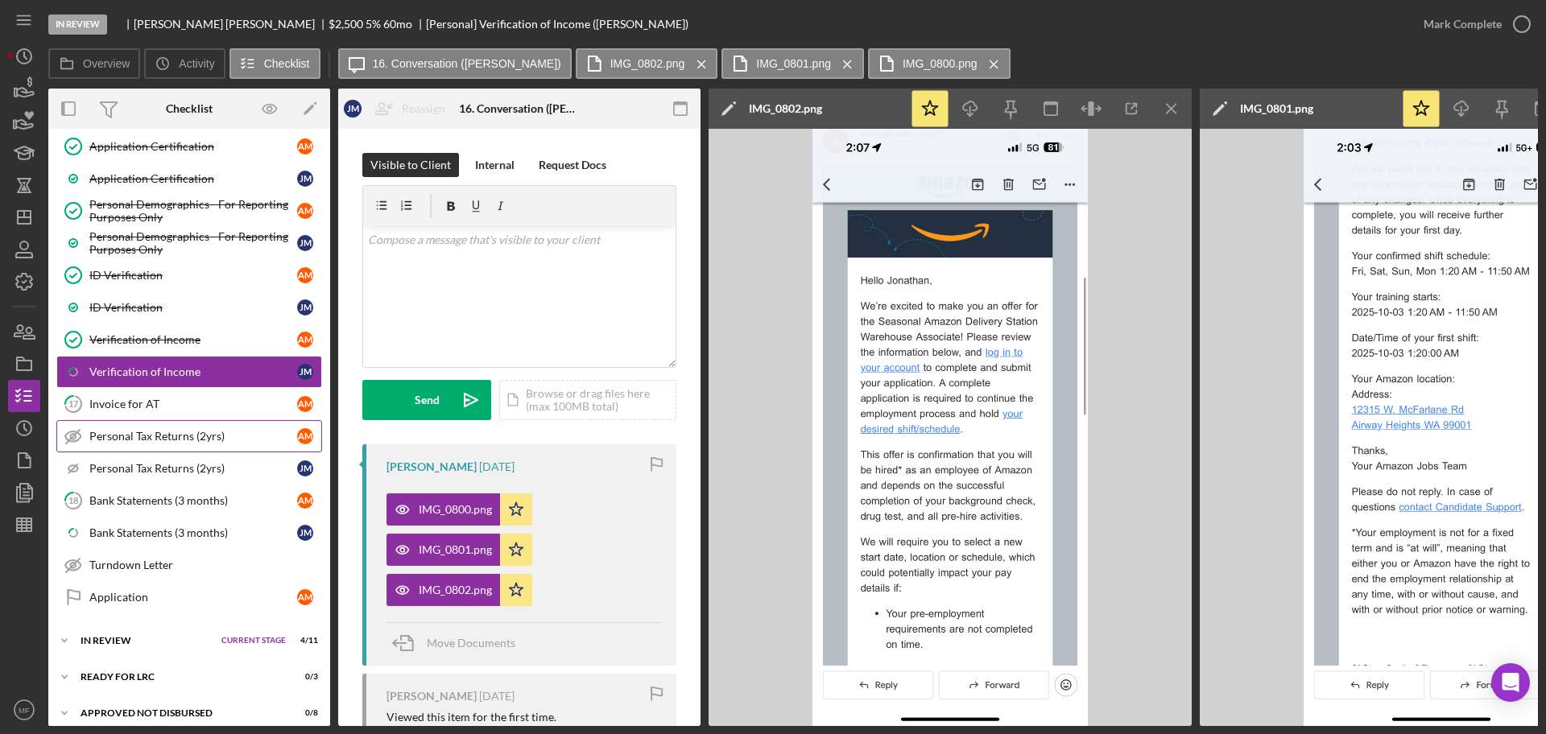
scroll to position [799, 0]
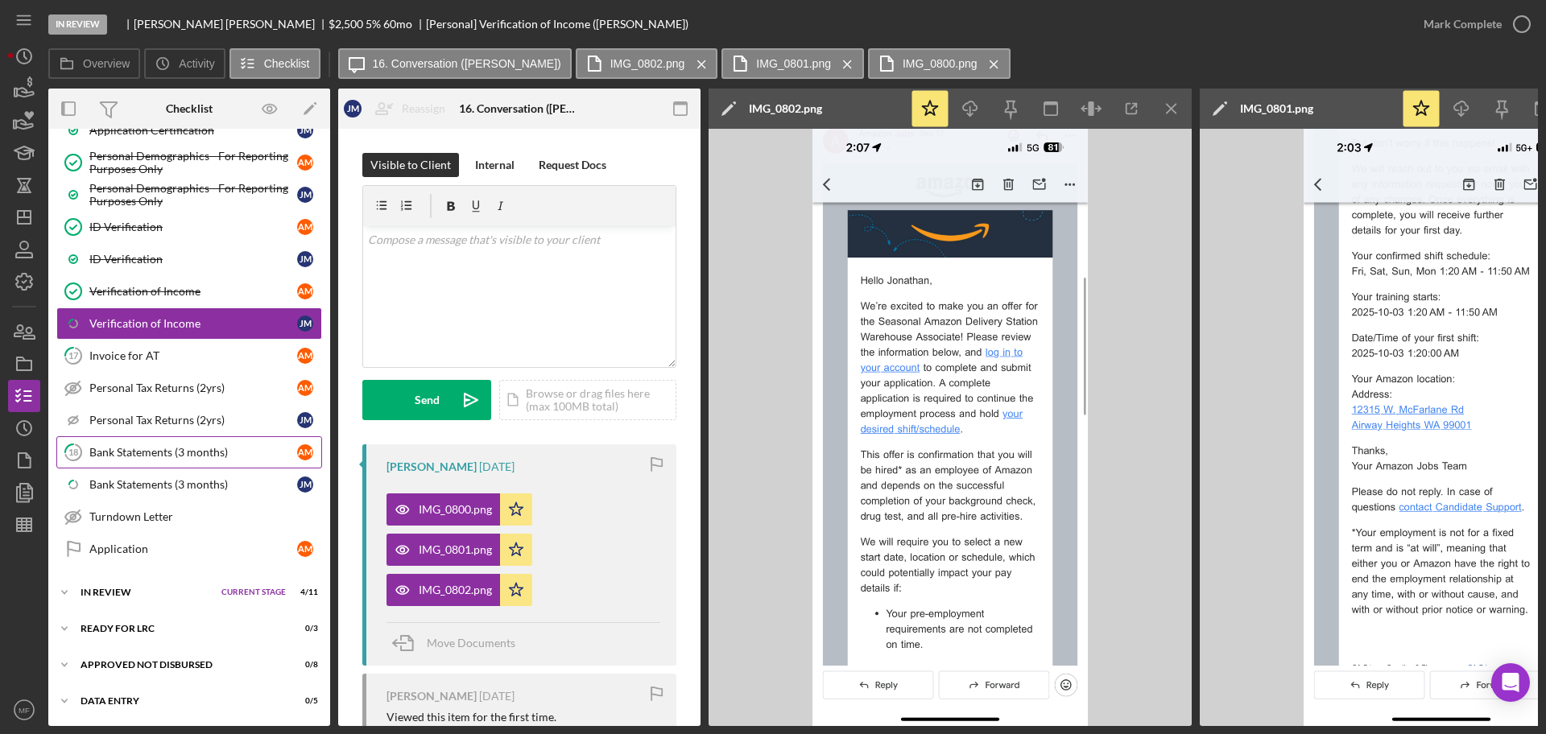
click at [153, 457] on div "Bank Statements (3 months)" at bounding box center [193, 452] width 208 height 13
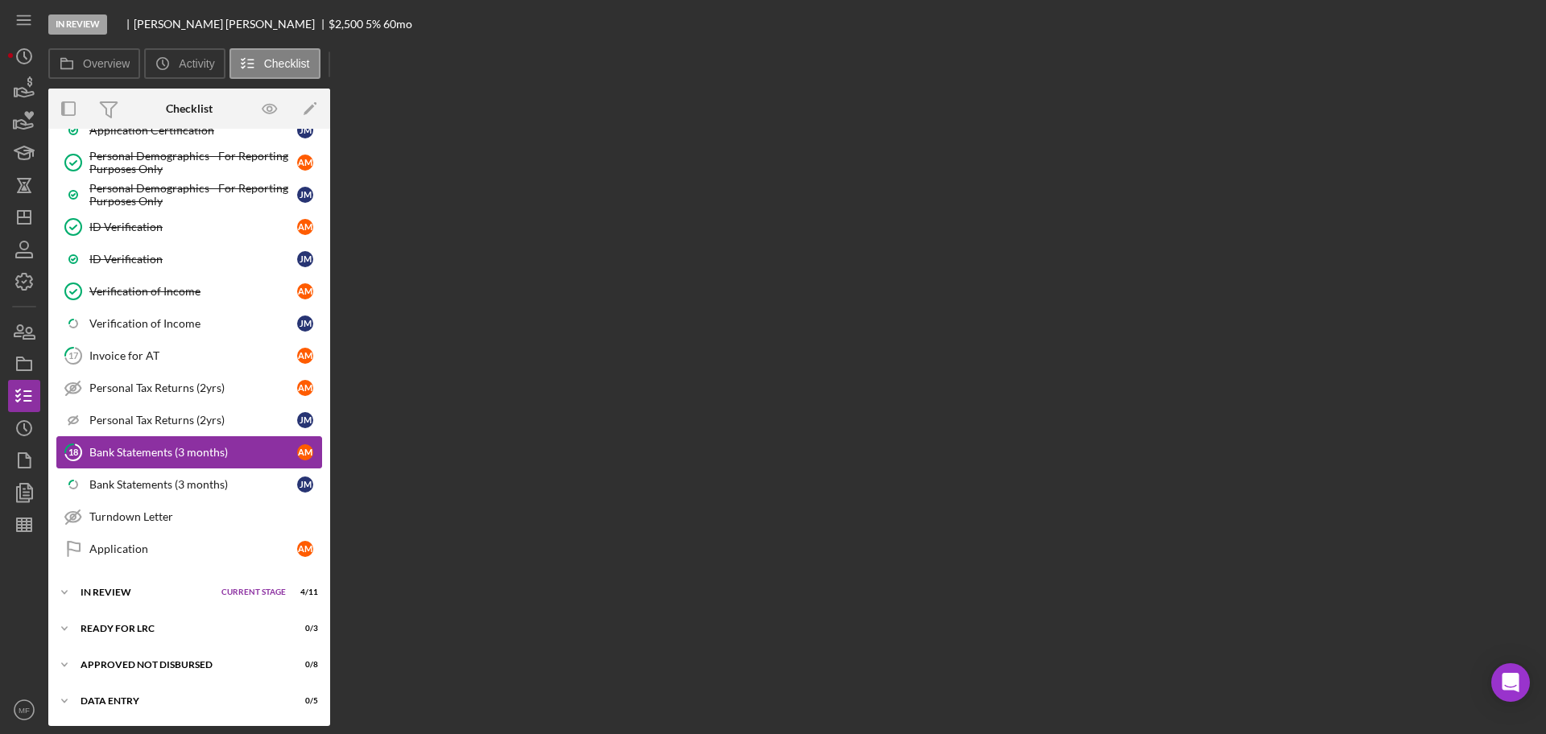
click at [153, 457] on div "Bank Statements (3 months)" at bounding box center [193, 452] width 208 height 13
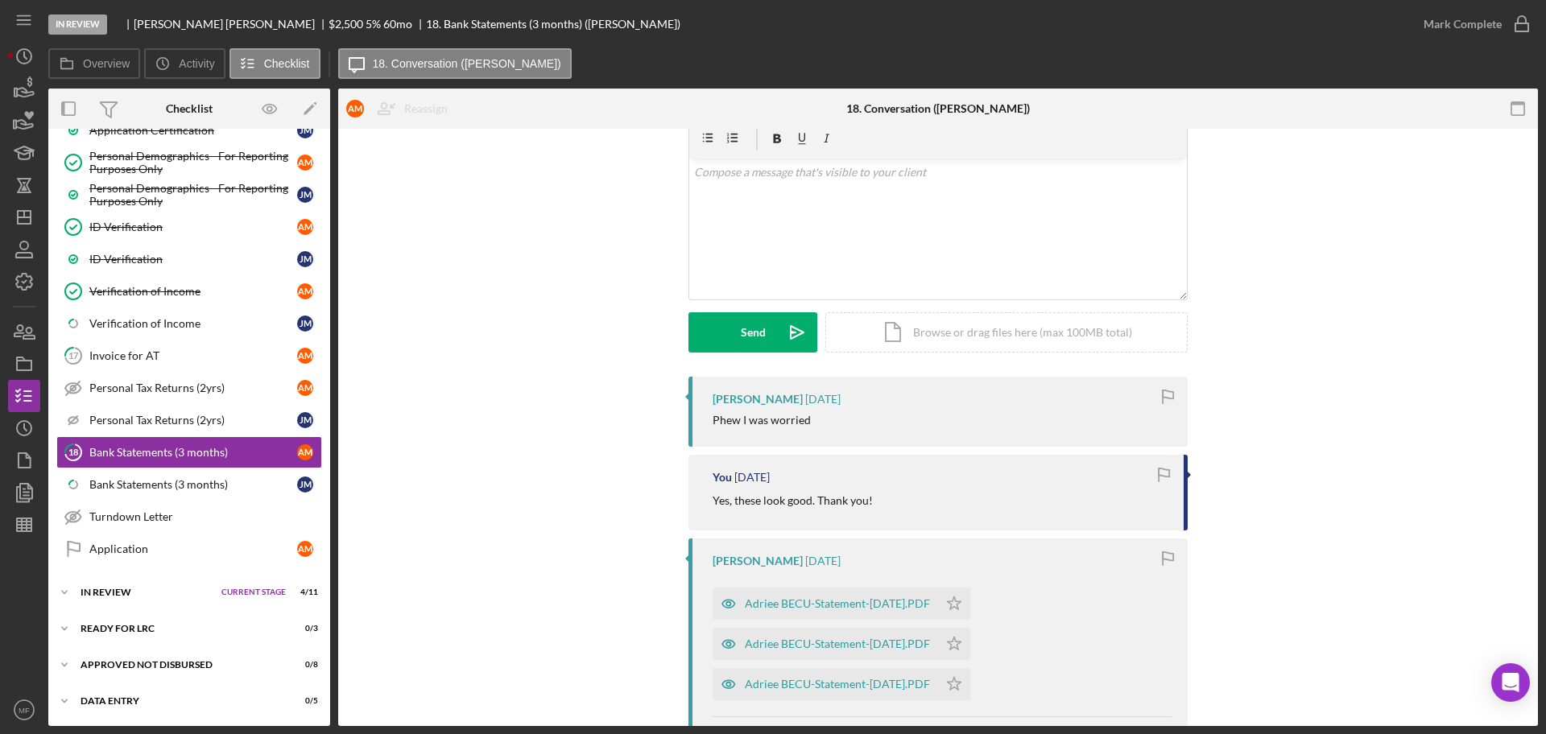
scroll to position [101, 0]
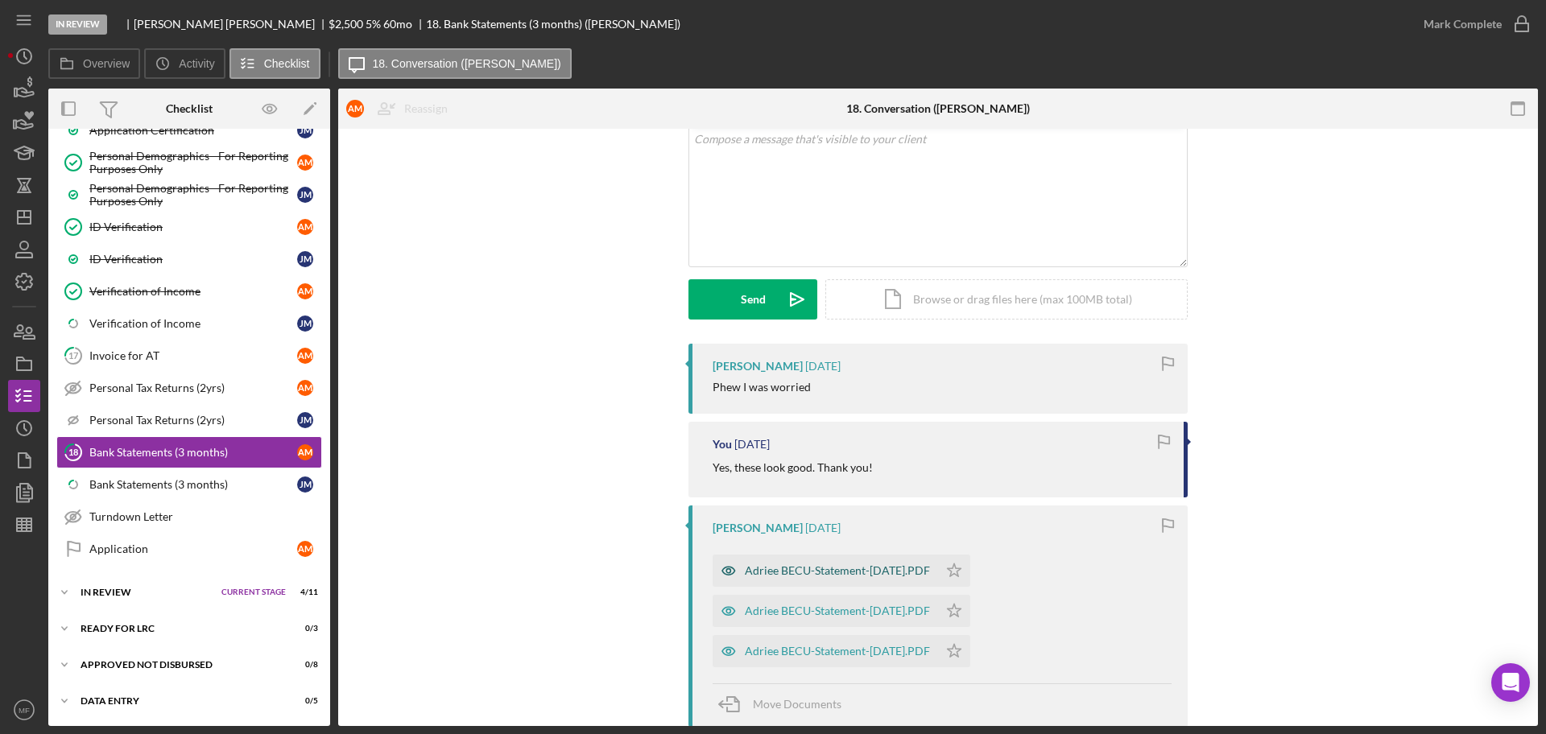
click at [829, 576] on div "Adriee BECU-Statement-18-Jul-2025.PDF" at bounding box center [837, 570] width 185 height 13
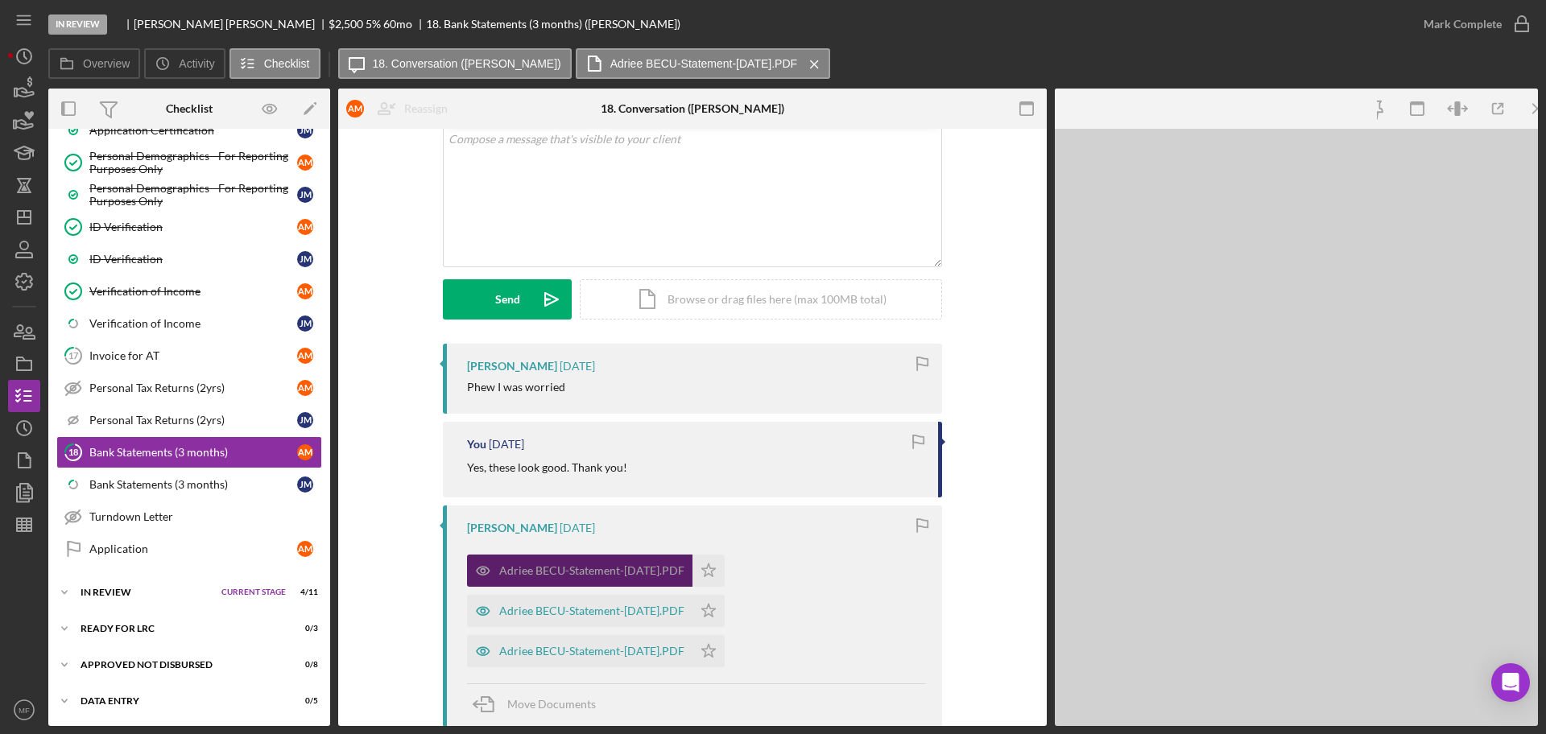
click at [829, 576] on div "Adriee BECU-Statement-18-Jul-2025.PDF Icon/Star Adriee BECU-Statement-15-Aug-20…" at bounding box center [696, 607] width 459 height 121
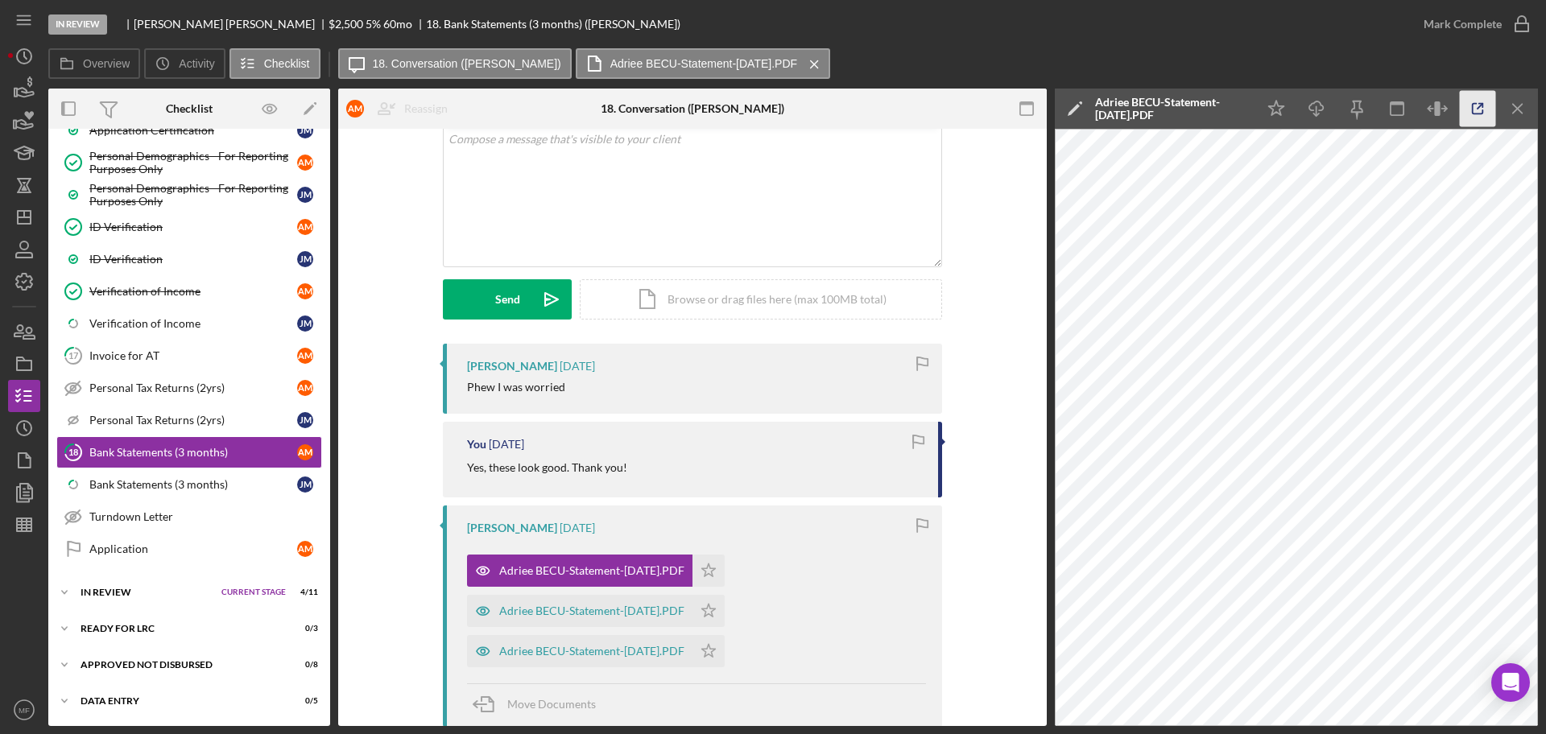
click at [1476, 100] on icon "button" at bounding box center [1477, 109] width 36 height 36
click at [29, 526] on icon "button" at bounding box center [24, 525] width 40 height 40
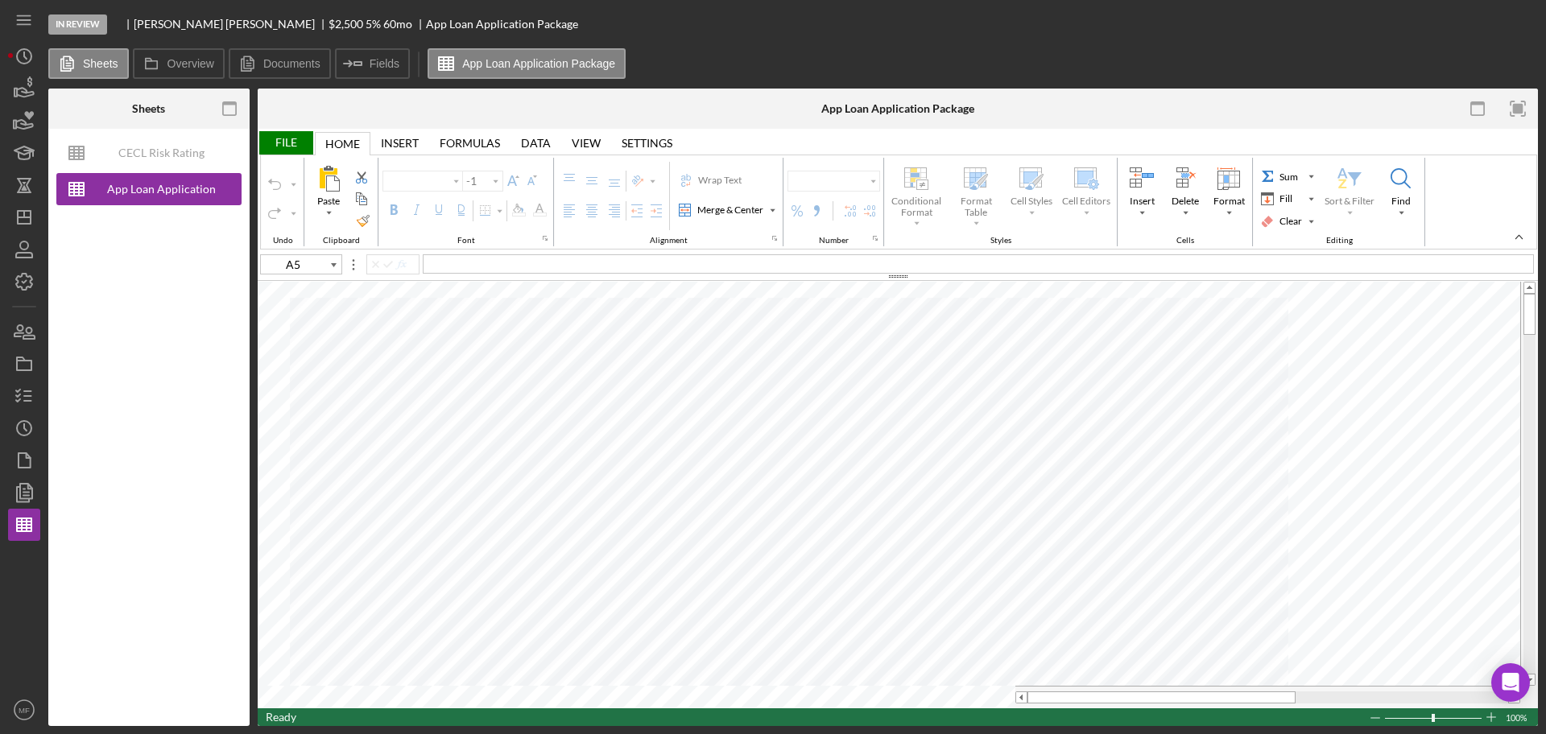
type input "Calibri"
type input "11"
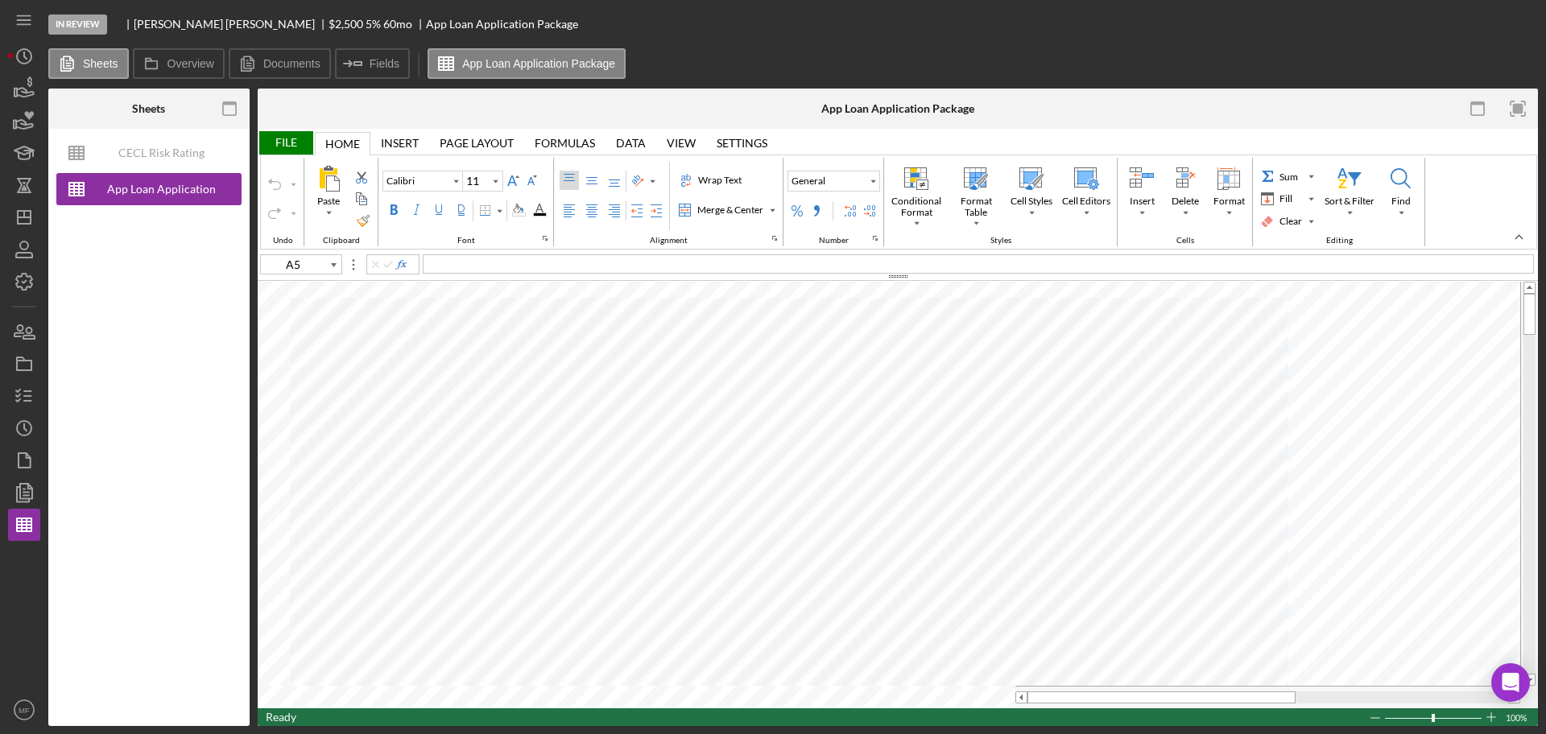
type input "A4"
type input "F95"
type input "Arial"
type input "10"
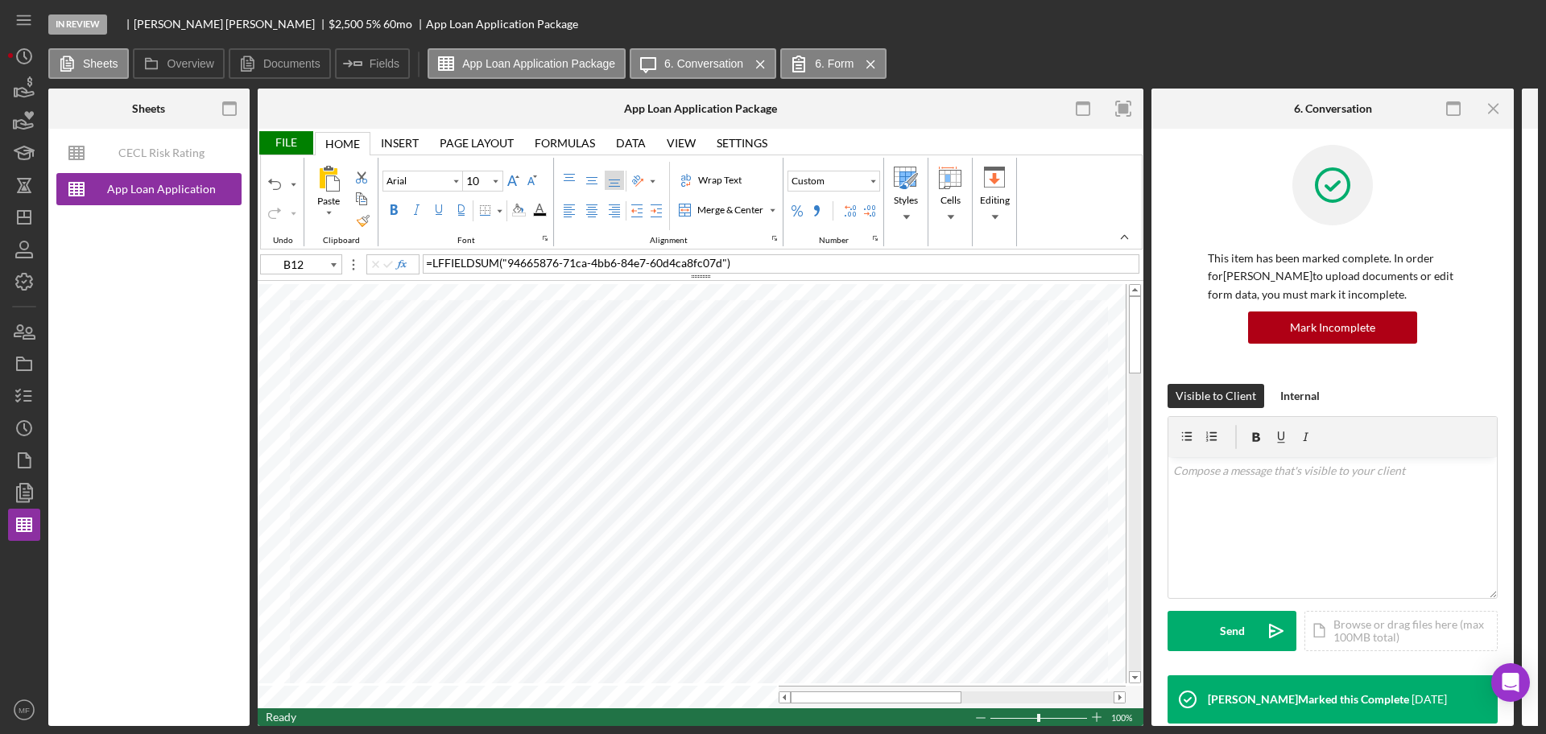
type input "A5"
type input "Calibri"
type input "11"
type input "B12"
type input "Arial"
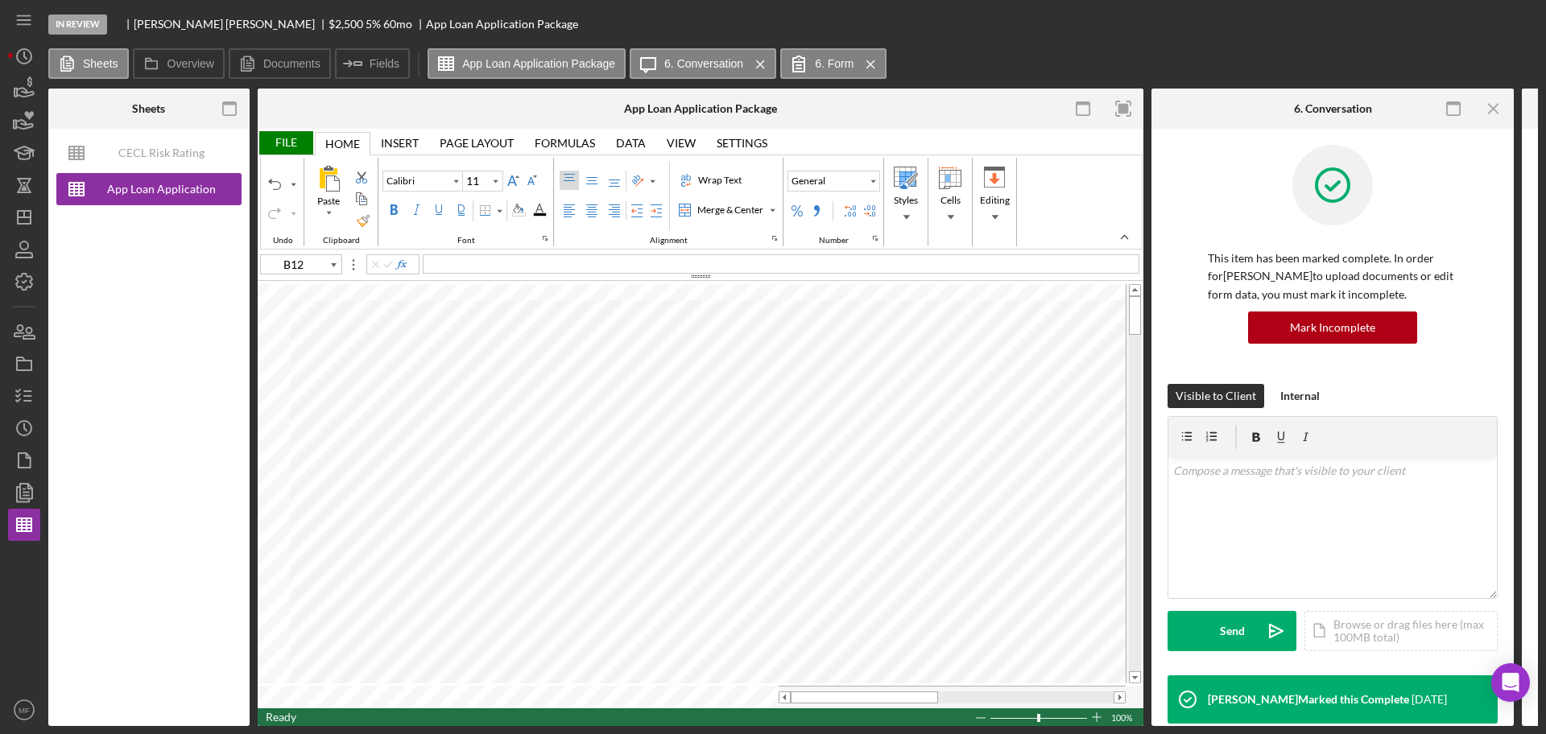
type input "10"
type input "A6"
type input "Calibri"
type input "11"
type input "B12"
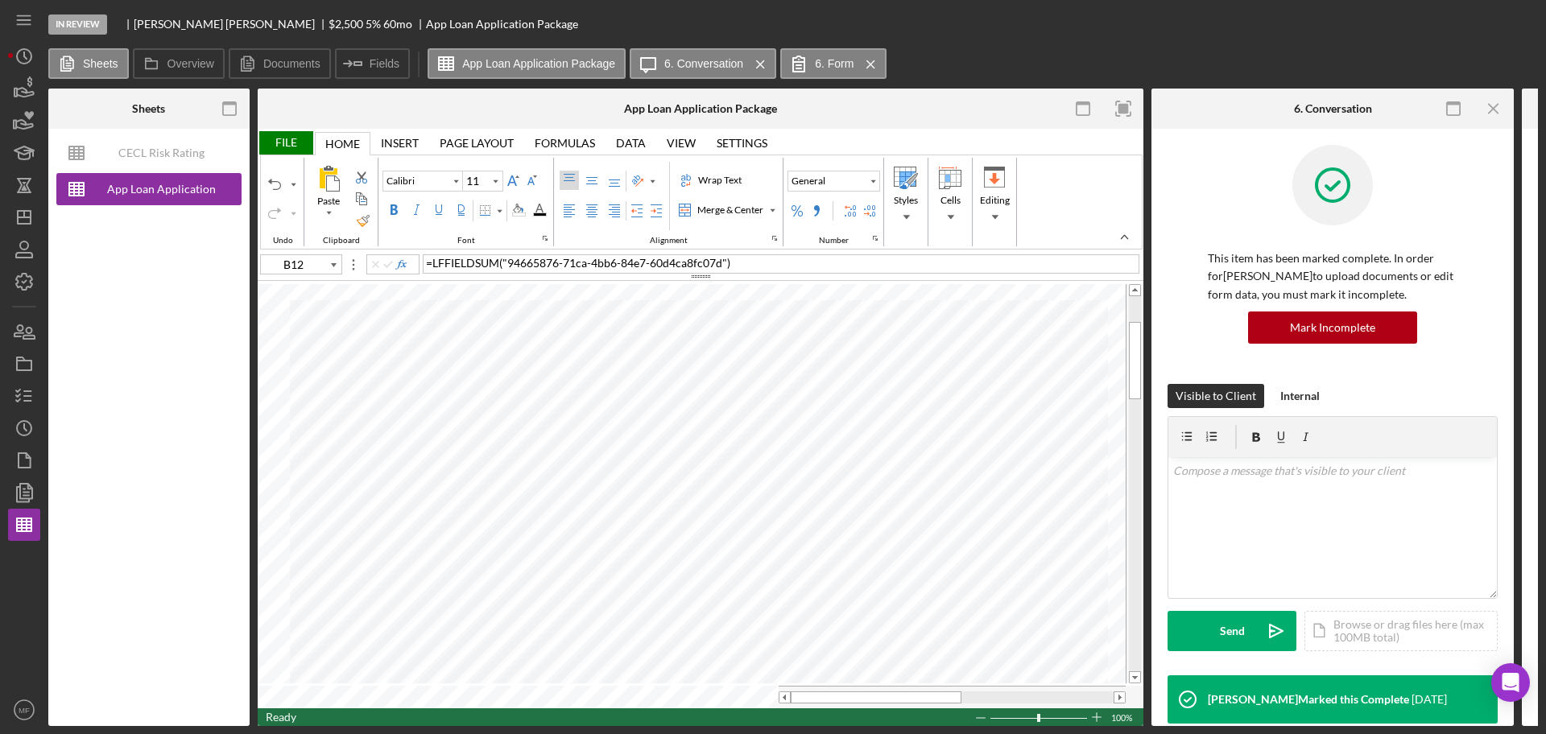
type input "Arial"
type input "10"
click at [285, 138] on div "File" at bounding box center [286, 142] width 56 height 23
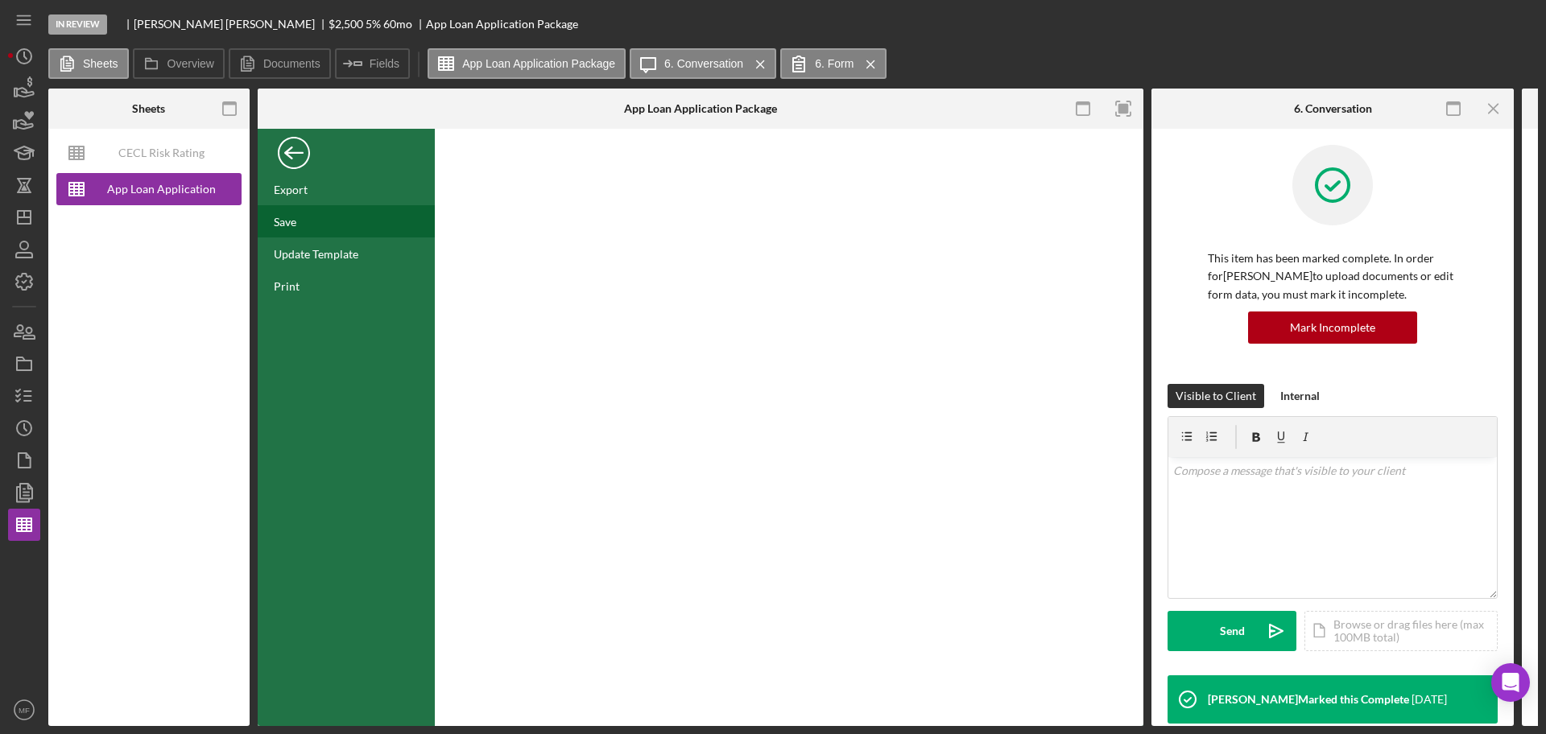
click at [297, 213] on div "Save" at bounding box center [346, 221] width 177 height 32
click at [30, 473] on icon "button" at bounding box center [24, 460] width 40 height 40
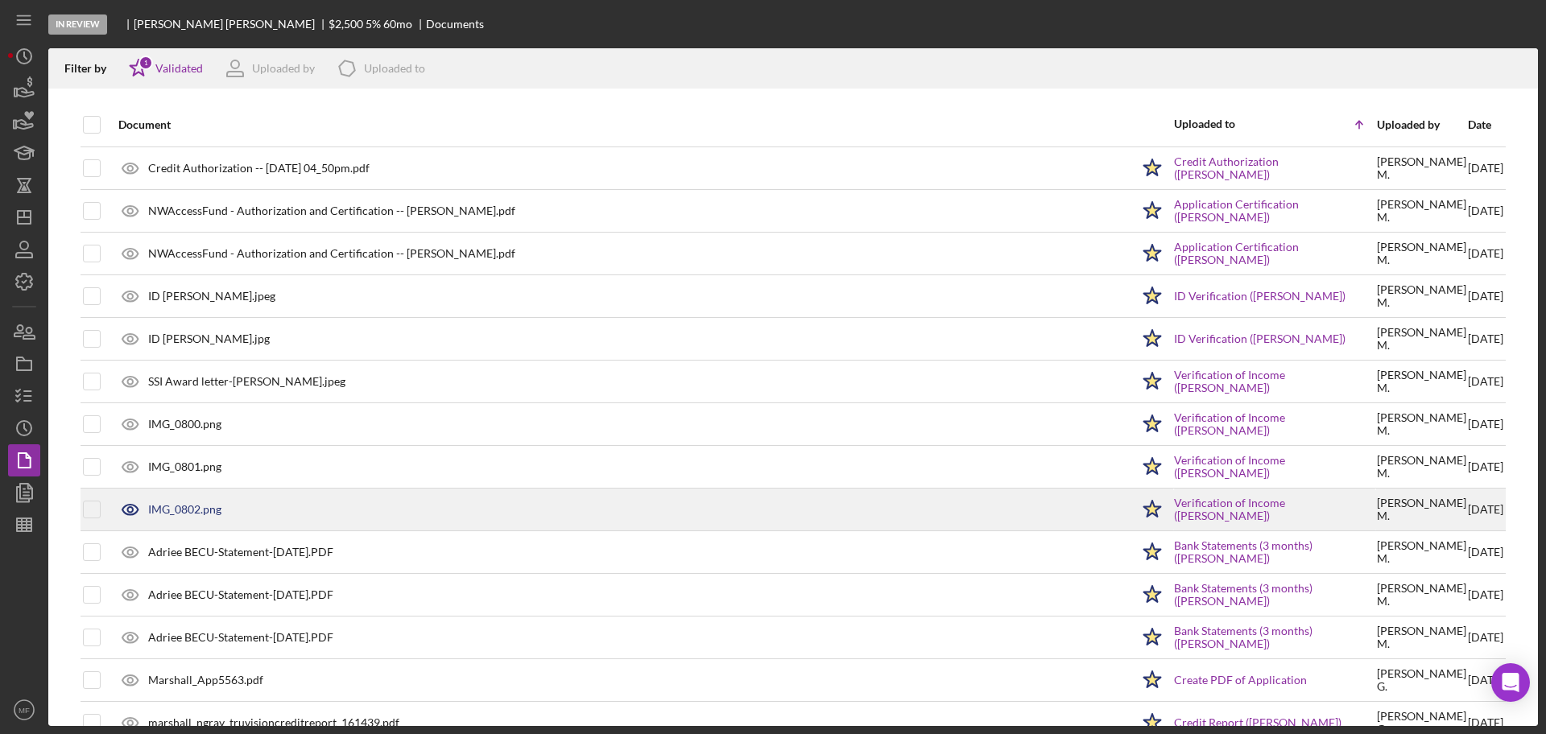
scroll to position [76, 0]
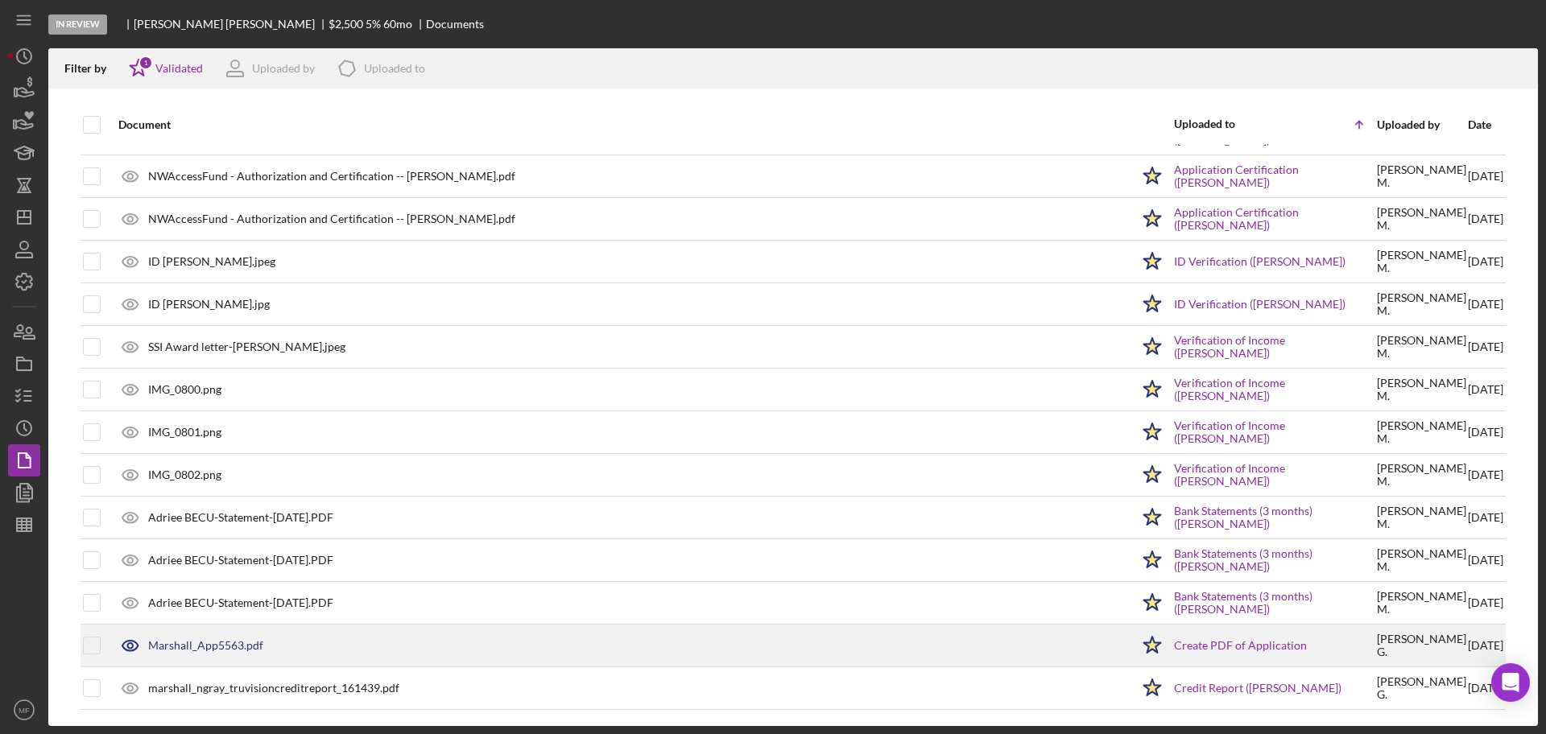
click at [228, 654] on div "Marshall_App5563.pdf" at bounding box center [620, 645] width 1020 height 40
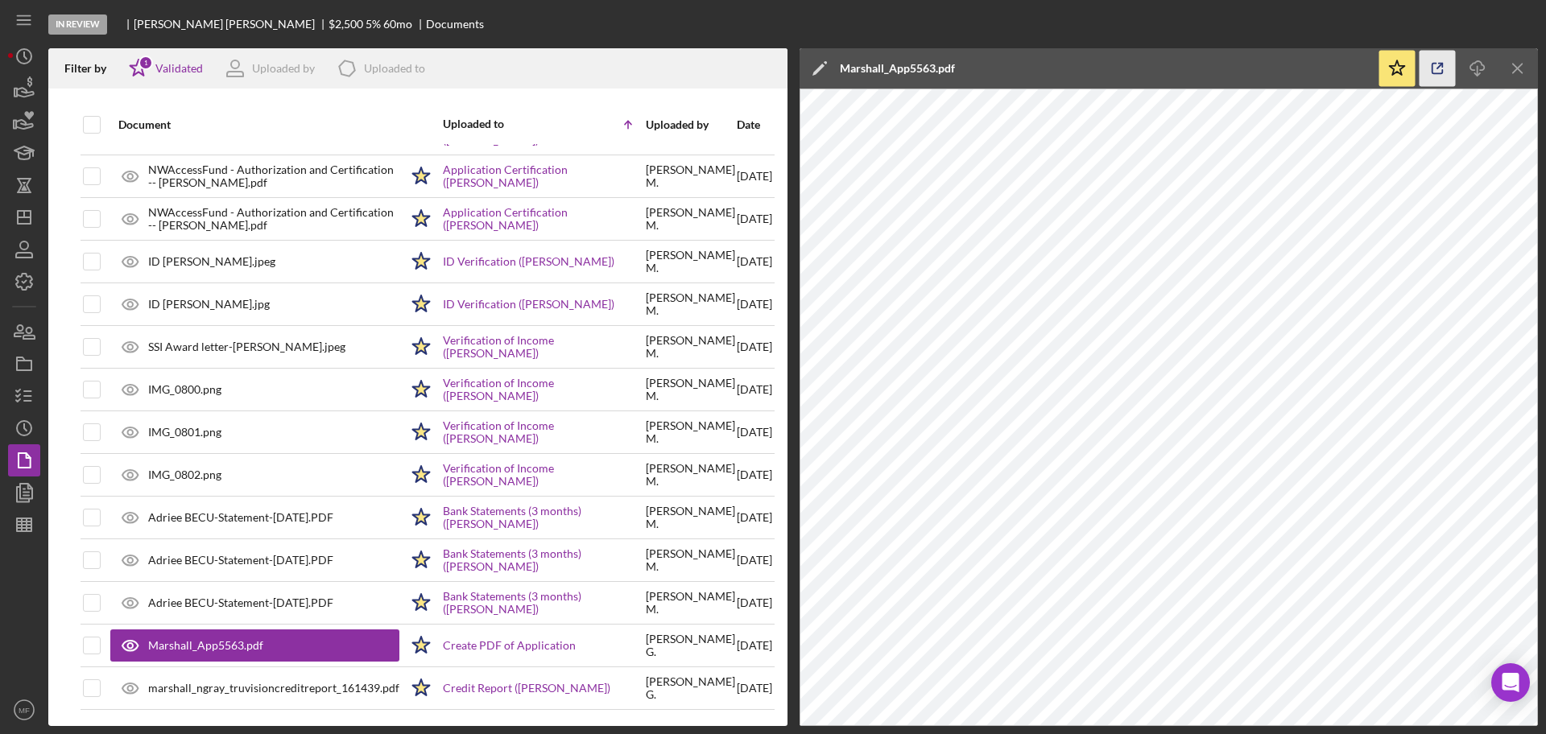
click at [1442, 70] on icon "button" at bounding box center [1437, 69] width 10 height 10
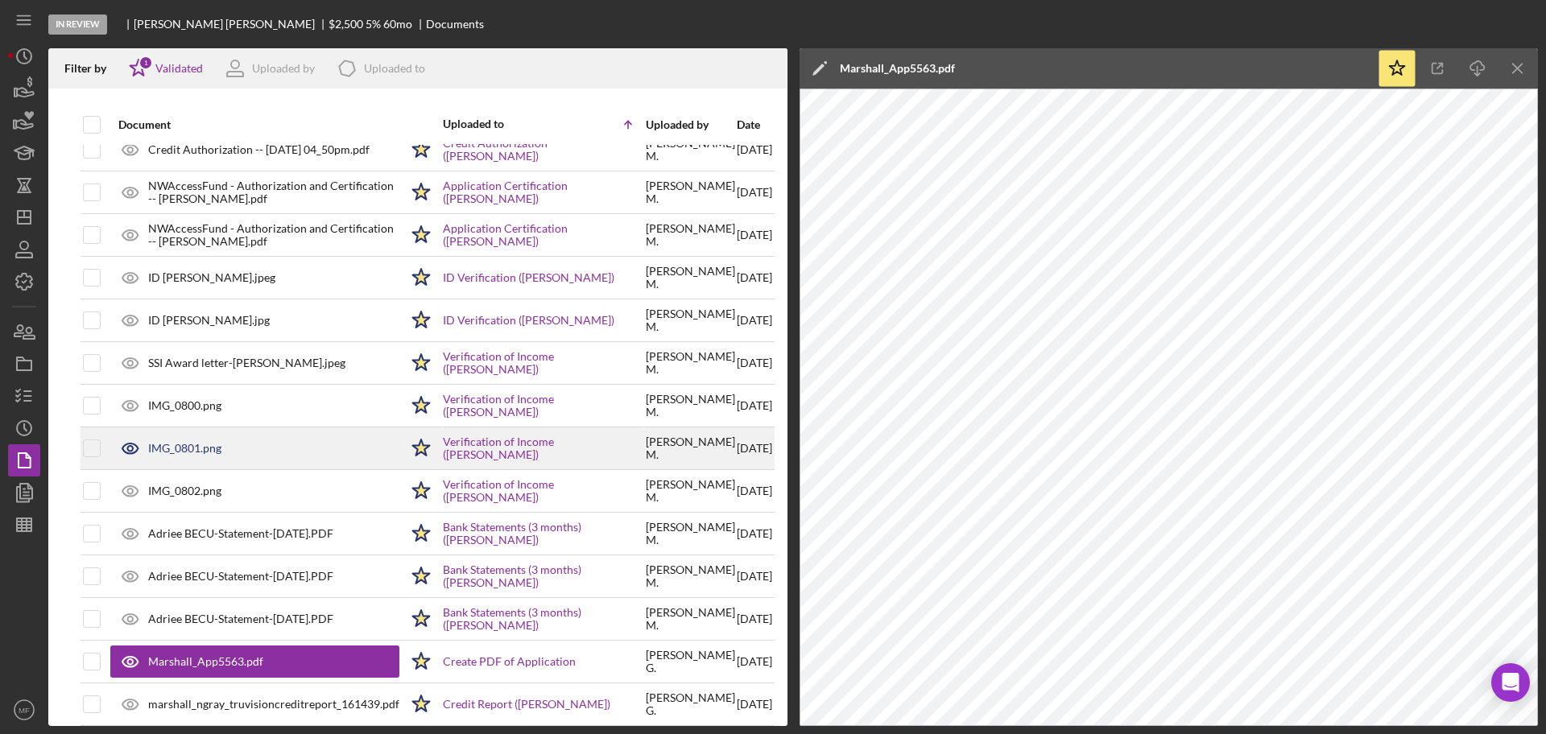
scroll to position [91, 0]
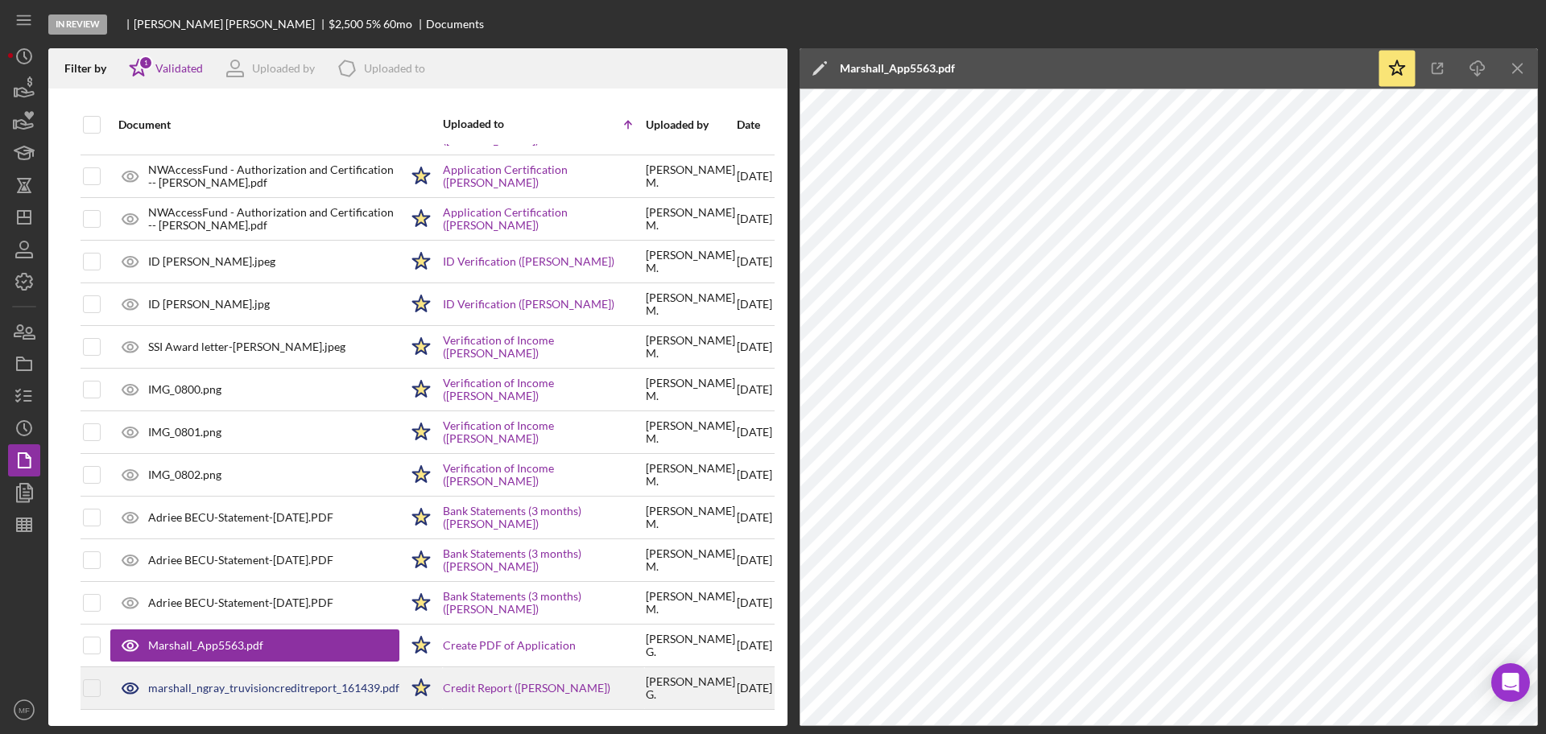
click at [266, 682] on div "marshall_ngray_truvisioncreditreport_161439.pdf" at bounding box center [273, 688] width 251 height 13
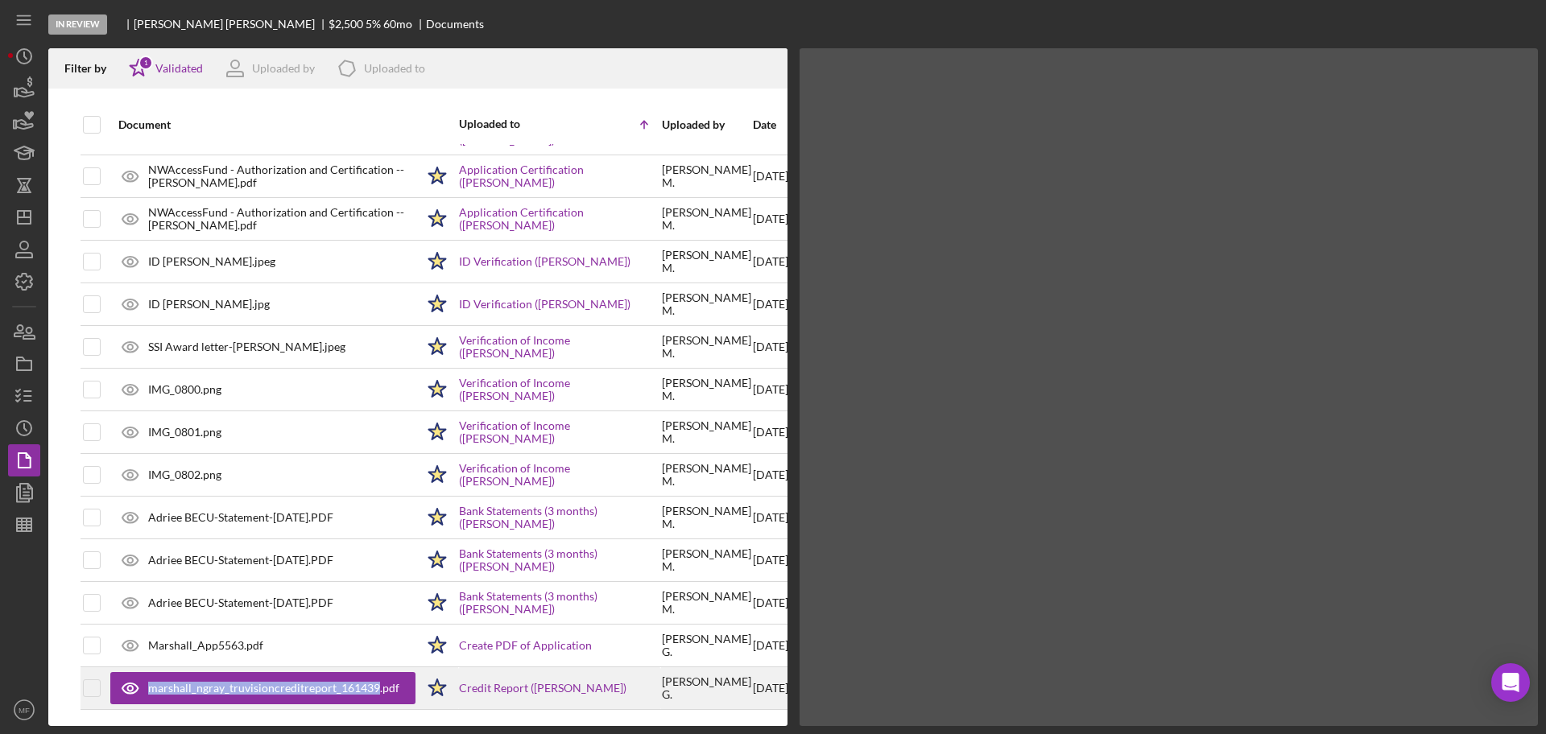
click at [266, 682] on div "marshall_ngray_truvisioncreditreport_161439.pdf" at bounding box center [273, 688] width 251 height 13
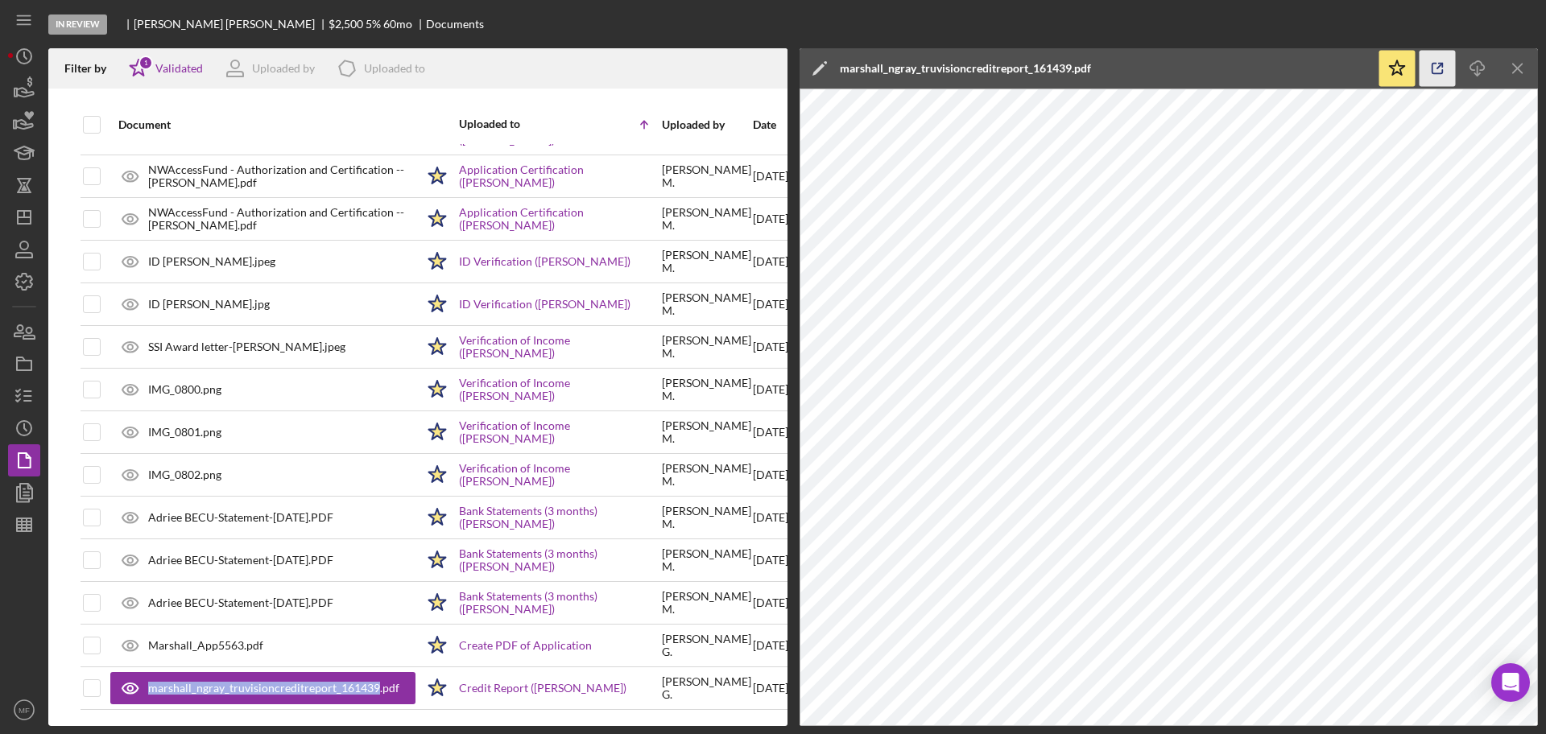
click at [1433, 72] on icon "button" at bounding box center [1437, 69] width 36 height 36
click at [28, 401] on line "button" at bounding box center [27, 401] width 7 height 0
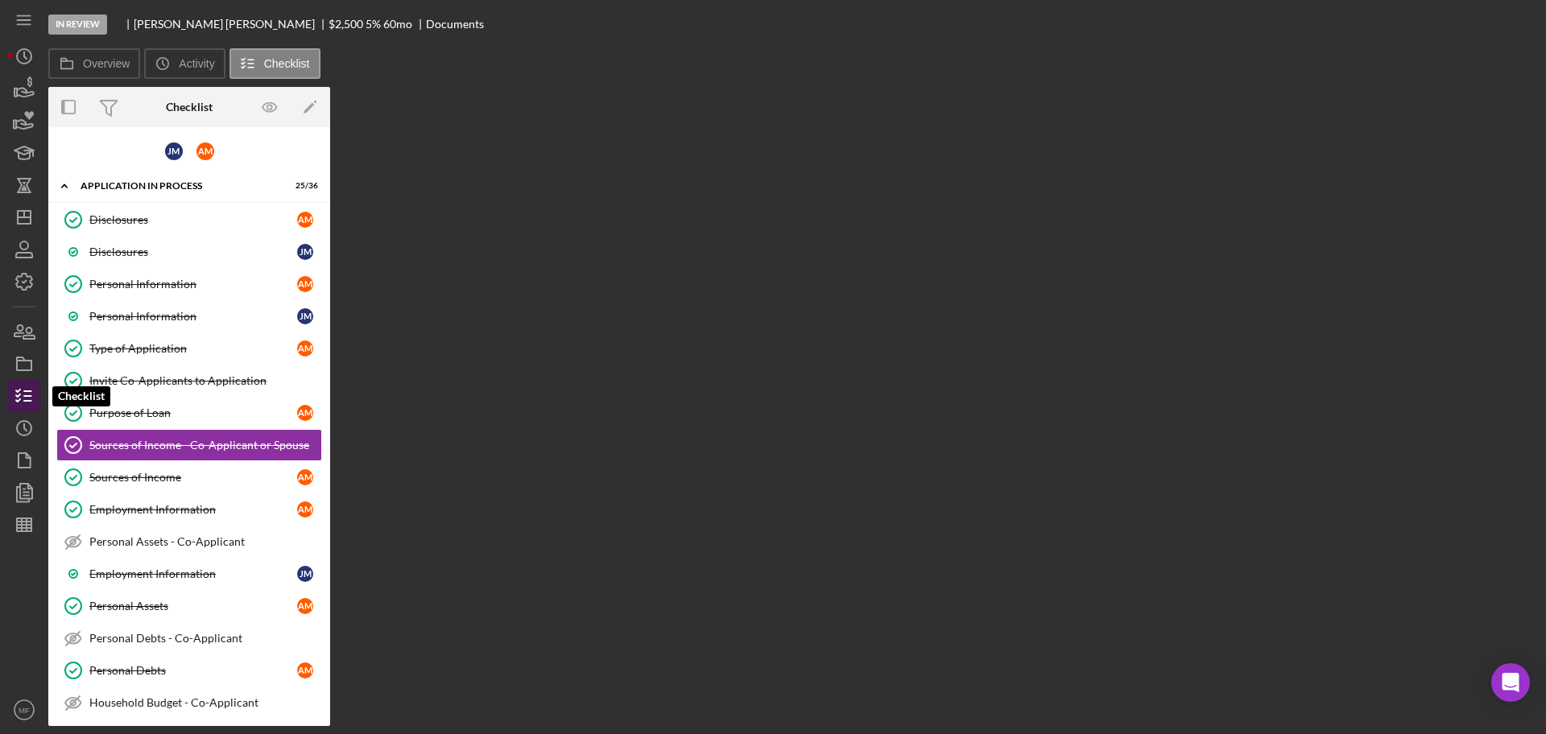
scroll to position [19, 0]
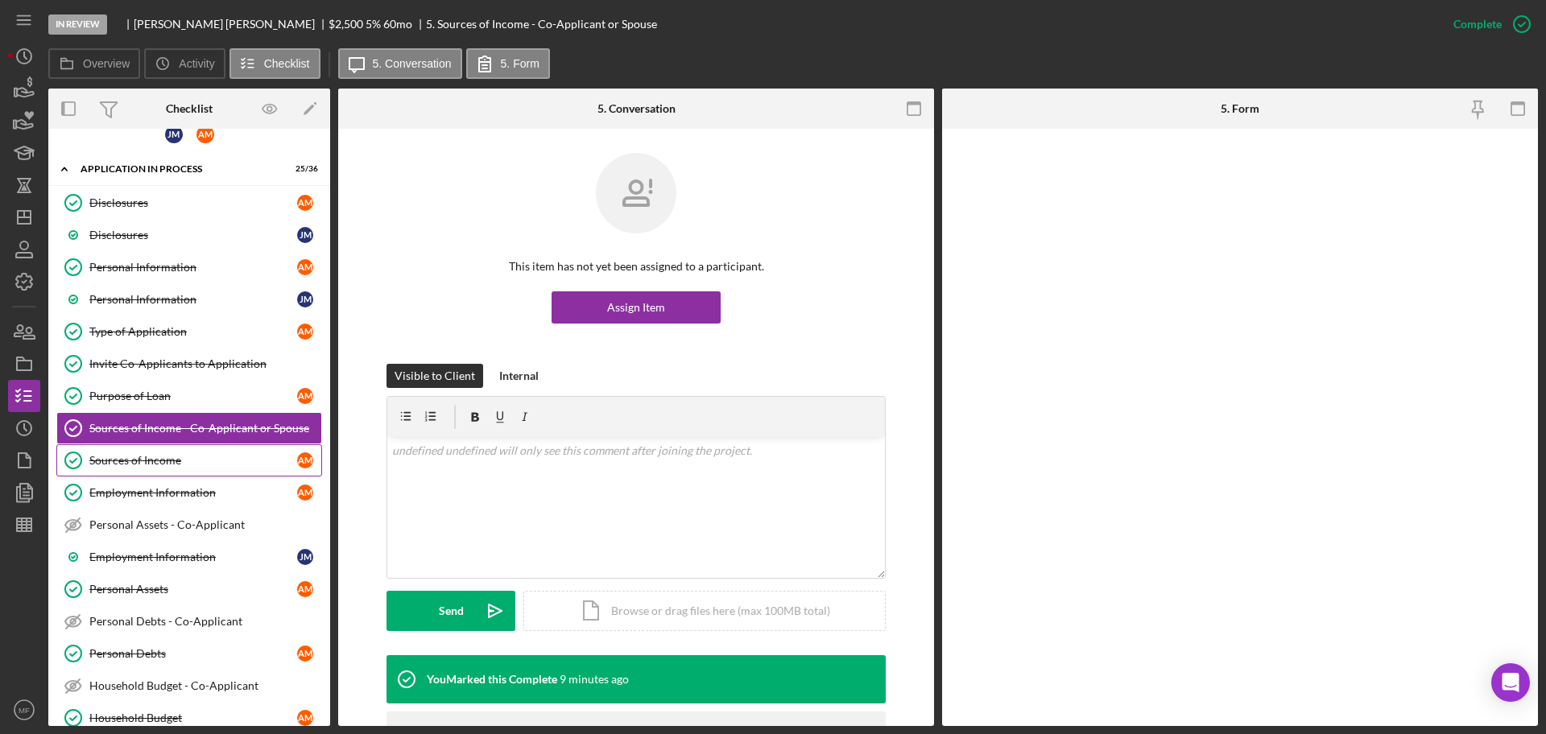
click at [147, 457] on div "Sources of Income" at bounding box center [193, 460] width 208 height 13
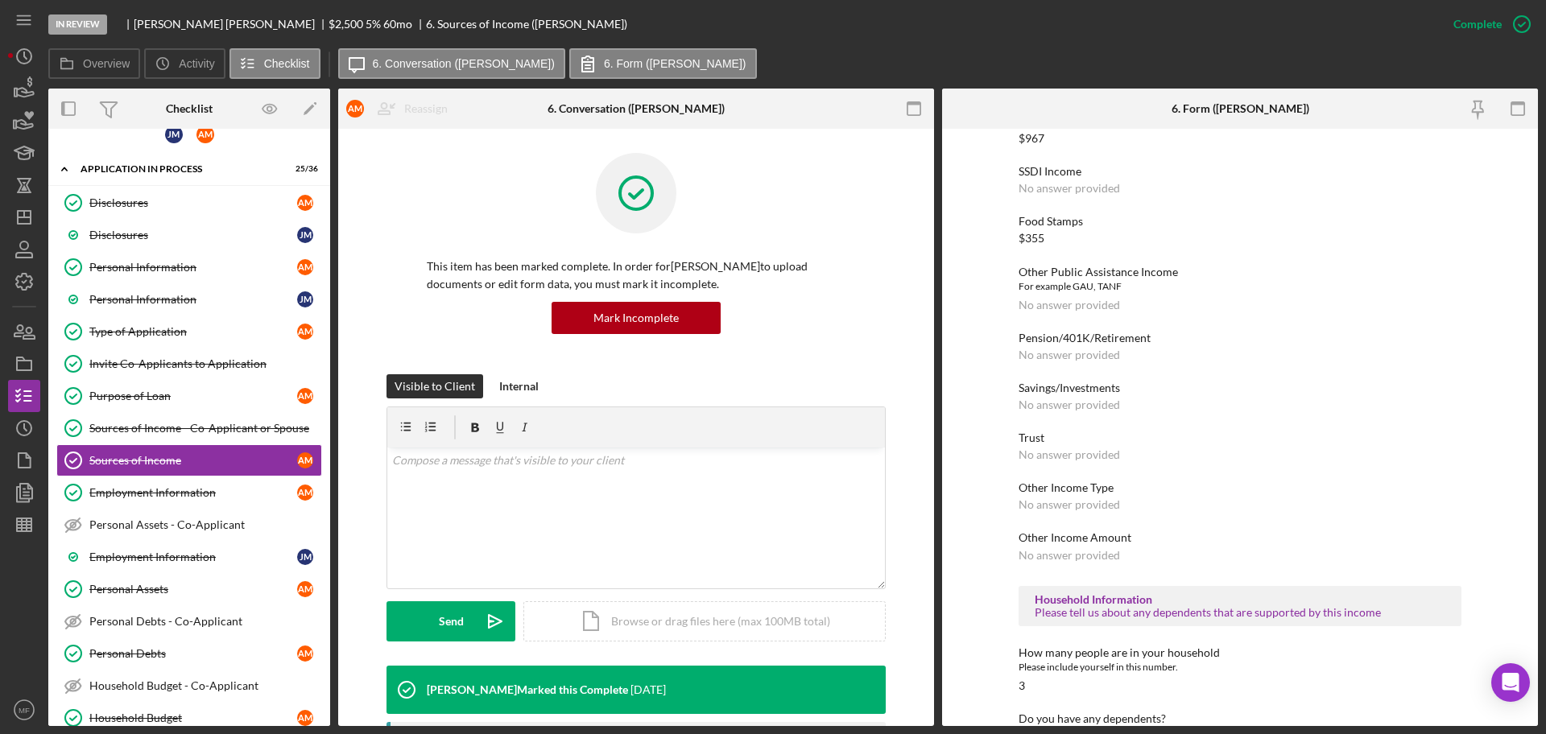
scroll to position [456, 0]
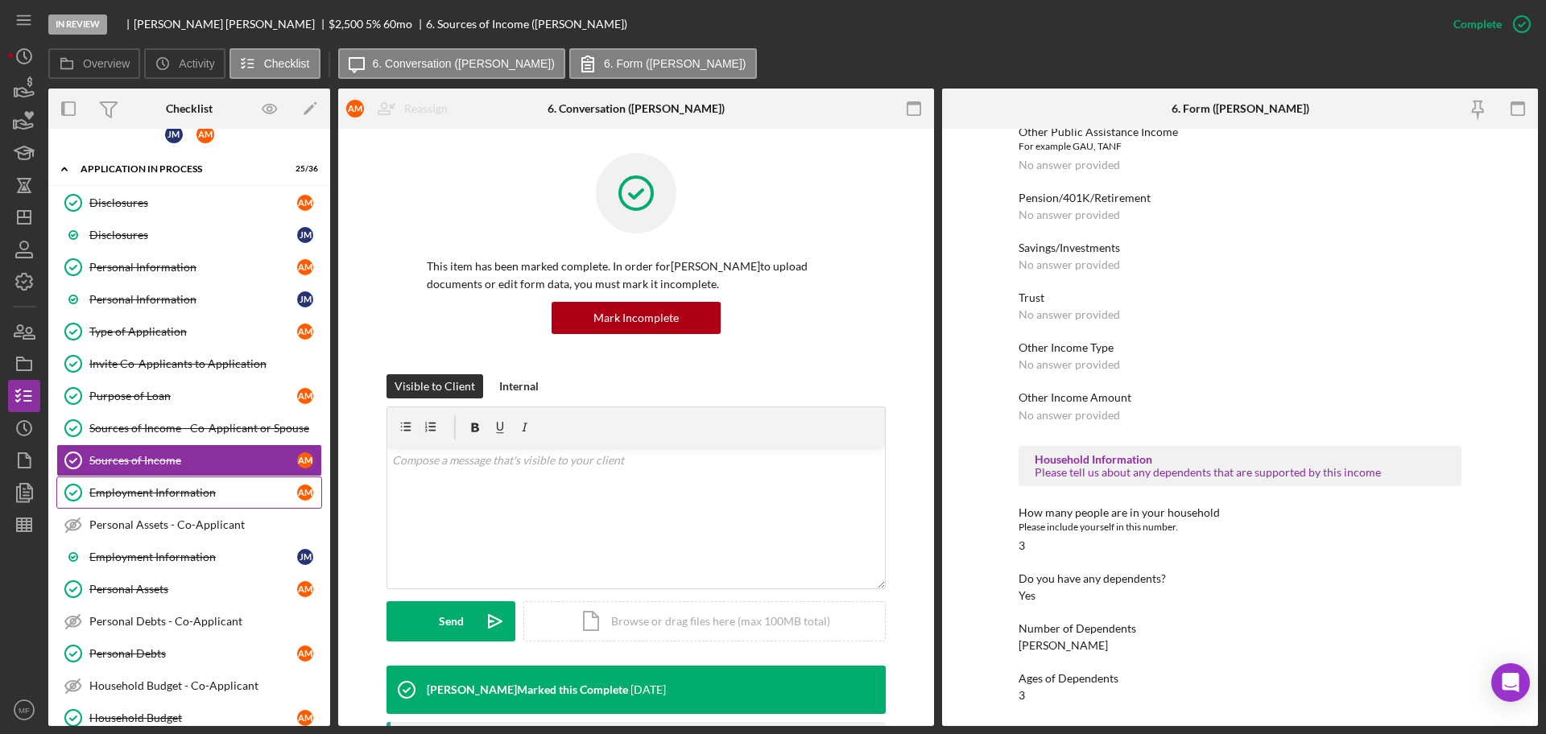
click at [159, 491] on div "Employment Information" at bounding box center [193, 492] width 208 height 13
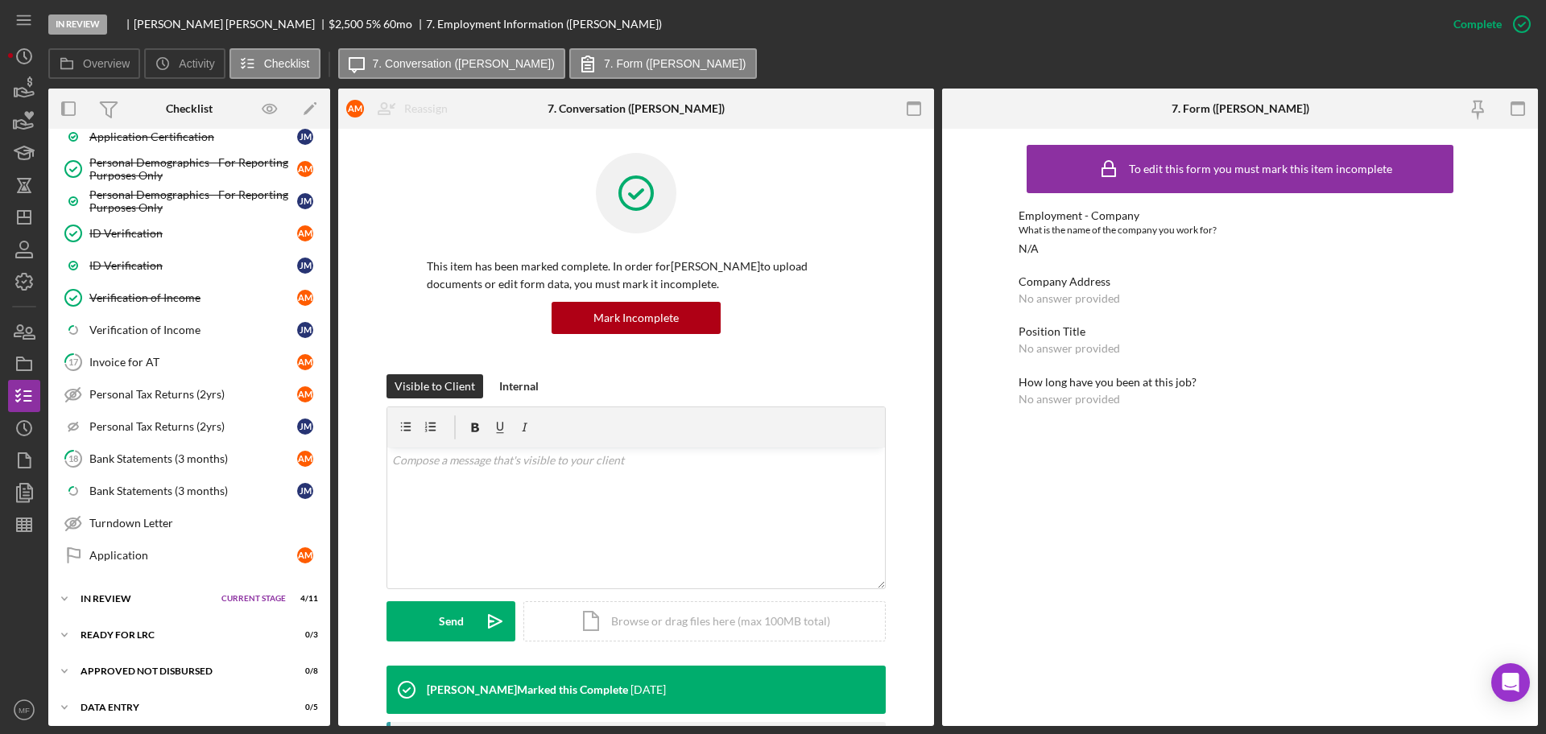
scroll to position [799, 0]
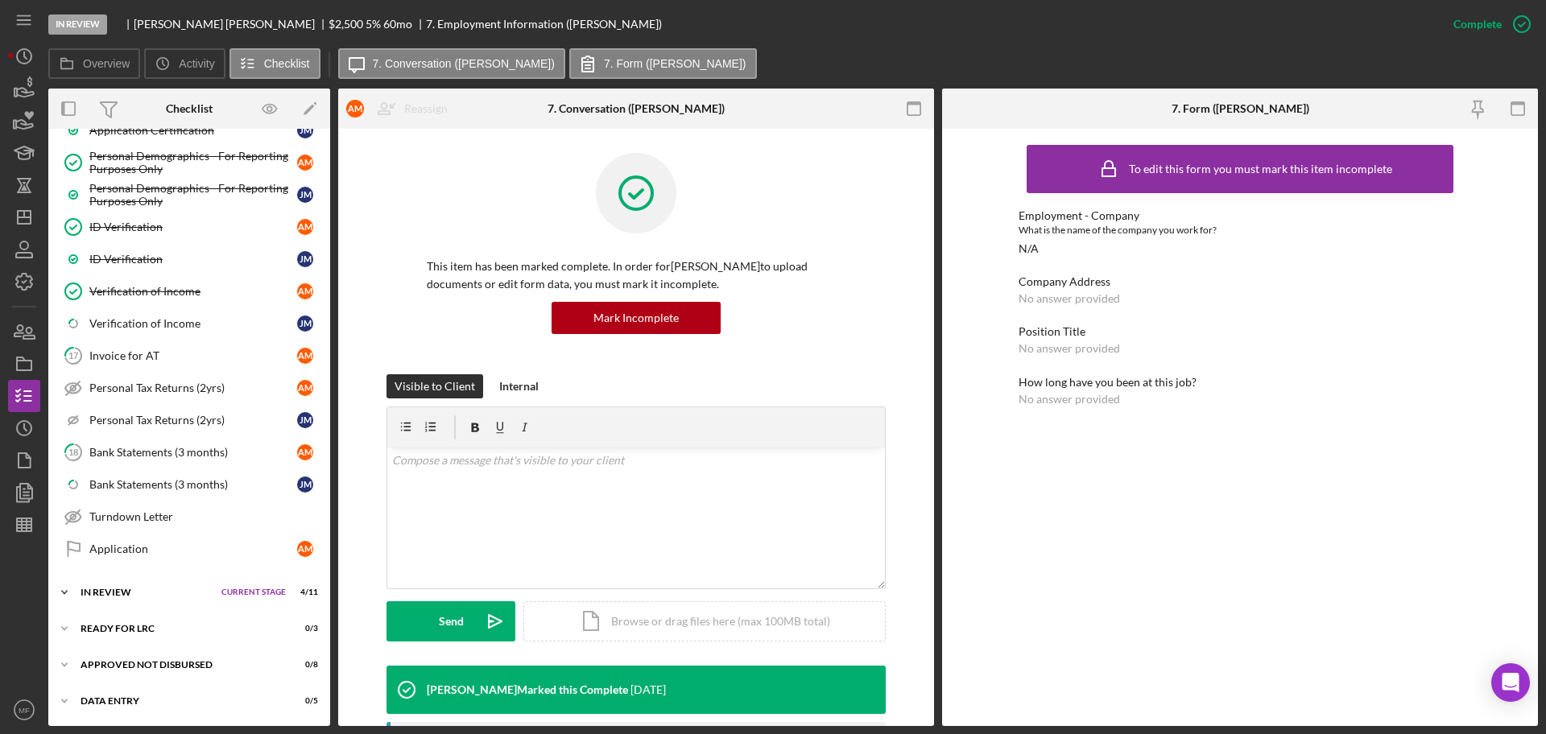
click at [113, 591] on div "In Review" at bounding box center [146, 593] width 133 height 10
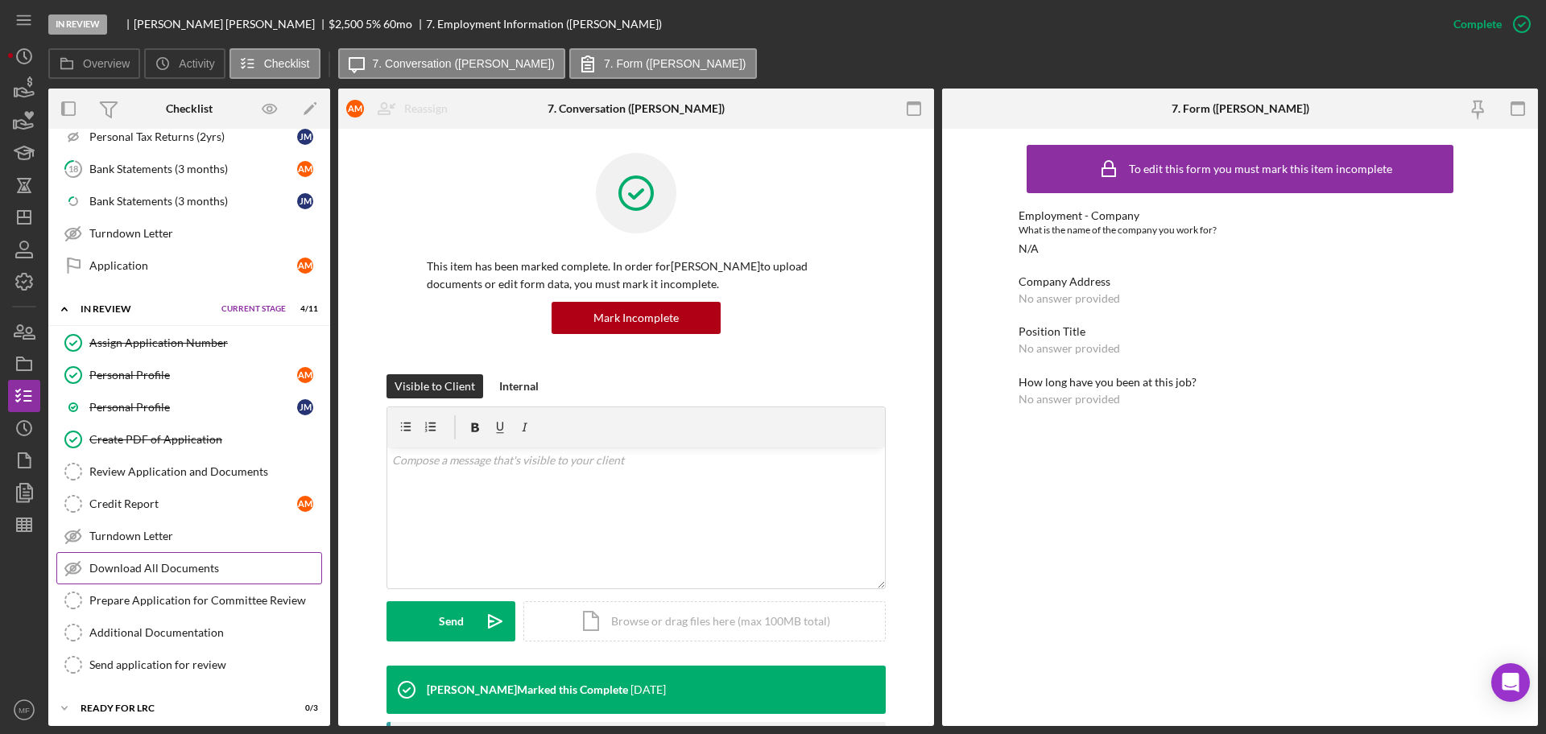
scroll to position [1101, 0]
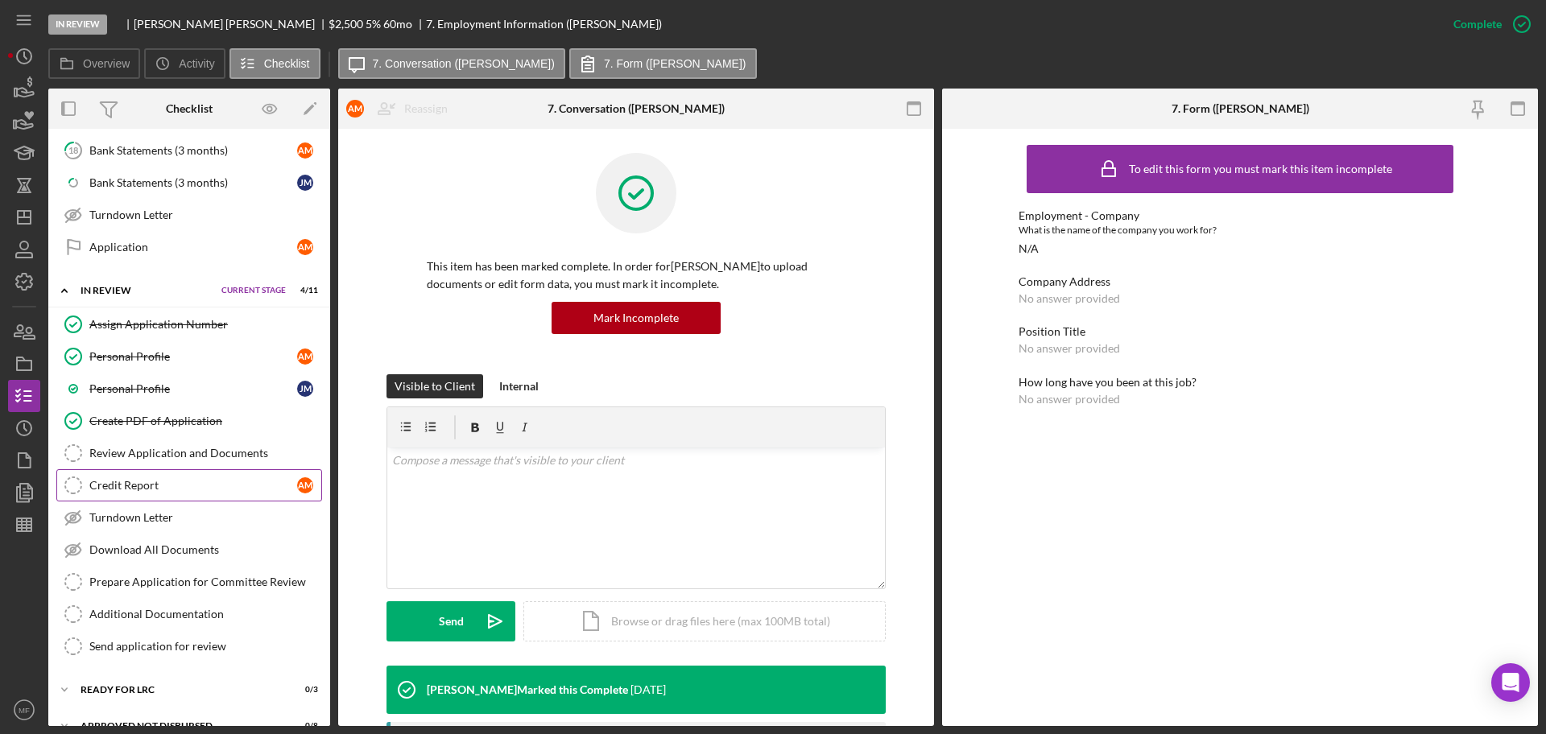
click at [134, 489] on div "Credit Report" at bounding box center [193, 485] width 208 height 13
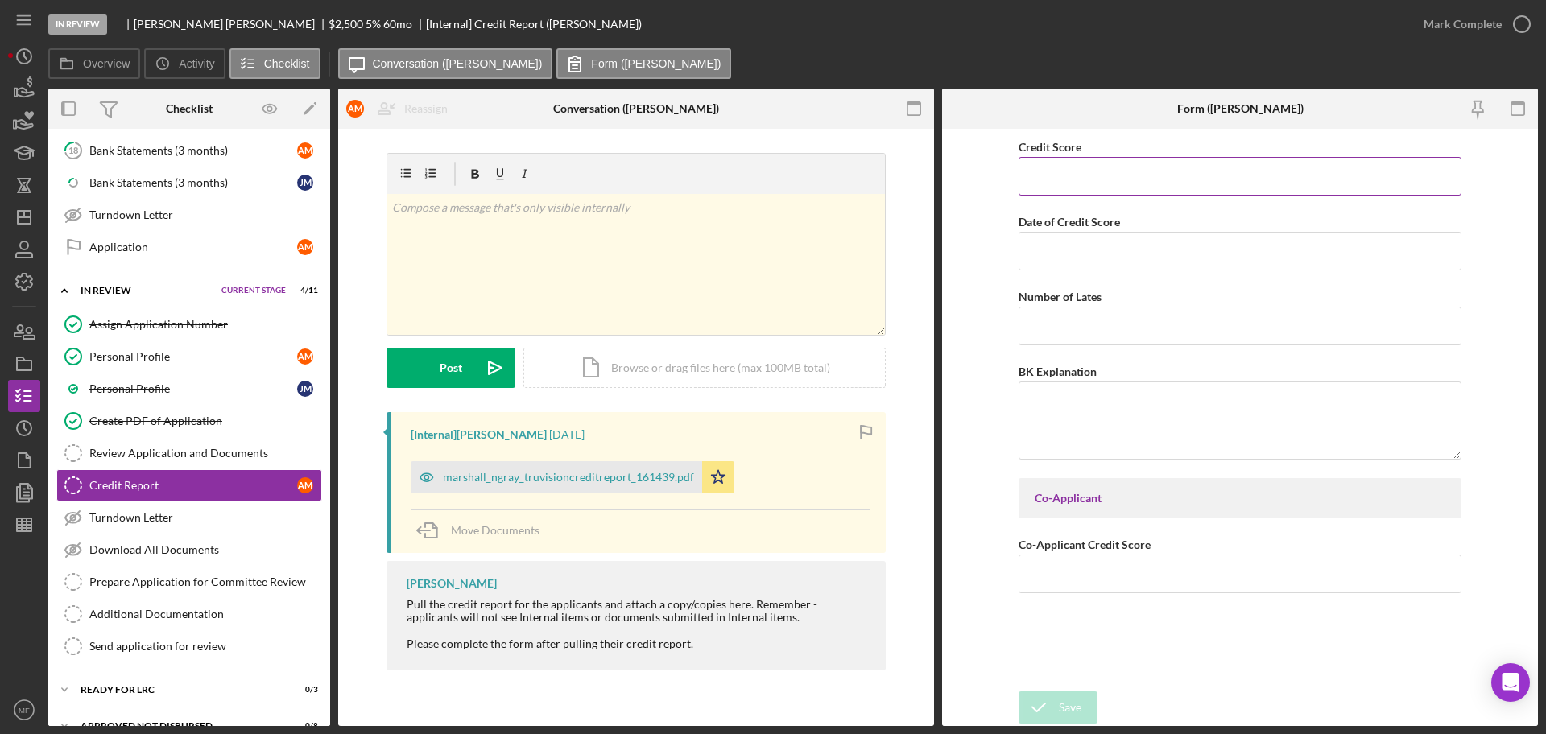
click at [1059, 184] on input "Credit Score" at bounding box center [1239, 176] width 443 height 39
type input "665"
type input "10/07/2025"
click at [1072, 328] on input "Number of Lates" at bounding box center [1239, 326] width 443 height 39
click at [1054, 337] on input "Number of Lates" at bounding box center [1239, 326] width 443 height 39
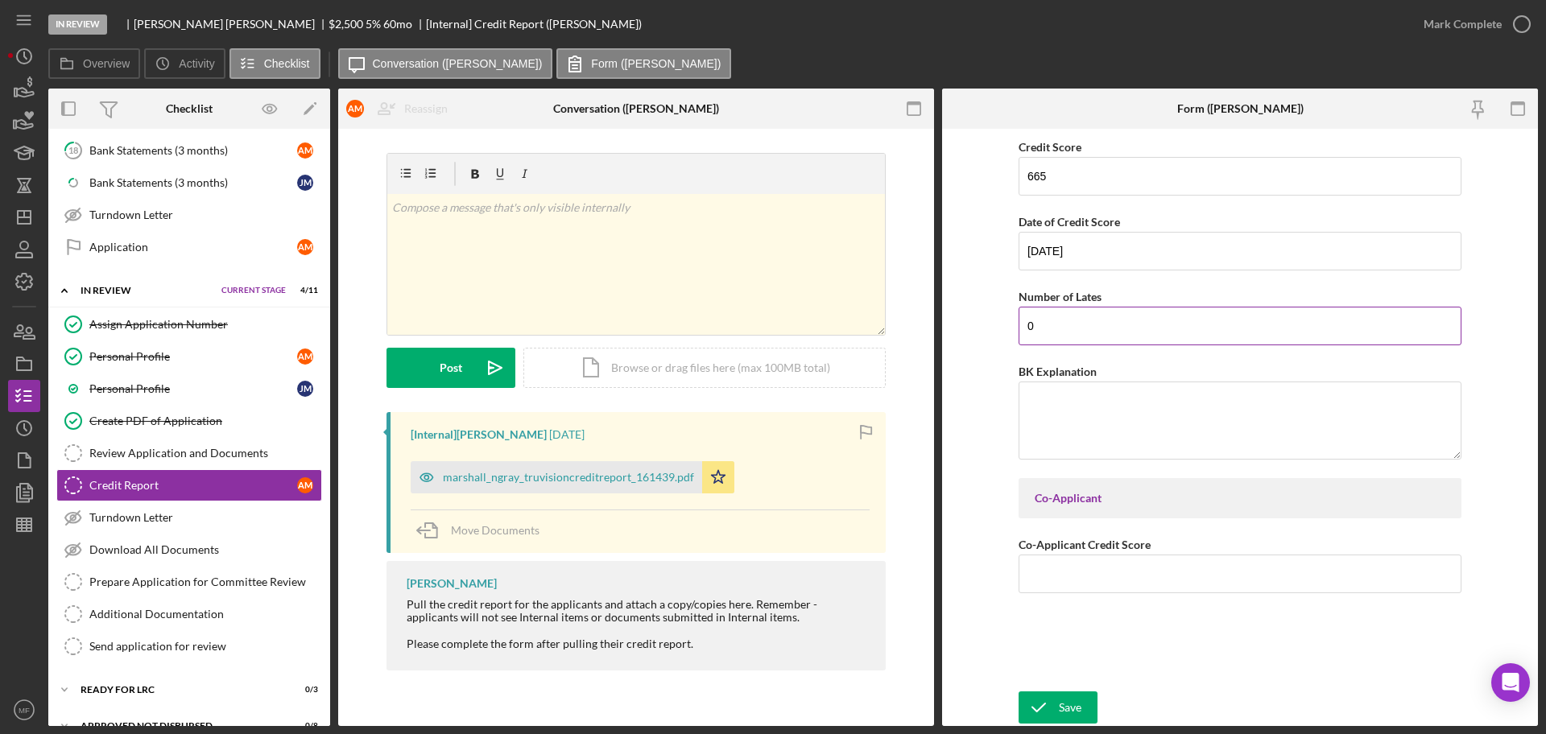
type input "0"
click at [1104, 580] on input "Co-Applicant Credit Score" at bounding box center [1239, 574] width 443 height 39
click at [1057, 576] on input "Co-Applicant Credit Score" at bounding box center [1239, 574] width 443 height 39
type input "463"
click at [1096, 398] on textarea "BK Explanation" at bounding box center [1239, 420] width 443 height 77
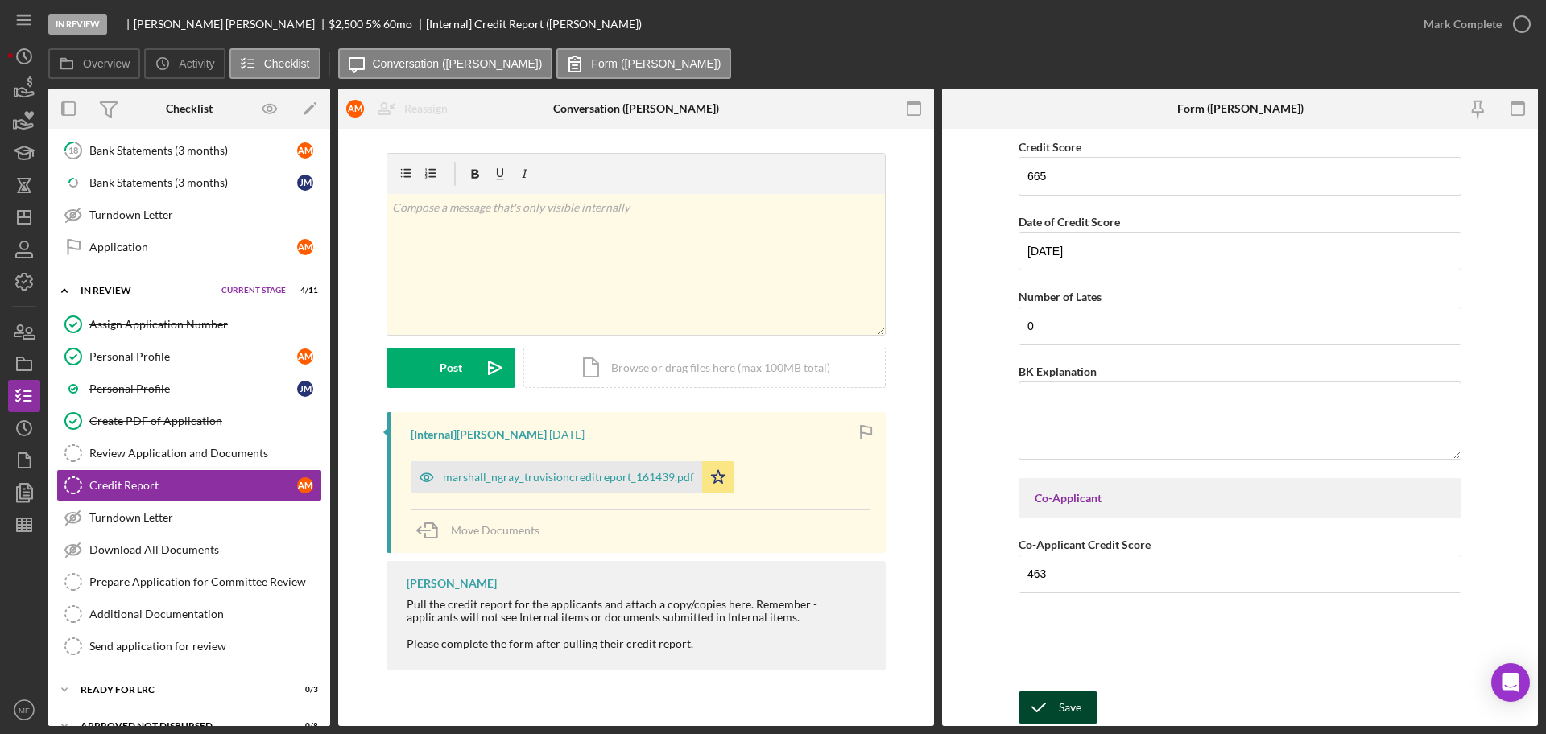
click at [1059, 699] on div "Save" at bounding box center [1070, 707] width 23 height 32
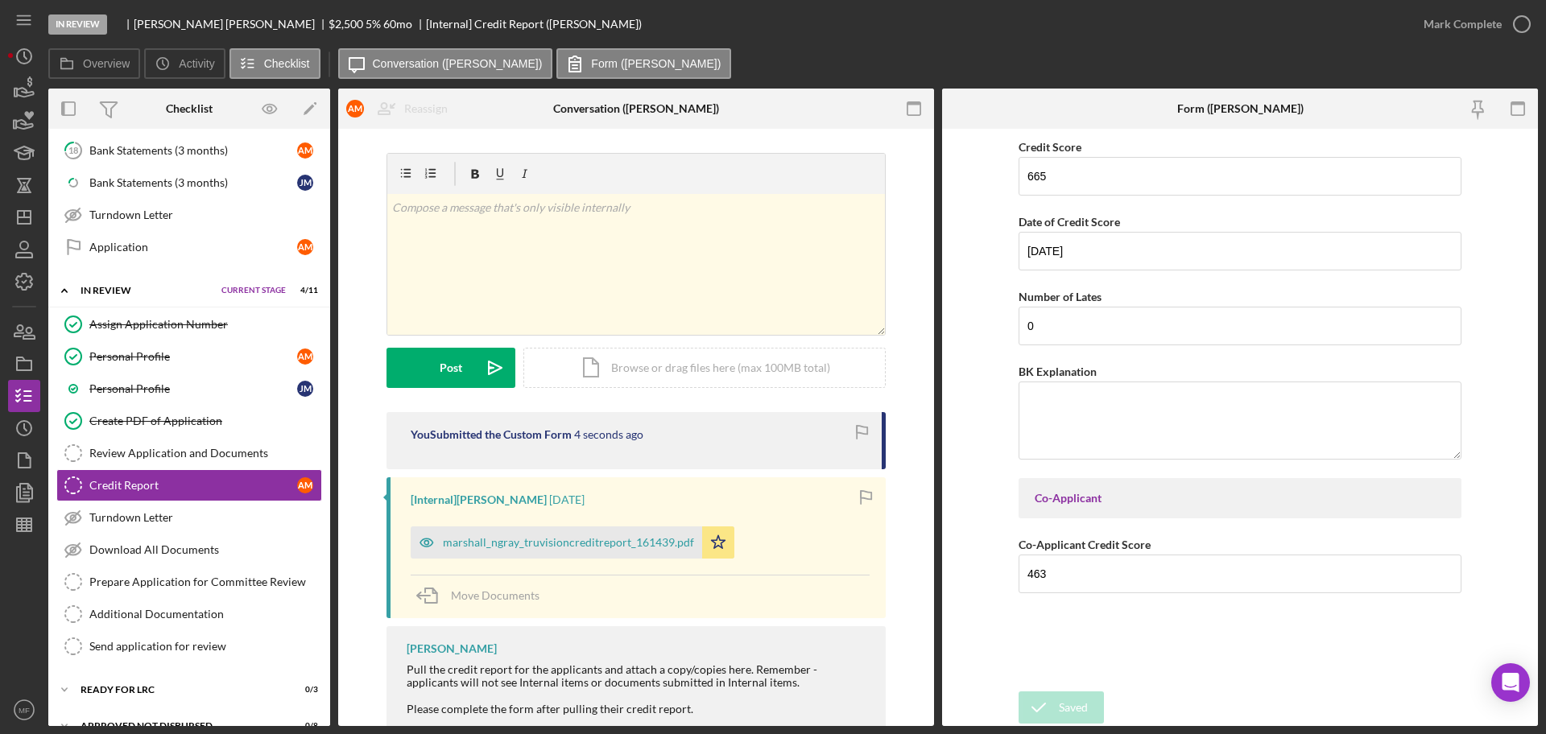
click at [987, 483] on form "Credit Score 665 Date of Credit Score 10/07/2025 Number of Lates 0 BK Explanati…" at bounding box center [1240, 427] width 596 height 597
click at [464, 215] on p at bounding box center [636, 208] width 489 height 18
click at [434, 214] on p "Co-applicant has collections w/Am Family Insurance, Walmart, and past due stude…" at bounding box center [636, 208] width 489 height 18
drag, startPoint x: 842, startPoint y: 212, endPoint x: 384, endPoint y: 213, distance: 458.0
click at [386, 213] on div "v Color teal Color pink Remove color Add row above Add row below Add column bef…" at bounding box center [635, 244] width 499 height 183
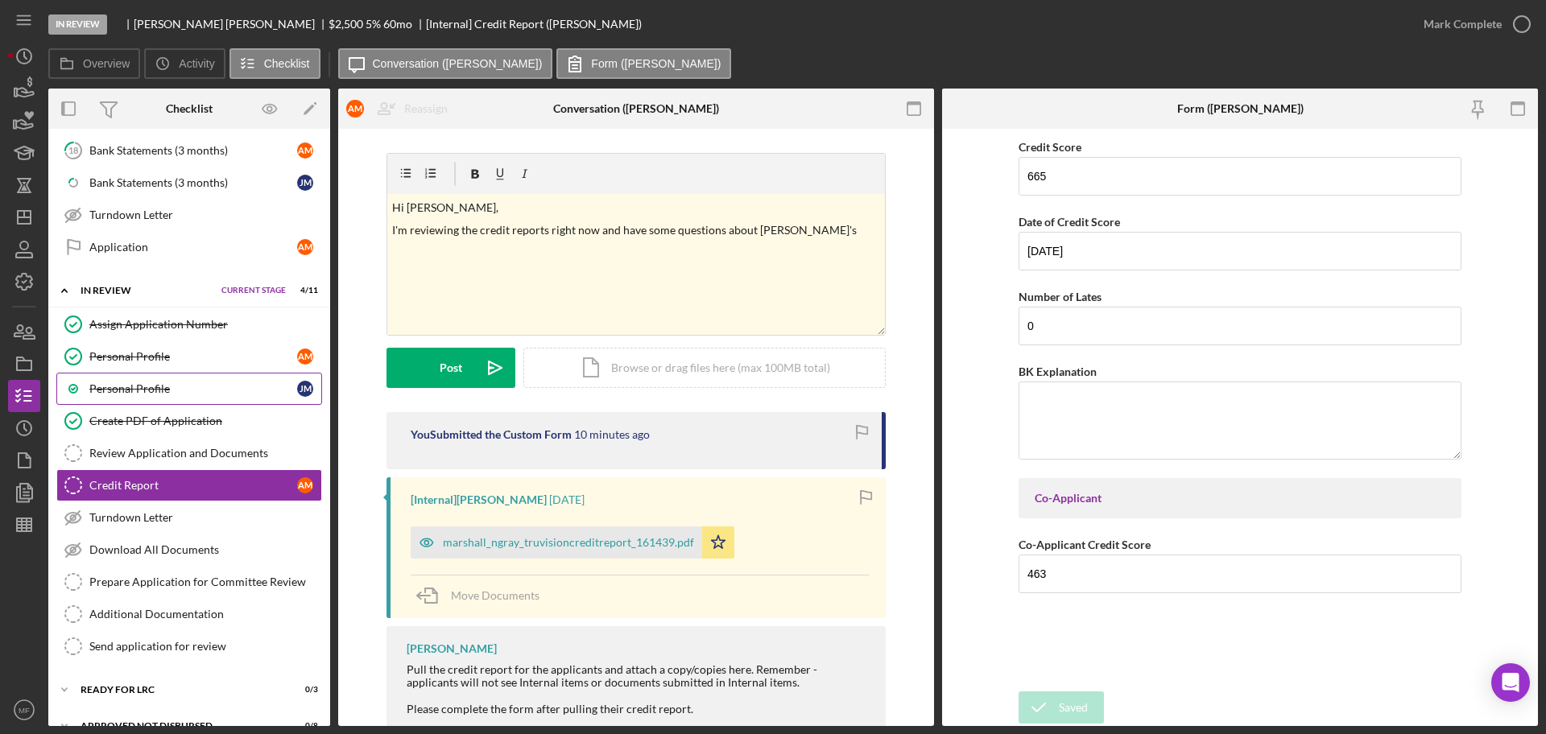
click at [144, 393] on div "Personal Profile" at bounding box center [193, 388] width 208 height 13
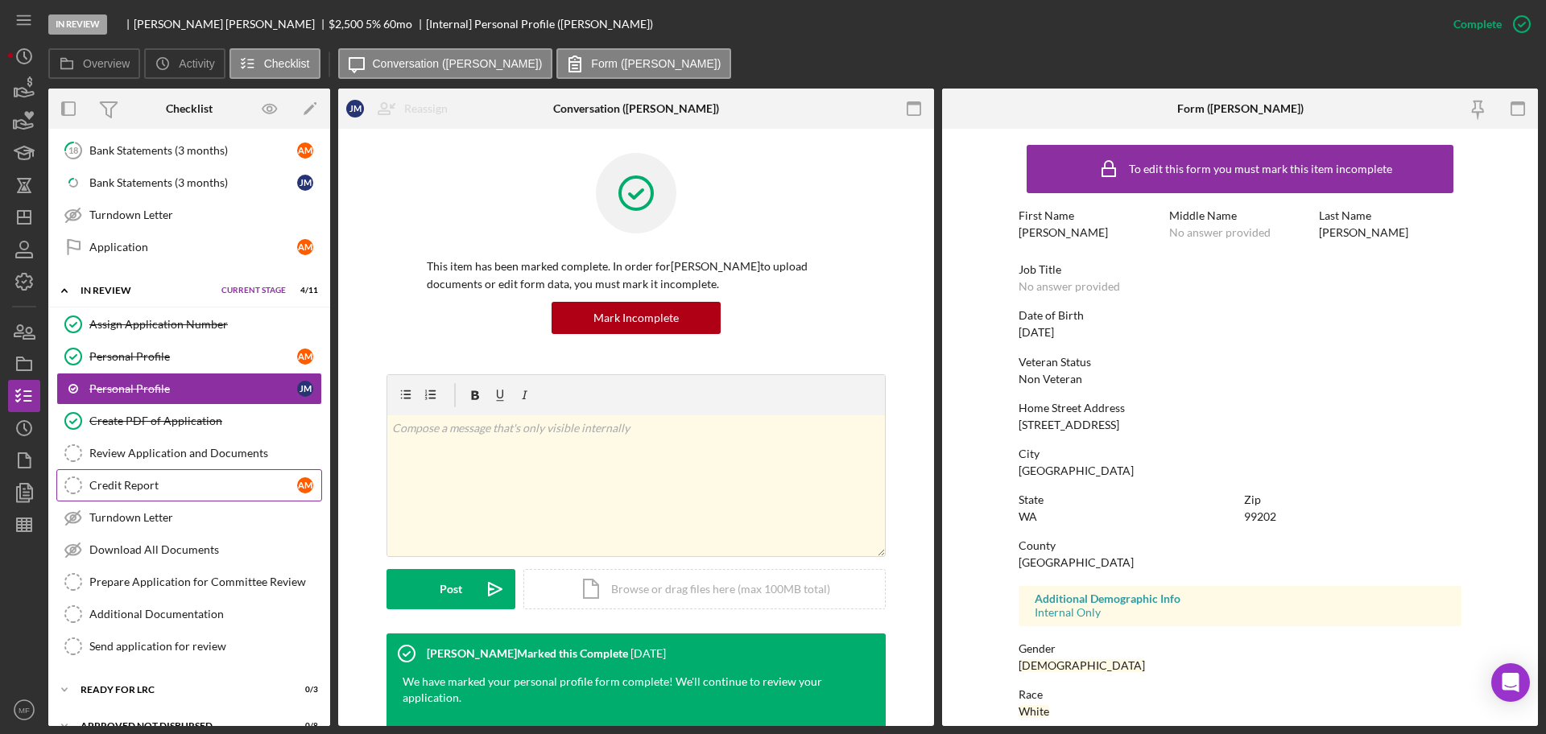
click at [140, 477] on link "Credit Report Credit Report A M" at bounding box center [189, 485] width 266 height 32
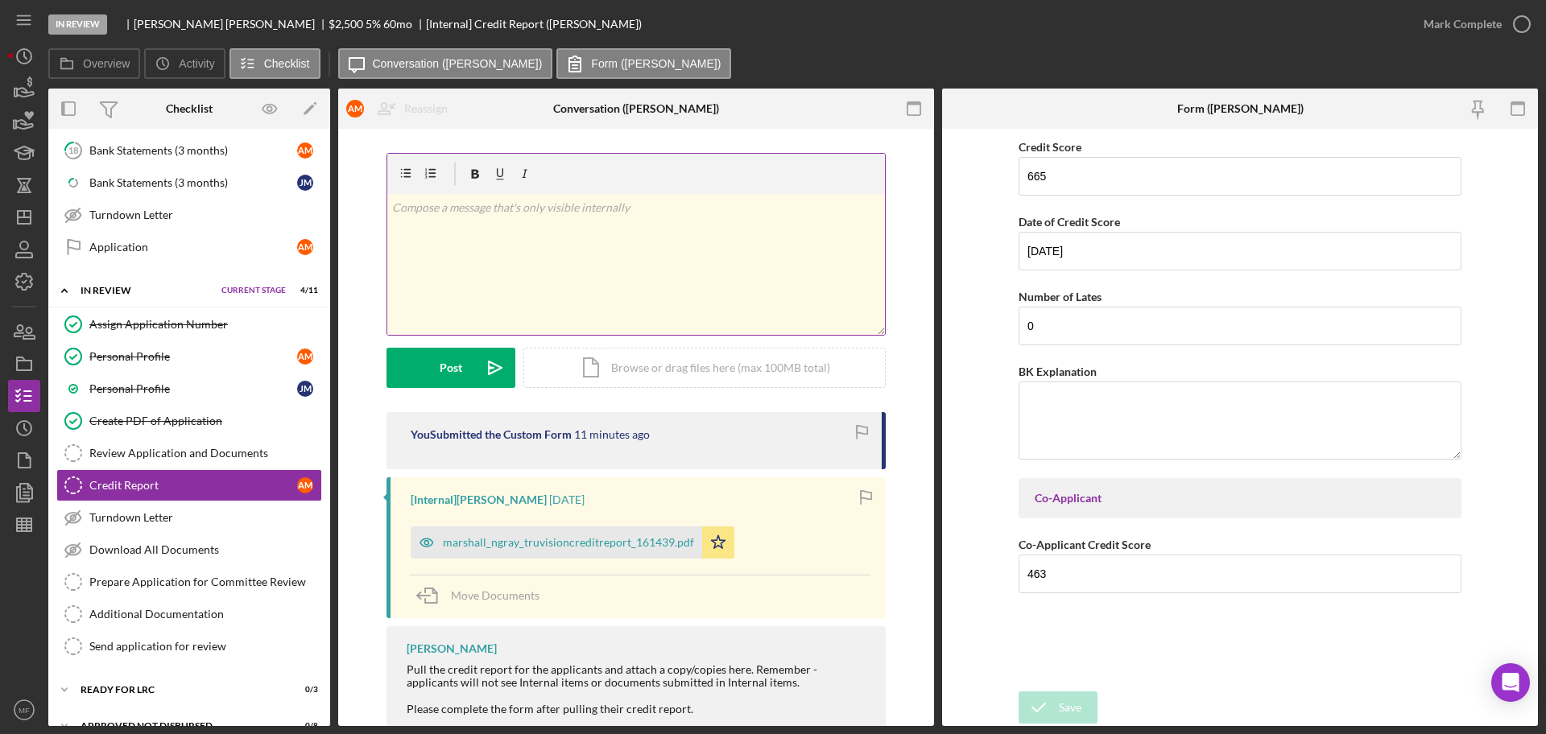
click at [502, 206] on p at bounding box center [636, 208] width 489 height 18
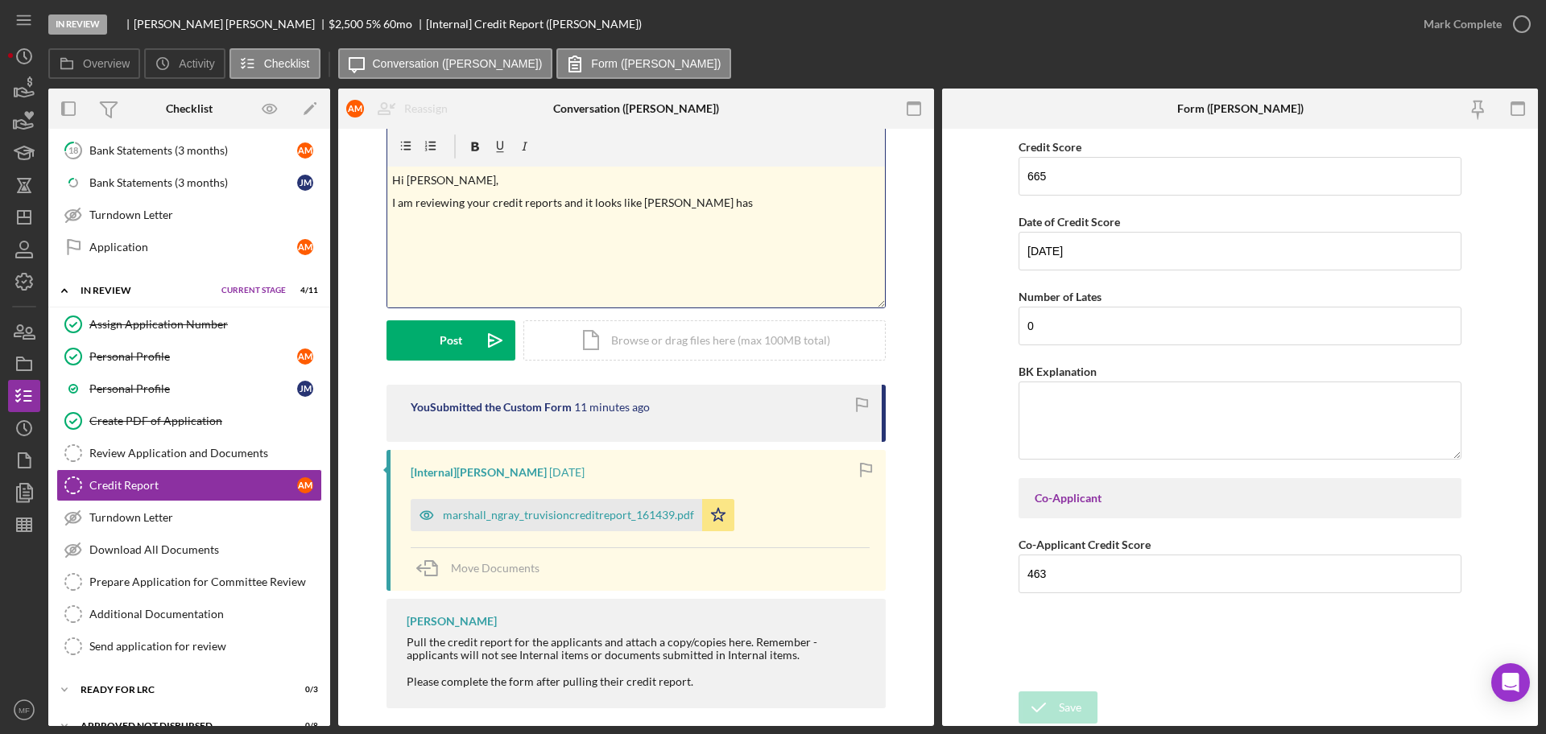
scroll to position [42, 0]
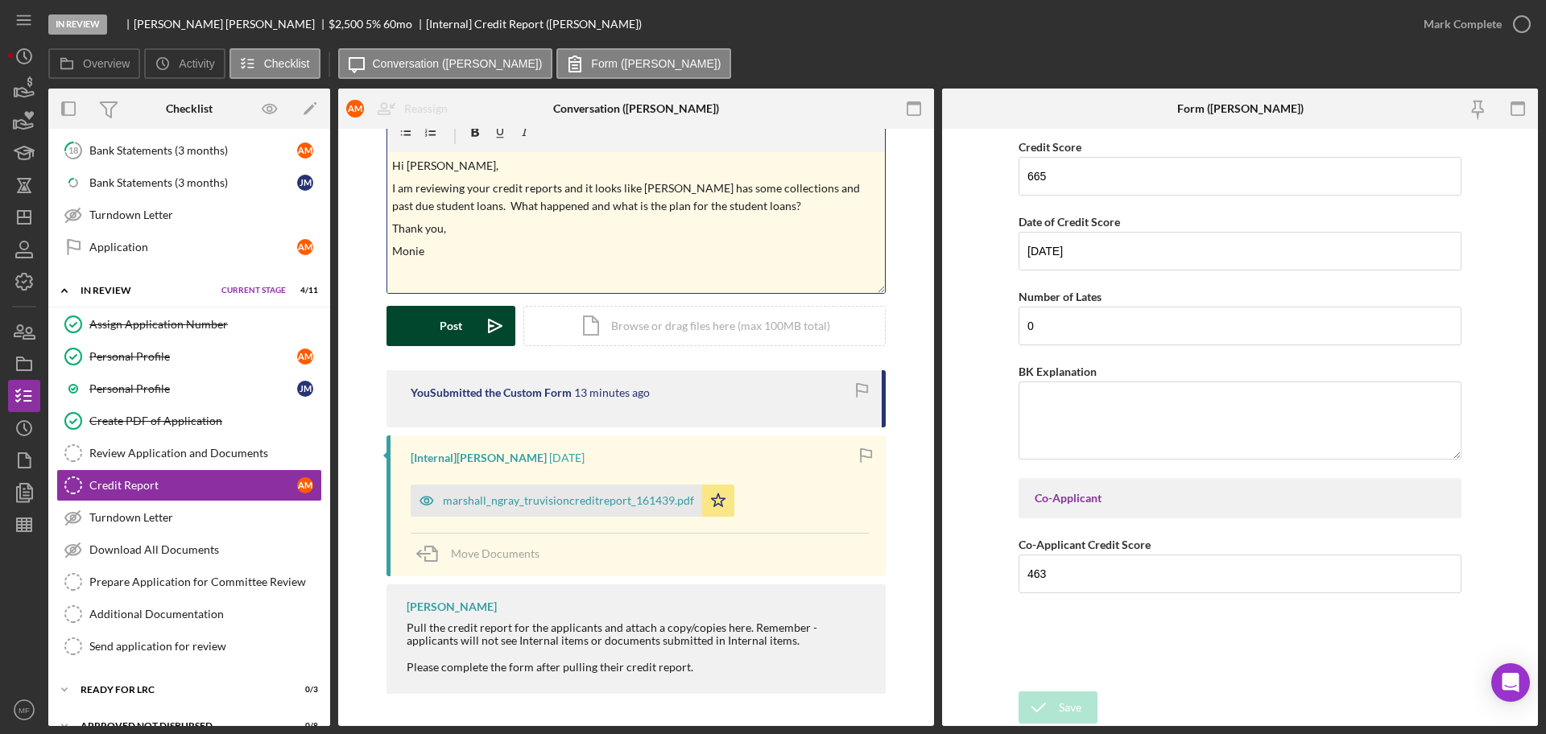
click at [463, 328] on button "Post Icon/icon-invite-send" at bounding box center [450, 326] width 129 height 40
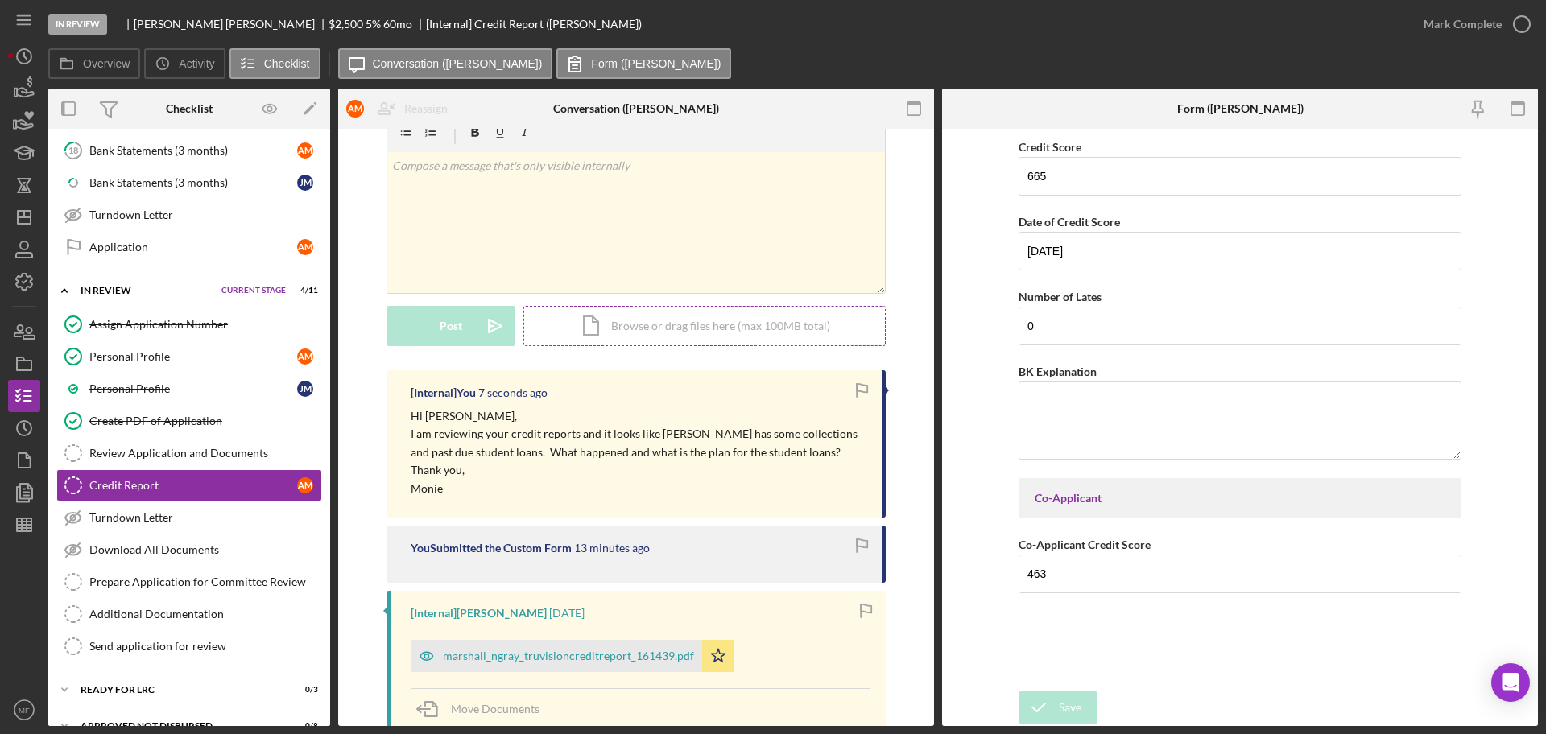
scroll to position [0, 0]
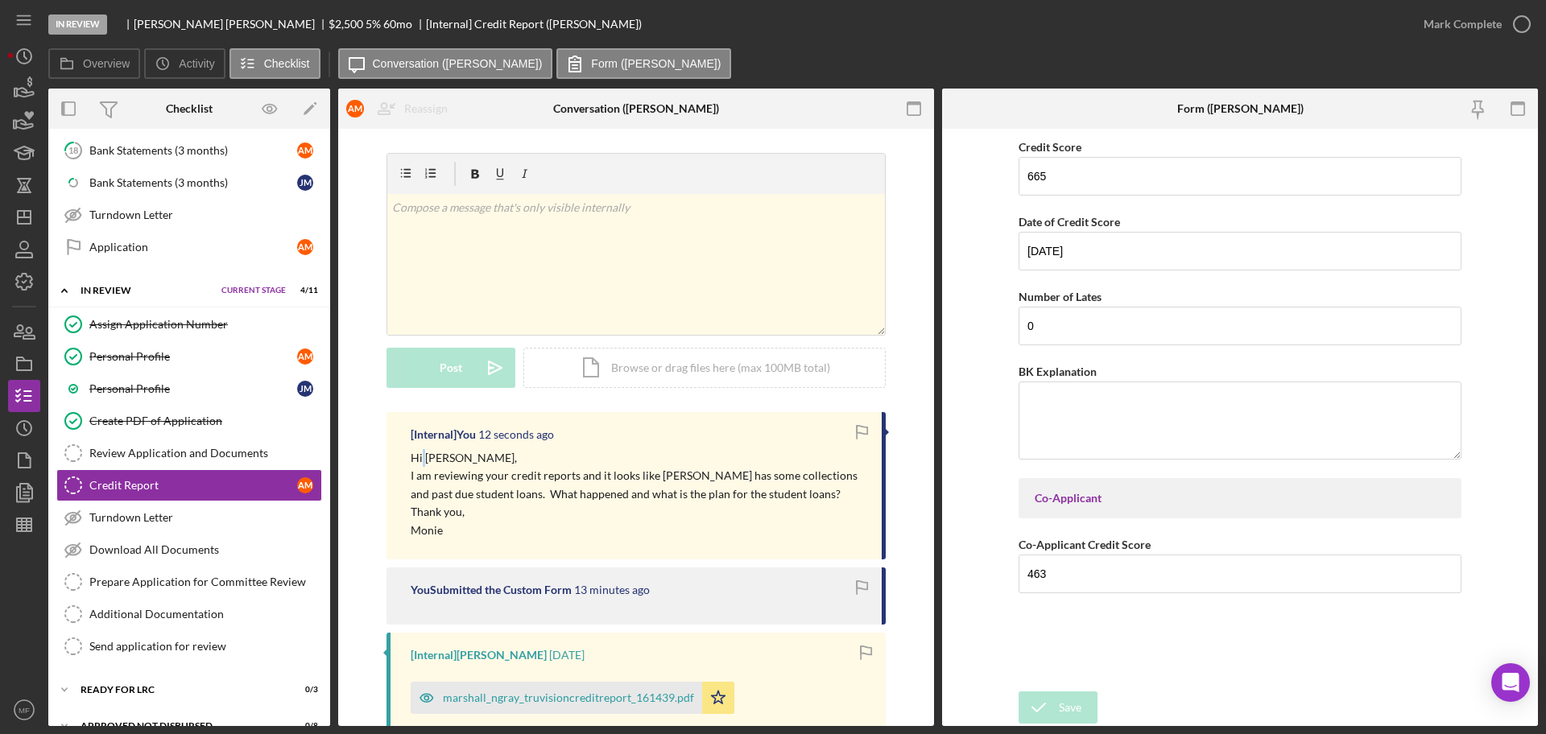
click at [425, 458] on p "Hi Adrian," at bounding box center [638, 458] width 455 height 18
click at [411, 456] on p "Hi Adrian," at bounding box center [638, 458] width 455 height 18
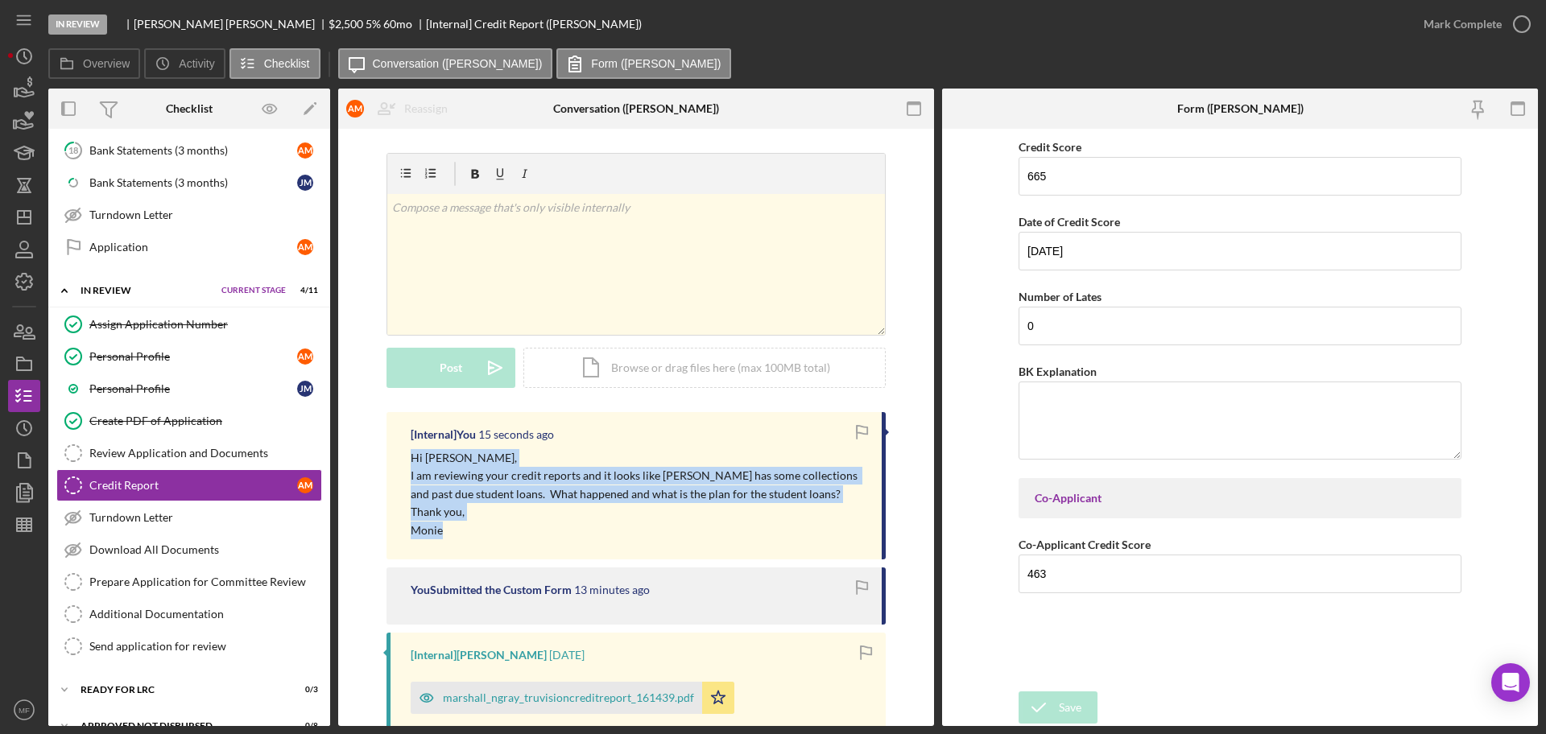
drag, startPoint x: 407, startPoint y: 459, endPoint x: 579, endPoint y: 523, distance: 183.2
click at [579, 523] on div "[Internal] You 15 seconds ago Hi Adrian, I am reviewing your credit reports and…" at bounding box center [635, 485] width 499 height 147
copy div "Hi Adrian, I am reviewing your credit reports and it looks like Jonathan has so…"
click at [174, 447] on div "Review Application and Documents" at bounding box center [205, 453] width 232 height 13
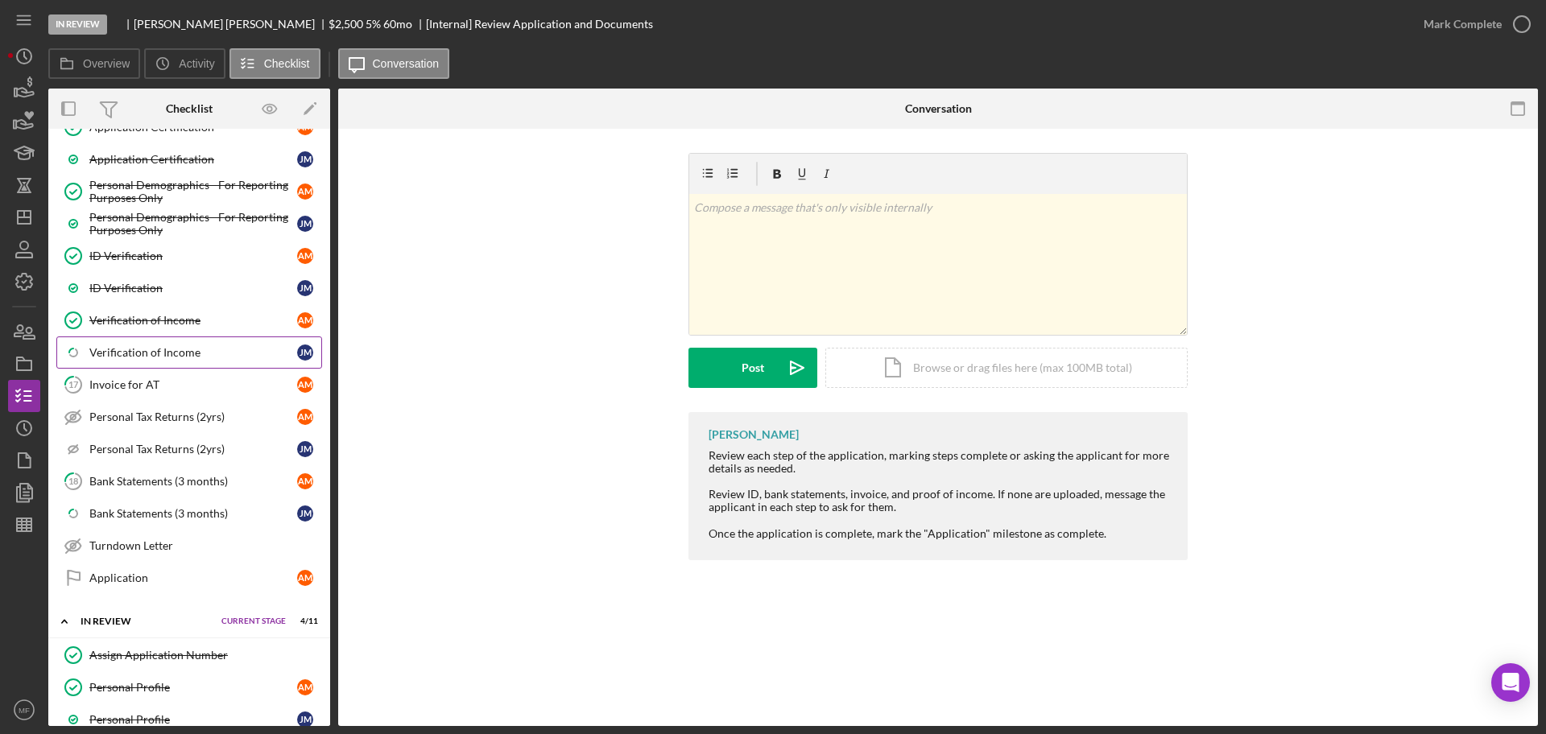
scroll to position [799, 0]
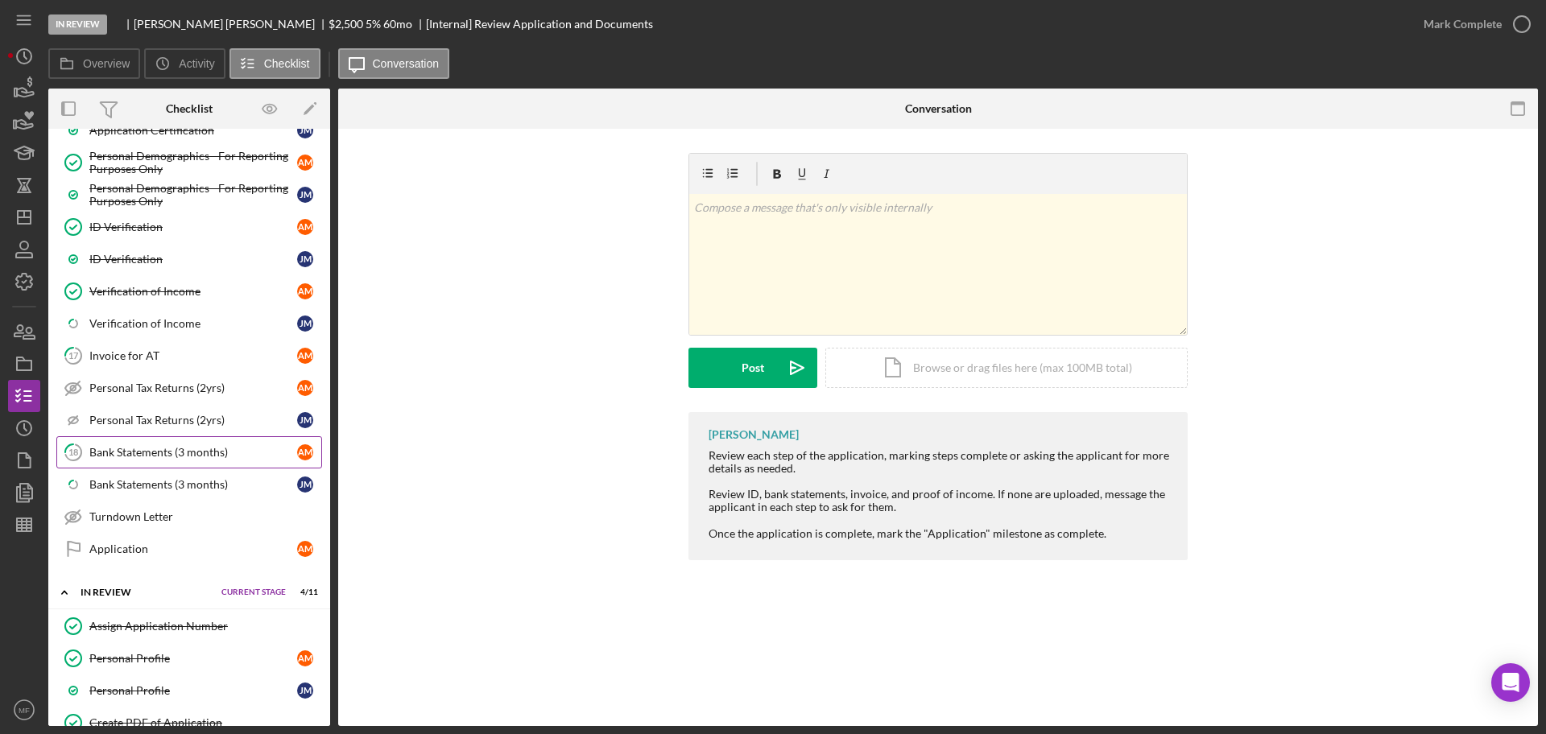
click at [150, 454] on div "Bank Statements (3 months)" at bounding box center [193, 452] width 208 height 13
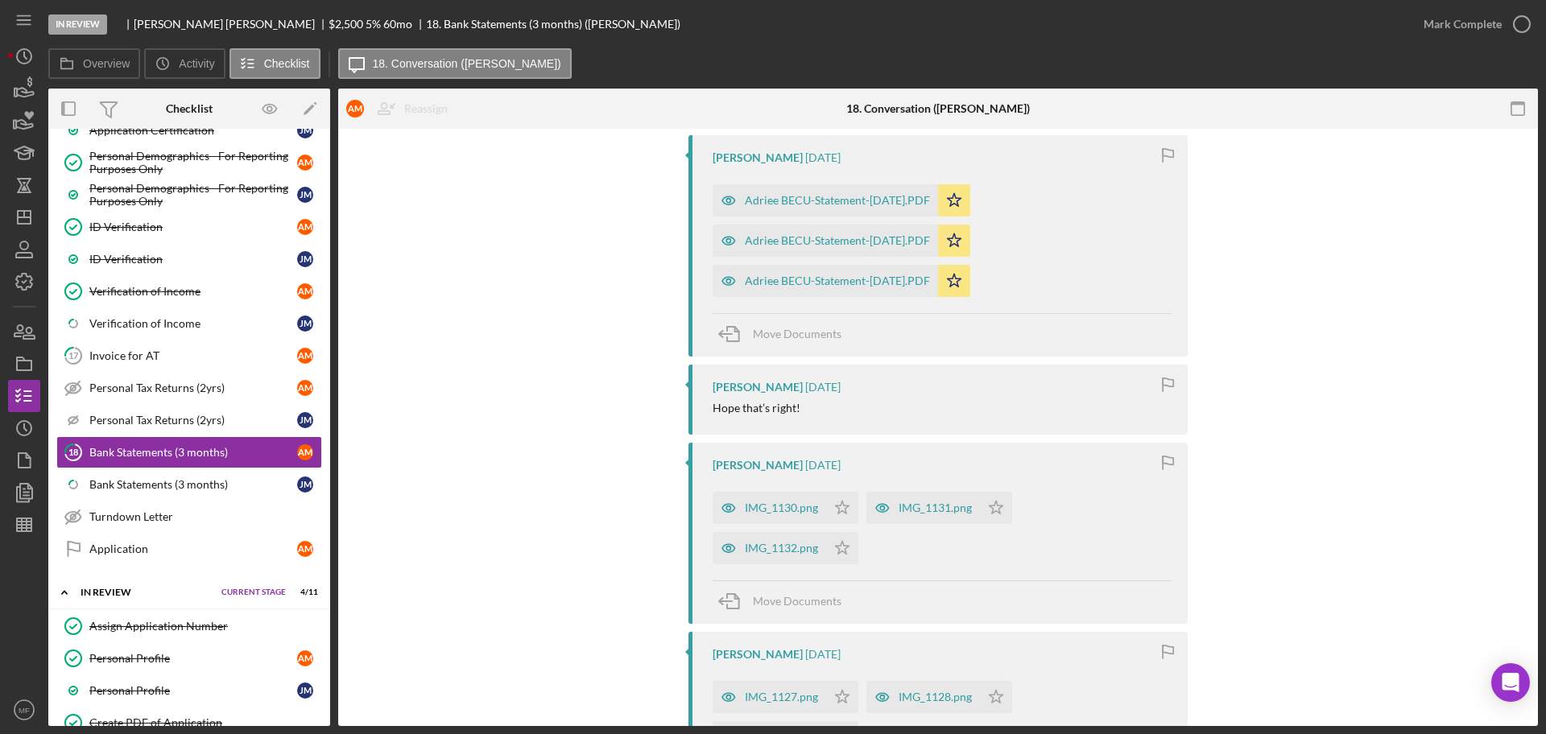
scroll to position [503, 0]
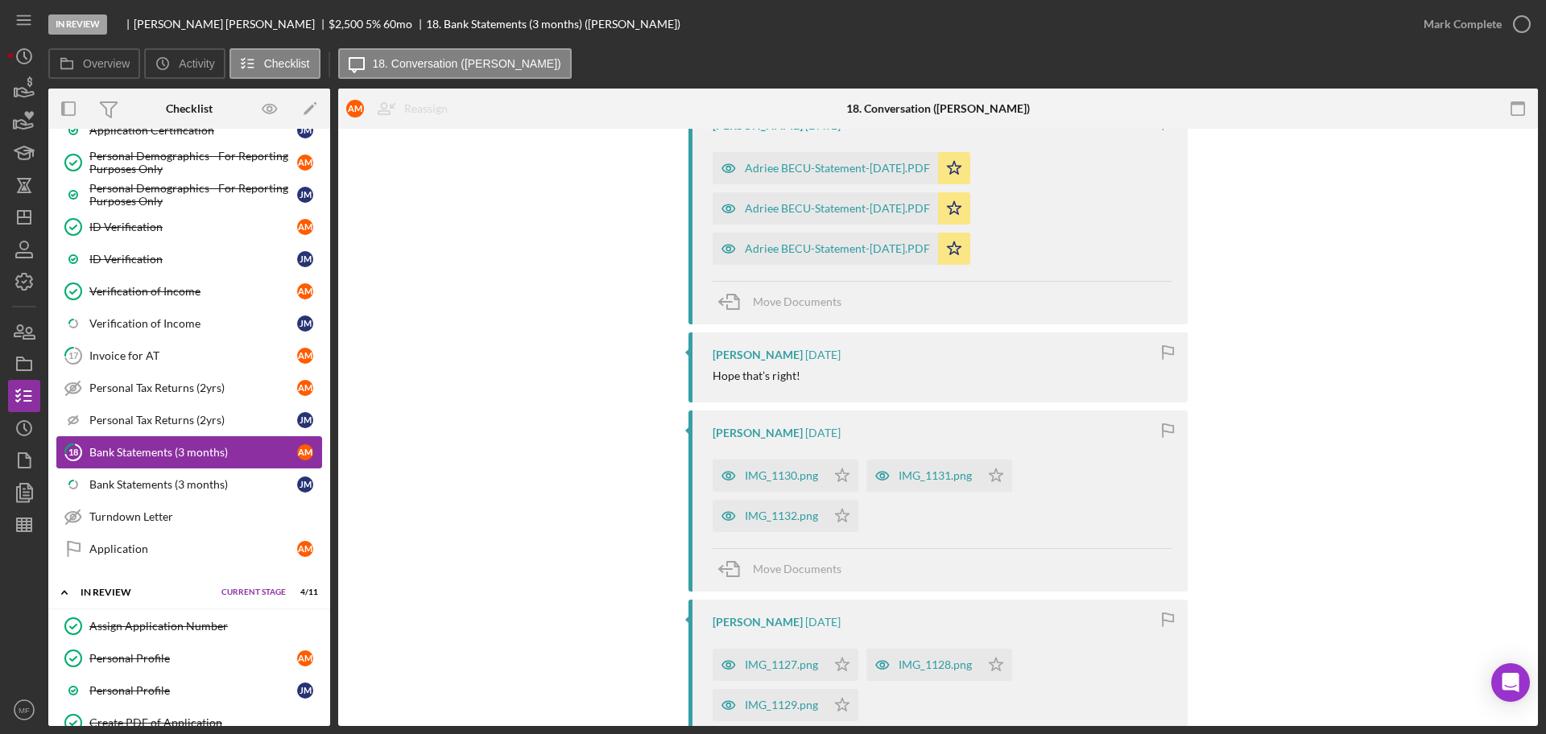
click at [114, 464] on link "18 Bank Statements (3 months) A M" at bounding box center [189, 452] width 266 height 32
click at [141, 475] on link "Icon/Checklist Item Sub Partial Bank Statements (3 months) J M" at bounding box center [189, 485] width 266 height 32
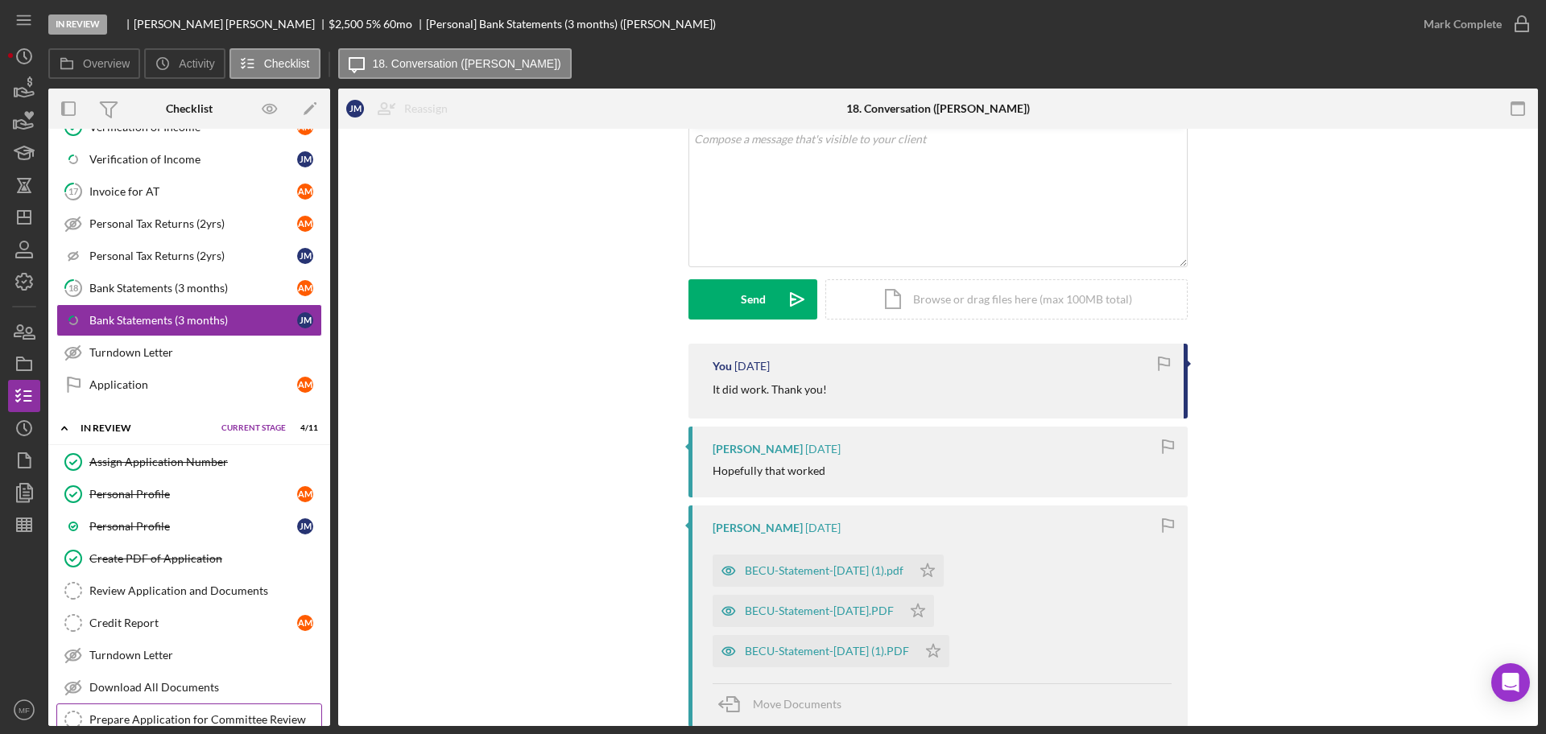
scroll to position [961, 0]
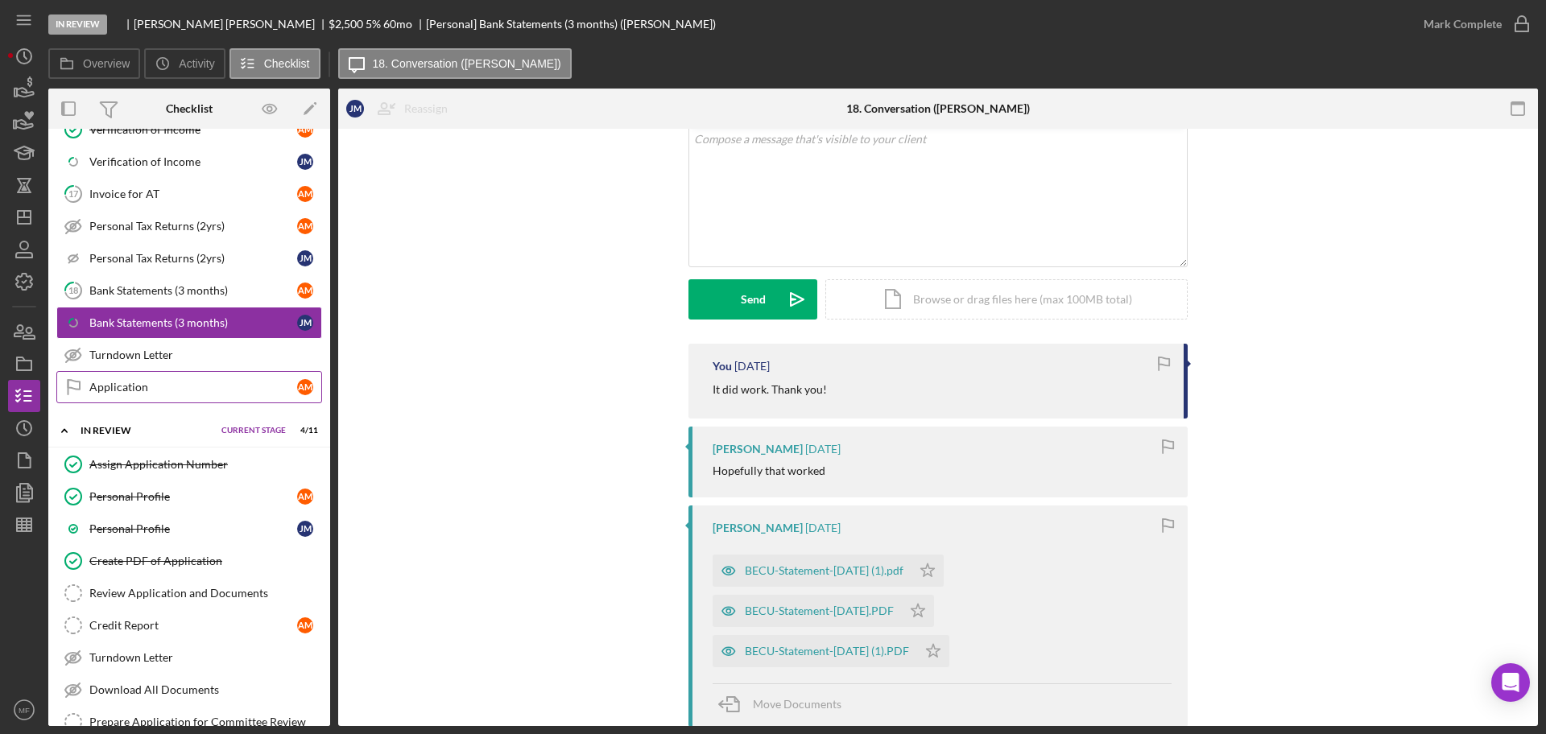
click at [140, 386] on div "Application" at bounding box center [193, 387] width 208 height 13
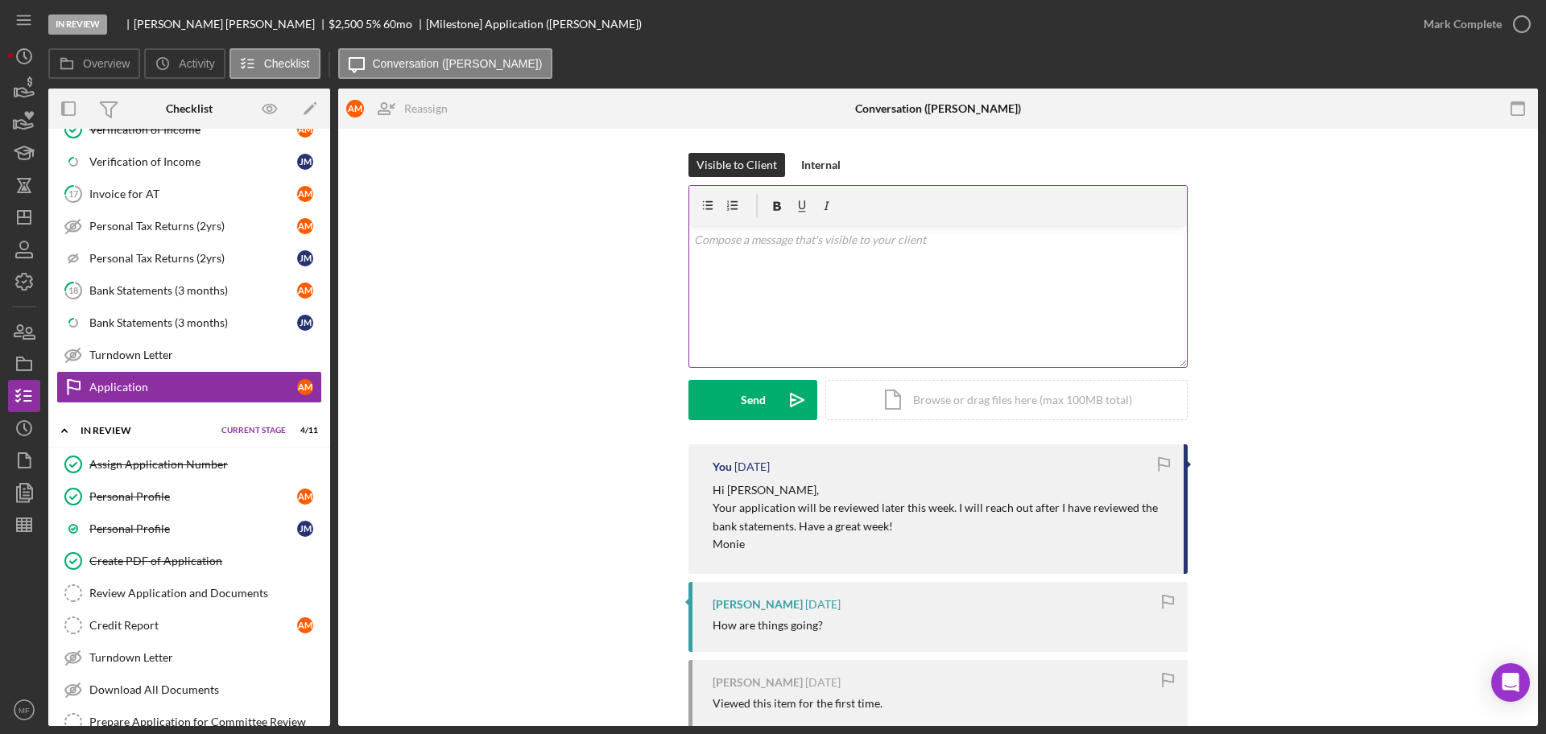
click at [740, 239] on p at bounding box center [938, 240] width 489 height 18
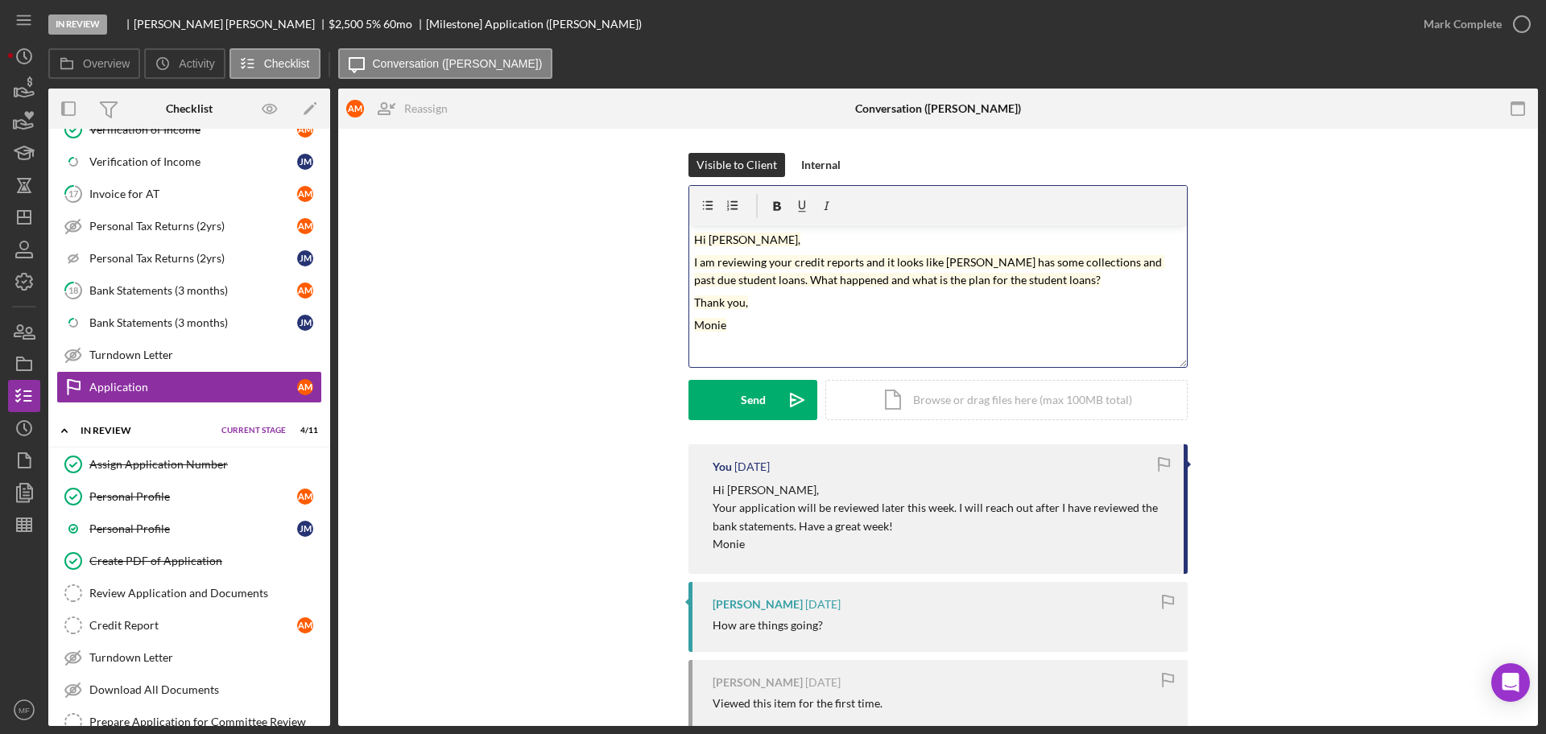
click at [832, 321] on p "Monie" at bounding box center [938, 325] width 489 height 18
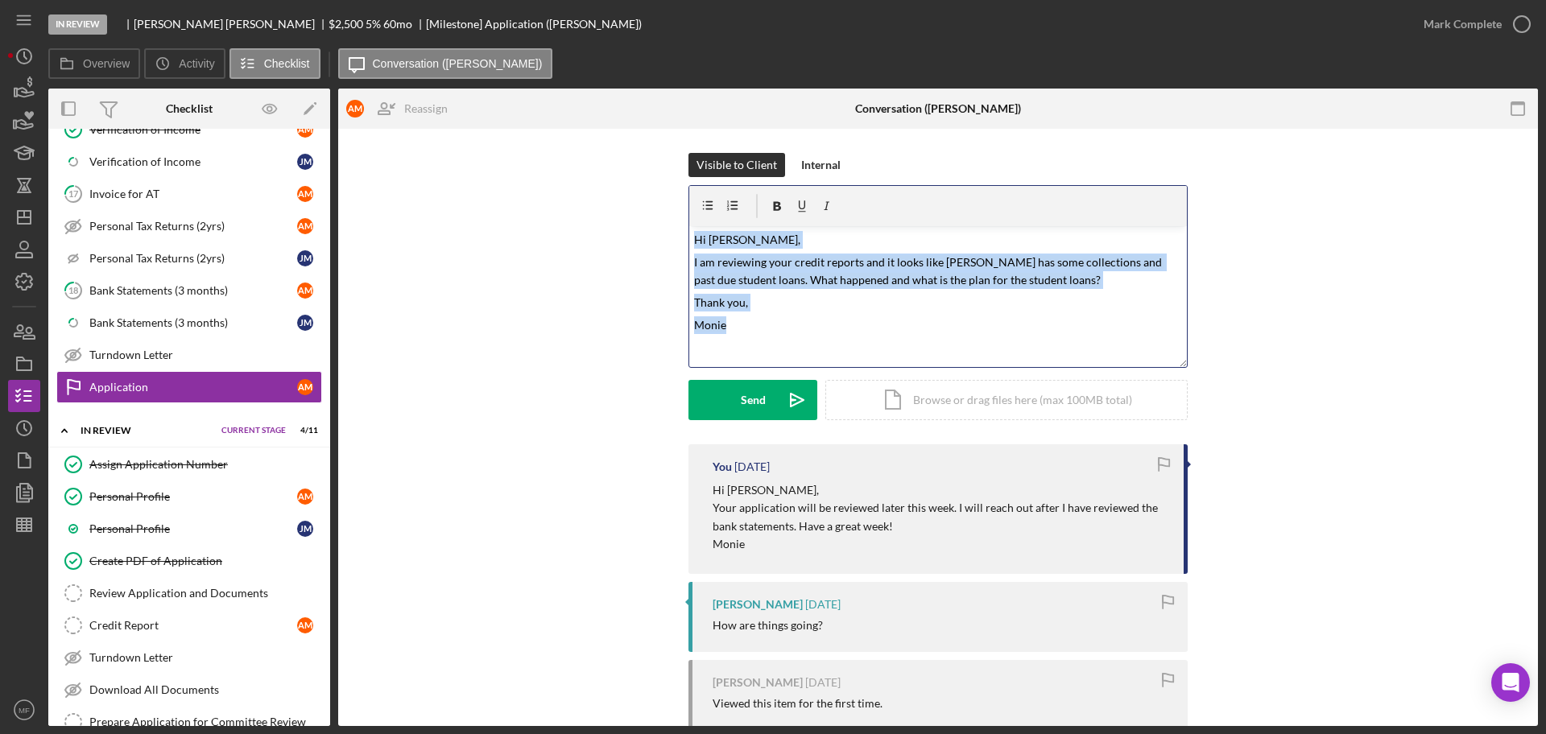
drag, startPoint x: 695, startPoint y: 243, endPoint x: 1154, endPoint y: 328, distance: 466.6
click at [1154, 328] on div "v Color teal Color pink Remove color Add row above Add row below Add column bef…" at bounding box center [937, 296] width 497 height 141
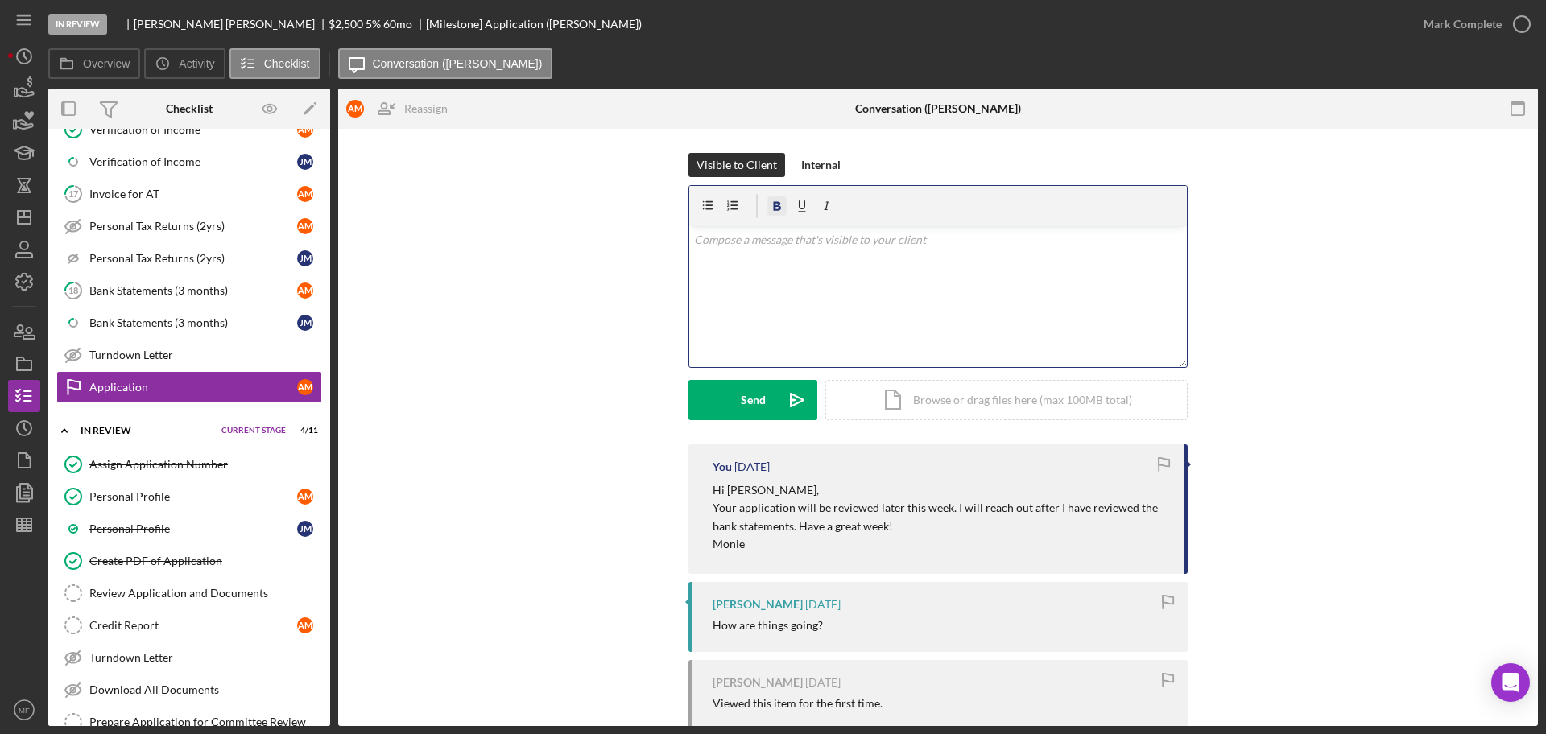
click at [774, 208] on icon "button" at bounding box center [778, 206] width 8 height 9
click at [138, 355] on div "Turndown Letter" at bounding box center [205, 355] width 232 height 13
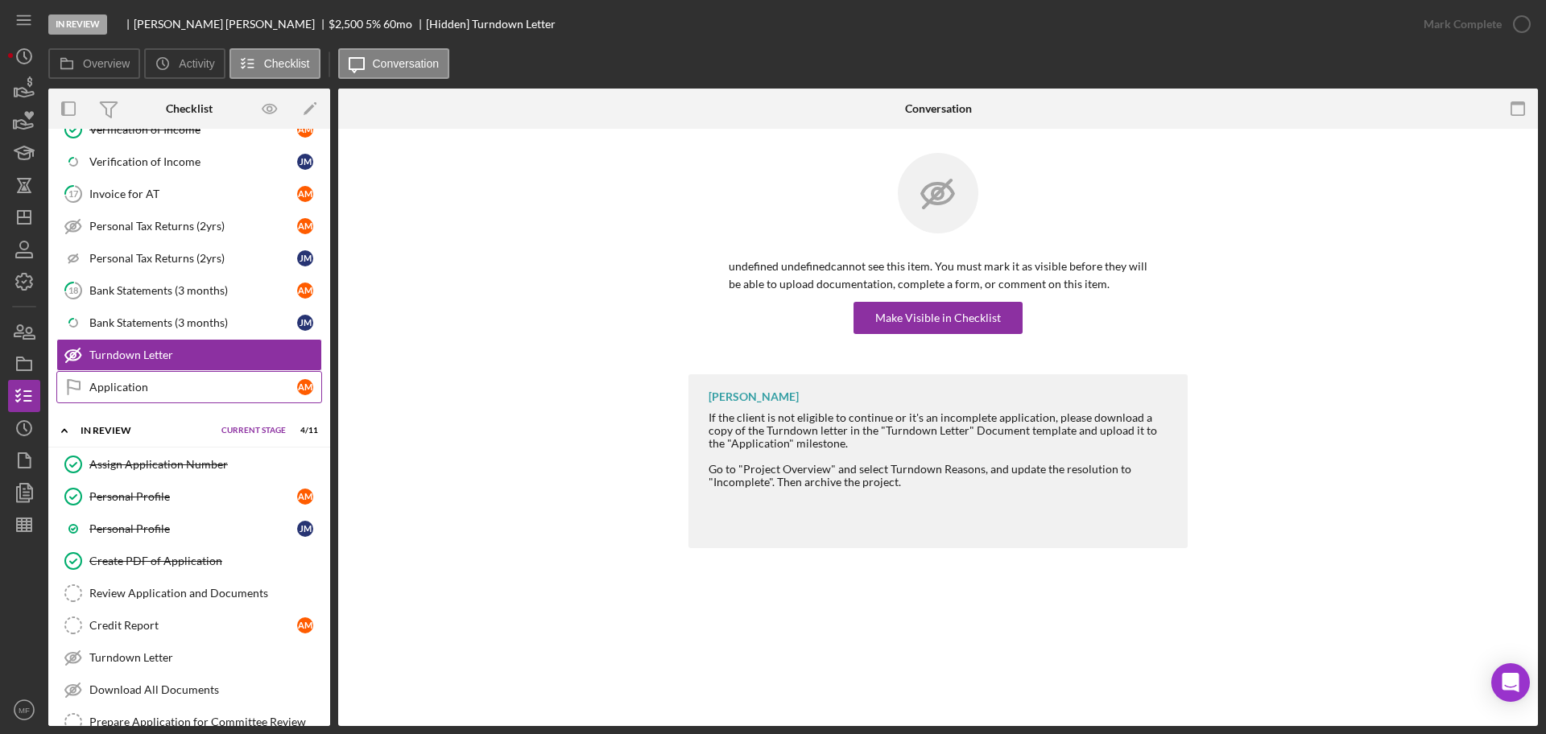
click at [131, 379] on link "Application Application A M" at bounding box center [189, 387] width 266 height 32
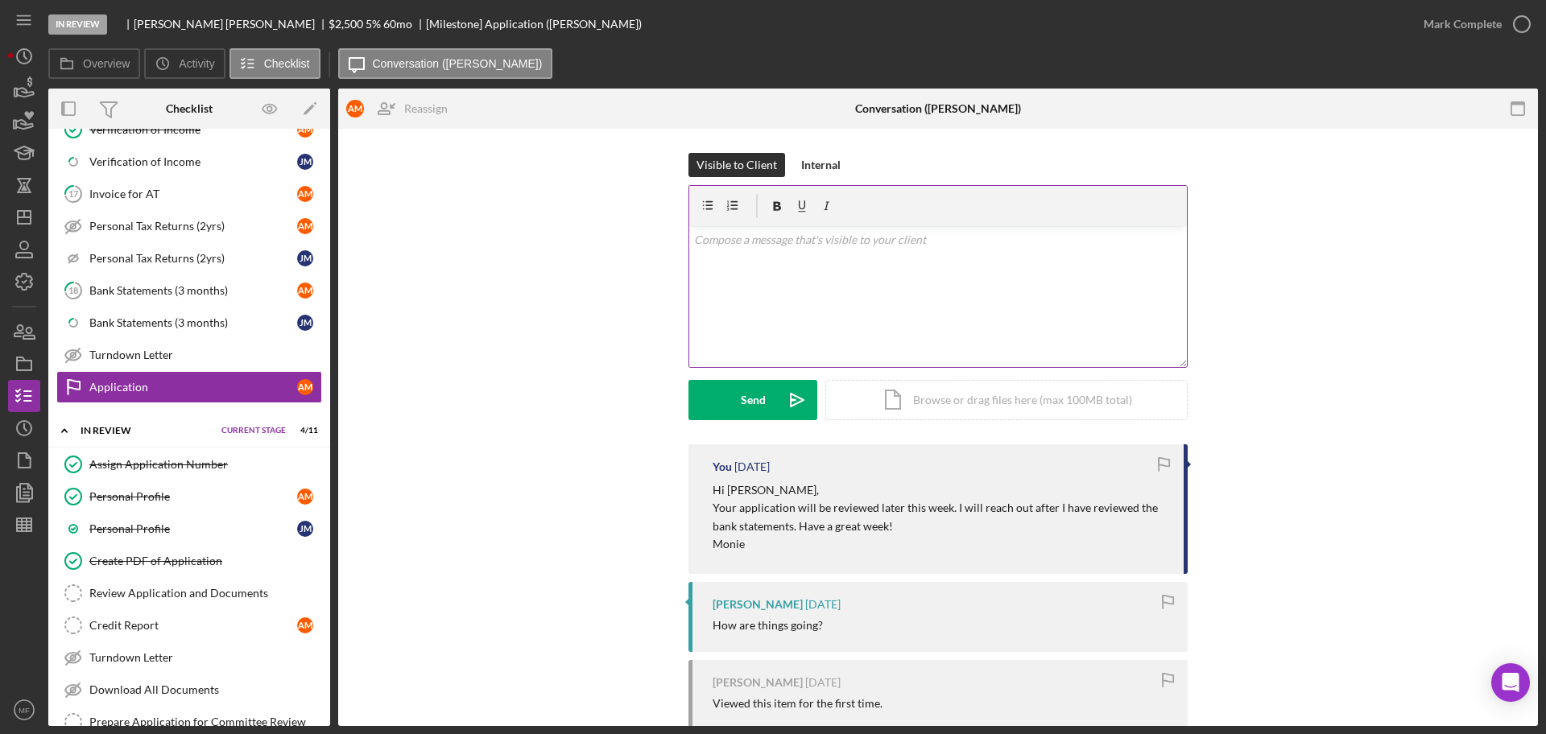
click at [742, 248] on p at bounding box center [938, 240] width 489 height 18
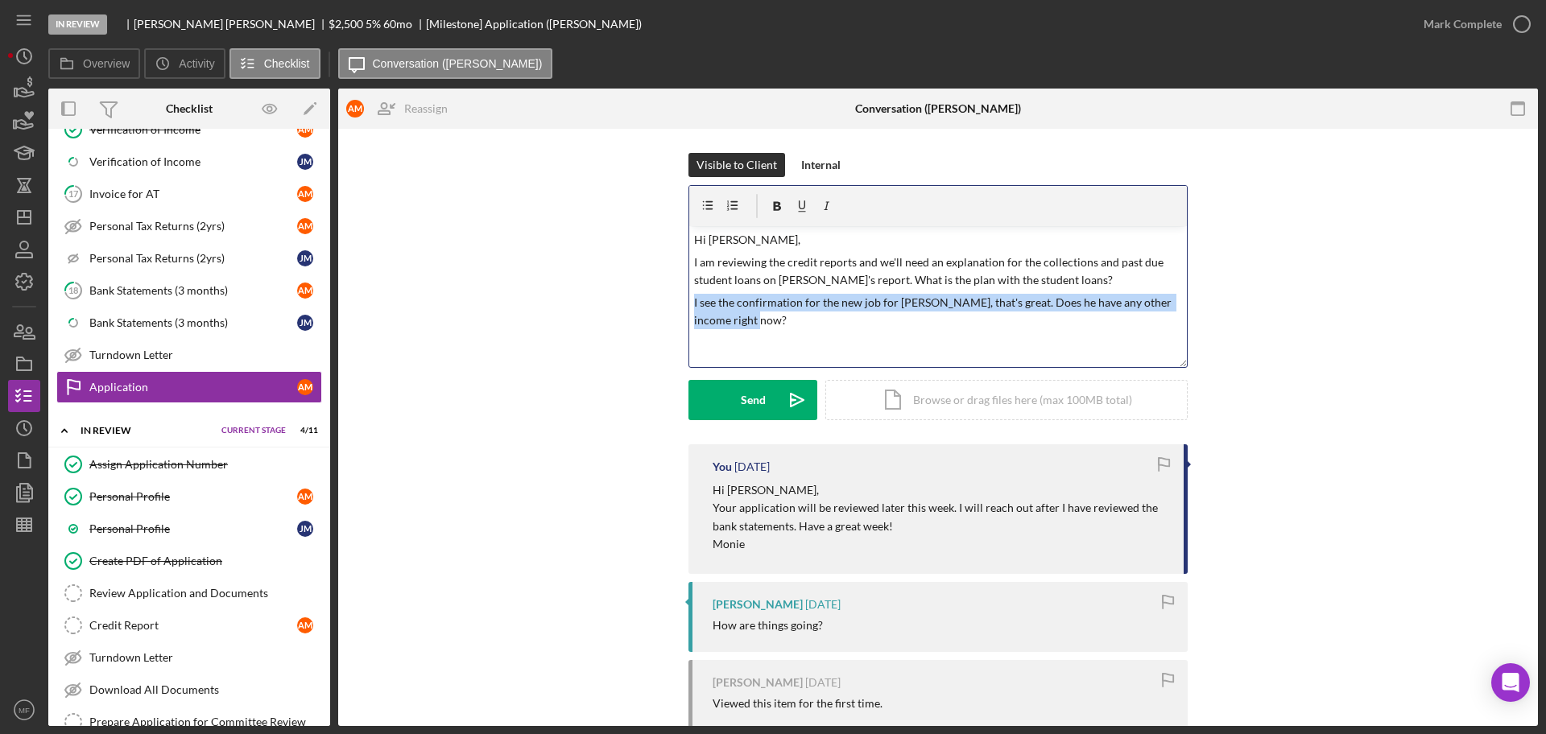
drag, startPoint x: 691, startPoint y: 303, endPoint x: 832, endPoint y: 319, distance: 142.6
click at [832, 319] on p "I see the confirmation for the new job for Jonathan, that's great. Does he have…" at bounding box center [938, 312] width 489 height 36
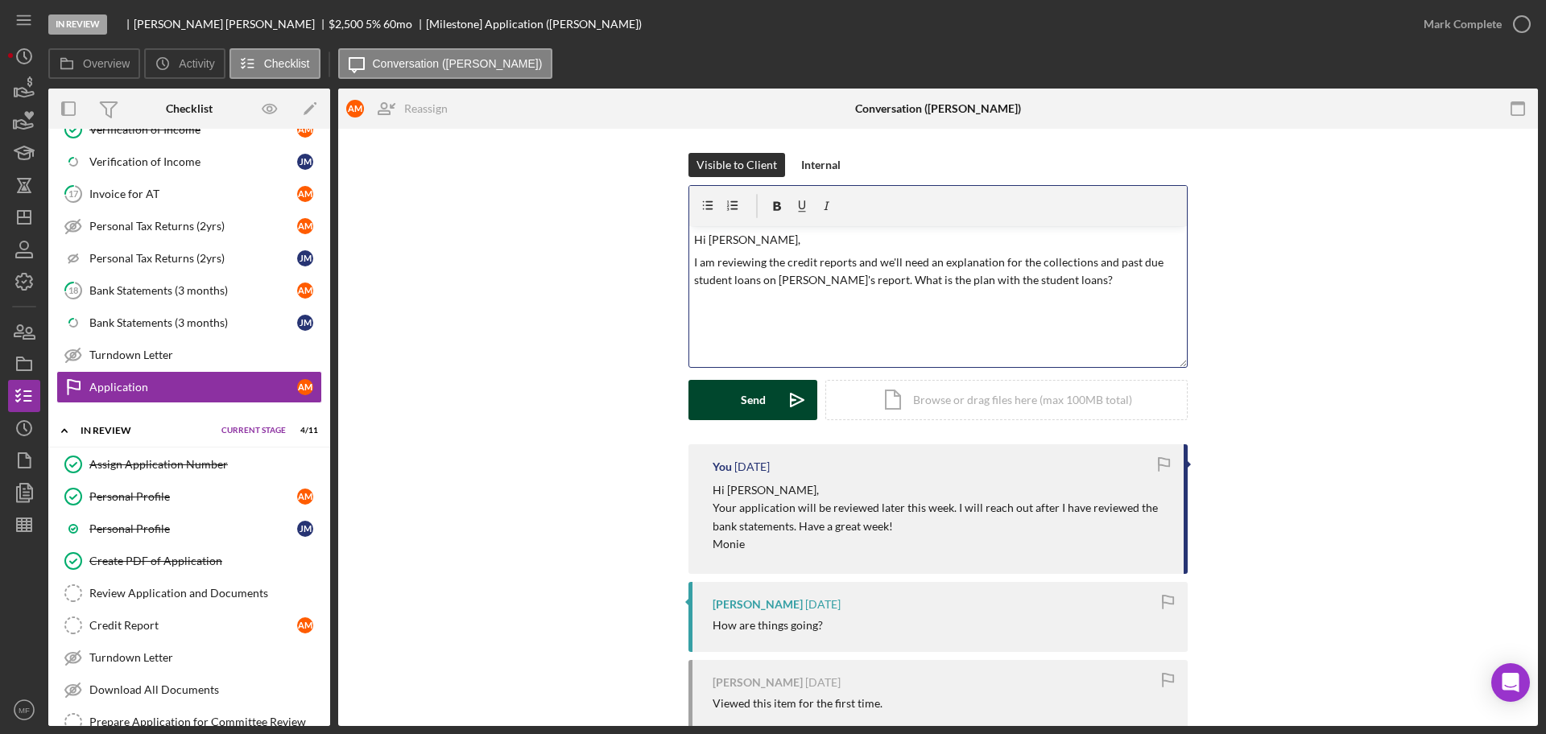
click at [745, 404] on div "Send" at bounding box center [753, 400] width 25 height 40
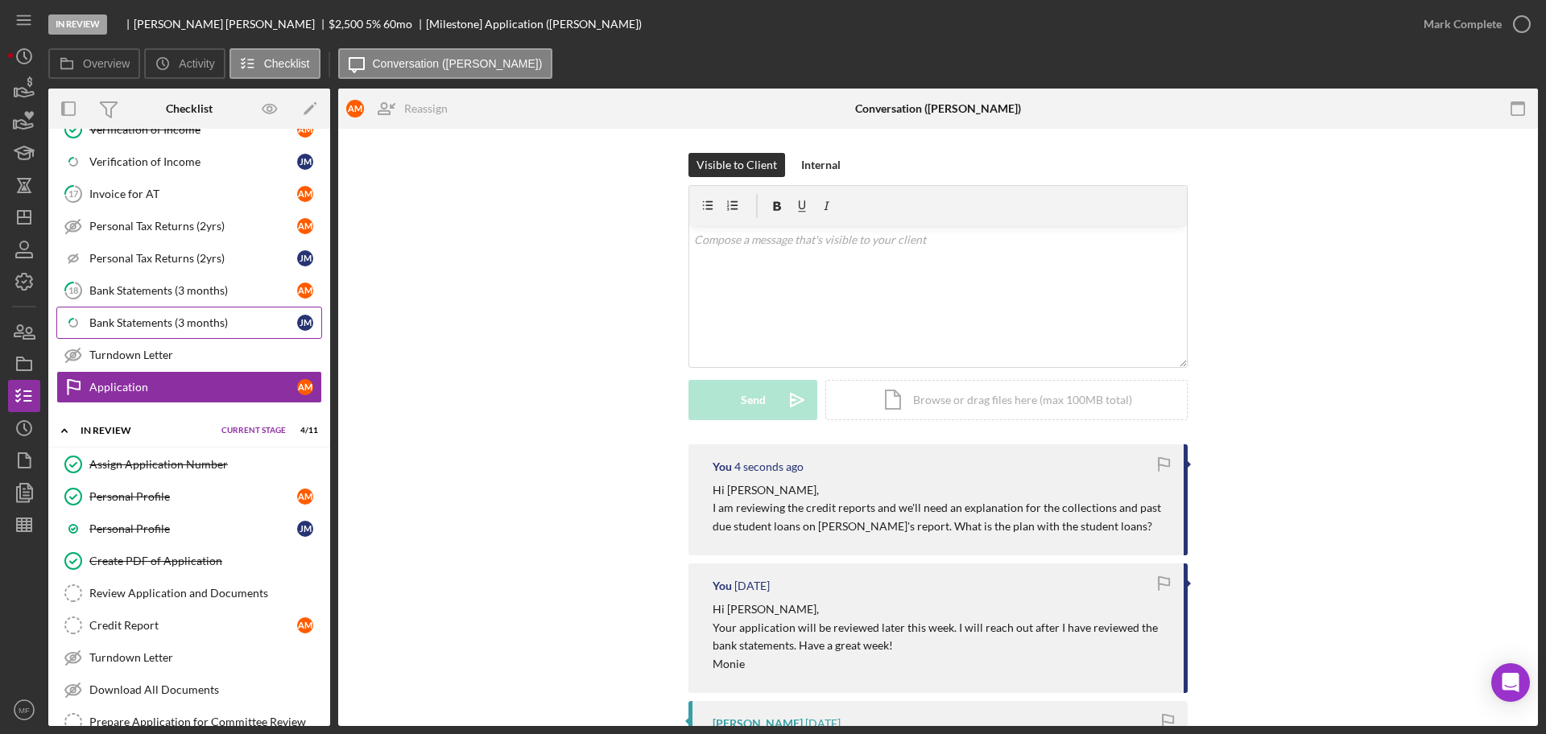
click at [143, 324] on div "Bank Statements (3 months)" at bounding box center [193, 322] width 208 height 13
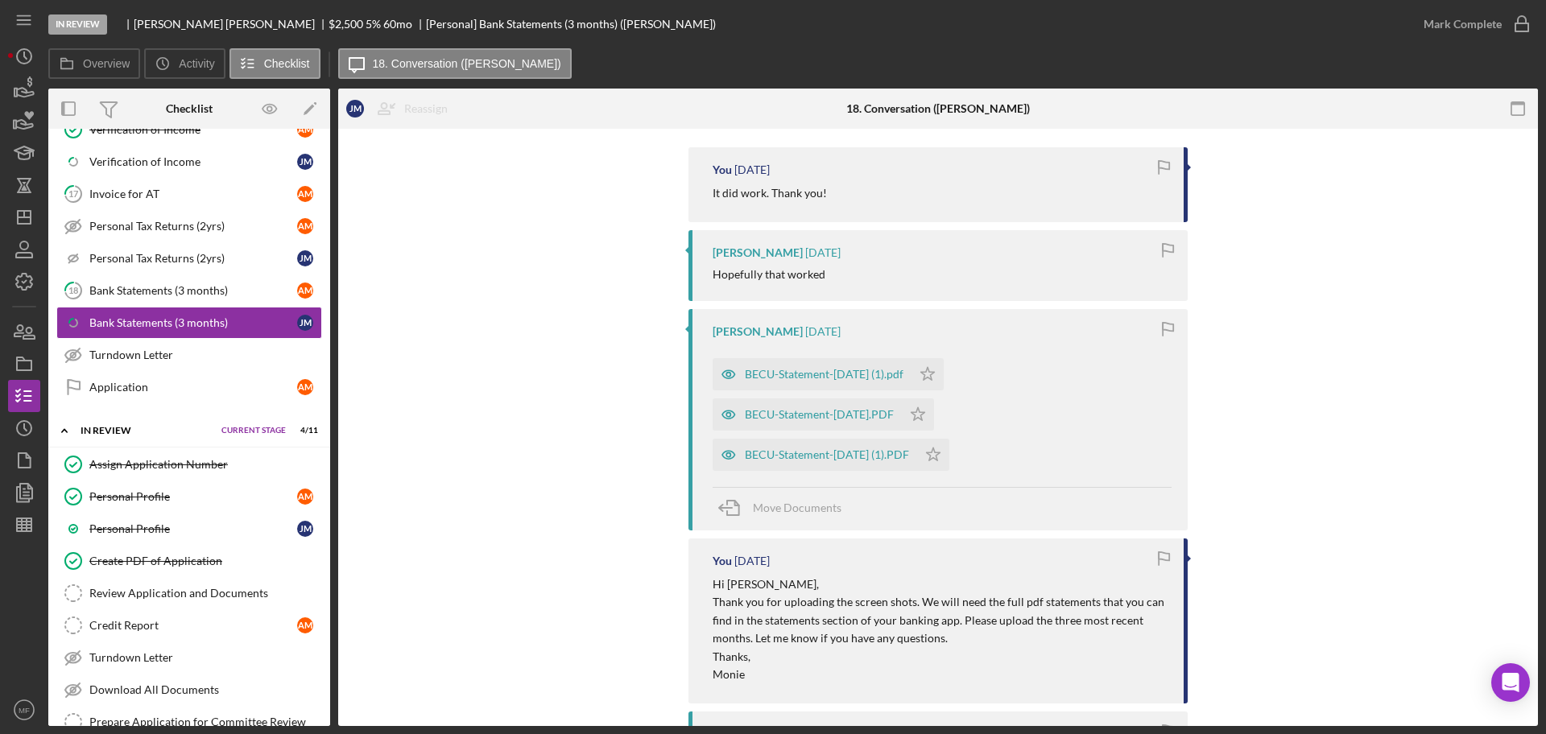
scroll to position [302, 0]
click at [828, 375] on div "BECU-Statement-[DATE] (1).pdf" at bounding box center [824, 369] width 159 height 13
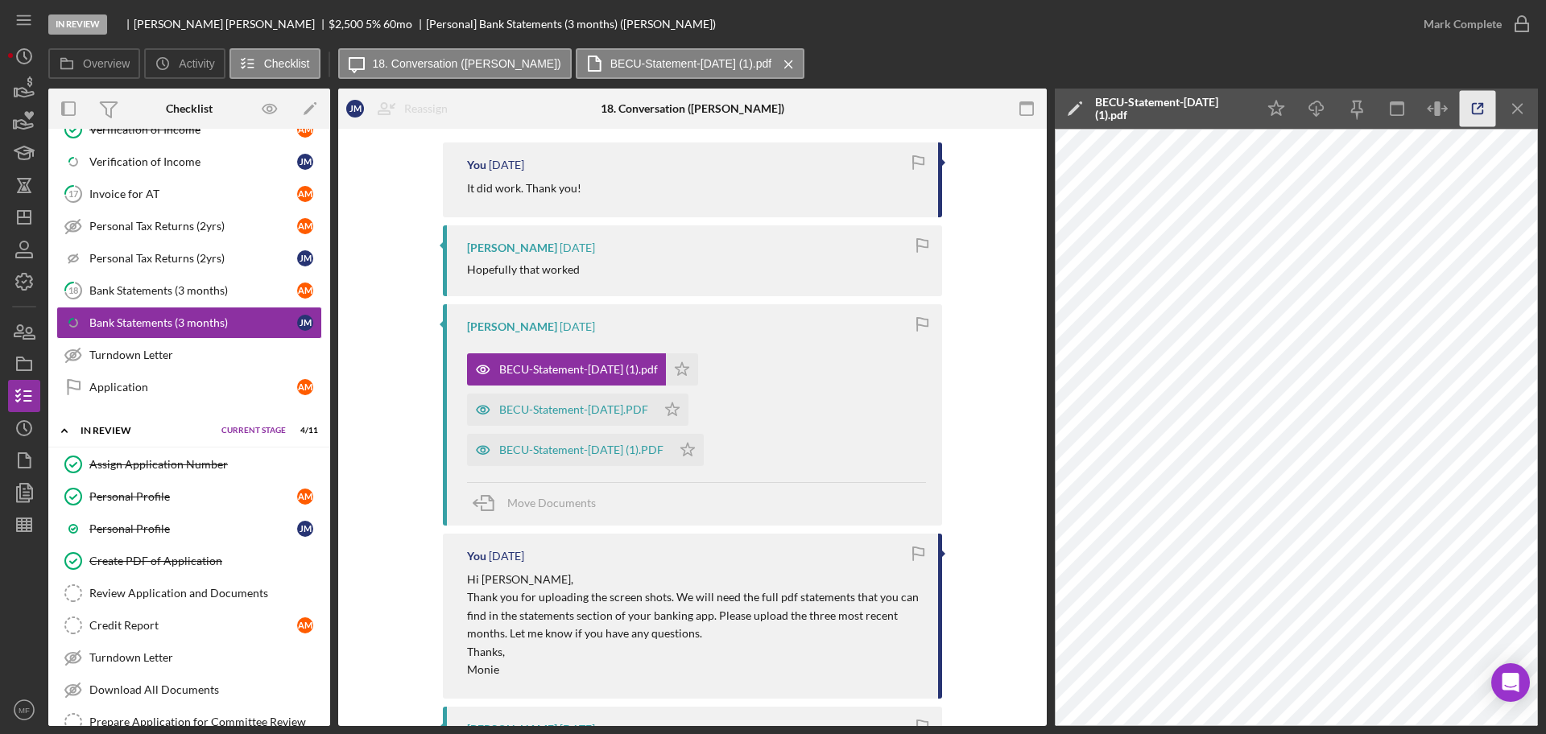
click at [1480, 111] on icon "button" at bounding box center [1477, 109] width 36 height 36
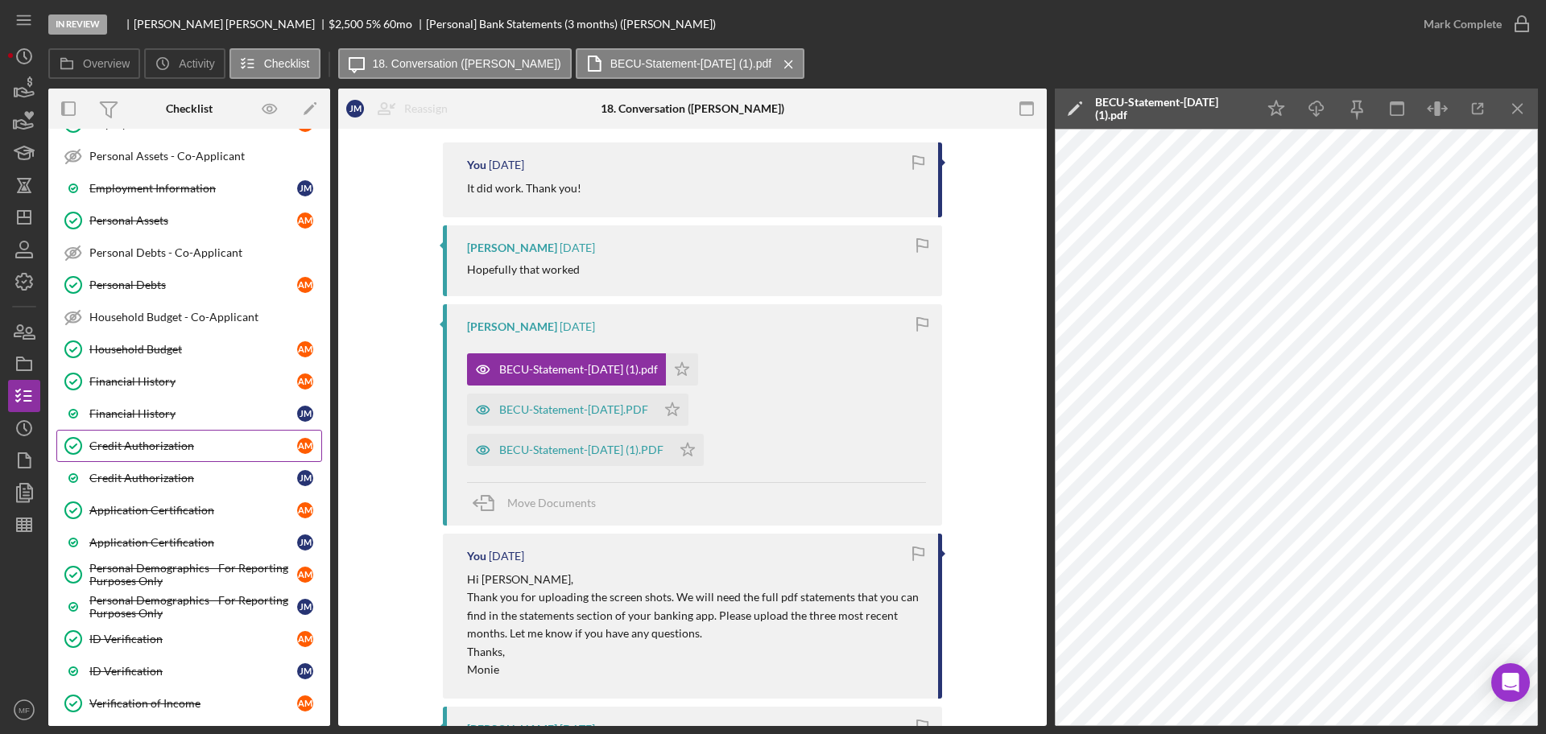
scroll to position [357, 0]
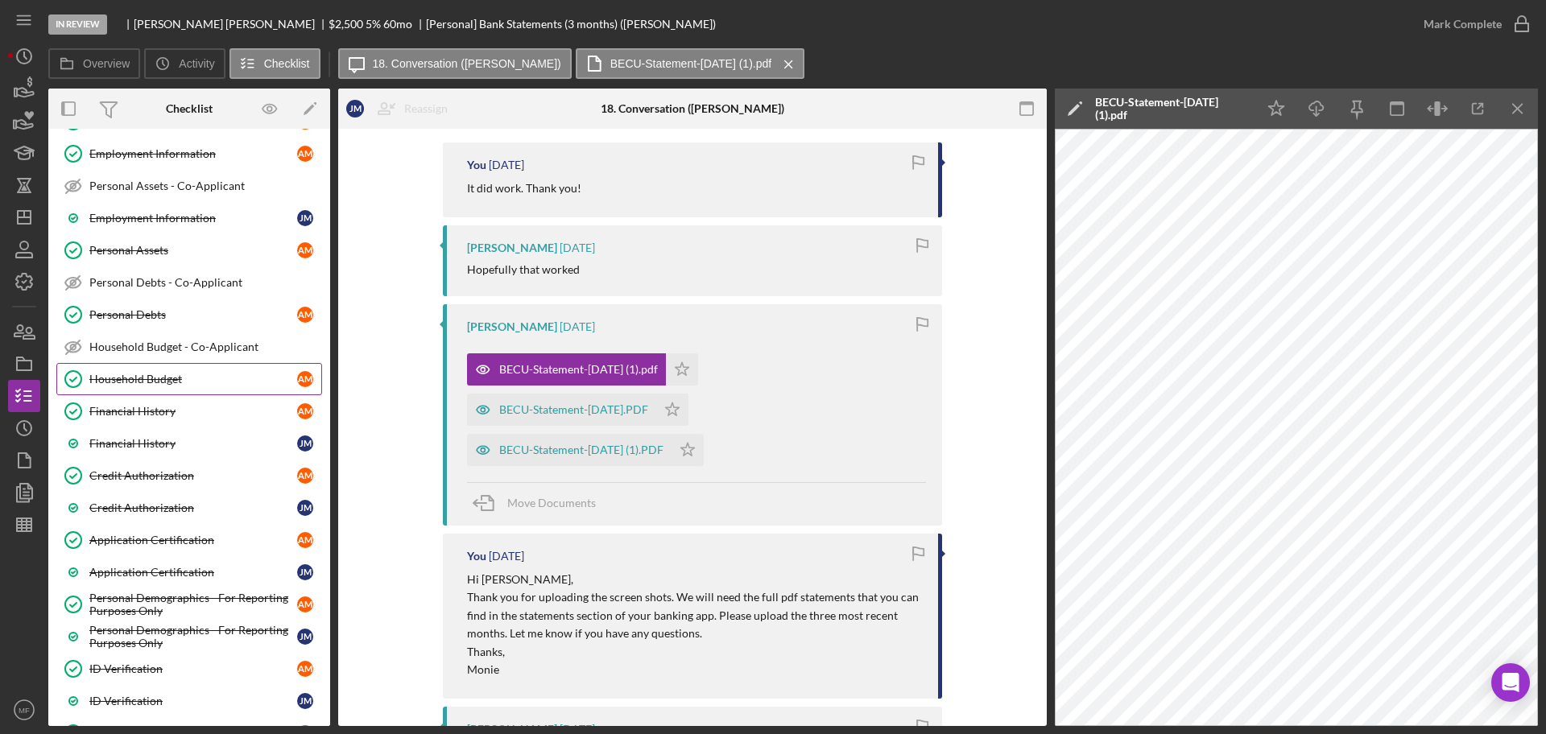
click at [146, 382] on div "Household Budget" at bounding box center [193, 379] width 208 height 13
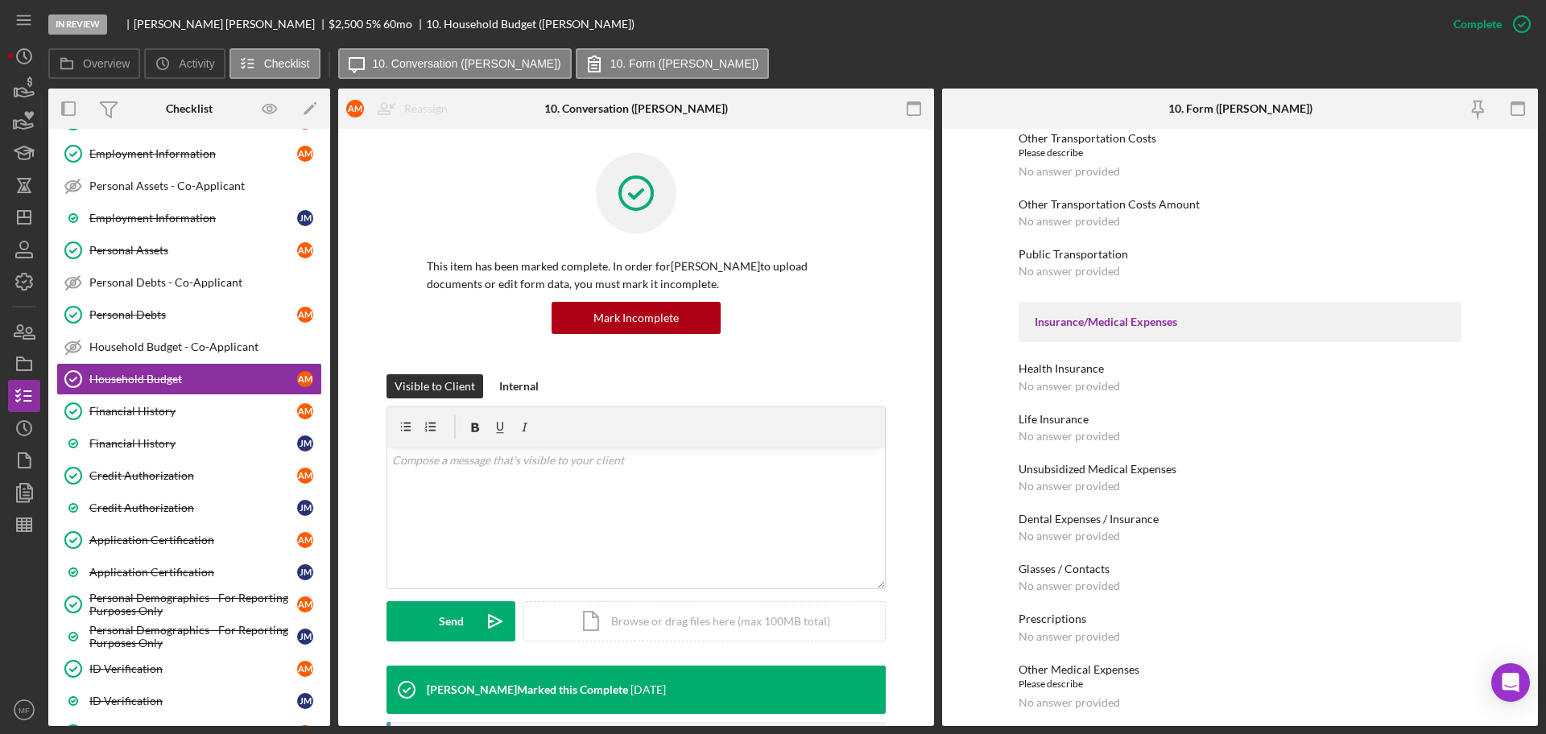
scroll to position [1006, 0]
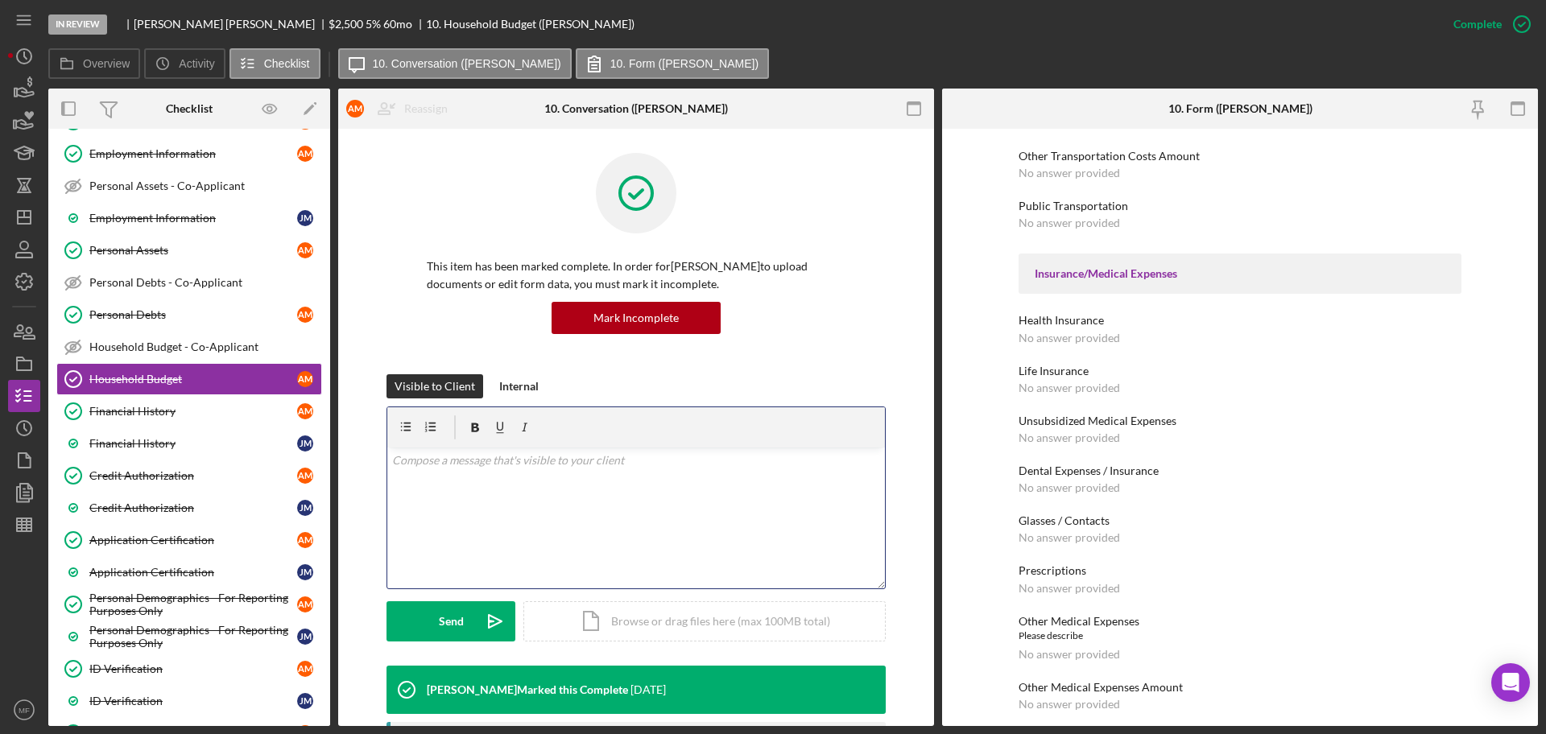
click at [472, 469] on p at bounding box center [636, 461] width 489 height 18
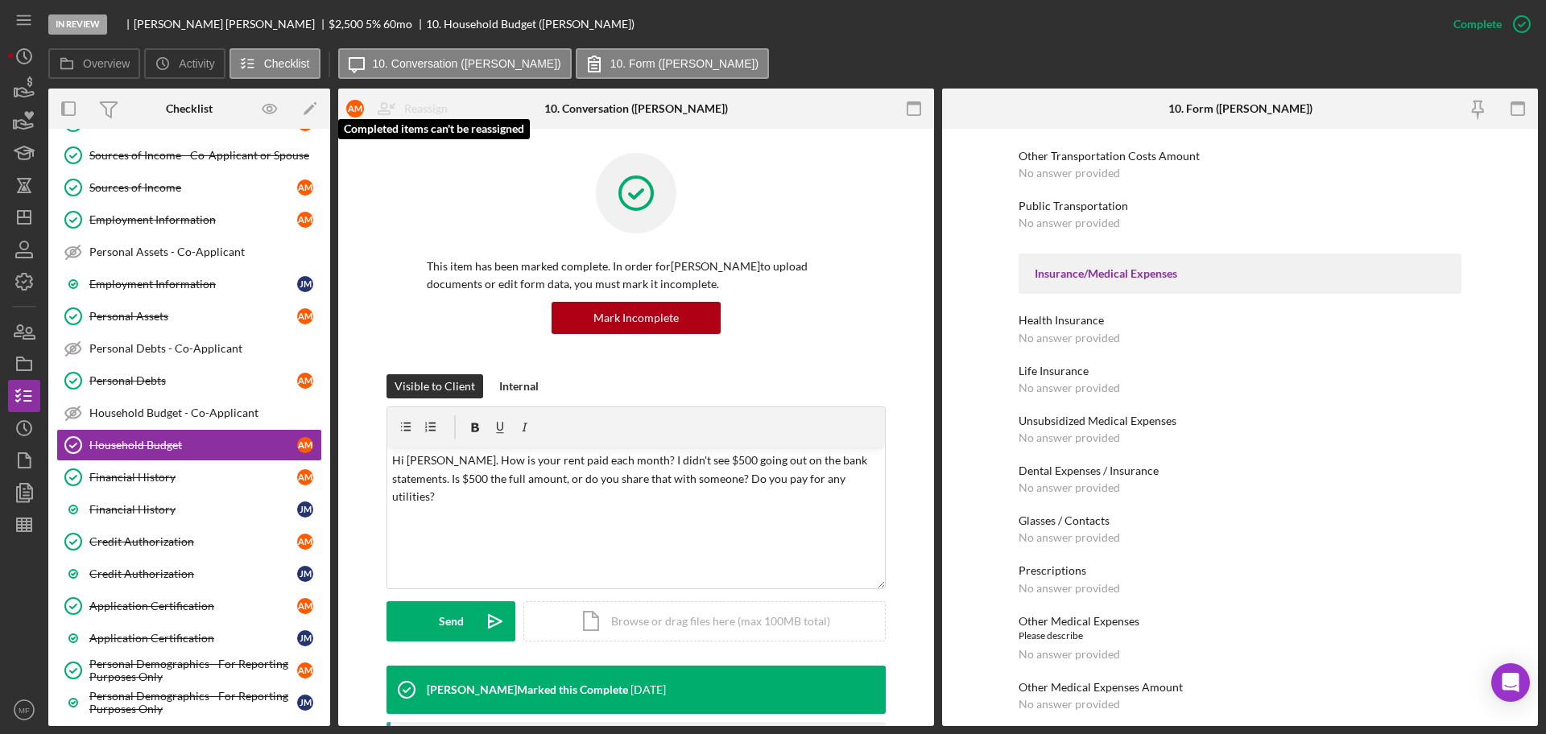
scroll to position [257, 0]
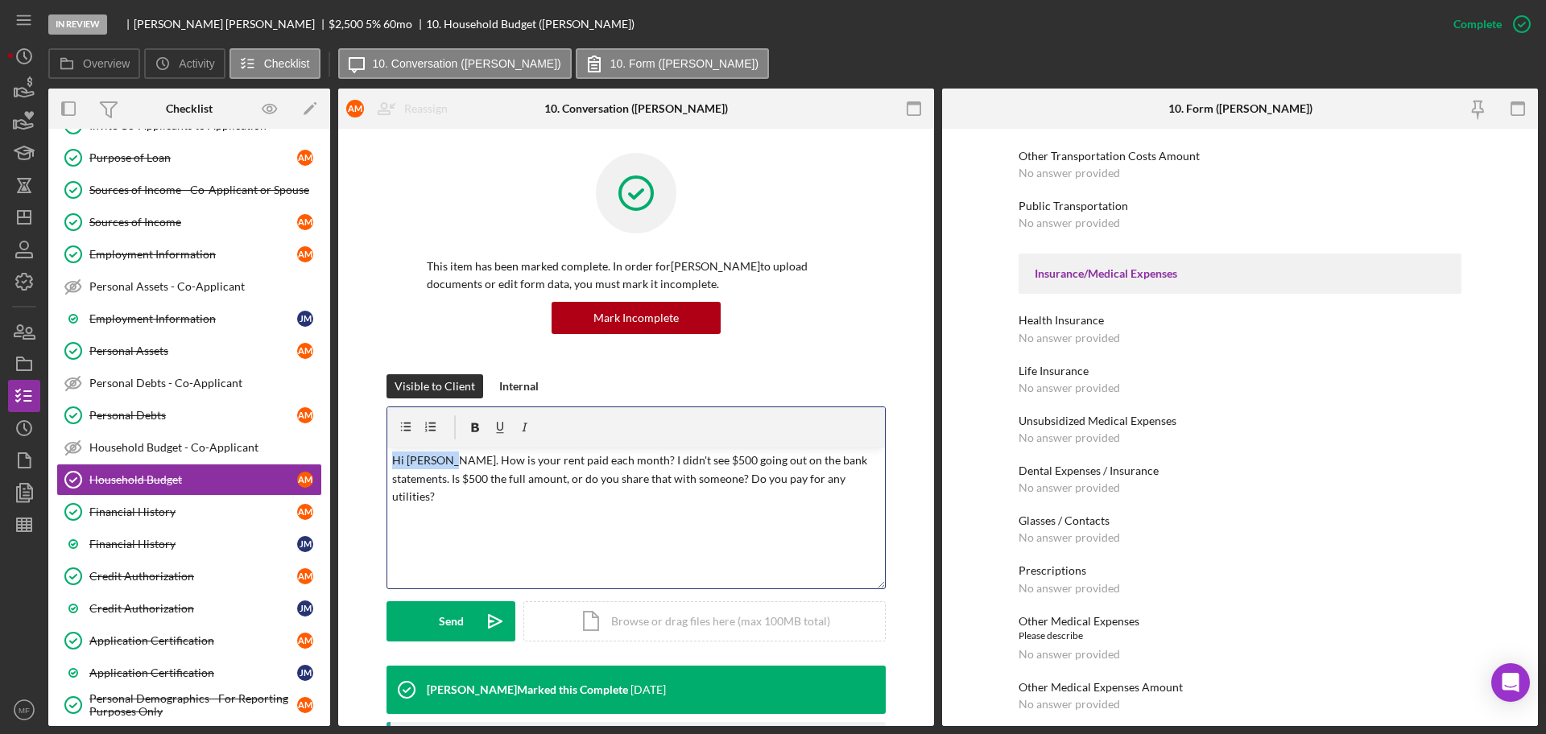
drag, startPoint x: 442, startPoint y: 462, endPoint x: 380, endPoint y: 460, distance: 62.0
click at [380, 460] on div "Visible to Client Internal v Color teal Color pink Remove color Add row above A…" at bounding box center [635, 519] width 547 height 291
click at [423, 505] on div "v Color teal Color pink Remove color Add row above Add row below Add column bef…" at bounding box center [635, 518] width 497 height 141
click at [452, 623] on div "Send" at bounding box center [451, 621] width 25 height 40
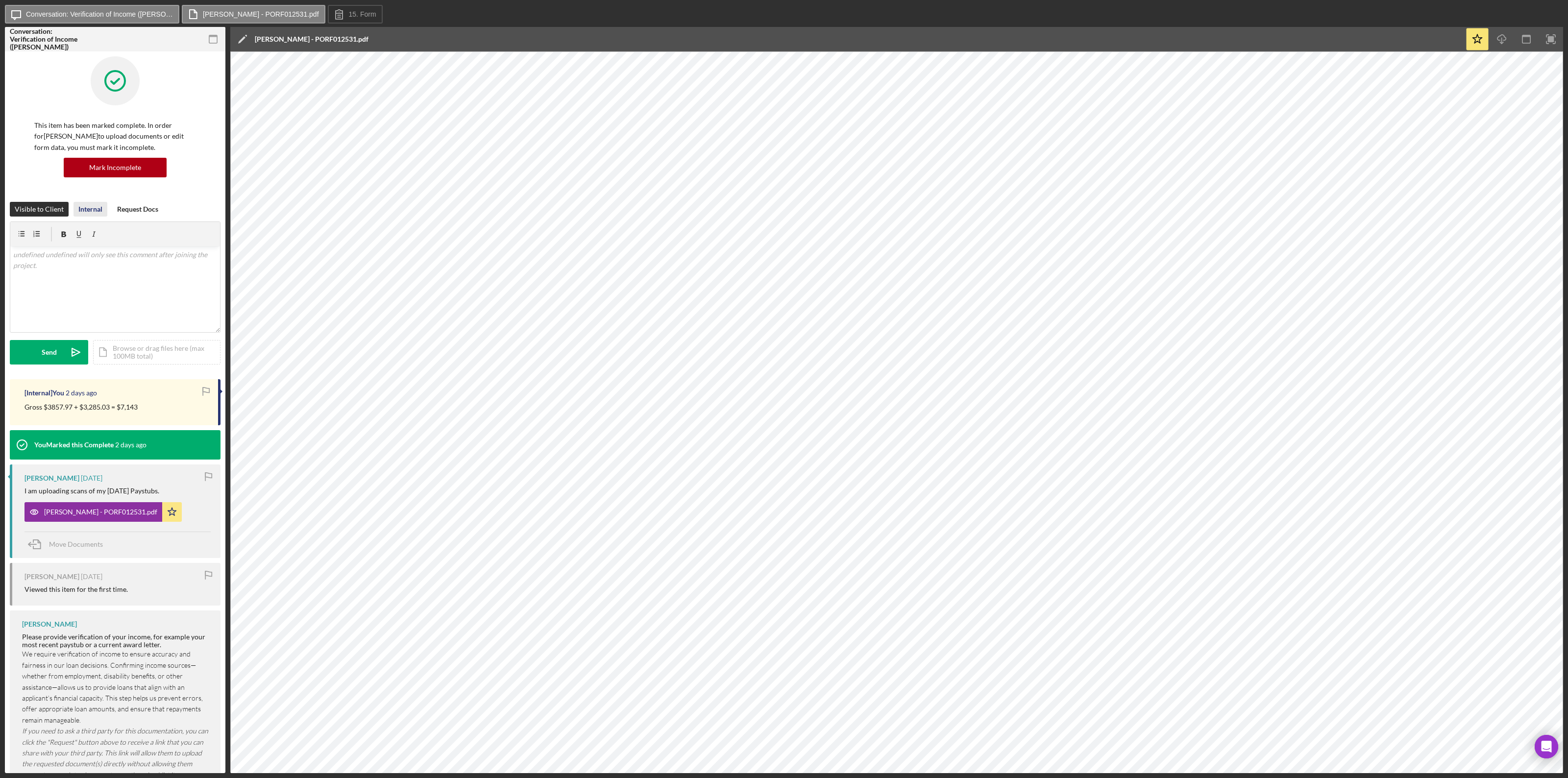
click at [88, 206] on div "Internal" at bounding box center [90, 209] width 24 height 15
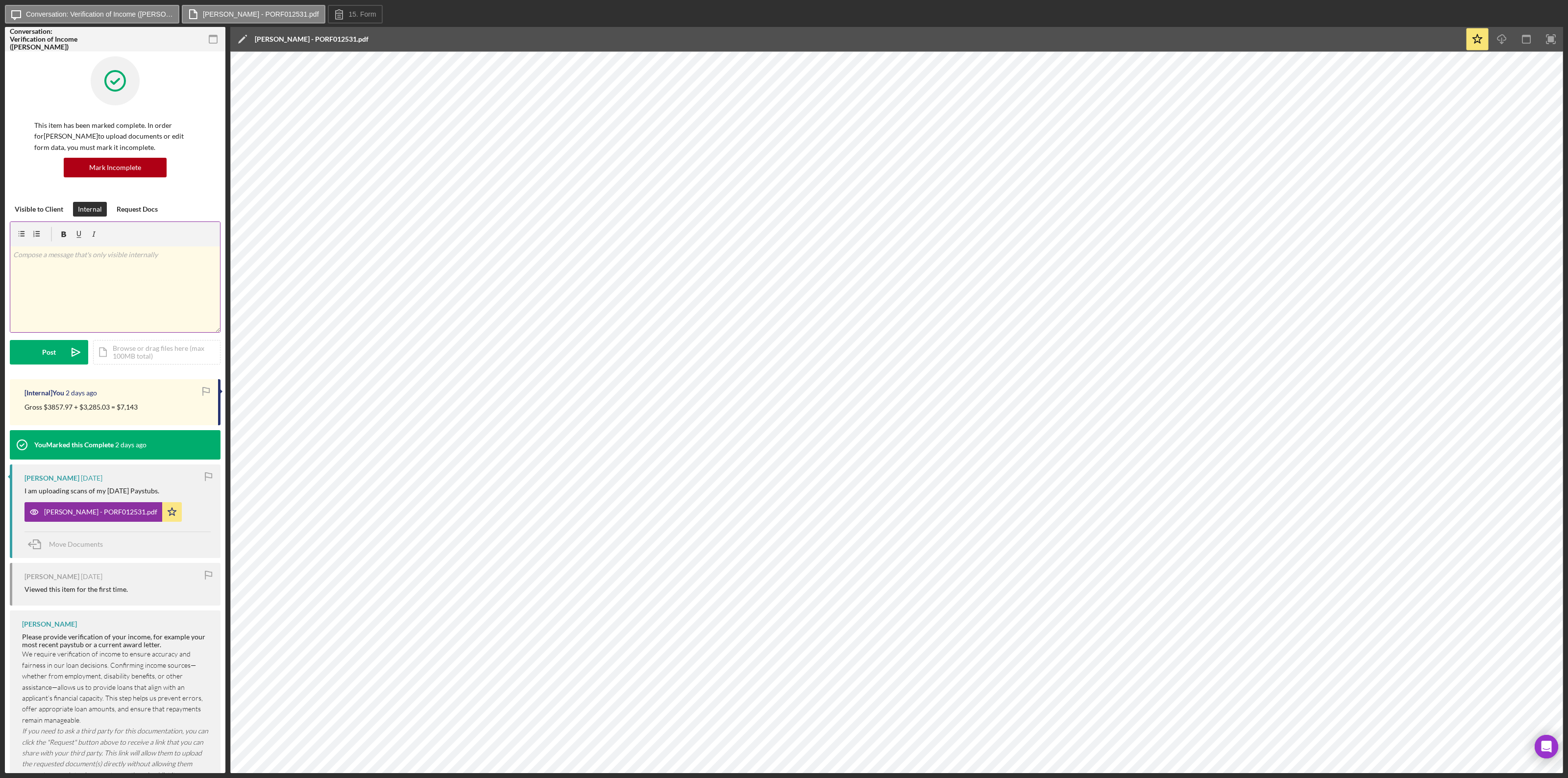
click at [97, 253] on p at bounding box center [116, 255] width 205 height 11
click at [44, 251] on p at bounding box center [116, 255] width 205 height 11
click at [39, 353] on button "Post Icon/icon-invite-send" at bounding box center [49, 352] width 79 height 24
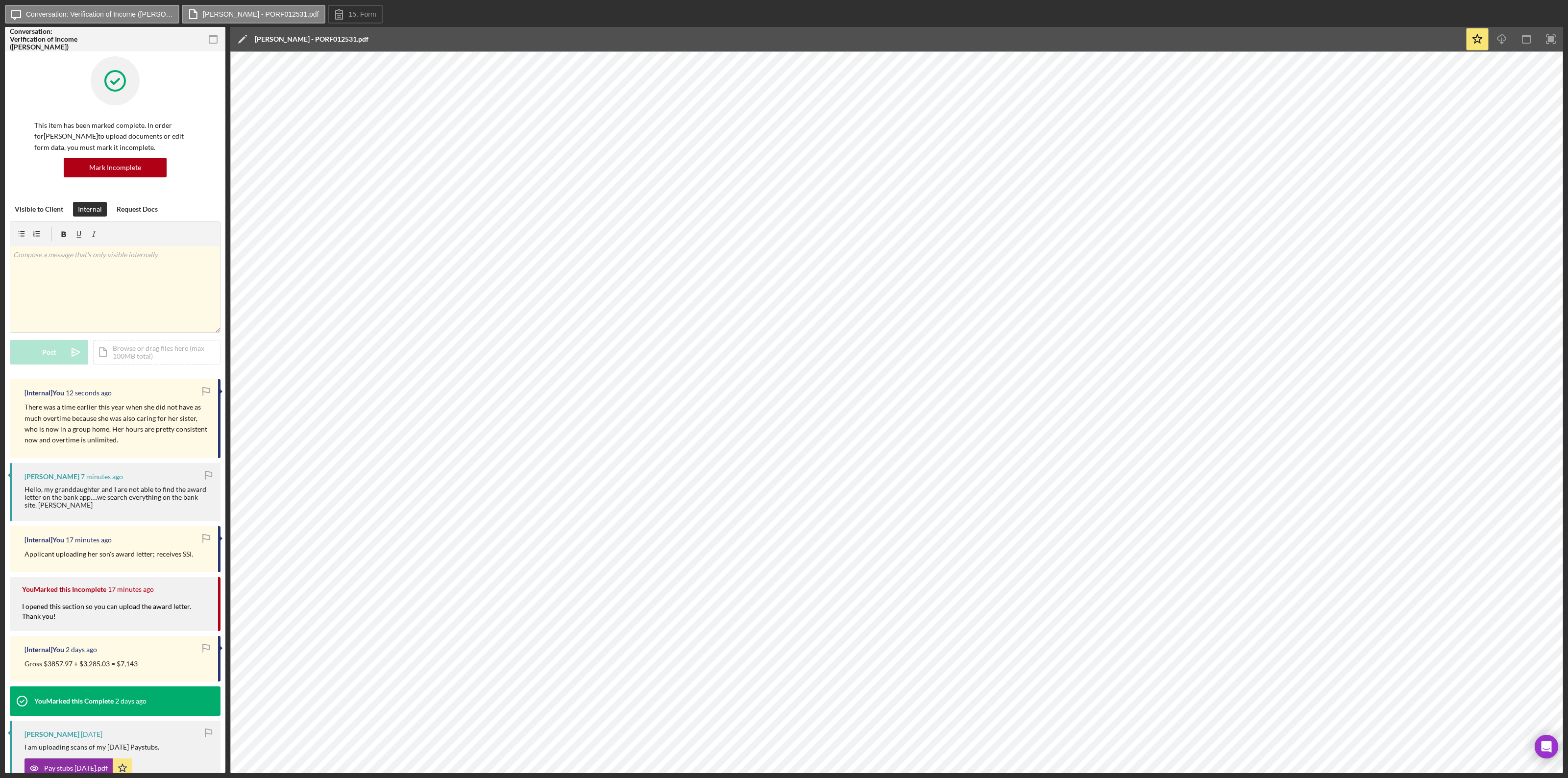
click at [157, 667] on div "Gross $3857.97 + $3,285.03 = $7,143" at bounding box center [116, 664] width 184 height 11
click at [156, 667] on div "Gross $3857.97 + $3,285.03 = $7,143" at bounding box center [116, 664] width 184 height 11
click at [130, 660] on p "Gross $3857.97 + $3,285.03 = $7,143" at bounding box center [81, 664] width 113 height 11
click at [128, 659] on p "Gross $3857.97 + $3,285.03 = $7,143" at bounding box center [81, 664] width 113 height 11
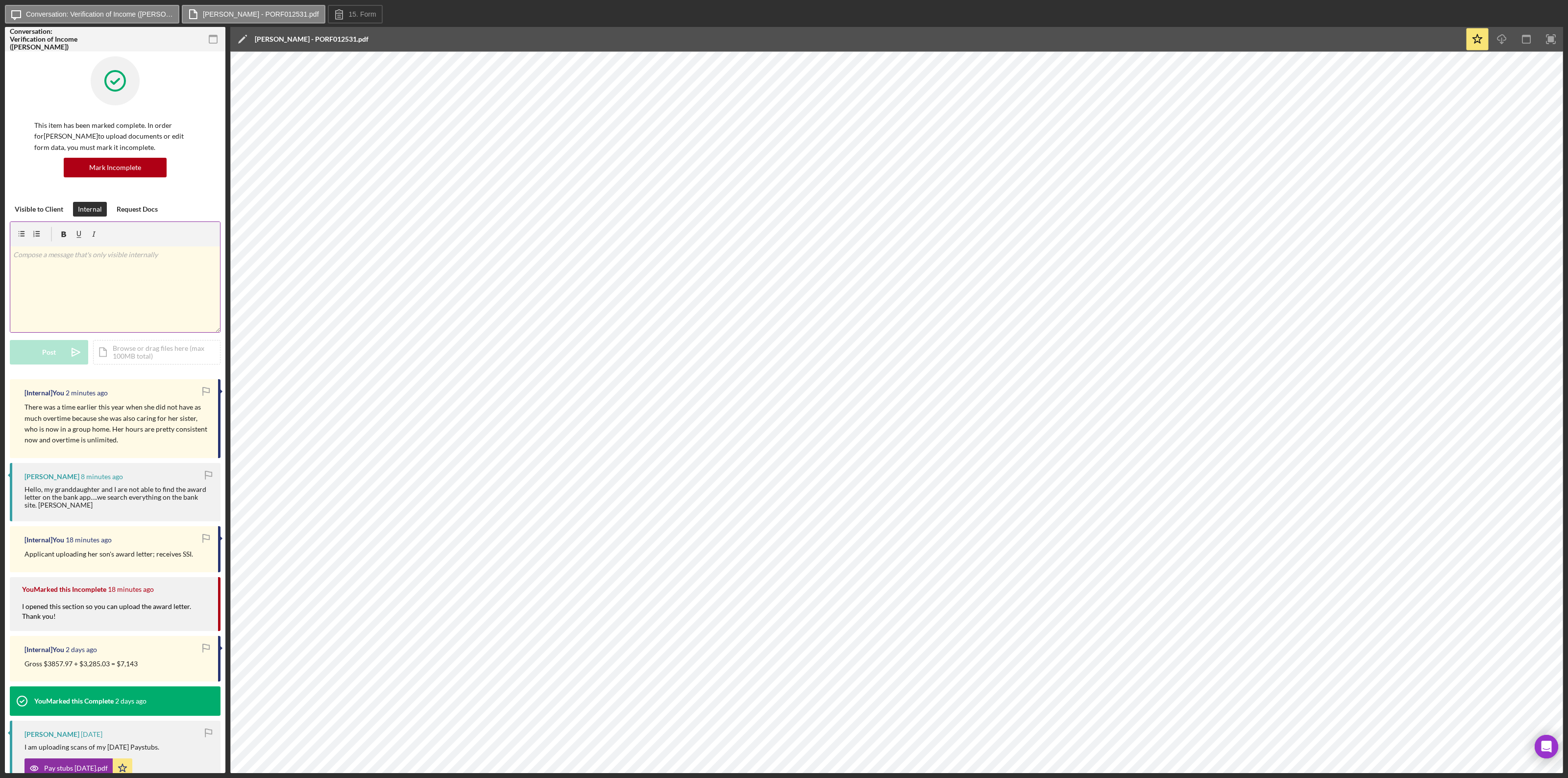
click at [48, 258] on p at bounding box center [116, 255] width 205 height 11
click at [65, 256] on p "1128.59 x 2 =" at bounding box center [116, 255] width 205 height 11
click at [66, 273] on p "3297.95 x 2 =" at bounding box center [116, 268] width 205 height 11
click at [57, 268] on p "3297.95 x 2 = $6,595.90" at bounding box center [116, 268] width 205 height 11
click at [104, 263] on p "3297.95 x 2 = 6,595.90" at bounding box center [116, 268] width 205 height 11
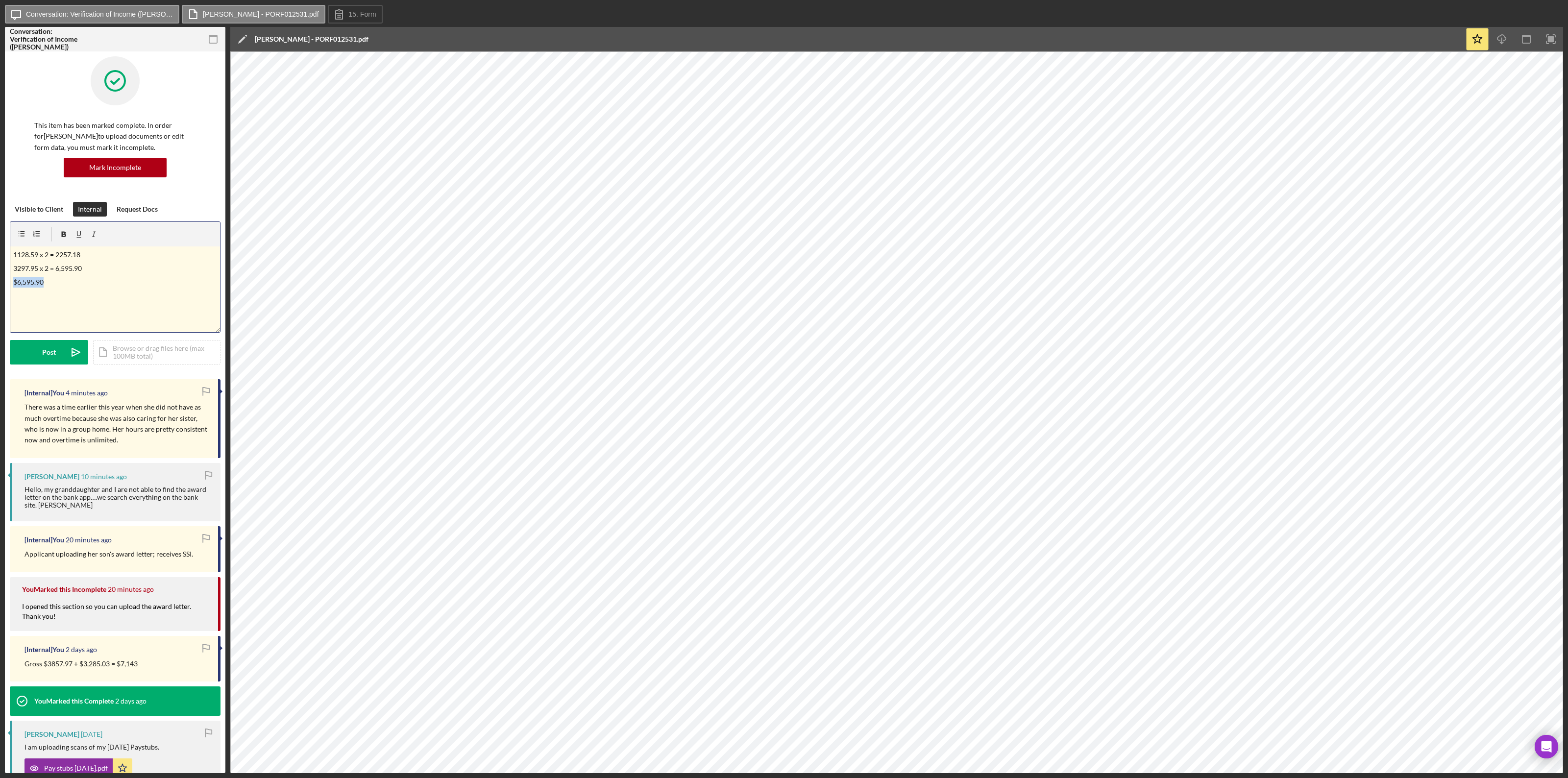
drag, startPoint x: 50, startPoint y: 284, endPoint x: 0, endPoint y: 284, distance: 50.0
click at [0, 284] on div "Icon/Message Conversation: Verification of Income (Olga O.) ORTA, OLGA - PORF01…" at bounding box center [784, 389] width 1568 height 778
click at [60, 270] on p "3297.95 x 2 = 6,595.90" at bounding box center [116, 268] width 205 height 11
click at [57, 352] on button "Post Icon/icon-invite-send" at bounding box center [49, 352] width 79 height 24
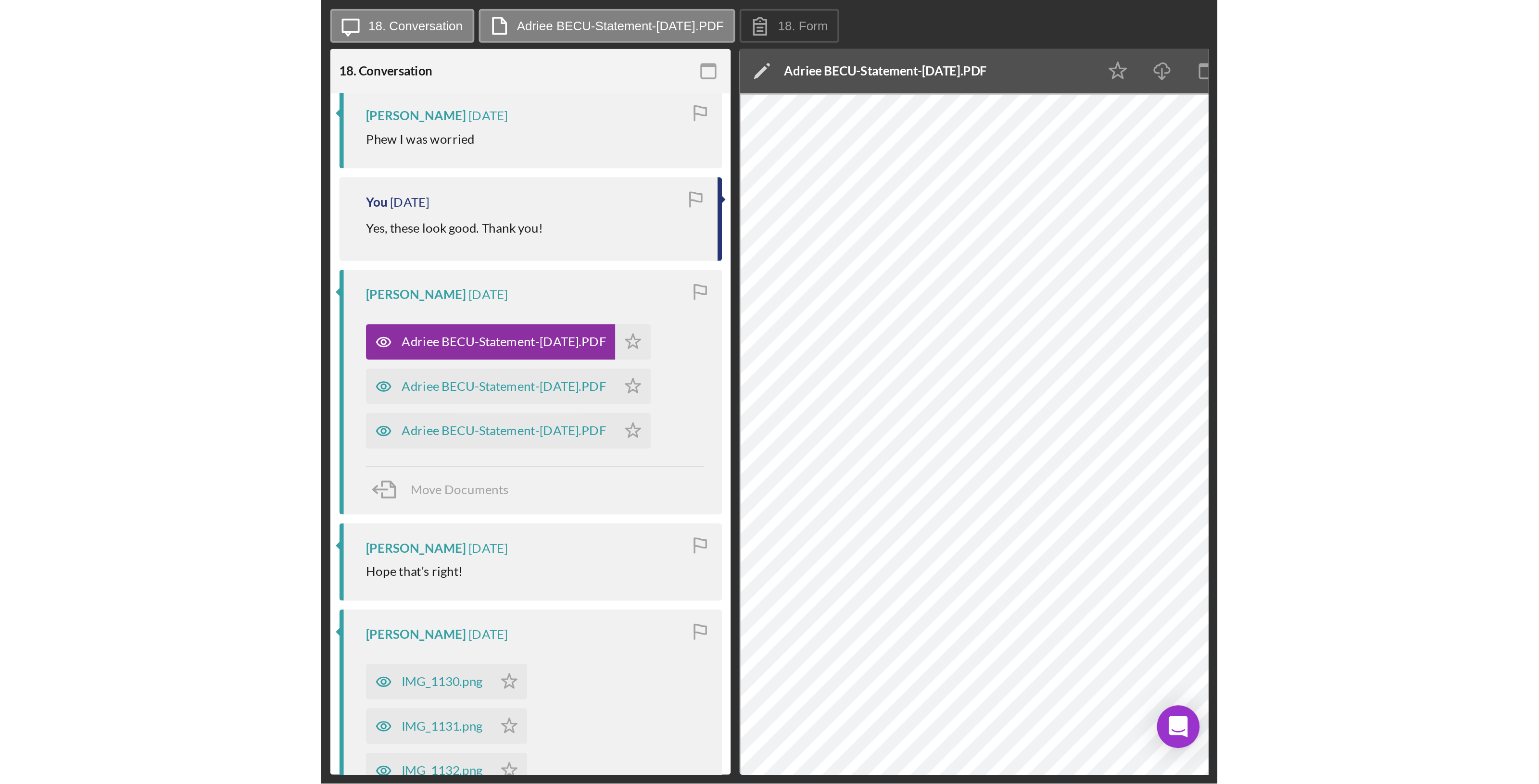
scroll to position [180, 0]
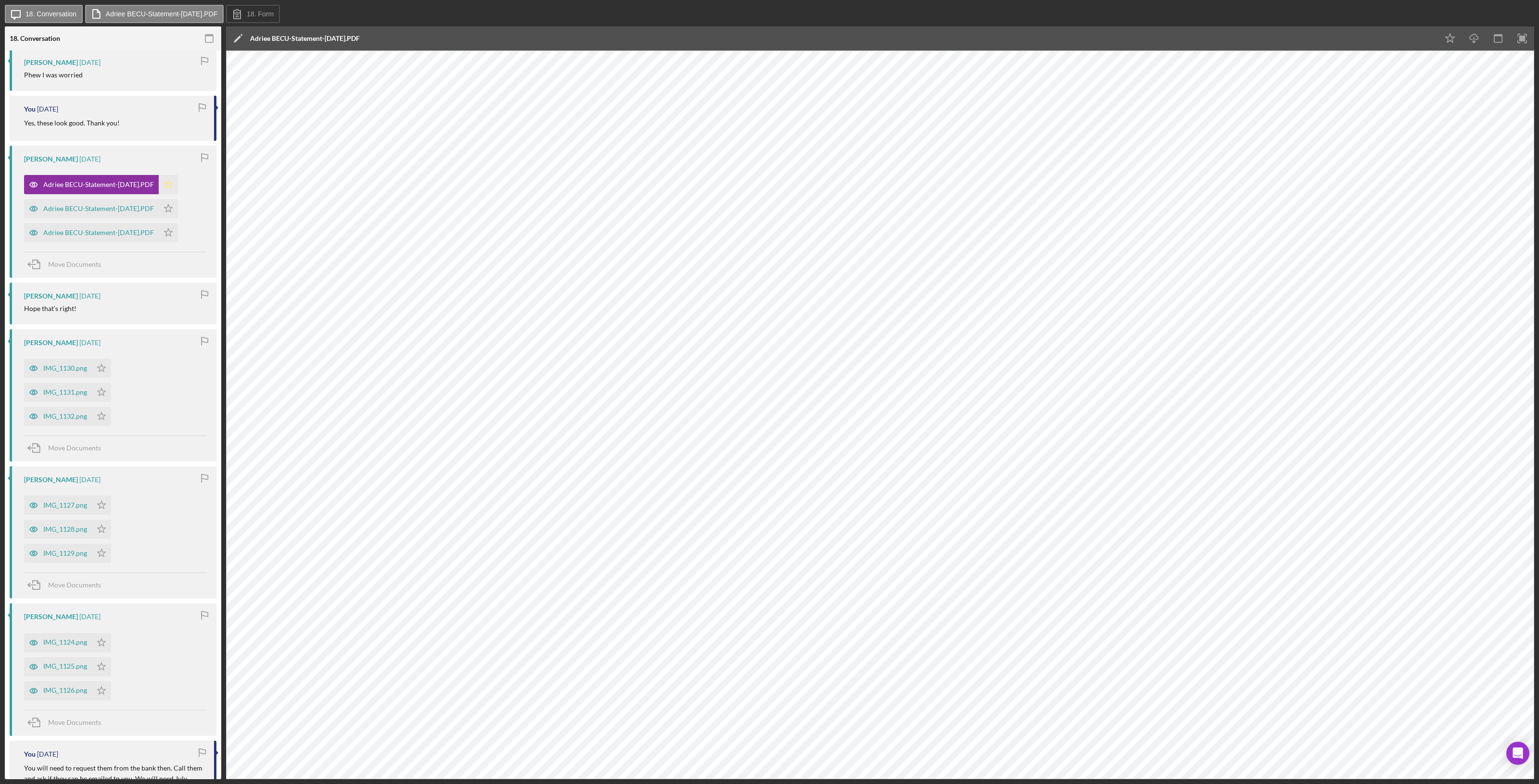
click at [178, 182] on icon "Icon/Star" at bounding box center [168, 185] width 19 height 19
click at [178, 205] on icon "Icon/Star" at bounding box center [168, 208] width 19 height 19
click at [173, 229] on polygon "button" at bounding box center [168, 232] width 8 height 8
click at [97, 208] on div "Adriee BECU-Statement-15-Aug-2025.PDF" at bounding box center [98, 208] width 111 height 8
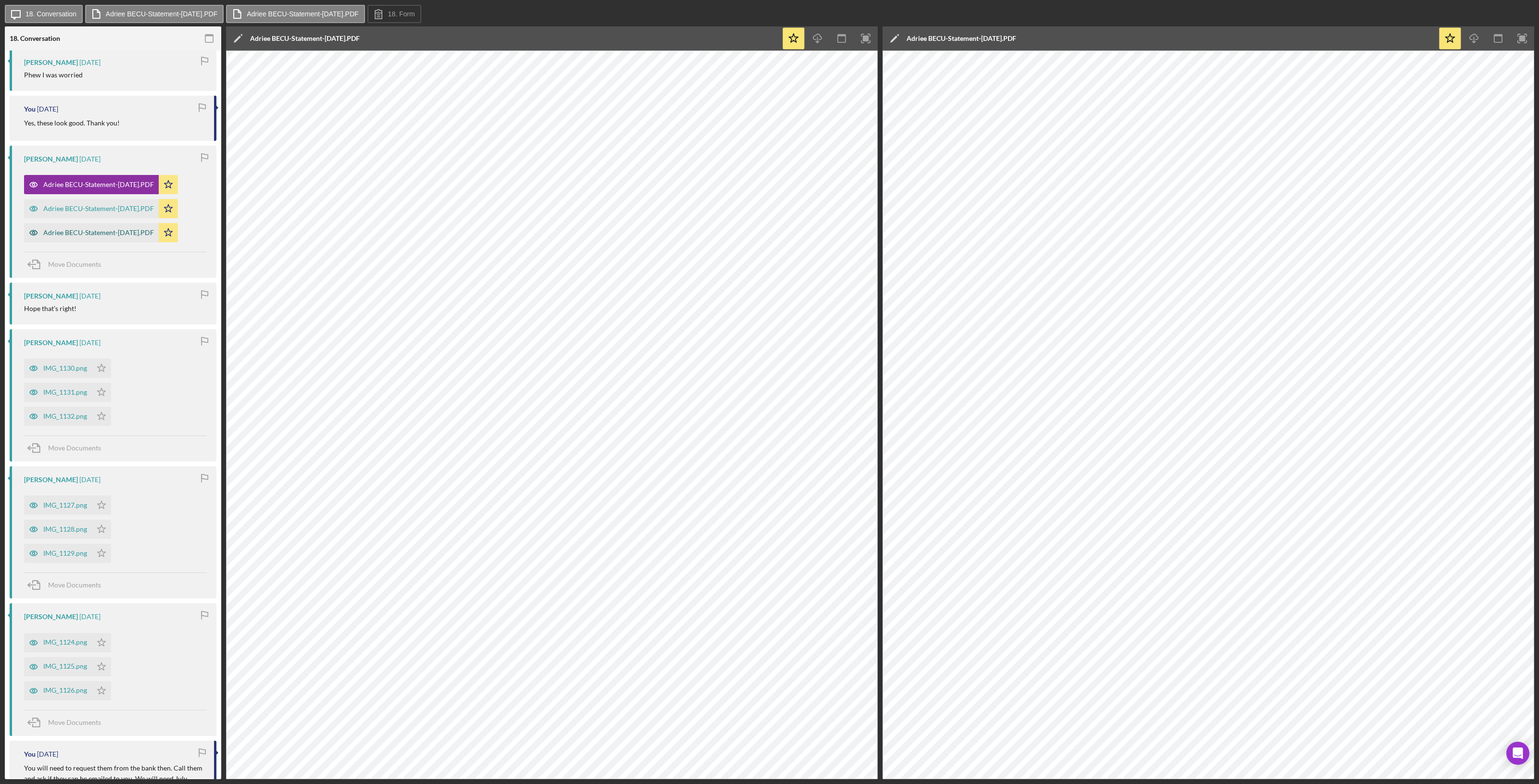
click at [97, 230] on div "Adriee BECU-Statement-19-Sep-2025.PDF" at bounding box center [98, 232] width 111 height 8
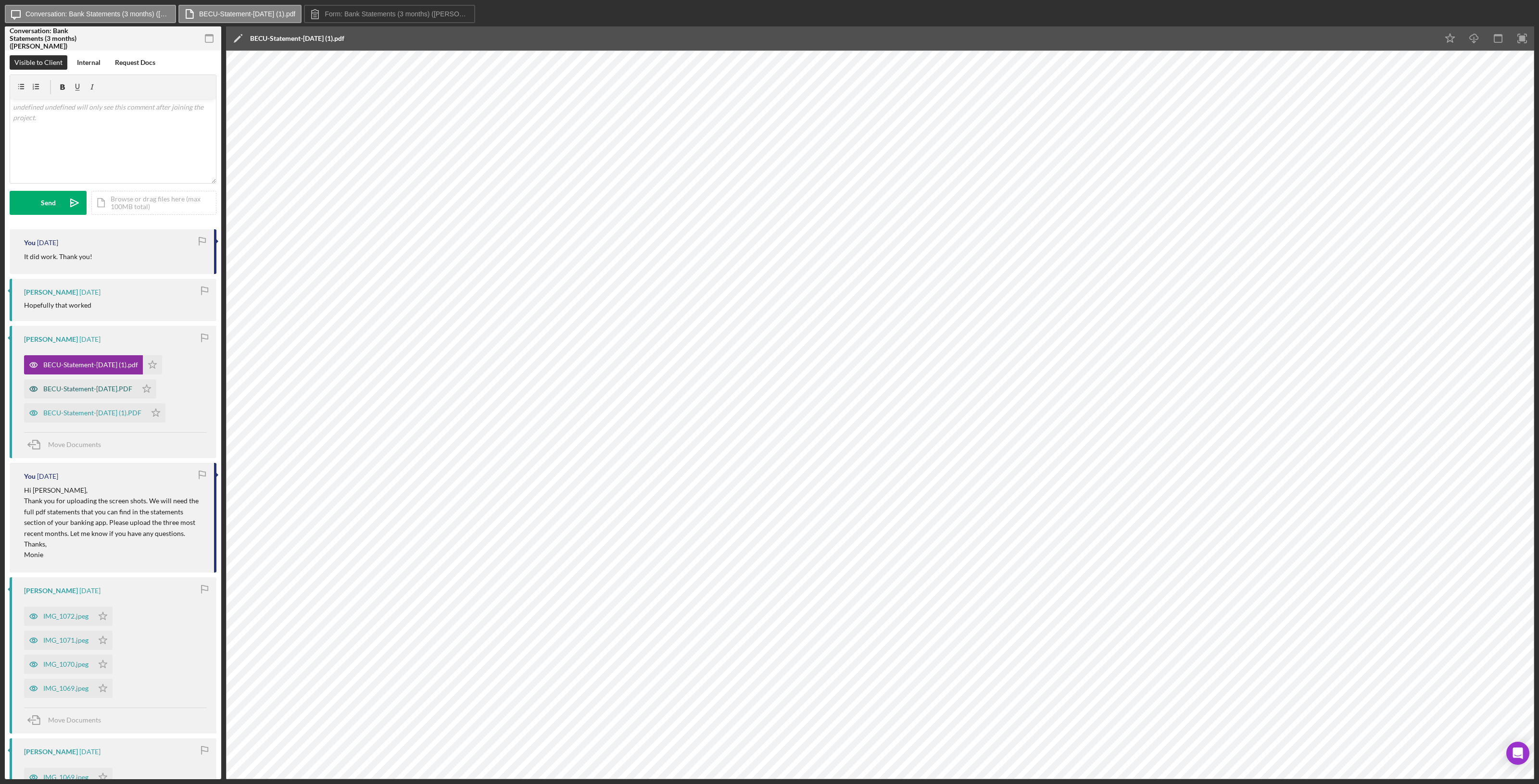
click at [90, 389] on div "BECU-Statement-[DATE].PDF" at bounding box center [87, 389] width 89 height 8
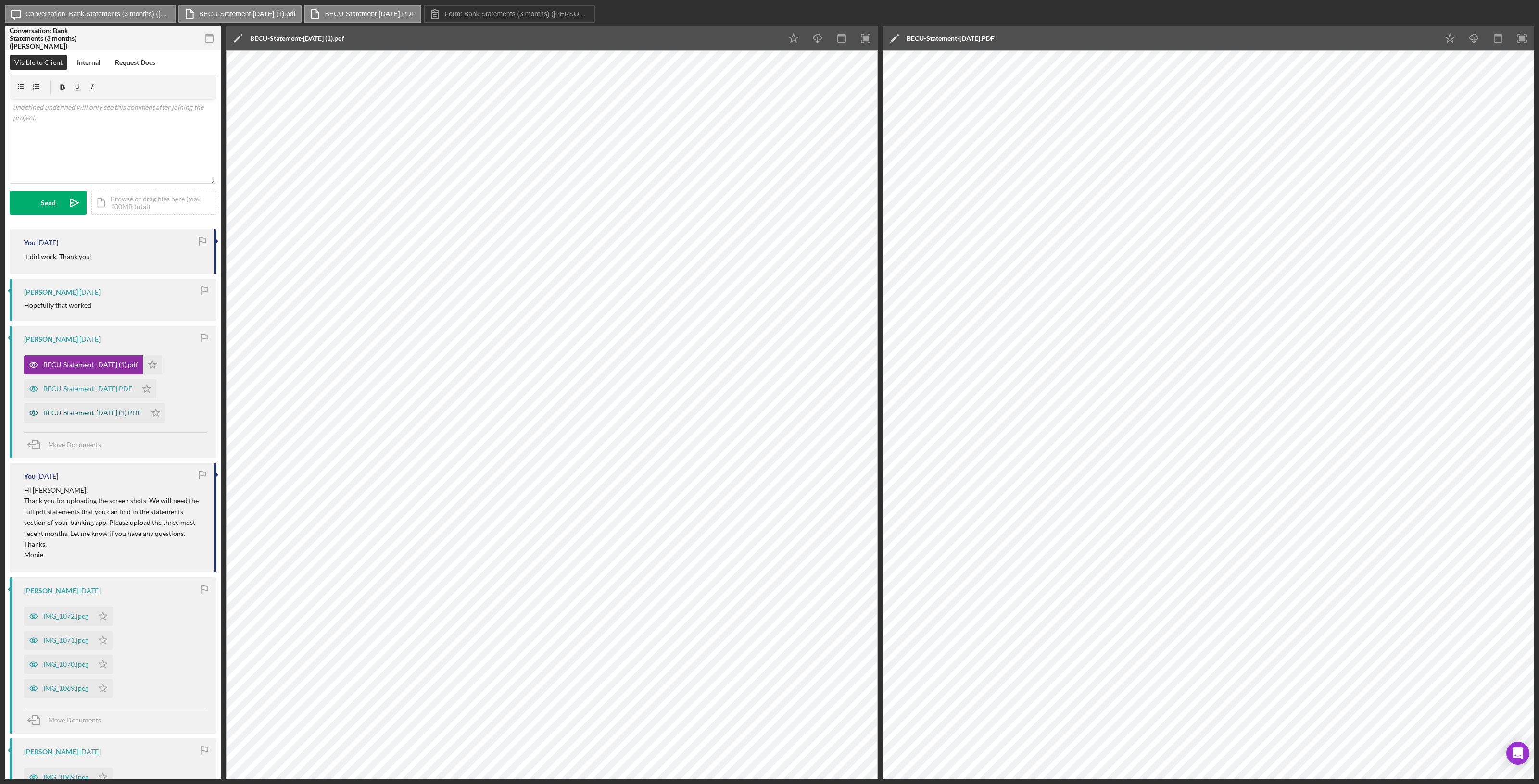
click at [84, 412] on div "BECU-Statement-[DATE] (1).PDF" at bounding box center [92, 413] width 98 height 8
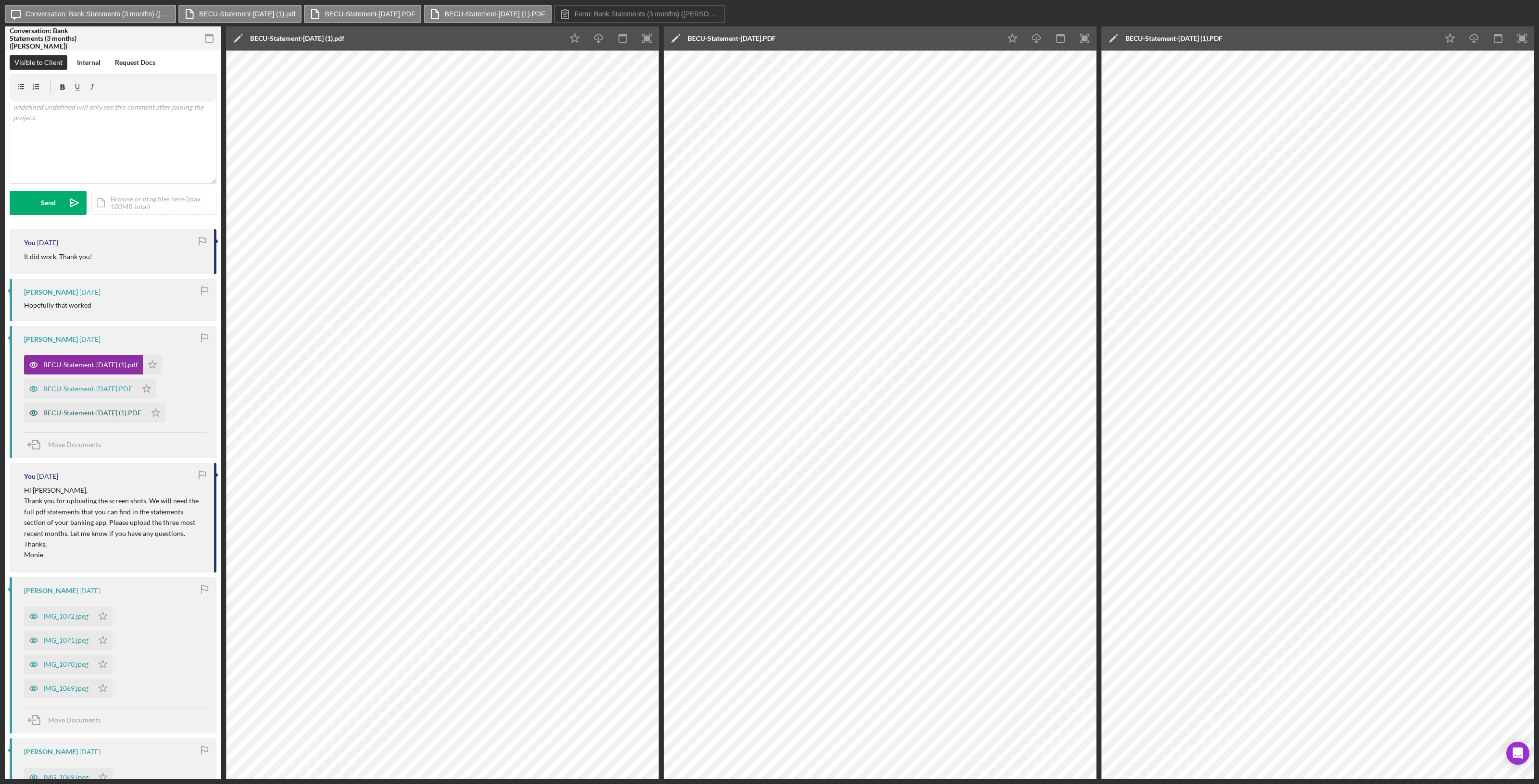
click at [85, 414] on div "BECU-Statement-[DATE] (1).PDF" at bounding box center [92, 413] width 98 height 8
click at [102, 391] on div "BECU-Statement-[DATE].PDF" at bounding box center [87, 389] width 89 height 8
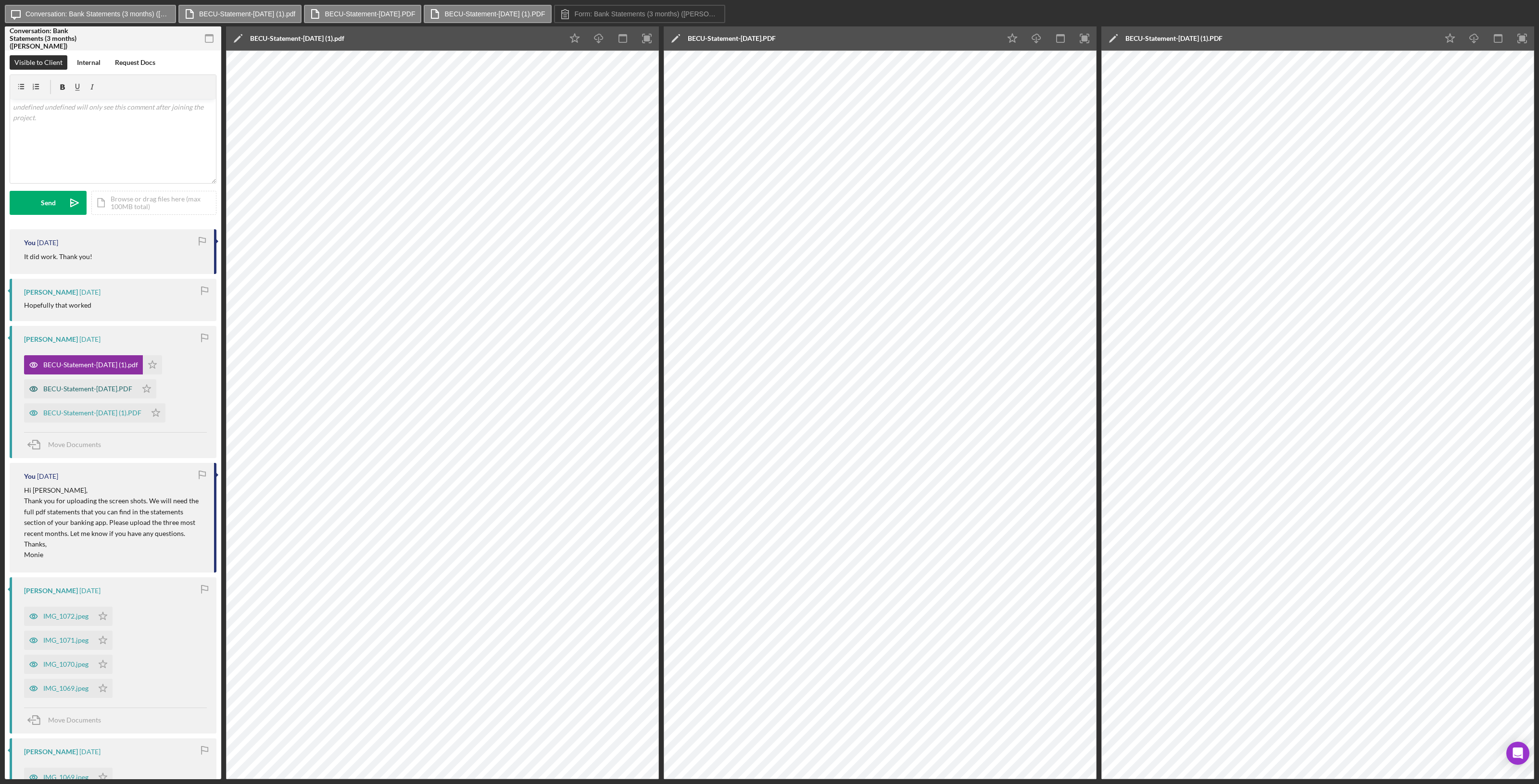
click at [102, 391] on div "BECU-Statement-[DATE].PDF" at bounding box center [87, 389] width 89 height 8
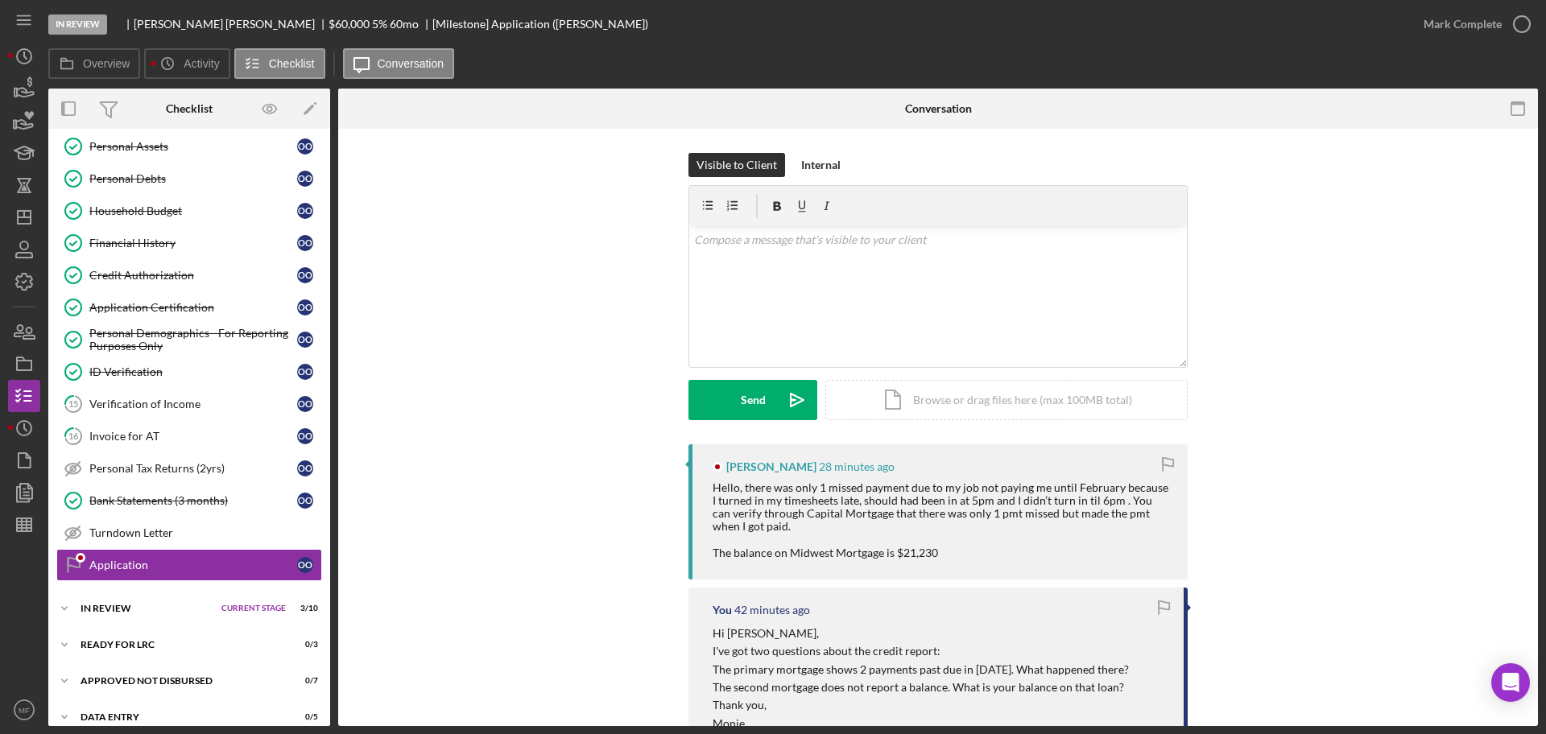
scroll to position [281, 0]
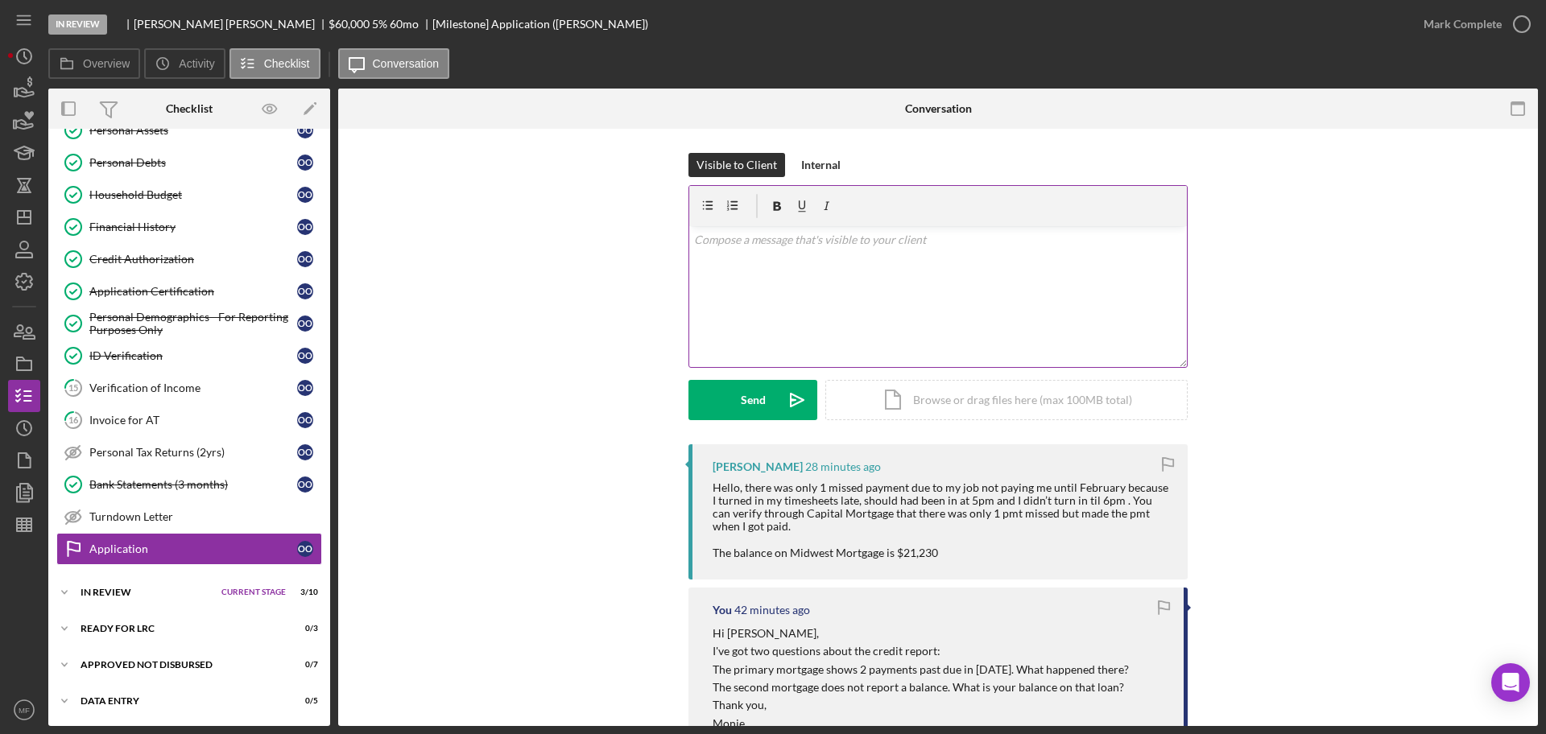
click at [792, 240] on p at bounding box center [938, 240] width 489 height 18
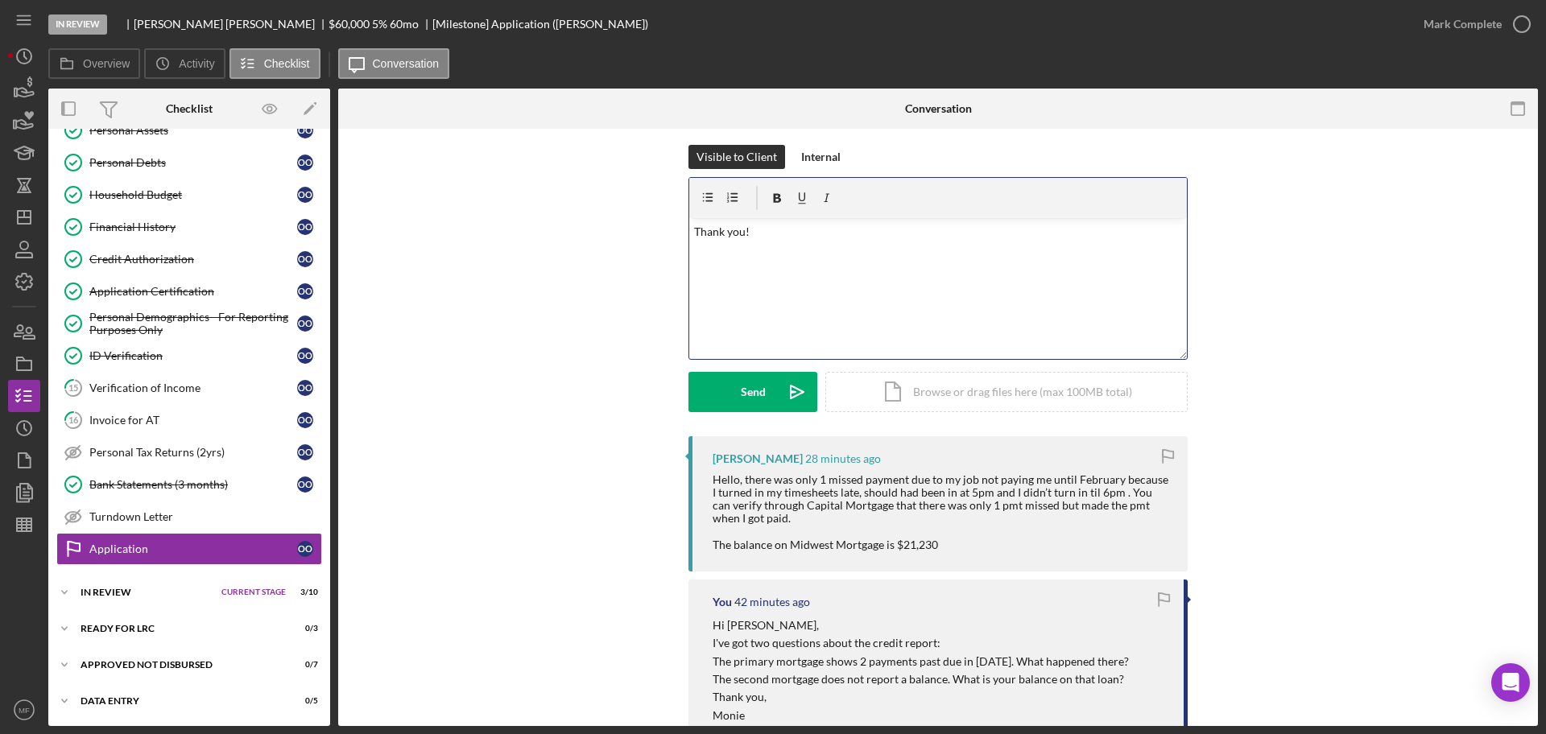
scroll to position [0, 0]
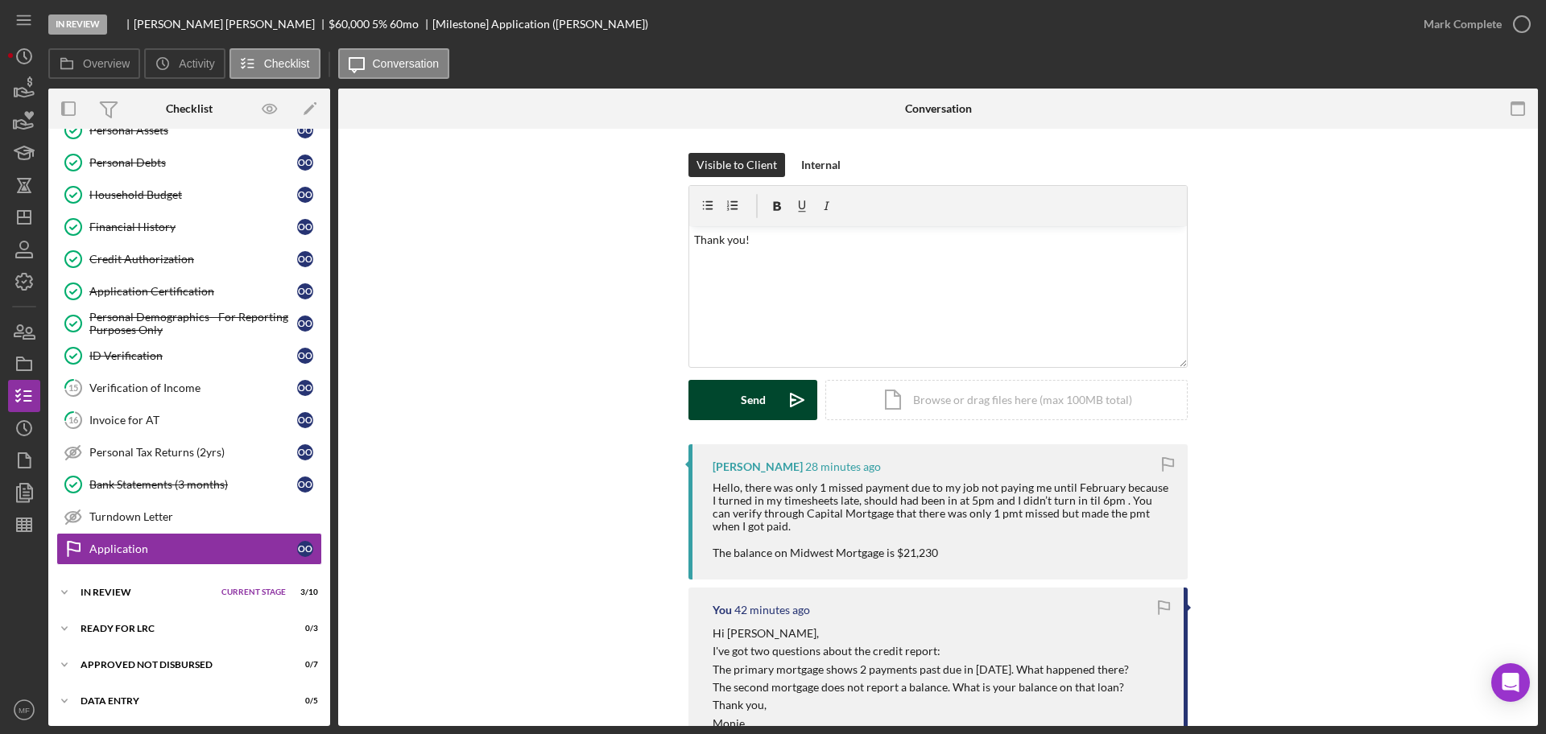
click at [741, 407] on div "Send" at bounding box center [753, 400] width 25 height 40
